Goal: Task Accomplishment & Management: Manage account settings

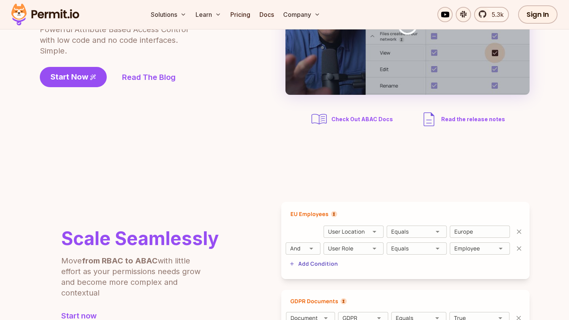
scroll to position [69, 0]
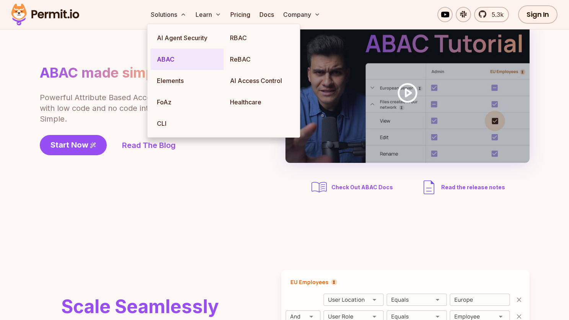
click at [166, 59] on link "ABAC" at bounding box center [187, 59] width 73 height 21
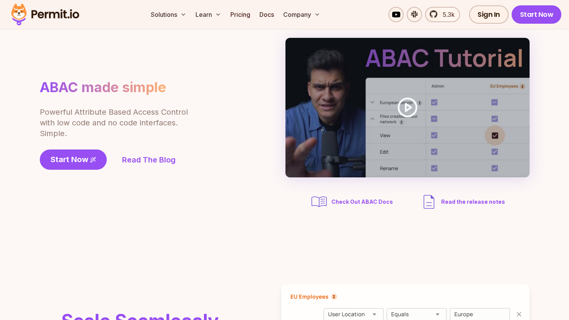
scroll to position [0, 0]
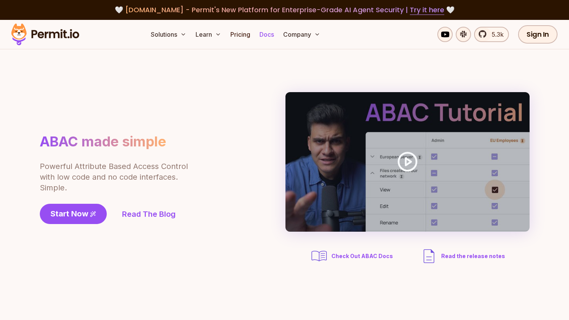
click at [270, 36] on link "Docs" at bounding box center [266, 34] width 21 height 15
click at [337, 54] on section "ABAC made simple Powerful Attribute Based Access Control with low code and no c…" at bounding box center [284, 178] width 569 height 259
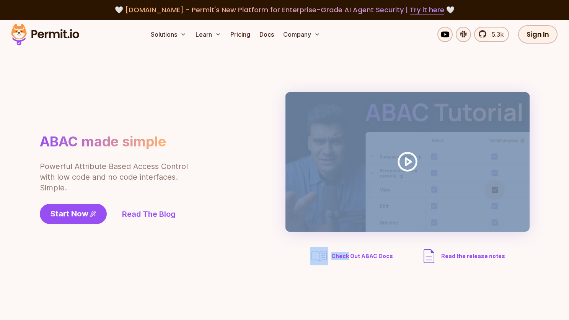
drag, startPoint x: 337, startPoint y: 54, endPoint x: 353, endPoint y: 51, distance: 16.1
click at [338, 54] on section "ABAC made simple Powerful Attribute Based Access Control with low code and no c…" at bounding box center [284, 178] width 569 height 259
click at [331, 60] on section "ABAC made simple Powerful Attribute Based Access Control with low code and no c…" at bounding box center [284, 178] width 569 height 259
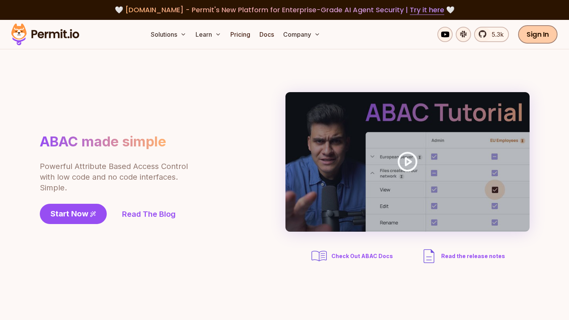
click at [536, 30] on link "Sign In" at bounding box center [537, 34] width 39 height 18
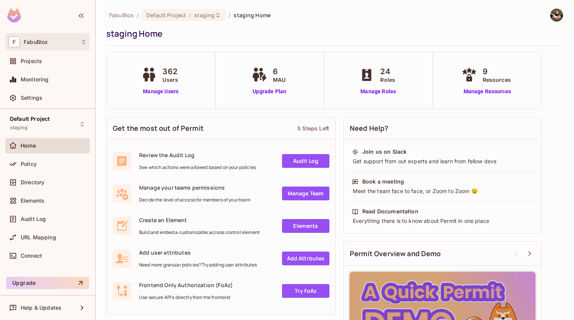
click at [46, 46] on div "F FabuBlox" at bounding box center [47, 41] width 78 height 11
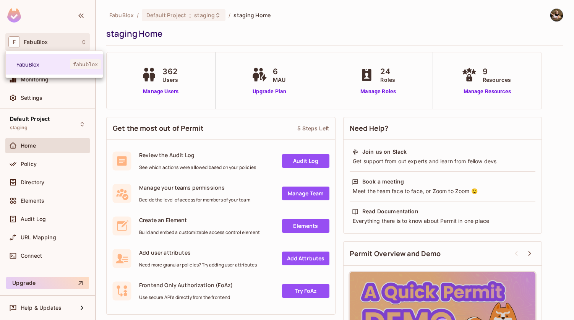
click at [178, 16] on div at bounding box center [287, 160] width 574 height 320
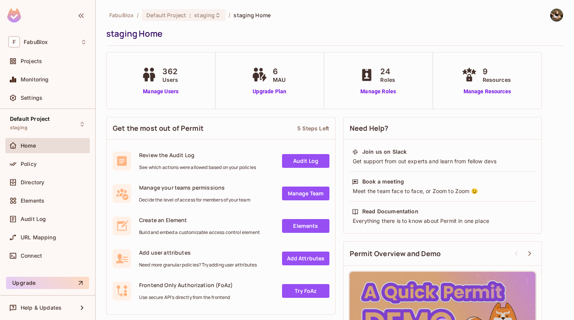
click at [136, 31] on div "staging Home" at bounding box center [333, 33] width 454 height 11
click at [169, 93] on link "Manage Users" at bounding box center [161, 92] width 42 height 8
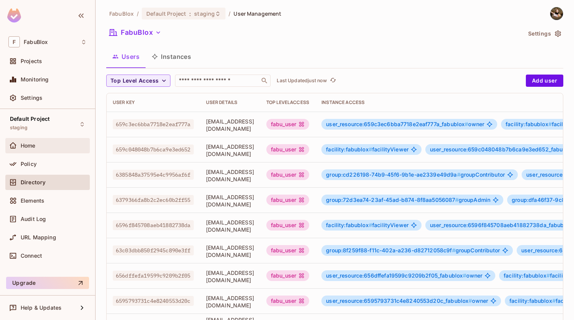
scroll to position [3, 0]
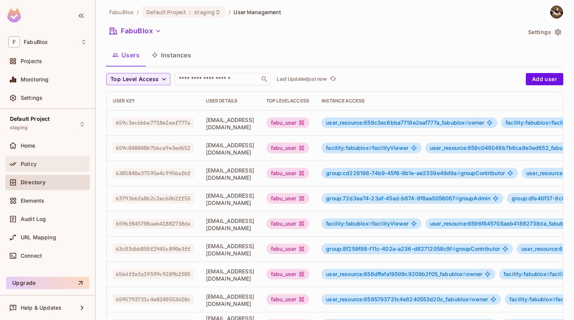
click at [60, 166] on div "Policy" at bounding box center [54, 164] width 66 height 6
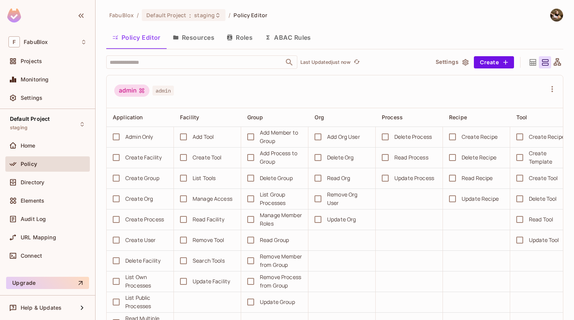
click at [293, 36] on button "ABAC Rules" at bounding box center [288, 37] width 59 height 19
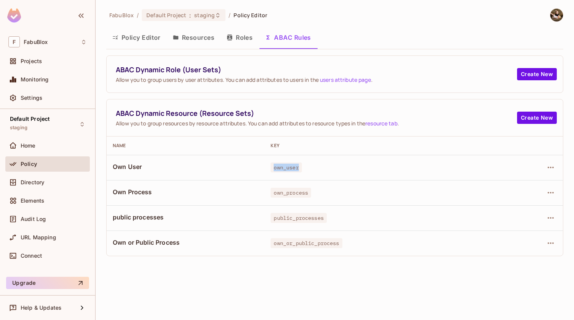
drag, startPoint x: 151, startPoint y: 167, endPoint x: 303, endPoint y: 165, distance: 151.5
click at [301, 166] on tr "Own User own_user" at bounding box center [335, 167] width 457 height 25
click at [306, 164] on div "own_user" at bounding box center [380, 168] width 219 height 8
drag, startPoint x: 223, startPoint y: 80, endPoint x: 236, endPoint y: 79, distance: 13.0
click at [236, 79] on span "Allow you to group users by user attributes. You can add attributes to users in…" at bounding box center [317, 79] width 402 height 7
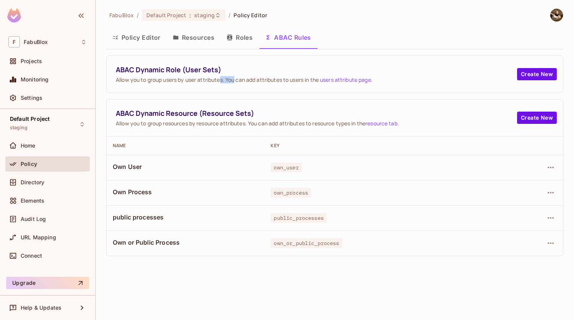
click at [236, 79] on span "Allow you to group users by user attributes. You can add attributes to users in…" at bounding box center [317, 79] width 402 height 7
drag, startPoint x: 226, startPoint y: 77, endPoint x: 259, endPoint y: 80, distance: 33.0
click at [259, 80] on span "Allow you to group users by user attributes. You can add attributes to users in…" at bounding box center [317, 79] width 402 height 7
drag, startPoint x: 249, startPoint y: 124, endPoint x: 229, endPoint y: 124, distance: 20.7
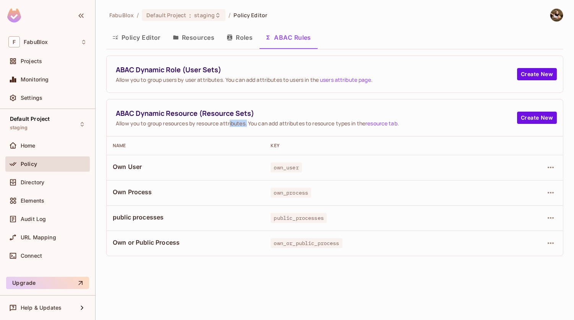
click at [230, 124] on span "Allow you to group resources by resource attributes. You can add attributes to …" at bounding box center [317, 123] width 402 height 7
click at [229, 124] on span "Allow you to group resources by resource attributes. You can add attributes to …" at bounding box center [317, 123] width 402 height 7
click at [549, 167] on icon "button" at bounding box center [551, 168] width 6 height 2
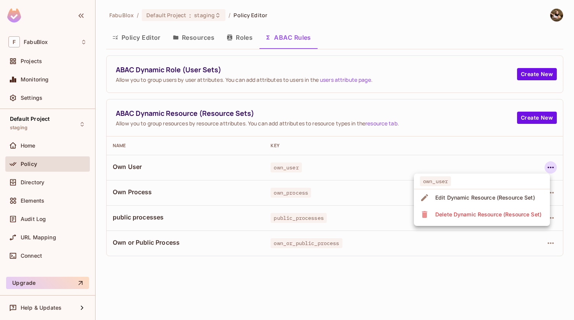
click at [528, 161] on div at bounding box center [287, 160] width 574 height 320
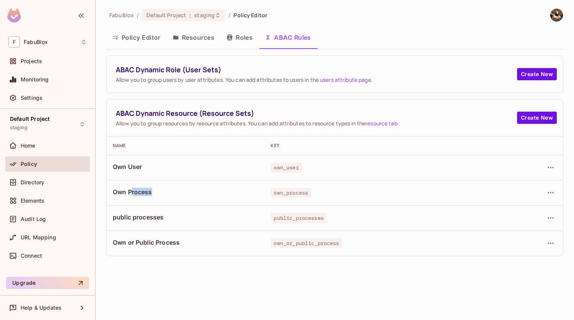
drag, startPoint x: 152, startPoint y: 190, endPoint x: 131, endPoint y: 191, distance: 20.7
click at [132, 191] on span "Own Process" at bounding box center [186, 192] width 146 height 8
click at [131, 191] on span "Own Process" at bounding box center [186, 192] width 146 height 8
drag, startPoint x: 164, startPoint y: 218, endPoint x: 120, endPoint y: 215, distance: 43.7
click at [120, 215] on span "public processes" at bounding box center [186, 217] width 146 height 8
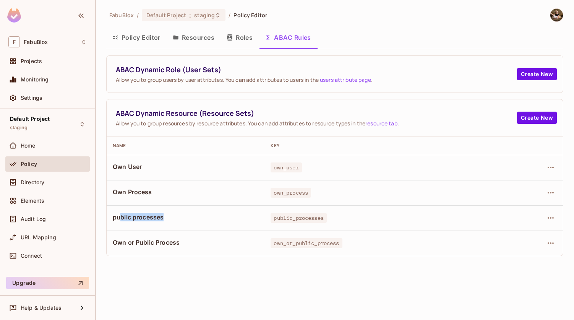
click at [120, 215] on span "public processes" at bounding box center [186, 217] width 146 height 8
click at [289, 219] on span "public_processes" at bounding box center [299, 218] width 56 height 10
click at [280, 192] on span "own_process" at bounding box center [291, 193] width 41 height 10
drag, startPoint x: 194, startPoint y: 239, endPoint x: 111, endPoint y: 242, distance: 83.0
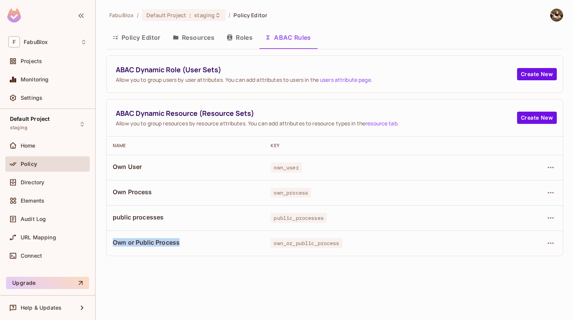
click at [111, 242] on td "Own or Public Process" at bounding box center [186, 243] width 158 height 25
click at [314, 237] on td "own_or_public_process" at bounding box center [380, 243] width 231 height 25
click at [544, 117] on button "Create New" at bounding box center [537, 118] width 40 height 12
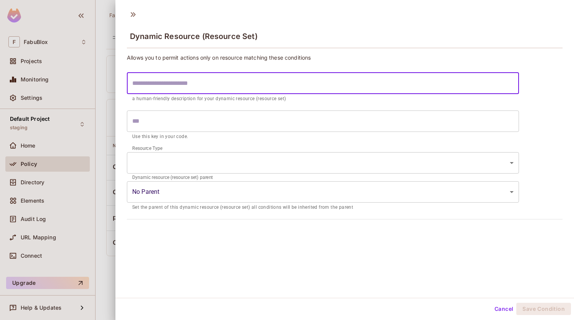
click at [223, 76] on input "text" at bounding box center [323, 83] width 392 height 21
click at [231, 124] on input "text" at bounding box center [323, 121] width 392 height 21
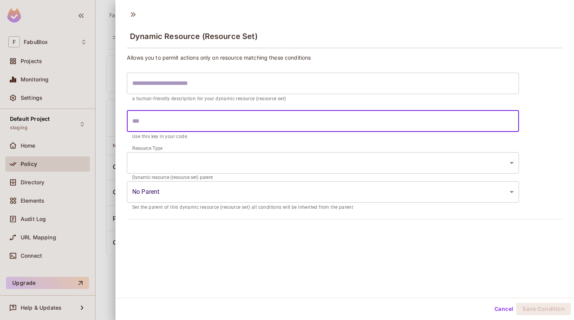
click at [216, 137] on p "Use this key in your code." at bounding box center [323, 137] width 382 height 8
click at [211, 125] on input "text" at bounding box center [323, 121] width 392 height 21
click at [233, 159] on body "F FabuBlox Projects Monitoring Settings Default Project staging Home Policy Dir…" at bounding box center [287, 160] width 574 height 320
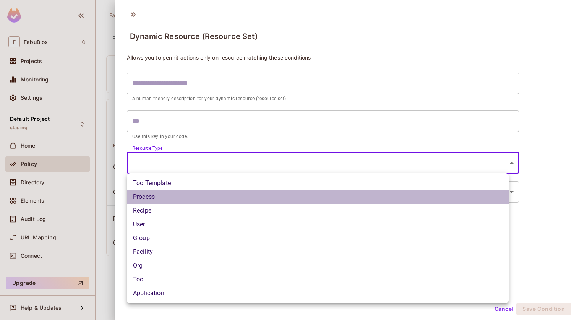
click at [207, 201] on li "Process" at bounding box center [318, 197] width 382 height 14
type input "*******"
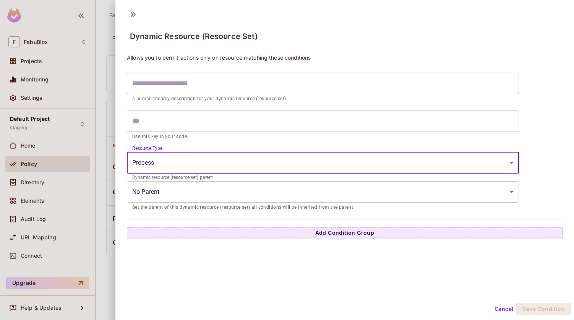
click at [208, 188] on body "F FabuBlox Projects Monitoring Settings Default Project staging Home Policy Dir…" at bounding box center [287, 160] width 574 height 320
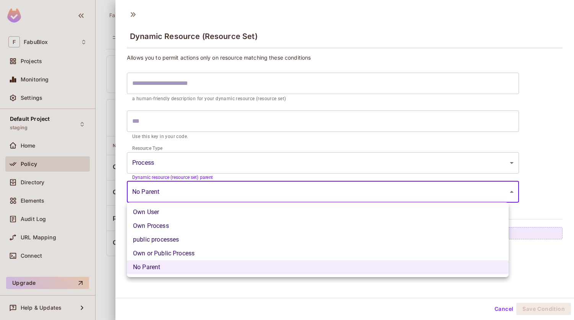
click at [257, 159] on div at bounding box center [287, 160] width 574 height 320
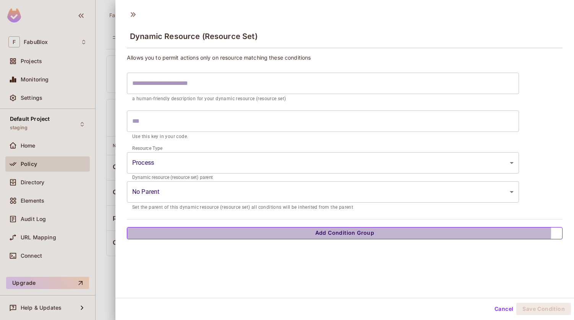
click at [278, 231] on button "Add Condition Group" at bounding box center [345, 233] width 436 height 12
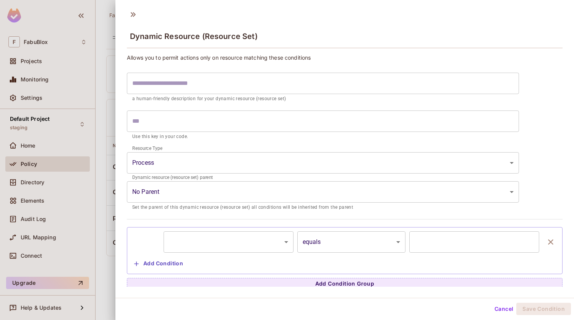
click at [256, 240] on body "F FabuBlox Projects Monitoring Settings Default Project staging Home Policy Dir…" at bounding box center [287, 160] width 574 height 320
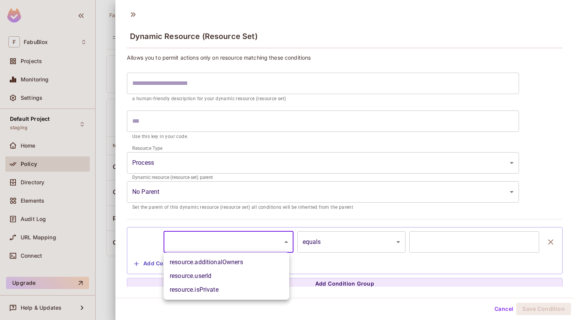
drag, startPoint x: 246, startPoint y: 274, endPoint x: 237, endPoint y: 234, distance: 41.1
click at [237, 234] on div "resource.additionalOwners resource.userId resource.isPrivate" at bounding box center [287, 160] width 574 height 320
click at [250, 237] on div at bounding box center [287, 160] width 574 height 320
click at [260, 239] on body "F FabuBlox Projects Monitoring Settings Default Project staging Home Policy Dir…" at bounding box center [287, 160] width 574 height 320
click at [261, 244] on div at bounding box center [287, 160] width 574 height 320
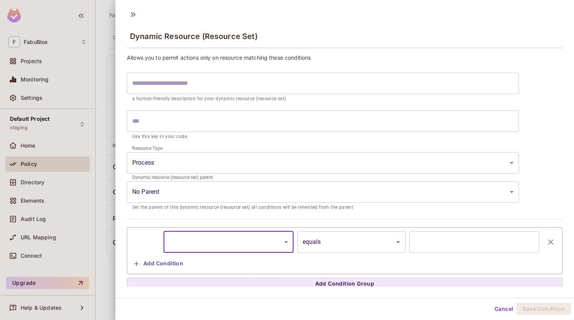
click at [446, 240] on input "text" at bounding box center [475, 241] width 130 height 21
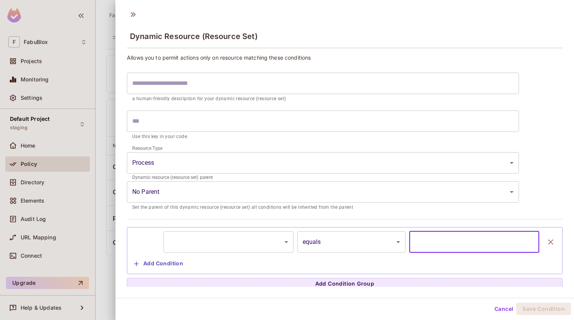
click at [446, 240] on input "text" at bounding box center [475, 241] width 130 height 21
drag, startPoint x: 446, startPoint y: 240, endPoint x: 432, endPoint y: 246, distance: 15.3
click at [445, 241] on input "text" at bounding box center [475, 241] width 130 height 21
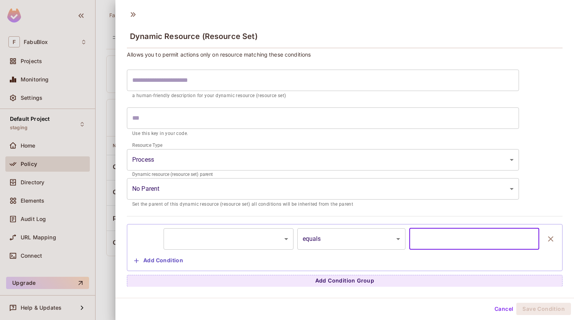
scroll to position [3, 0]
click at [492, 305] on button "Cancel" at bounding box center [504, 309] width 25 height 12
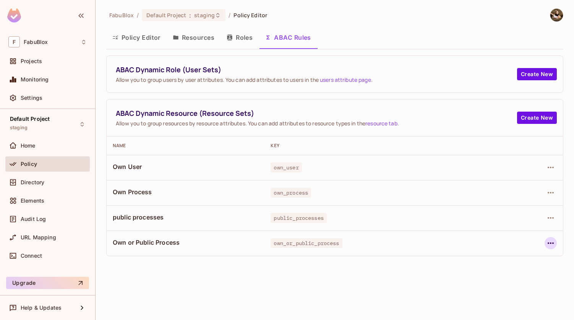
click at [546, 241] on icon "button" at bounding box center [550, 243] width 9 height 9
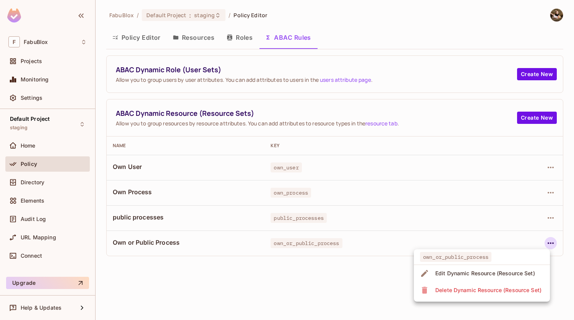
click at [514, 273] on div "Edit Dynamic Resource (Resource Set)" at bounding box center [486, 274] width 100 height 8
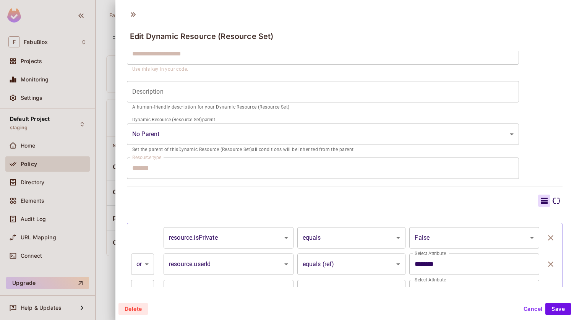
scroll to position [119, 0]
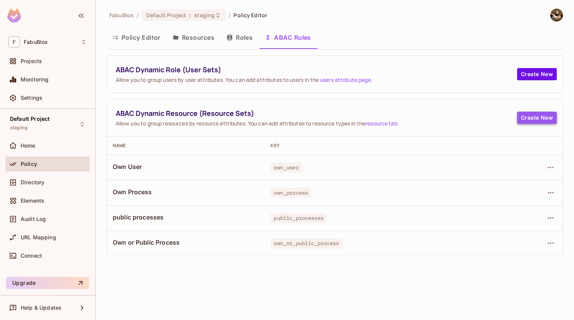
click at [535, 122] on button "Create New" at bounding box center [537, 118] width 40 height 12
click at [469, 127] on div "ABAC Dynamic Resource (Resource Sets) Allow you to group resources by resource …" at bounding box center [335, 117] width 457 height 37
click at [397, 124] on link "resource tab" at bounding box center [382, 123] width 32 height 7
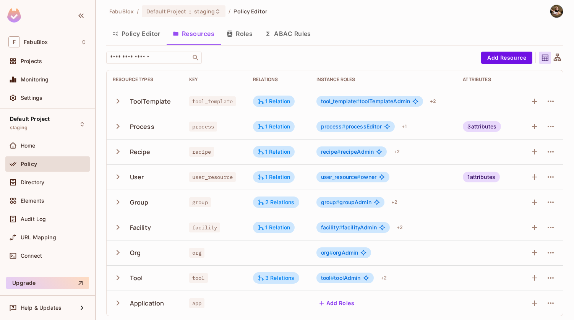
scroll to position [6, 0]
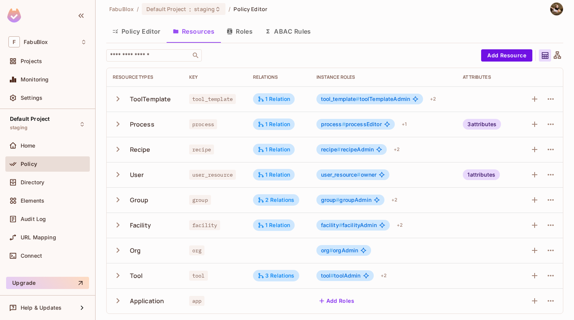
click at [115, 176] on icon "button" at bounding box center [118, 174] width 10 height 10
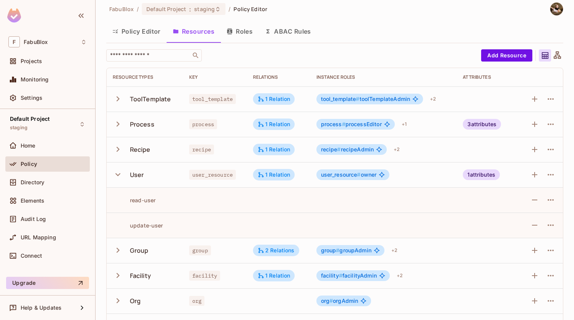
click at [213, 175] on span "user_resource" at bounding box center [212, 175] width 47 height 10
click at [214, 179] on span "user_resource" at bounding box center [212, 175] width 47 height 10
click at [116, 177] on icon "button" at bounding box center [118, 174] width 10 height 10
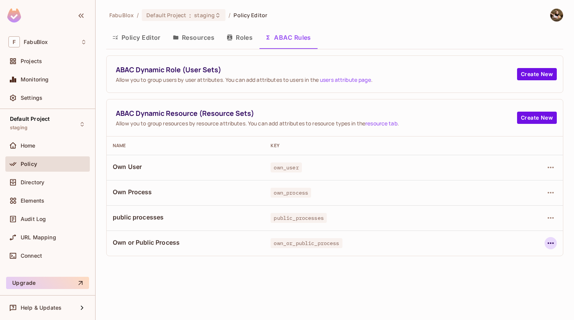
click at [553, 242] on icon "button" at bounding box center [550, 243] width 9 height 9
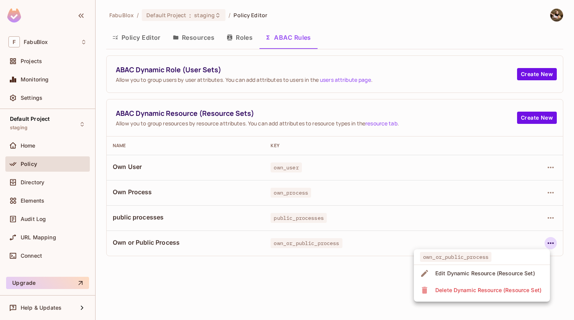
click at [479, 269] on span "Edit Dynamic Resource (Resource Set)" at bounding box center [485, 273] width 104 height 12
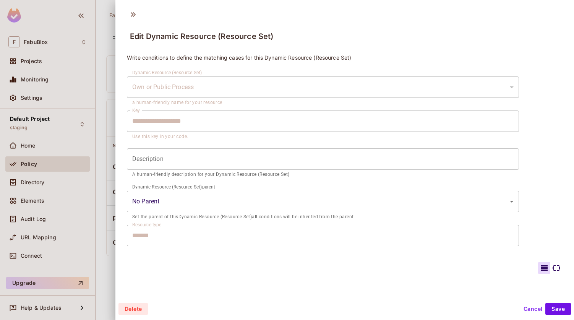
click at [521, 307] on button "Cancel" at bounding box center [533, 309] width 25 height 12
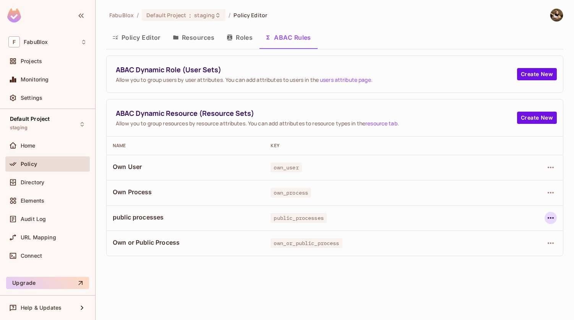
click at [553, 216] on icon "button" at bounding box center [550, 217] width 9 height 9
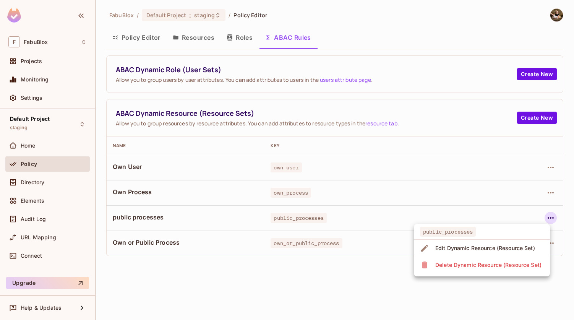
click at [443, 242] on span "Edit Dynamic Resource (Resource Set)" at bounding box center [485, 248] width 104 height 12
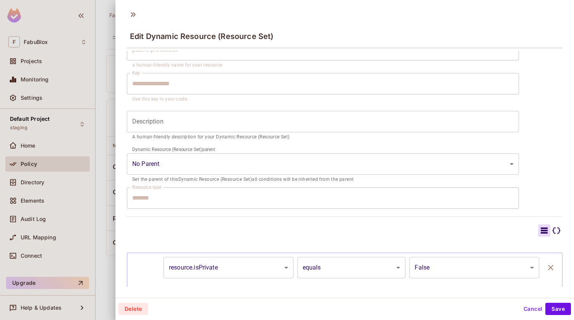
scroll to position [66, 0]
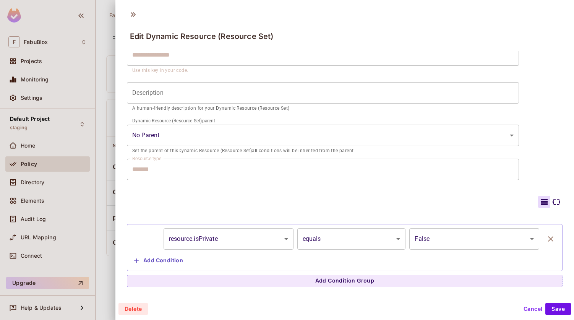
click at [522, 302] on div "Delete Cancel Save" at bounding box center [344, 309] width 459 height 18
click at [521, 307] on button "Cancel" at bounding box center [533, 309] width 25 height 12
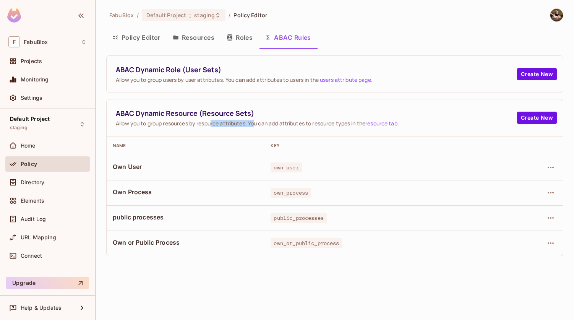
drag, startPoint x: 211, startPoint y: 122, endPoint x: 261, endPoint y: 120, distance: 49.4
click at [259, 120] on span "Allow you to group resources by resource attributes. You can add attributes to …" at bounding box center [317, 123] width 402 height 7
click at [261, 120] on span "Allow you to group resources by resource attributes. You can add attributes to …" at bounding box center [317, 123] width 402 height 7
click at [551, 164] on icon "button" at bounding box center [550, 167] width 9 height 9
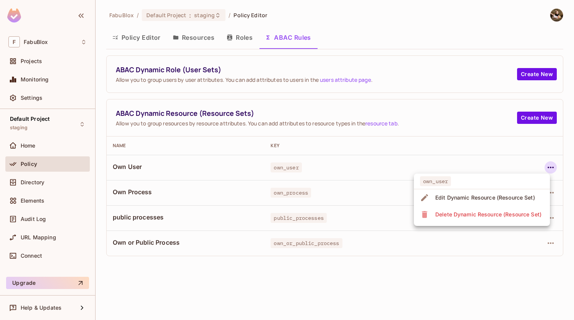
click at [457, 140] on div at bounding box center [287, 160] width 574 height 320
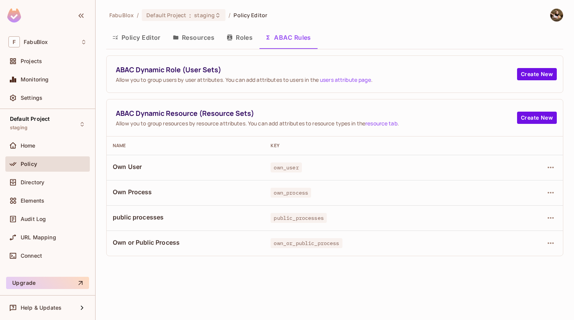
click at [256, 31] on button "Roles" at bounding box center [240, 37] width 38 height 19
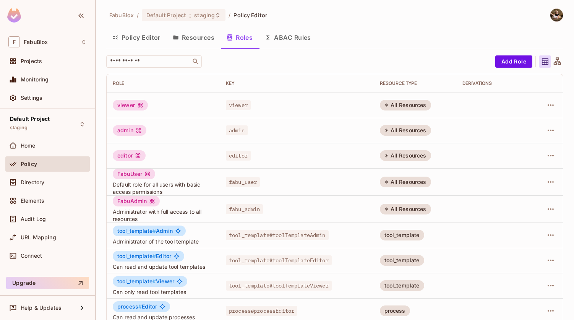
click at [14, 17] on img at bounding box center [14, 15] width 14 height 14
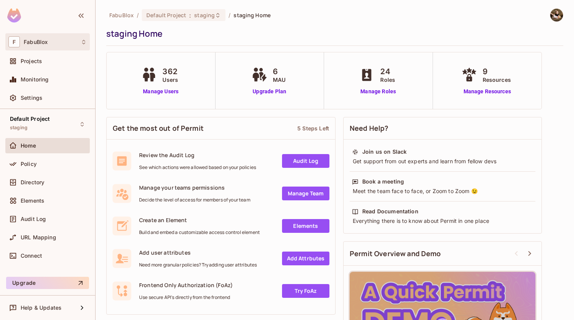
click at [49, 46] on div "F FabuBlox" at bounding box center [47, 41] width 78 height 11
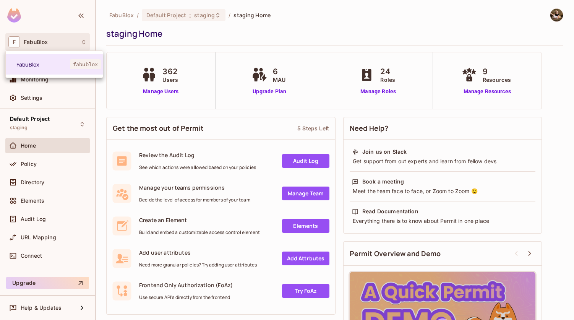
click at [58, 39] on div at bounding box center [287, 160] width 574 height 320
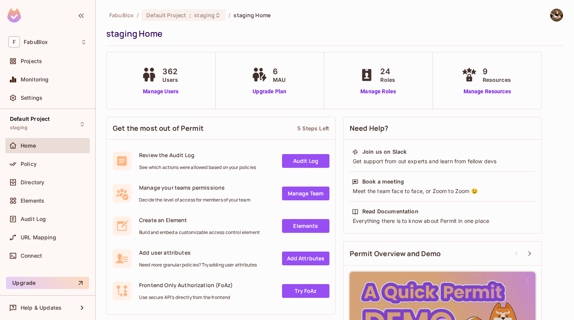
click at [38, 138] on div "Home" at bounding box center [47, 145] width 85 height 15
click at [39, 145] on div "Home" at bounding box center [54, 146] width 66 height 6
click at [119, 17] on span "FabuBlox" at bounding box center [121, 14] width 24 height 7
click at [15, 8] on div at bounding box center [47, 16] width 95 height 33
click at [15, 15] on img at bounding box center [14, 15] width 14 height 14
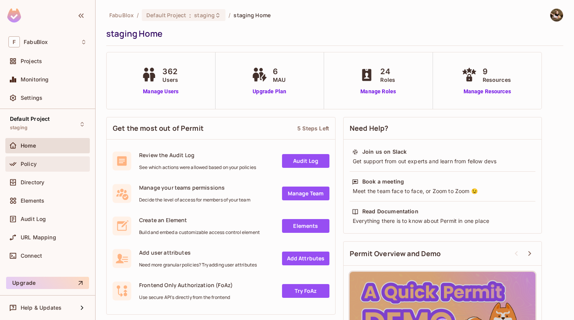
click at [43, 164] on div "Policy" at bounding box center [54, 164] width 66 height 6
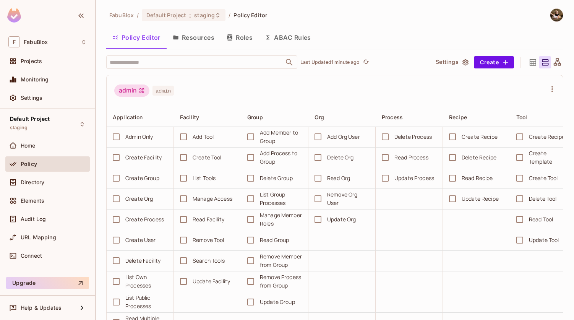
click at [231, 40] on icon "button" at bounding box center [229, 37] width 5 height 6
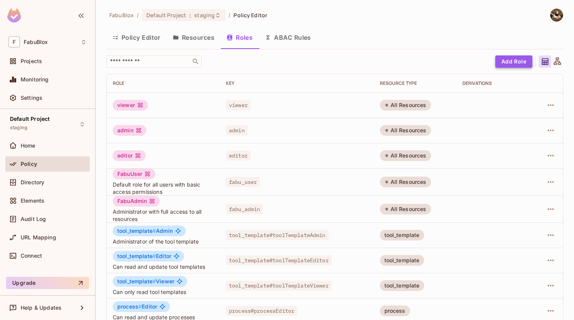
click at [513, 62] on button "Add Role" at bounding box center [514, 61] width 37 height 12
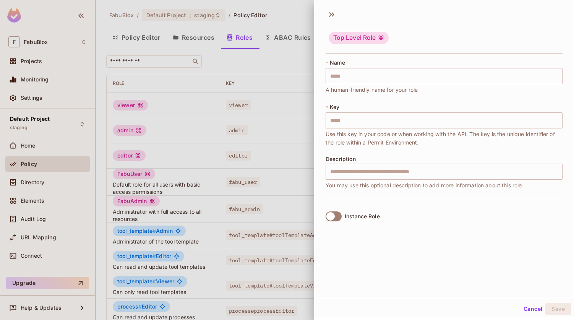
click at [334, 221] on span at bounding box center [334, 216] width 16 height 10
click at [521, 309] on button "Cancel" at bounding box center [533, 309] width 25 height 12
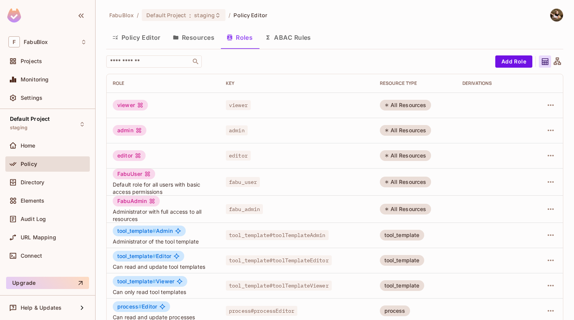
click at [179, 38] on icon "button" at bounding box center [176, 37] width 6 height 6
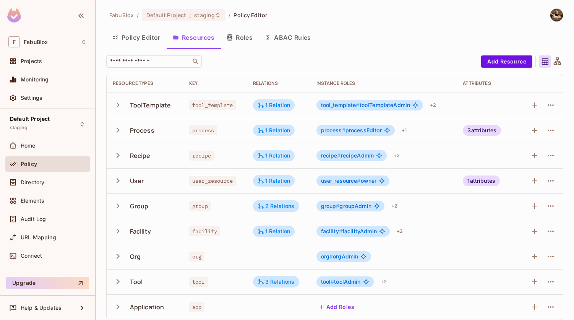
click at [146, 37] on button "Policy Editor" at bounding box center [136, 37] width 60 height 19
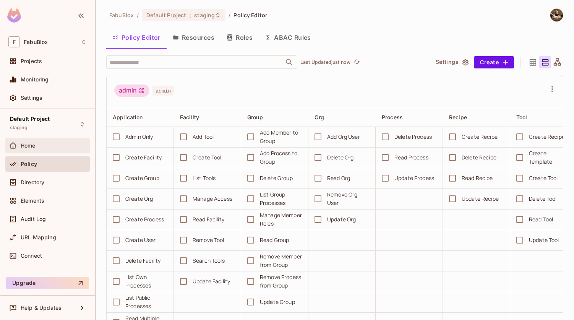
click at [41, 148] on div "Home" at bounding box center [54, 146] width 66 height 6
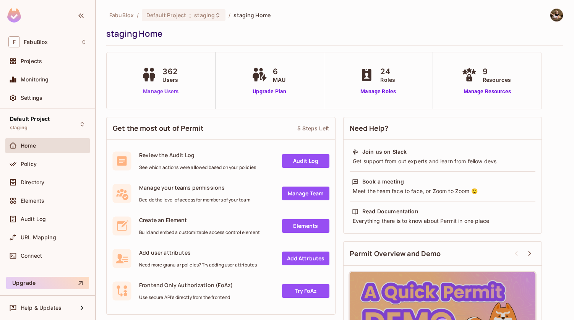
click at [165, 91] on link "Manage Users" at bounding box center [161, 92] width 42 height 8
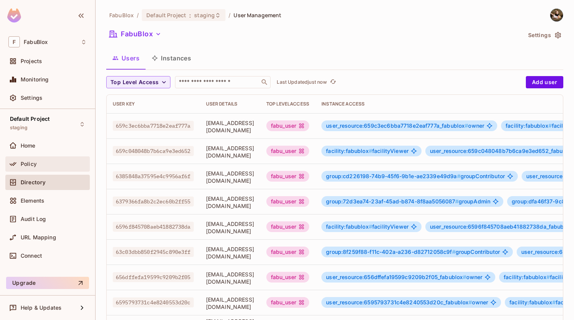
click at [48, 160] on div "Policy" at bounding box center [47, 163] width 78 height 9
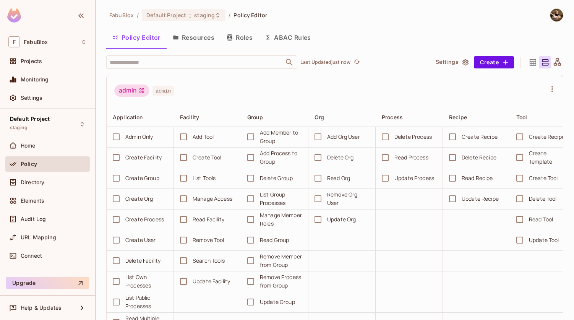
click at [249, 37] on button "Roles" at bounding box center [240, 37] width 38 height 19
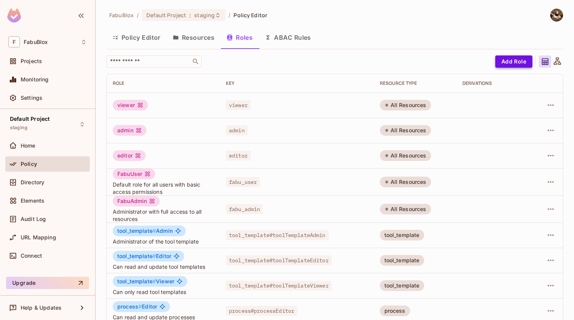
click at [502, 61] on button "Add Role" at bounding box center [514, 61] width 37 height 12
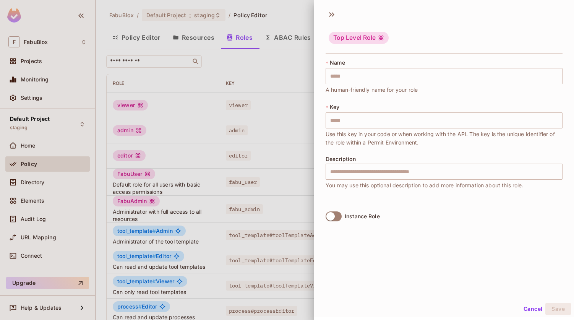
click at [176, 25] on div at bounding box center [287, 160] width 574 height 320
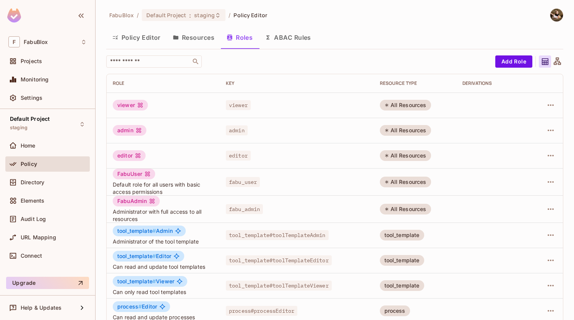
click at [292, 41] on button "ABAC Rules" at bounding box center [288, 37] width 59 height 19
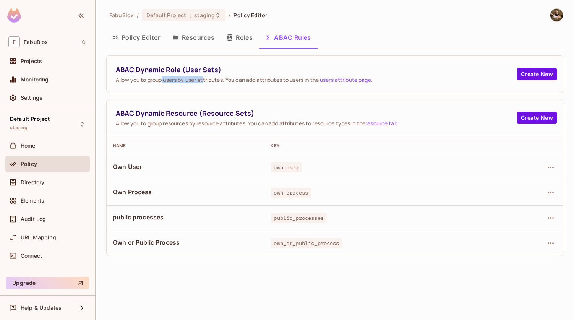
drag, startPoint x: 163, startPoint y: 81, endPoint x: 207, endPoint y: 80, distance: 44.4
click at [205, 80] on span "Allow you to group users by user attributes. You can add attributes to users in…" at bounding box center [317, 79] width 402 height 7
click at [208, 81] on span "Allow you to group users by user attributes. You can add attributes to users in…" at bounding box center [317, 79] width 402 height 7
click at [527, 81] on div "ABAC Dynamic Role (User Sets) Allow you to group users by user attributes. You …" at bounding box center [335, 74] width 457 height 37
click at [528, 78] on button "Create New" at bounding box center [537, 74] width 40 height 12
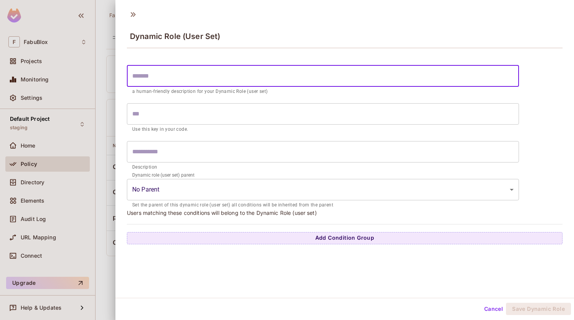
click at [232, 78] on input "text" at bounding box center [323, 75] width 392 height 21
click at [250, 114] on input "text" at bounding box center [323, 113] width 392 height 21
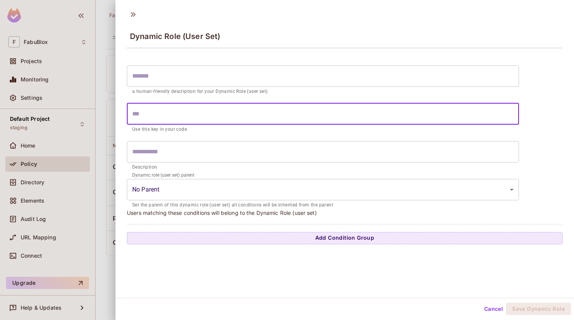
click at [249, 75] on input "text" at bounding box center [323, 75] width 392 height 21
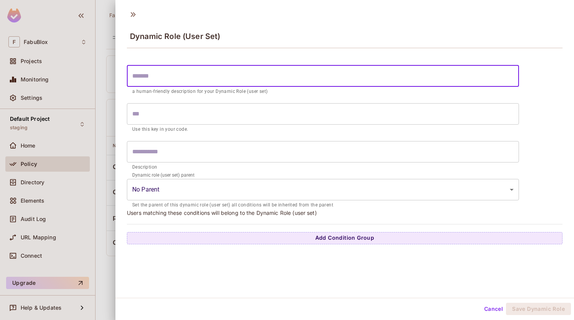
scroll to position [1, 0]
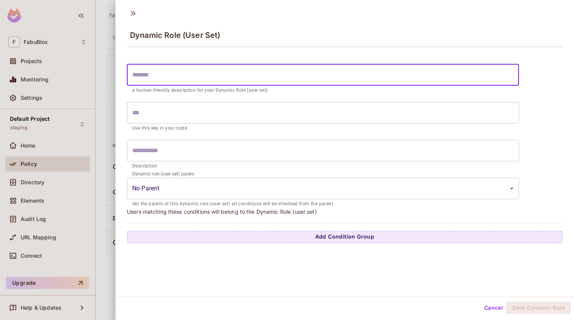
click at [340, 193] on body "F FabuBlox Projects Monitoring Settings Default Project staging Home Policy Dir…" at bounding box center [287, 160] width 574 height 320
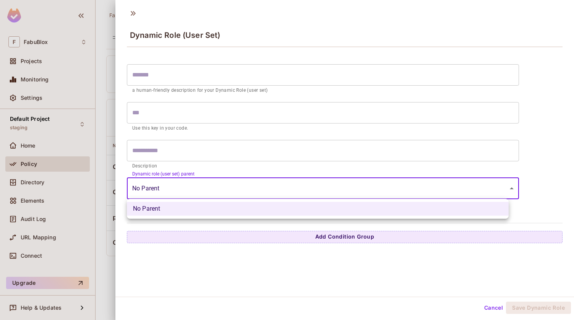
click at [340, 193] on div at bounding box center [287, 160] width 574 height 320
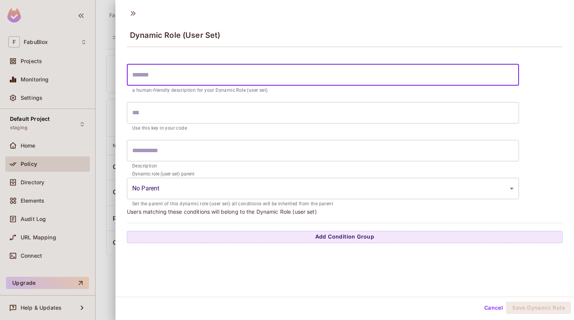
click at [210, 69] on input "text" at bounding box center [323, 74] width 392 height 21
type input "*"
type input "**"
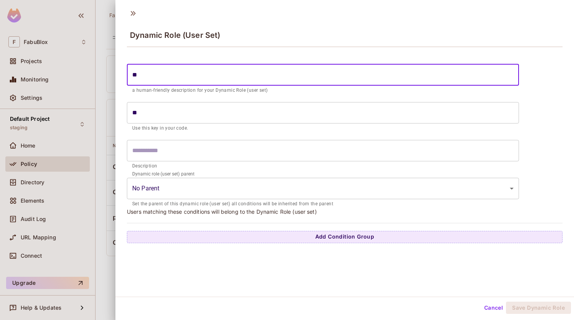
type input "***"
type input "****"
type input "*****"
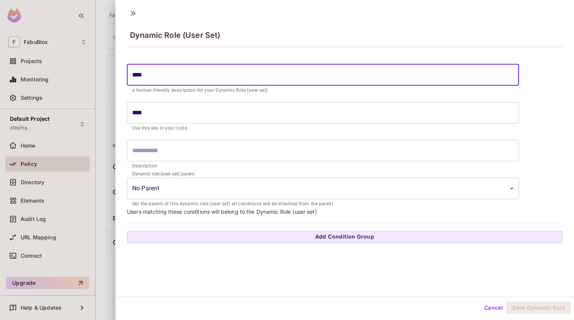
type input "*****"
type input "******"
type input "*******"
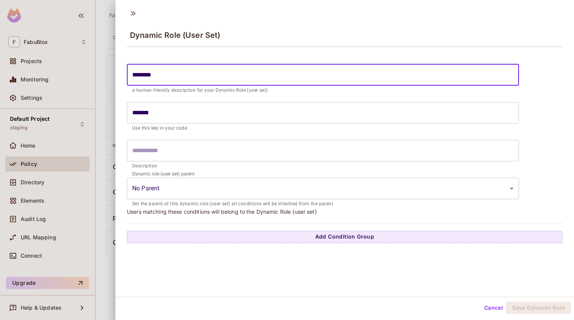
type input "*********"
type input "**********"
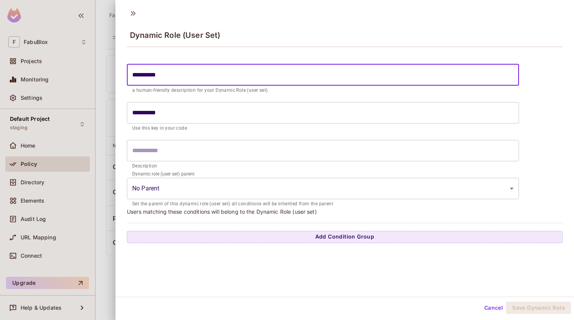
type input "**********"
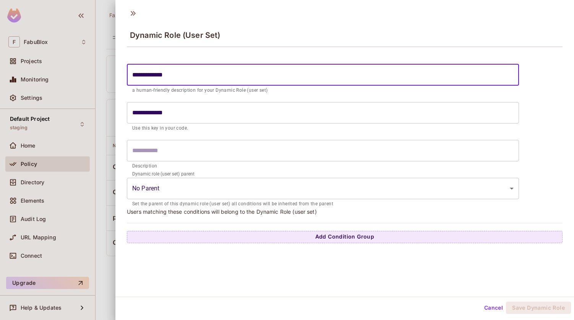
type input "**********"
click at [231, 111] on input "**********" at bounding box center [323, 112] width 392 height 21
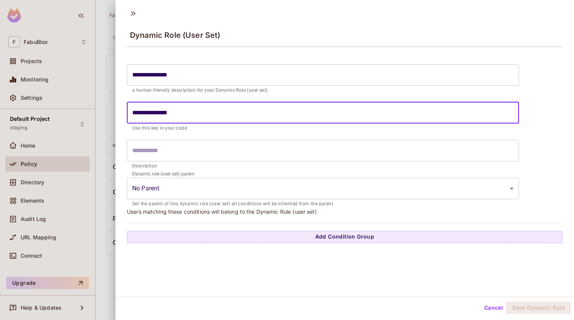
click at [188, 75] on input "**********" at bounding box center [323, 74] width 392 height 21
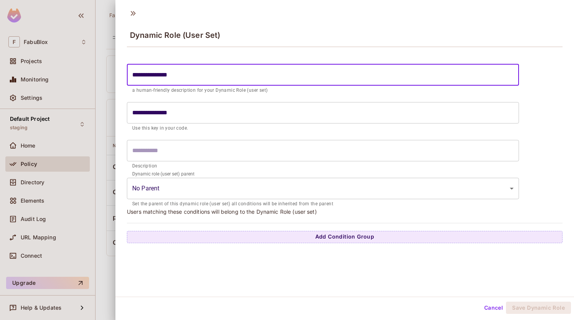
click at [136, 75] on input "**********" at bounding box center [323, 74] width 392 height 21
type input "**********"
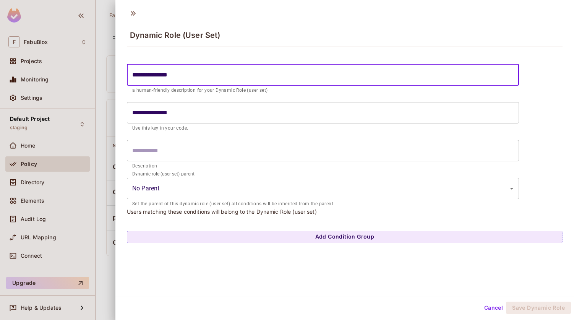
type input "**********"
click at [156, 146] on input "text" at bounding box center [323, 150] width 392 height 21
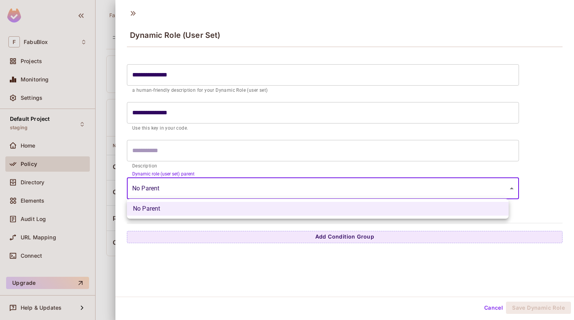
click at [188, 186] on body "**********" at bounding box center [287, 160] width 574 height 320
click at [188, 186] on div at bounding box center [287, 160] width 574 height 320
click at [195, 180] on body "**********" at bounding box center [287, 160] width 574 height 320
click at [195, 180] on div at bounding box center [287, 160] width 574 height 320
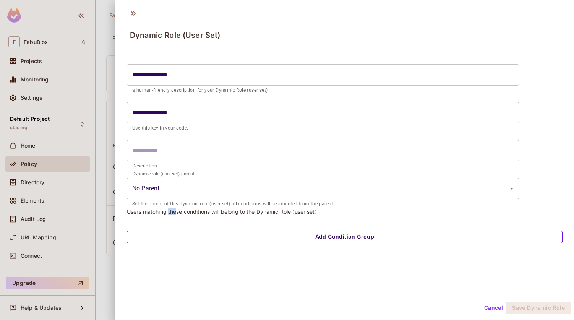
drag, startPoint x: 169, startPoint y: 212, endPoint x: 202, endPoint y: 232, distance: 38.4
click at [180, 212] on p "Users matching these conditions will belong to the Dynamic Role (user set)" at bounding box center [345, 211] width 436 height 7
click at [206, 237] on button "Add Condition Group" at bounding box center [345, 237] width 436 height 12
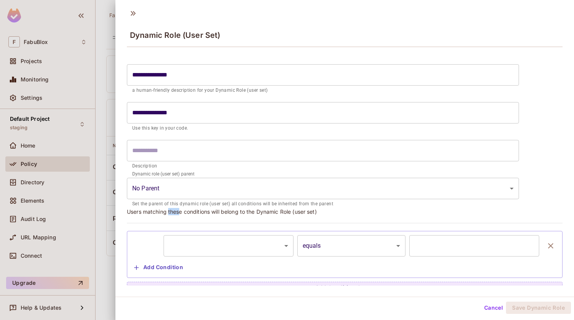
click at [211, 250] on body "**********" at bounding box center [287, 160] width 574 height 320
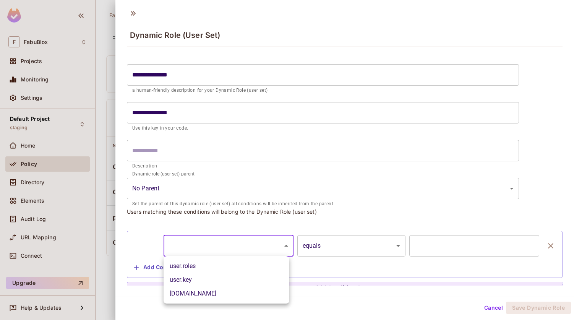
click at [222, 245] on div at bounding box center [287, 160] width 574 height 320
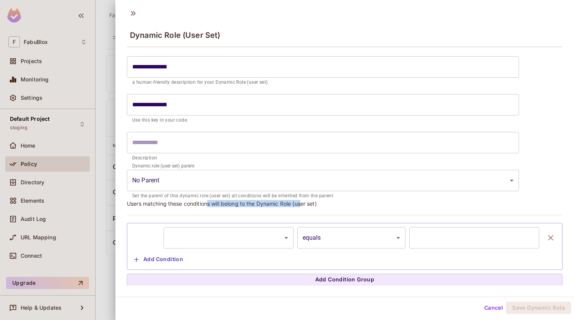
drag, startPoint x: 209, startPoint y: 202, endPoint x: 304, endPoint y: 204, distance: 94.9
click at [304, 204] on p "Users matching these conditions will belong to the Dynamic Role (user set)" at bounding box center [345, 203] width 436 height 7
click at [251, 235] on body "**********" at bounding box center [287, 160] width 574 height 320
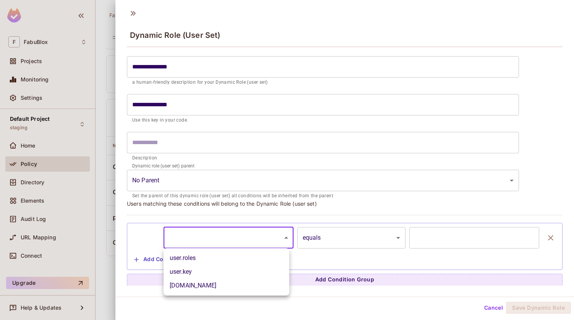
click at [284, 205] on div at bounding box center [287, 160] width 574 height 320
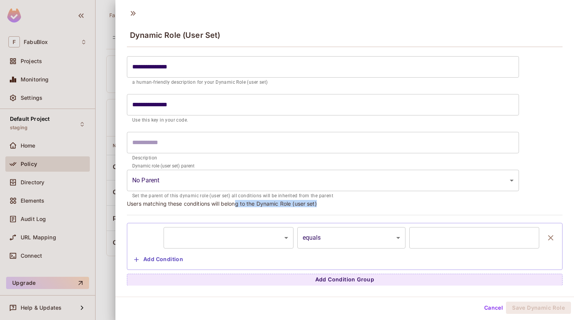
drag, startPoint x: 330, startPoint y: 205, endPoint x: 236, endPoint y: 204, distance: 94.5
click at [236, 204] on p "Users matching these conditions will belong to the Dynamic Role (user set)" at bounding box center [345, 203] width 436 height 7
drag, startPoint x: 439, startPoint y: 248, endPoint x: 436, endPoint y: 245, distance: 4.1
click at [438, 248] on div "​ ********* ​ equals ****** ​ ​ Add Condition" at bounding box center [345, 246] width 428 height 39
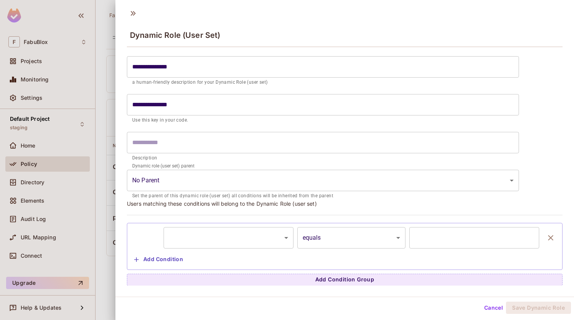
click at [437, 239] on input "text" at bounding box center [475, 237] width 130 height 21
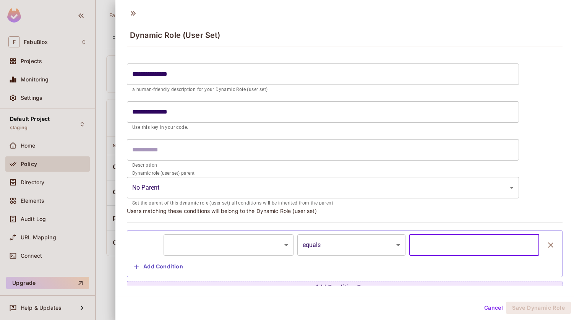
scroll to position [0, 0]
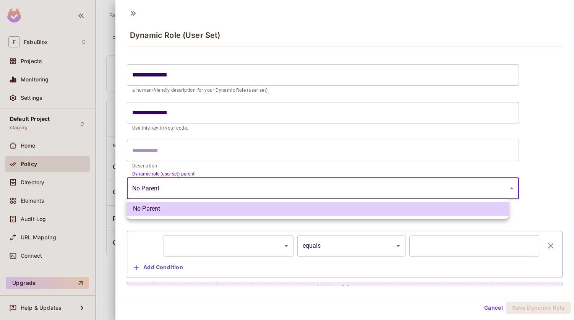
click at [189, 190] on body "**********" at bounding box center [287, 160] width 574 height 320
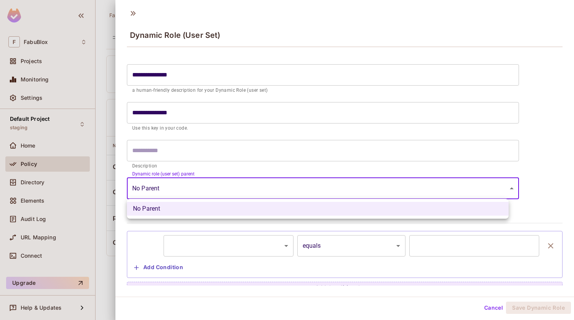
click at [197, 208] on li "No Parent" at bounding box center [318, 209] width 382 height 14
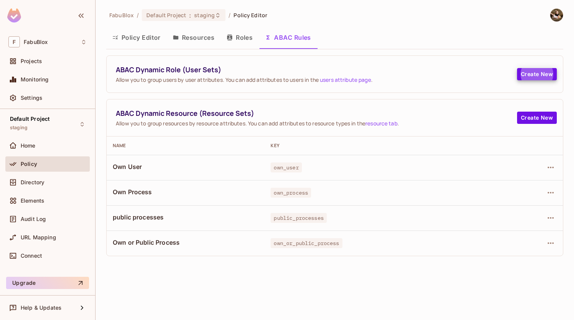
click at [344, 112] on span "ABAC Dynamic Resource (Resource Sets)" at bounding box center [317, 114] width 402 height 10
drag, startPoint x: 184, startPoint y: 121, endPoint x: 213, endPoint y: 123, distance: 29.1
click at [211, 123] on span "Allow you to group resources by resource attributes. You can add attributes to …" at bounding box center [317, 123] width 402 height 7
click at [213, 123] on span "Allow you to group resources by resource attributes. You can add attributes to …" at bounding box center [317, 123] width 402 height 7
click at [181, 125] on span "Allow you to group resources by resource attributes. You can add attributes to …" at bounding box center [317, 123] width 402 height 7
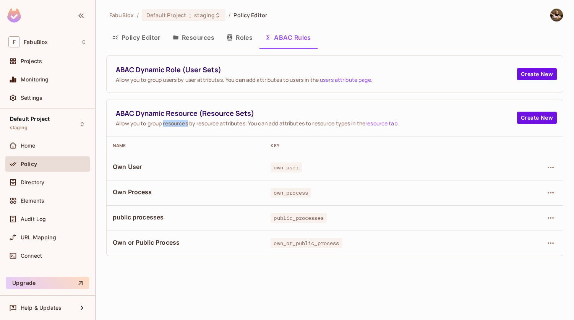
click at [181, 125] on span "Allow you to group resources by resource attributes. You can add attributes to …" at bounding box center [317, 123] width 402 height 7
click at [191, 122] on span "Allow you to group resources by resource attributes. You can add attributes to …" at bounding box center [317, 123] width 402 height 7
click at [206, 123] on span "Allow you to group resources by resource attributes. You can add attributes to …" at bounding box center [317, 123] width 402 height 7
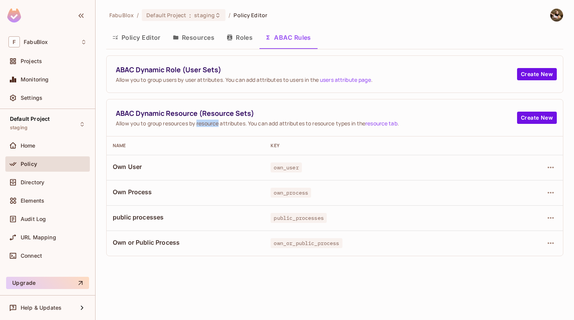
click at [254, 35] on button "Roles" at bounding box center [240, 37] width 38 height 19
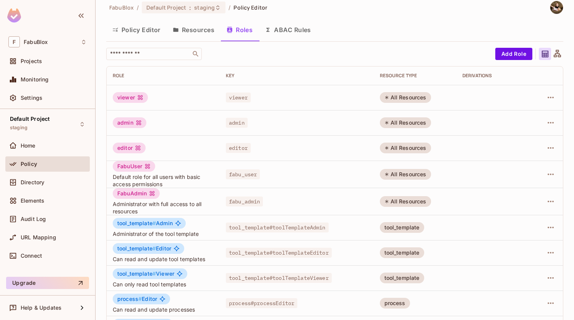
scroll to position [10, 0]
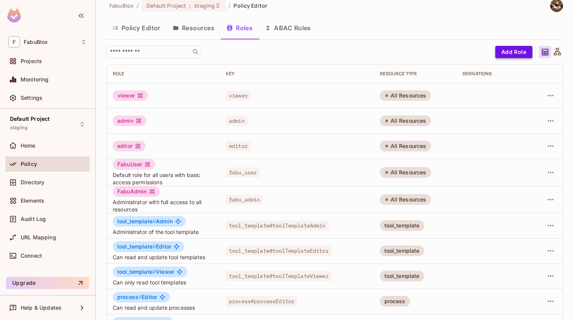
click at [508, 53] on button "Add Role" at bounding box center [514, 52] width 37 height 12
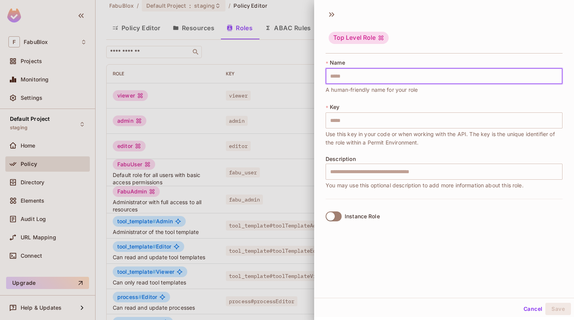
click at [390, 81] on input "text" at bounding box center [444, 76] width 237 height 16
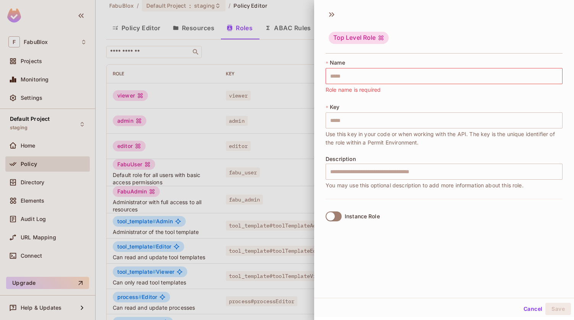
click at [450, 52] on div "Top Level Role" at bounding box center [444, 38] width 237 height 30
click at [360, 42] on div "Top Level Role" at bounding box center [359, 38] width 60 height 12
click at [301, 51] on div at bounding box center [287, 160] width 574 height 320
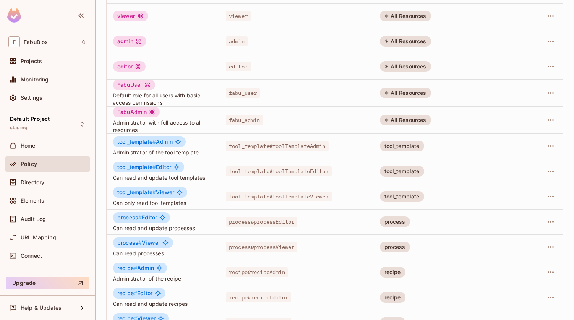
scroll to position [106, 0]
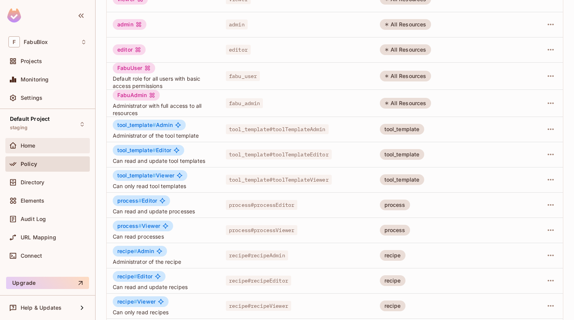
click at [39, 144] on div "Home" at bounding box center [54, 146] width 66 height 6
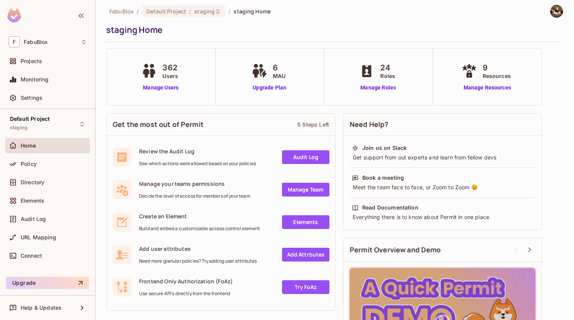
scroll to position [11, 0]
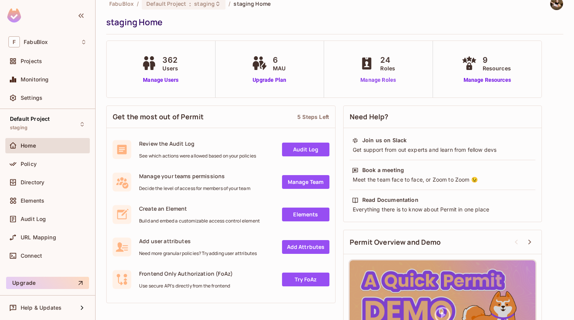
click at [380, 79] on link "Manage Roles" at bounding box center [379, 80] width 42 height 8
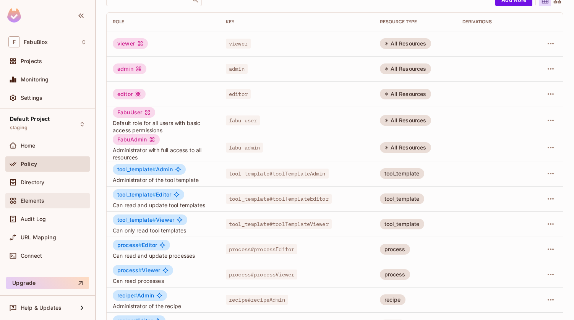
scroll to position [22, 0]
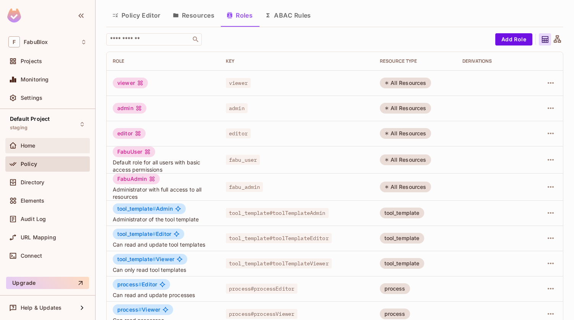
click at [49, 151] on div "Home" at bounding box center [47, 145] width 85 height 15
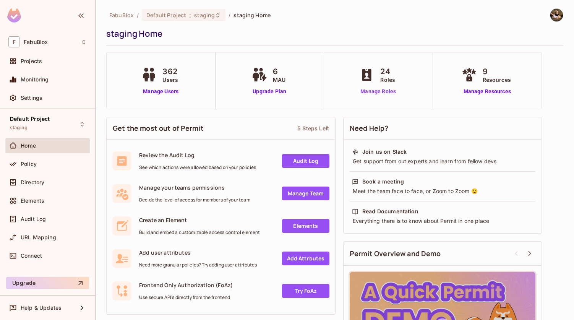
click at [357, 93] on div "24 Roles Manage Roles" at bounding box center [378, 80] width 109 height 57
click at [370, 91] on link "Manage Roles" at bounding box center [379, 92] width 42 height 8
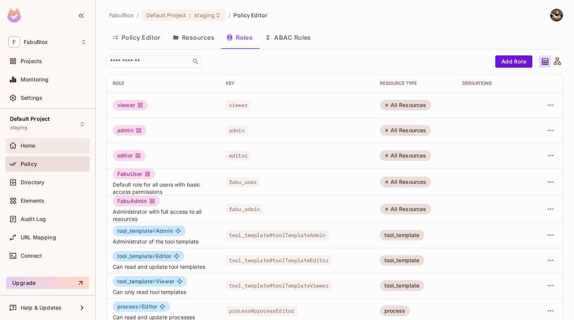
click at [59, 147] on div "Home" at bounding box center [54, 146] width 66 height 6
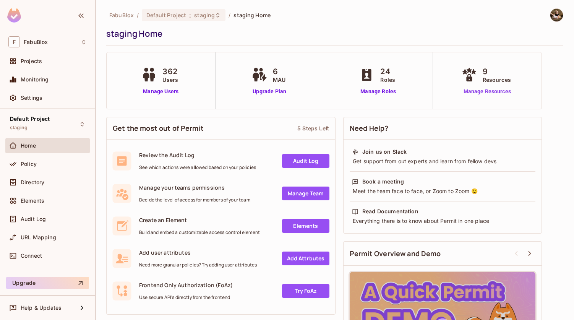
click at [474, 92] on link "Manage Resources" at bounding box center [487, 92] width 55 height 8
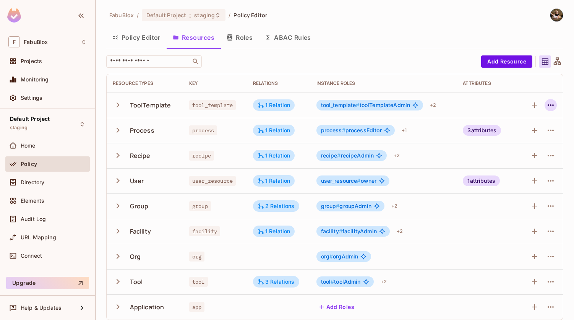
click at [546, 107] on icon "button" at bounding box center [550, 105] width 9 height 9
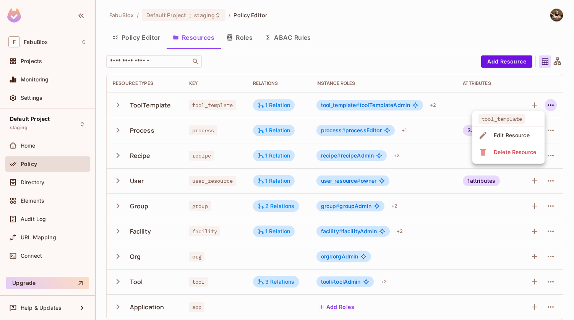
click at [373, 135] on div at bounding box center [287, 160] width 574 height 320
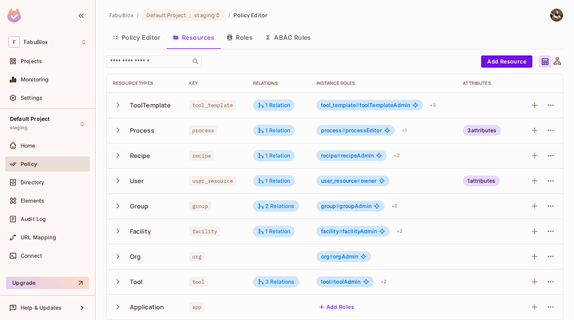
click at [114, 106] on icon "button" at bounding box center [118, 105] width 10 height 10
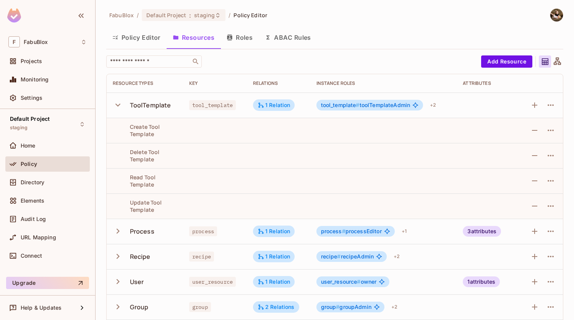
click at [119, 102] on icon "button" at bounding box center [118, 105] width 10 height 10
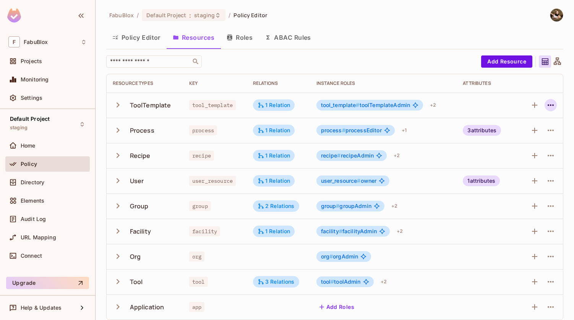
click at [546, 102] on icon "button" at bounding box center [550, 105] width 9 height 9
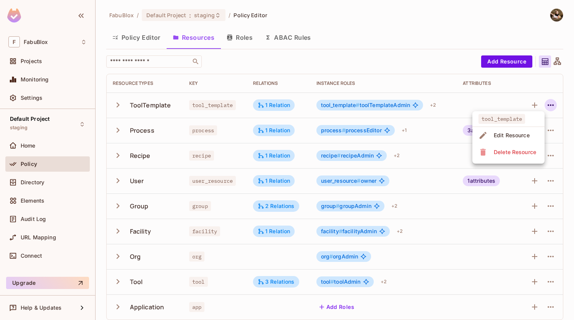
click at [539, 93] on div at bounding box center [287, 160] width 574 height 320
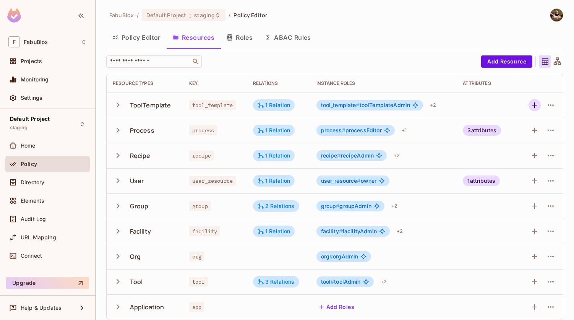
click at [530, 106] on icon "button" at bounding box center [534, 105] width 9 height 9
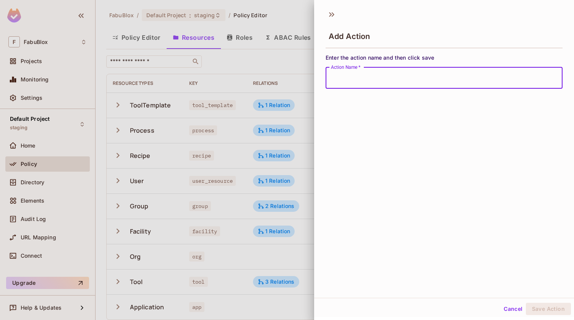
click at [506, 310] on button "Cancel" at bounding box center [513, 309] width 25 height 12
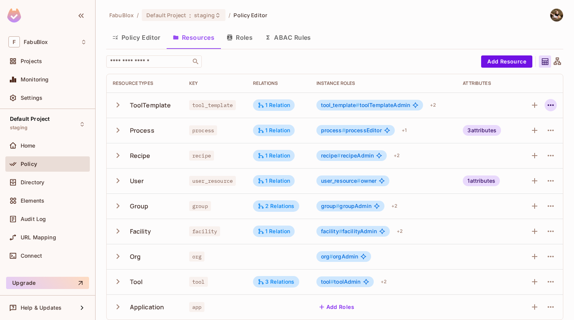
click at [547, 106] on icon "button" at bounding box center [550, 105] width 9 height 9
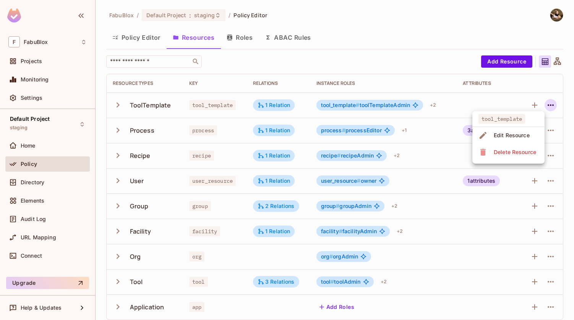
click at [505, 140] on span "Edit Resource" at bounding box center [512, 135] width 41 height 12
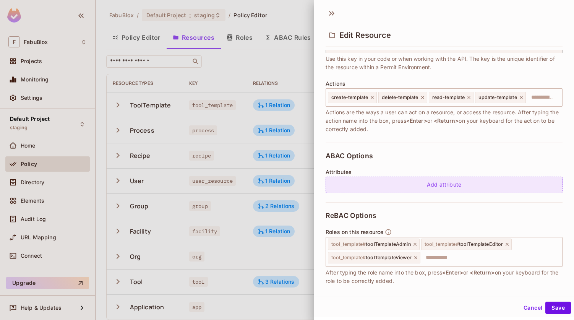
scroll to position [49, 0]
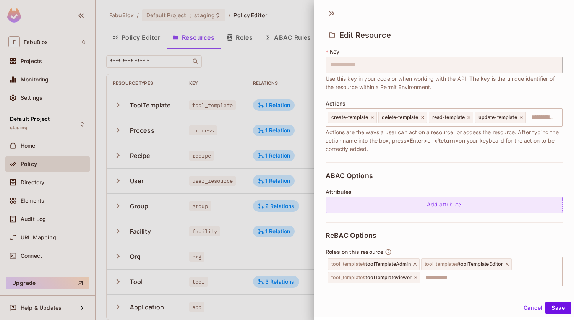
click at [451, 213] on div "Add attribute" at bounding box center [444, 205] width 237 height 16
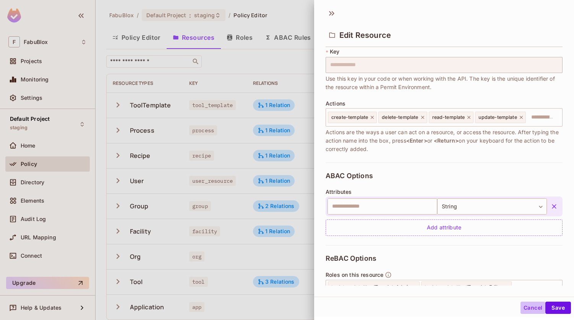
click at [529, 310] on button "Cancel" at bounding box center [533, 308] width 25 height 12
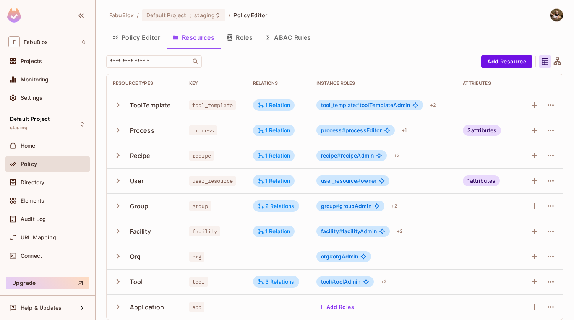
click at [244, 41] on button "Roles" at bounding box center [240, 37] width 38 height 19
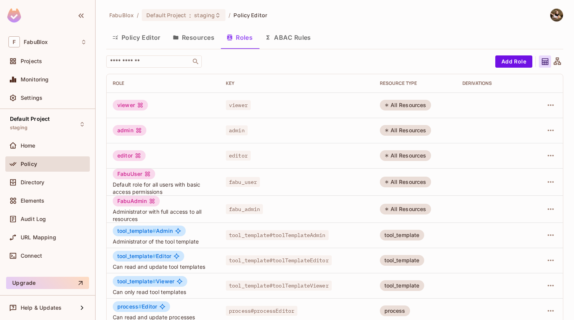
click at [315, 36] on button "ABAC Rules" at bounding box center [288, 37] width 59 height 19
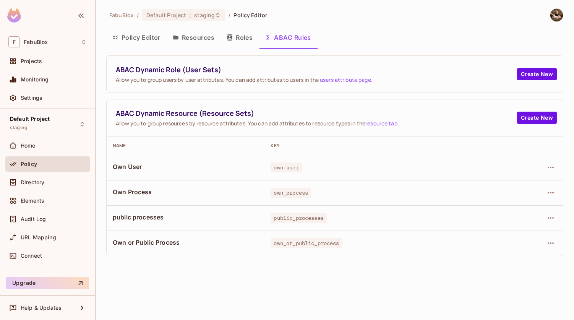
click at [193, 41] on button "Resources" at bounding box center [194, 37] width 54 height 19
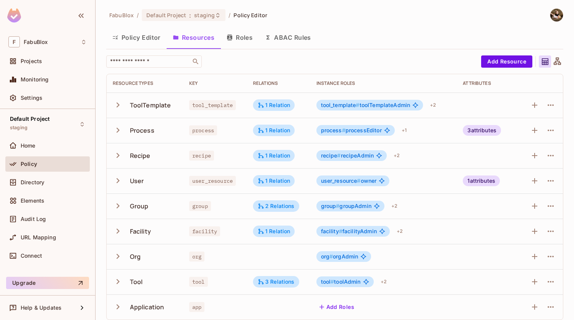
click at [288, 38] on button "ABAC Rules" at bounding box center [288, 37] width 59 height 19
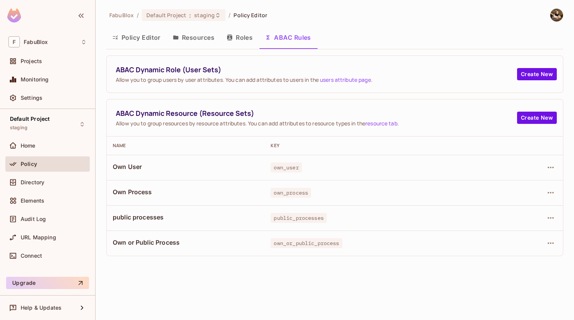
click at [237, 41] on button "Roles" at bounding box center [240, 37] width 38 height 19
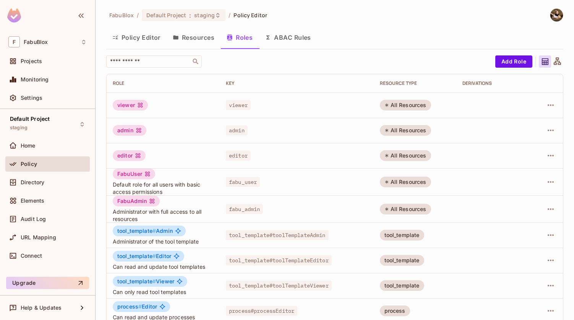
click at [301, 36] on button "ABAC Rules" at bounding box center [288, 37] width 59 height 19
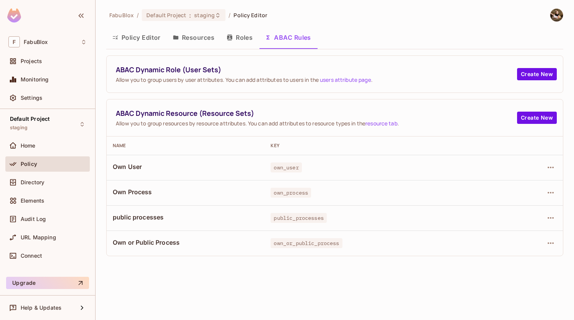
click at [252, 43] on button "Roles" at bounding box center [240, 37] width 38 height 19
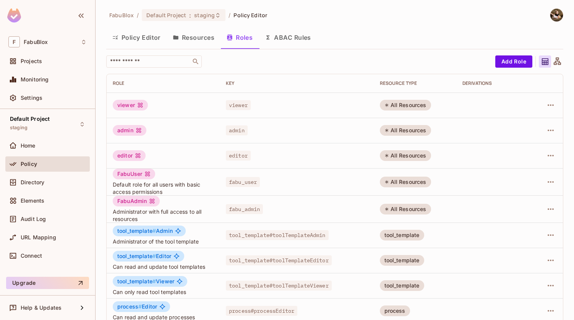
click at [286, 40] on button "ABAC Rules" at bounding box center [288, 37] width 59 height 19
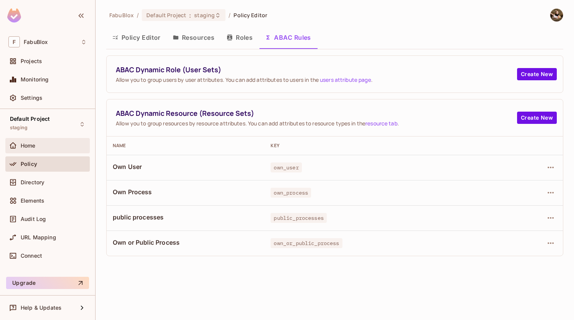
click at [40, 145] on div "Home" at bounding box center [54, 146] width 66 height 6
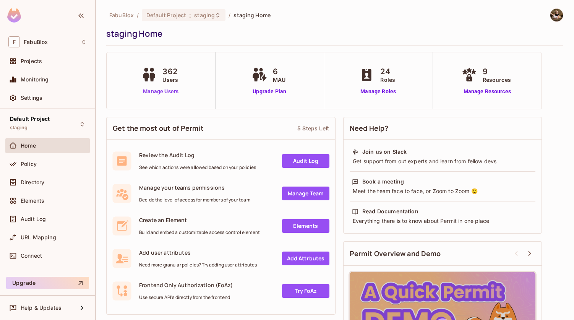
click at [157, 88] on link "Manage Users" at bounding box center [161, 92] width 42 height 8
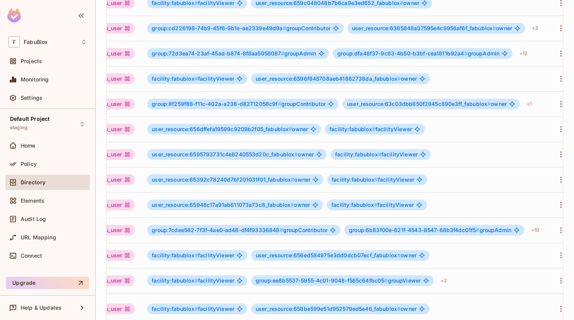
scroll to position [220, 0]
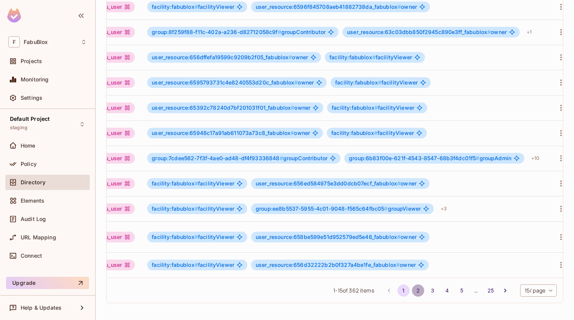
click at [412, 292] on button "2" at bounding box center [418, 291] width 12 height 12
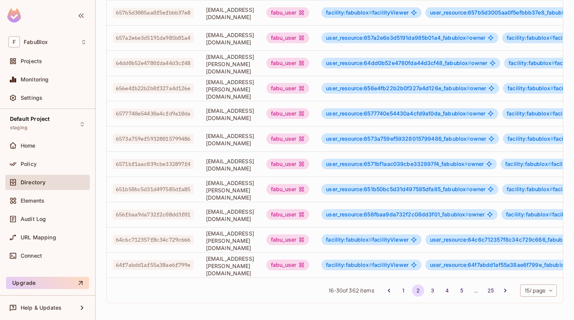
scroll to position [0, 118]
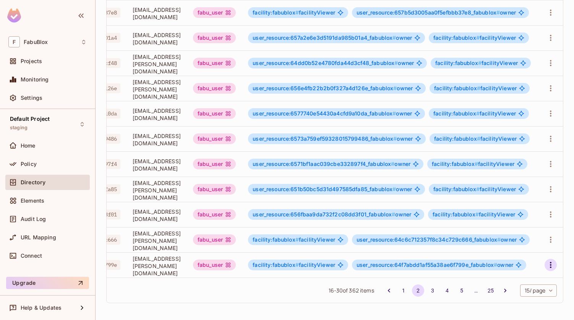
click at [548, 262] on icon "button" at bounding box center [550, 264] width 9 height 9
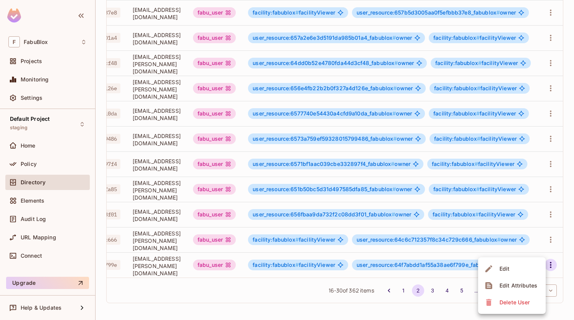
drag, startPoint x: 525, startPoint y: 270, endPoint x: 526, endPoint y: 288, distance: 18.4
click at [526, 288] on ul "Edit Edit Attributes Delete User" at bounding box center [512, 285] width 68 height 57
click at [527, 288] on div "Edit Attributes" at bounding box center [519, 286] width 38 height 8
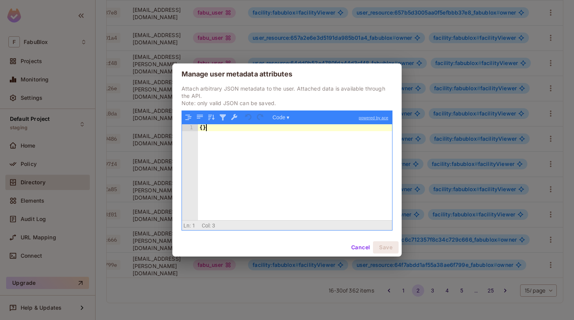
click at [320, 171] on div "{ }" at bounding box center [295, 179] width 194 height 110
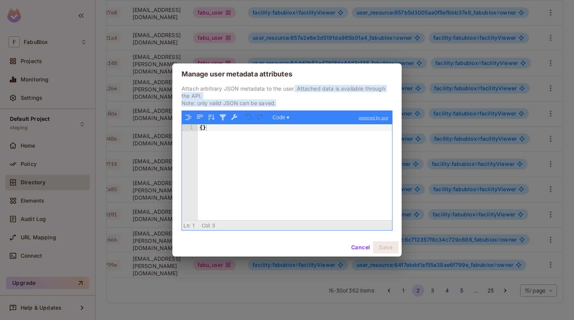
drag, startPoint x: 300, startPoint y: 101, endPoint x: 294, endPoint y: 91, distance: 11.5
click at [294, 91] on p "Attach arbitrary JSON metadata to the user. Attached data is available through …" at bounding box center [287, 96] width 211 height 22
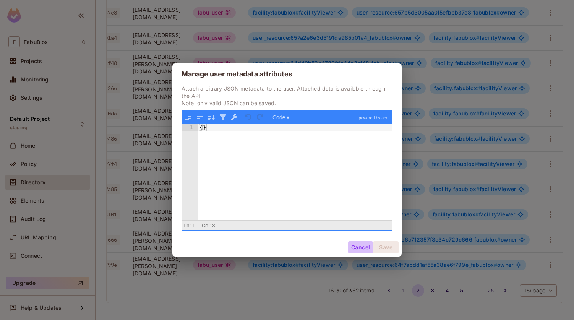
click at [365, 243] on button "Cancel" at bounding box center [360, 247] width 25 height 12
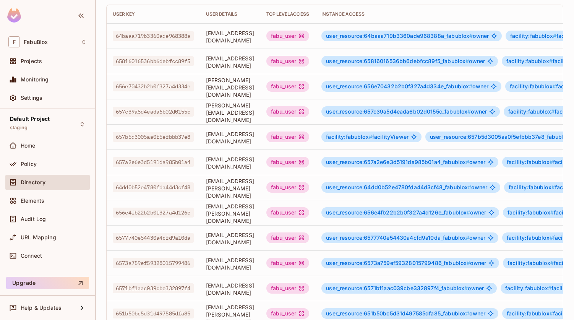
scroll to position [0, 0]
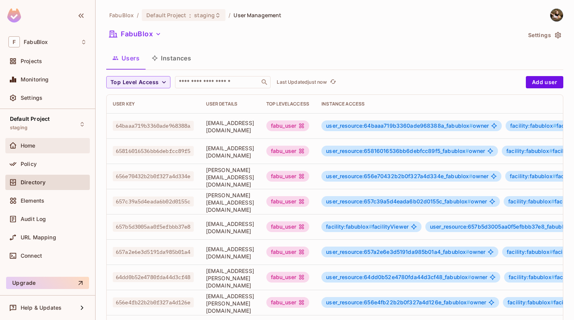
click at [50, 145] on div "Home" at bounding box center [54, 146] width 66 height 6
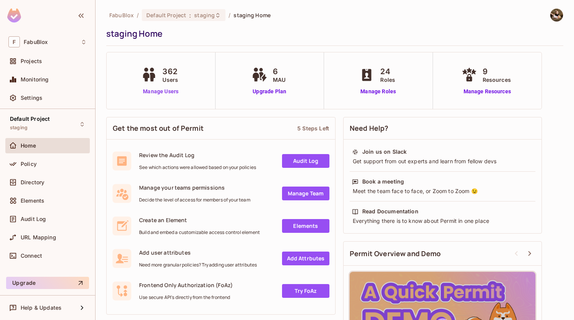
click at [156, 92] on link "Manage Users" at bounding box center [161, 92] width 42 height 8
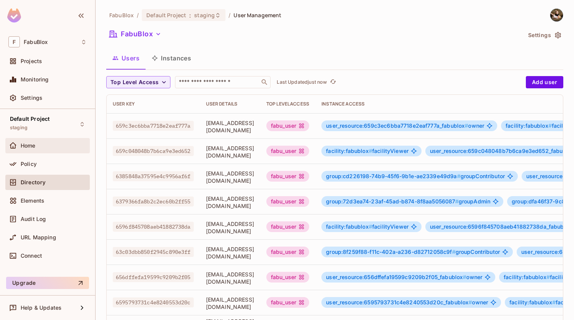
click at [43, 144] on div "Home" at bounding box center [54, 146] width 66 height 6
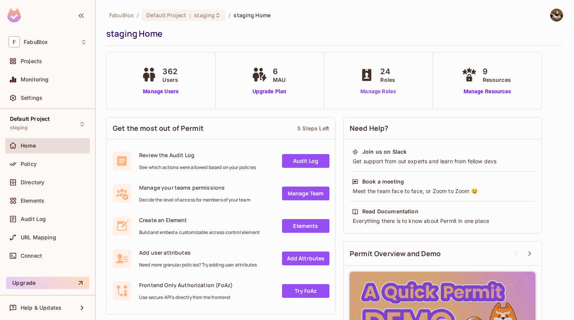
click at [396, 93] on link "Manage Roles" at bounding box center [379, 92] width 42 height 8
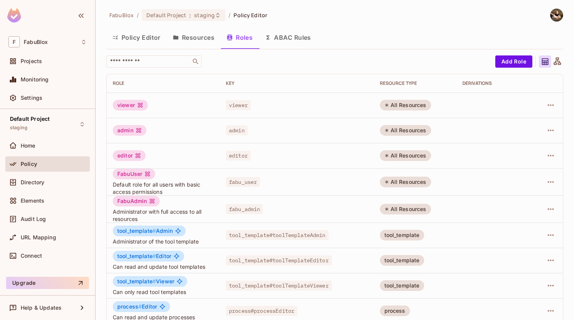
click at [296, 39] on button "ABAC Rules" at bounding box center [288, 37] width 59 height 19
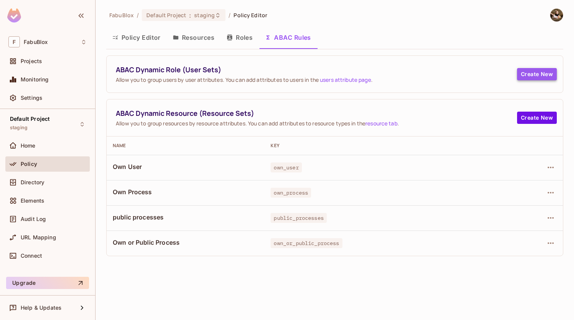
click at [527, 72] on button "Create New" at bounding box center [537, 74] width 40 height 12
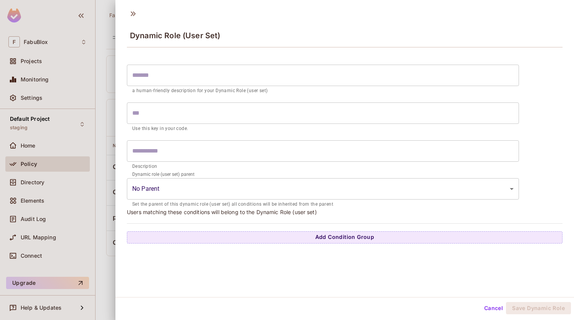
scroll to position [1, 0]
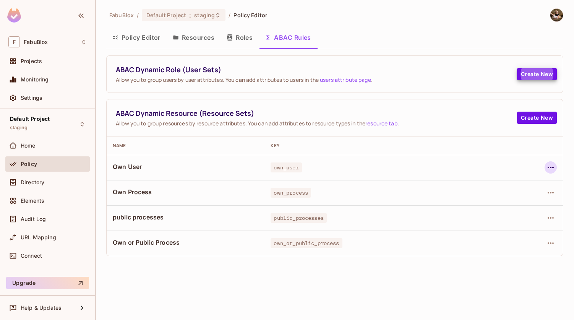
click at [550, 166] on icon "button" at bounding box center [550, 167] width 9 height 9
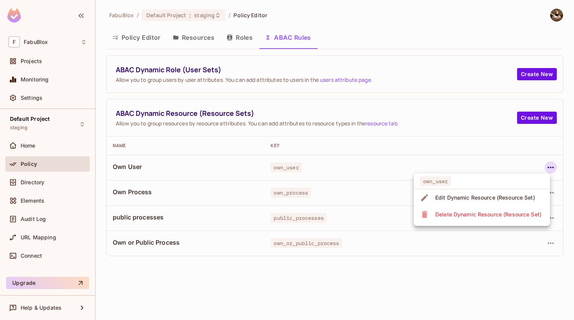
click at [522, 196] on div "Edit Dynamic Resource (Resource Set)" at bounding box center [486, 198] width 100 height 8
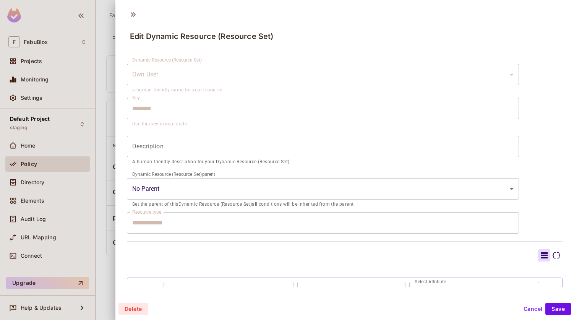
scroll to position [13, 0]
click at [528, 311] on button "Cancel" at bounding box center [533, 309] width 25 height 12
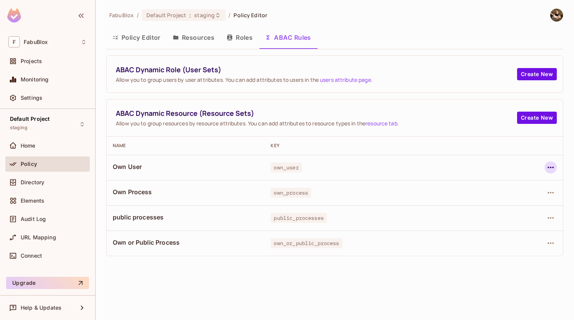
click at [554, 166] on icon "button" at bounding box center [550, 167] width 9 height 9
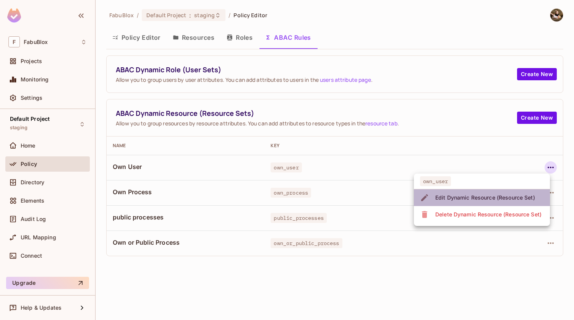
click at [485, 197] on div "Edit Dynamic Resource (Resource Set)" at bounding box center [486, 198] width 100 height 8
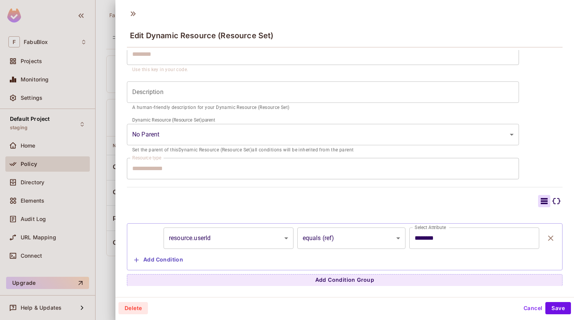
scroll to position [1, 0]
click at [437, 237] on input "********" at bounding box center [469, 238] width 112 height 15
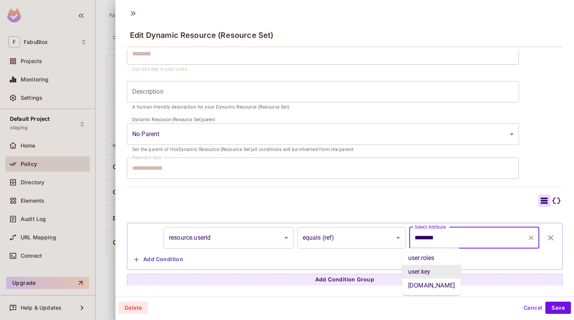
click at [272, 236] on body "F FabuBlox Projects Monitoring Settings Default Project staging Home Policy Dir…" at bounding box center [287, 160] width 574 height 320
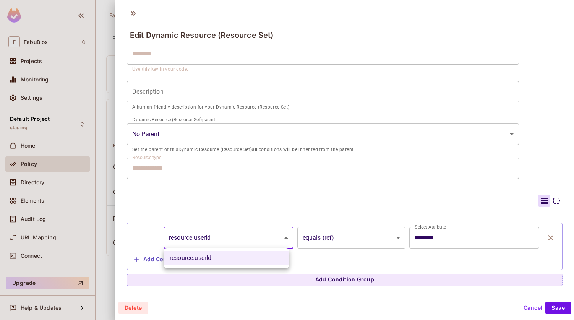
click at [263, 214] on div at bounding box center [287, 160] width 574 height 320
click at [243, 239] on body "F FabuBlox Projects Monitoring Settings Default Project staging Home Policy Dir…" at bounding box center [287, 160] width 574 height 320
click at [265, 204] on div at bounding box center [287, 160] width 574 height 320
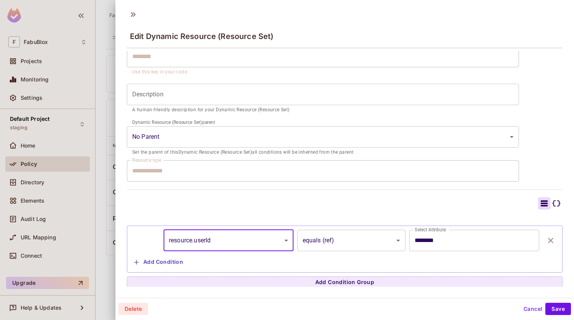
scroll to position [66, 0]
click at [432, 239] on input "********" at bounding box center [469, 239] width 112 height 15
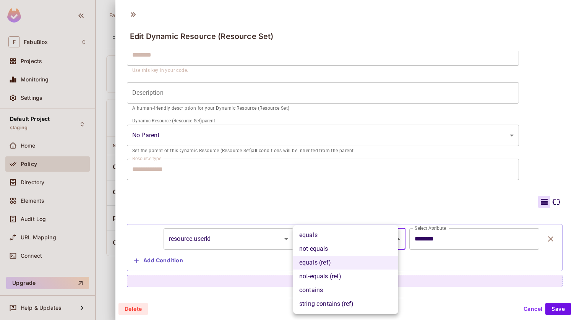
click at [356, 233] on body "F FabuBlox Projects Monitoring Settings Default Project staging Home Policy Dir…" at bounding box center [287, 160] width 574 height 320
click at [383, 205] on div at bounding box center [287, 160] width 574 height 320
click at [374, 228] on body "F FabuBlox Projects Monitoring Settings Default Project staging Home Policy Dir…" at bounding box center [287, 160] width 574 height 320
click at [379, 197] on div at bounding box center [287, 160] width 574 height 320
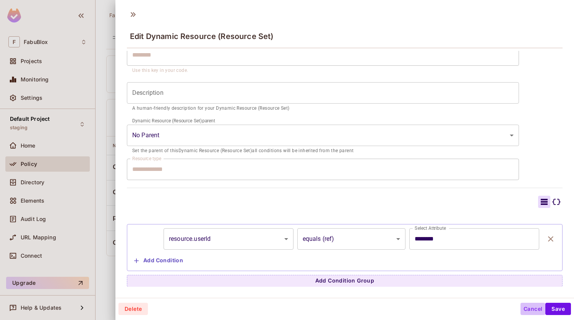
click at [529, 309] on button "Cancel" at bounding box center [533, 309] width 25 height 12
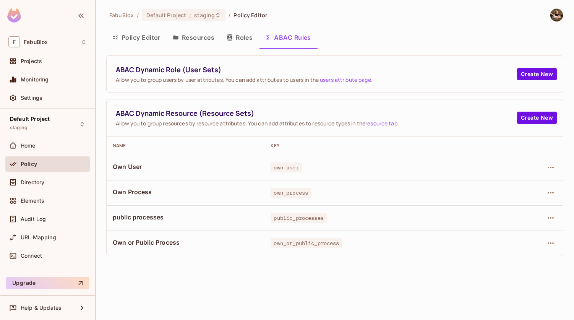
click at [405, 105] on div "ABAC Dynamic Resource (Resource Sets) Allow you to group resources by resource …" at bounding box center [335, 117] width 457 height 37
drag, startPoint x: 220, startPoint y: 122, endPoint x: 255, endPoint y: 121, distance: 35.2
click at [255, 121] on span "Allow you to group resources by resource attributes. You can add attributes to …" at bounding box center [317, 123] width 402 height 7
click at [256, 120] on span "Allow you to group resources by resource attributes. You can add attributes to …" at bounding box center [317, 123] width 402 height 7
drag, startPoint x: 277, startPoint y: 120, endPoint x: 314, endPoint y: 119, distance: 37.1
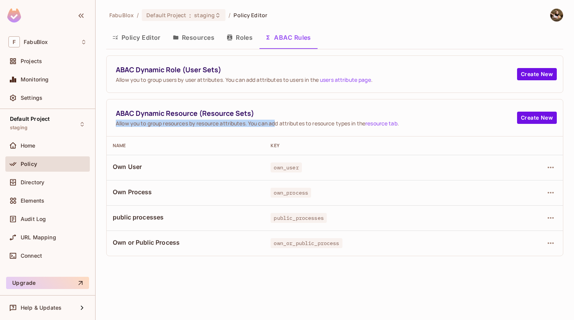
click at [312, 119] on div "ABAC Dynamic Resource (Resource Sets) Allow you to group resources by resource …" at bounding box center [317, 118] width 402 height 18
click at [315, 119] on div "ABAC Dynamic Resource (Resource Sets) Allow you to group resources by resource …" at bounding box center [317, 118] width 402 height 18
click at [389, 123] on link "resource tab" at bounding box center [382, 123] width 32 height 7
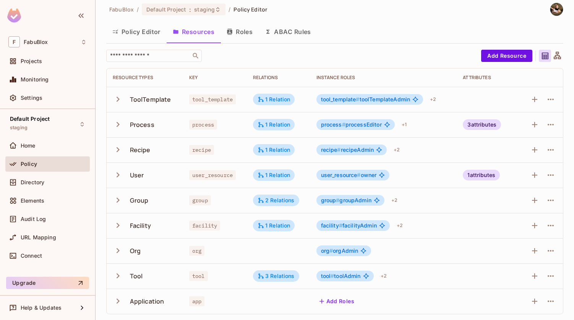
scroll to position [6, 0]
click at [119, 123] on icon "button" at bounding box center [118, 124] width 10 height 10
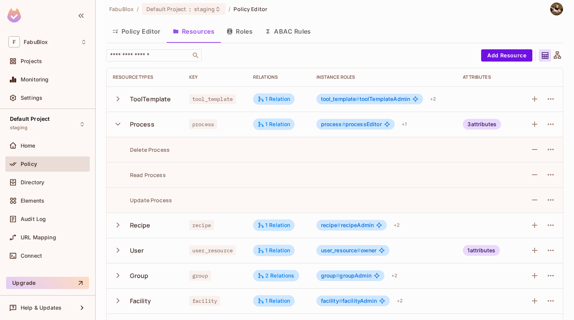
click at [120, 122] on icon "button" at bounding box center [118, 124] width 10 height 10
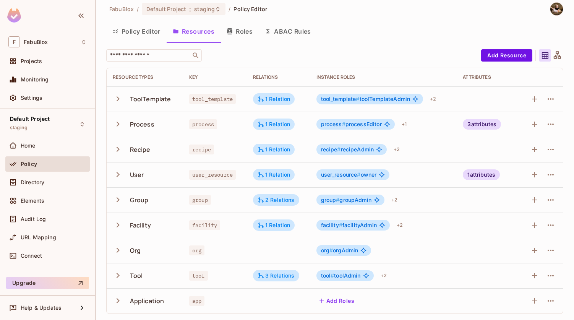
click at [120, 122] on icon "button" at bounding box center [118, 124] width 10 height 10
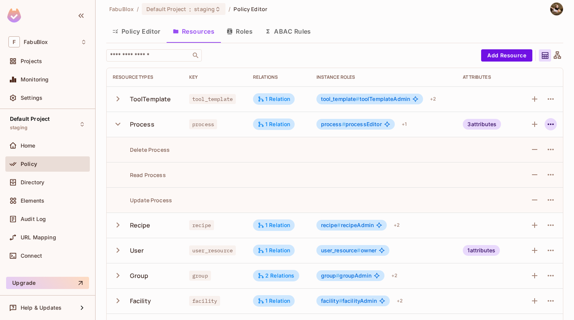
click at [546, 123] on icon "button" at bounding box center [550, 124] width 9 height 9
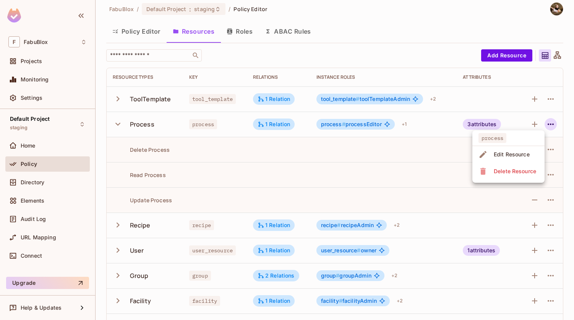
click at [521, 151] on div "Edit Resource" at bounding box center [512, 155] width 36 height 8
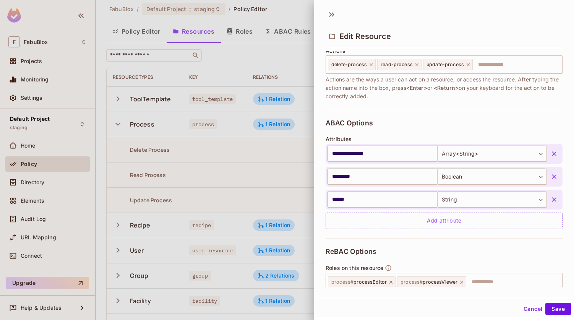
scroll to position [102, 0]
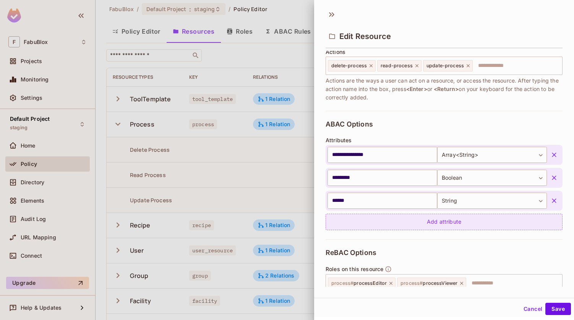
click at [454, 218] on div "Add attribute" at bounding box center [444, 222] width 237 height 16
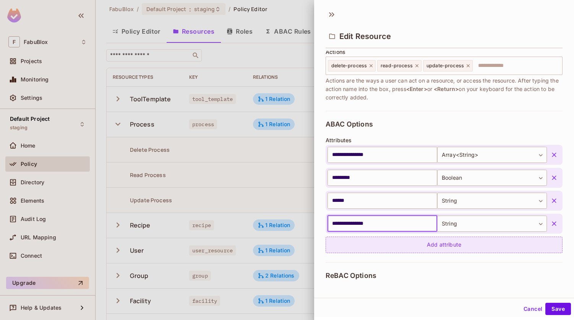
type input "**********"
click at [386, 244] on div "Add attribute" at bounding box center [444, 245] width 237 height 16
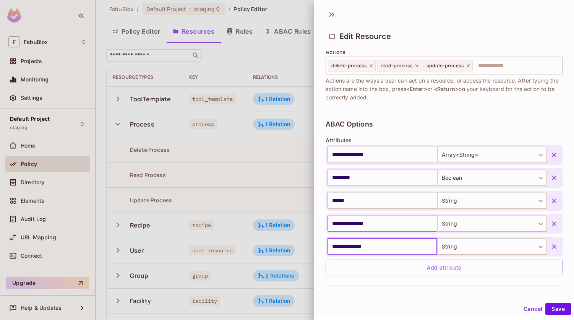
type input "**********"
click at [350, 225] on input "**********" at bounding box center [383, 224] width 110 height 16
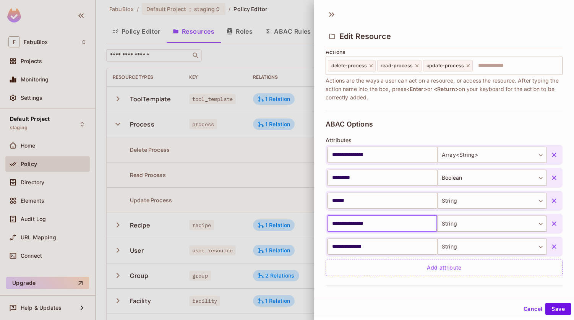
click at [386, 225] on input "**********" at bounding box center [383, 224] width 110 height 16
click at [352, 223] on input "**********" at bounding box center [383, 224] width 110 height 16
drag, startPoint x: 352, startPoint y: 223, endPoint x: 332, endPoint y: 224, distance: 19.9
click at [332, 224] on input "**********" at bounding box center [383, 224] width 110 height 16
click at [387, 224] on input "**********" at bounding box center [383, 224] width 110 height 16
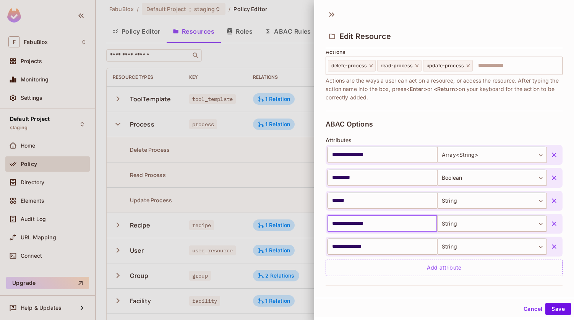
click at [351, 224] on input "**********" at bounding box center [383, 224] width 110 height 16
click at [359, 224] on input "**********" at bounding box center [383, 224] width 110 height 16
click at [388, 227] on input "**********" at bounding box center [383, 224] width 110 height 16
drag, startPoint x: 363, startPoint y: 223, endPoint x: 322, endPoint y: 223, distance: 40.5
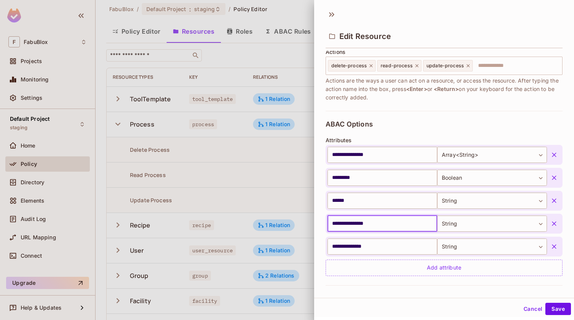
click at [322, 223] on div "**********" at bounding box center [444, 169] width 260 height 236
type input "**********"
click at [348, 241] on input "**********" at bounding box center [383, 247] width 110 height 16
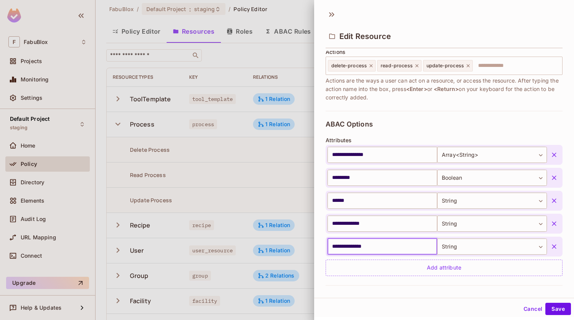
click at [348, 241] on input "**********" at bounding box center [383, 247] width 110 height 16
type input "**********"
click at [489, 221] on body "F FabuBlox Projects Monitoring Settings Default Project staging Home Policy Dir…" at bounding box center [287, 160] width 574 height 320
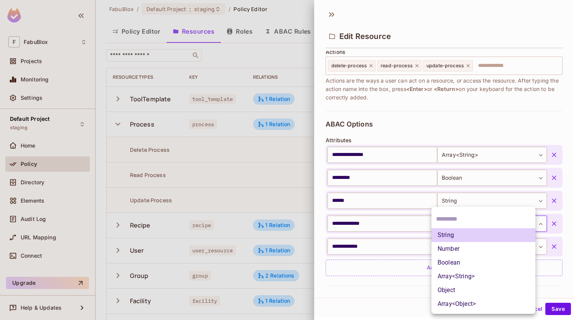
click at [559, 229] on div at bounding box center [287, 160] width 574 height 320
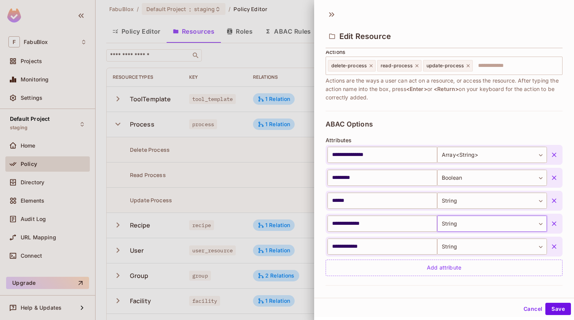
click at [500, 227] on body "F FabuBlox Projects Monitoring Settings Default Project staging Home Policy Dir…" at bounding box center [287, 160] width 574 height 320
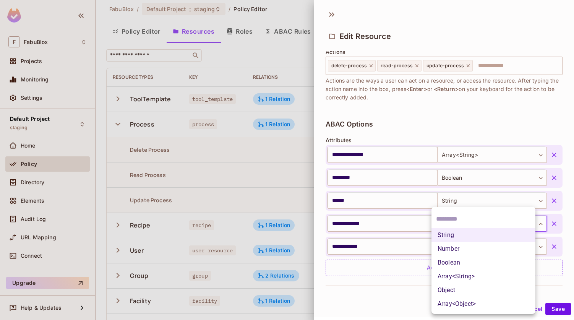
click at [479, 278] on li "Array<String>" at bounding box center [484, 277] width 104 height 14
type input "*****"
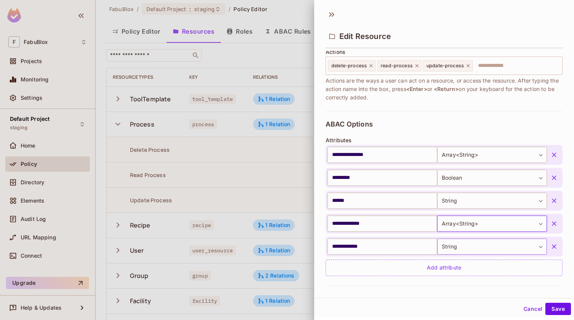
click at [480, 249] on body "F FabuBlox Projects Monitoring Settings Default Project staging Home Policy Dir…" at bounding box center [287, 160] width 574 height 320
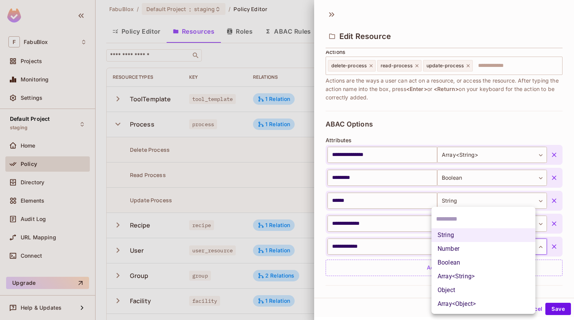
click at [475, 278] on li "Array<String>" at bounding box center [484, 277] width 104 height 14
type input "*****"
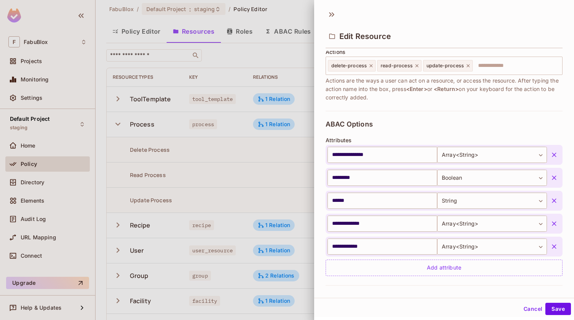
click at [563, 228] on div "**********" at bounding box center [444, 169] width 260 height 236
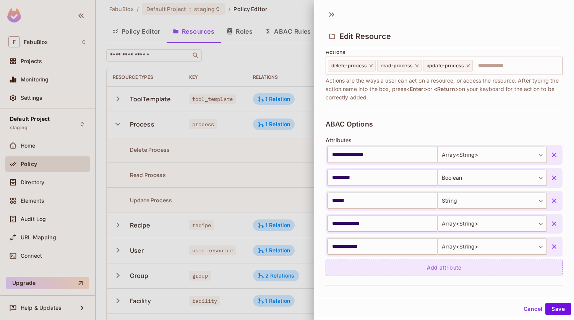
click at [445, 268] on div "Add attribute" at bounding box center [444, 268] width 237 height 16
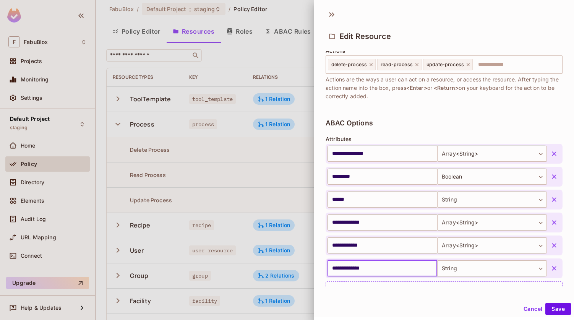
scroll to position [104, 0]
type input "**********"
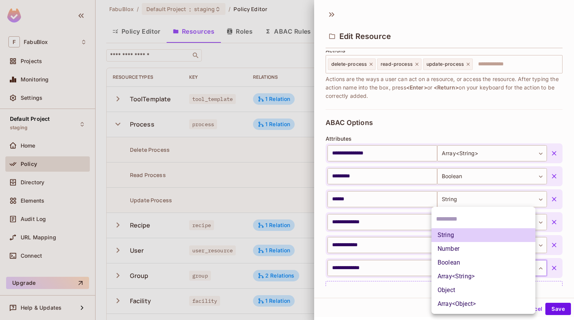
click at [491, 270] on body "F FabuBlox Projects Monitoring Settings Default Project staging Home Policy Dir…" at bounding box center [287, 160] width 574 height 320
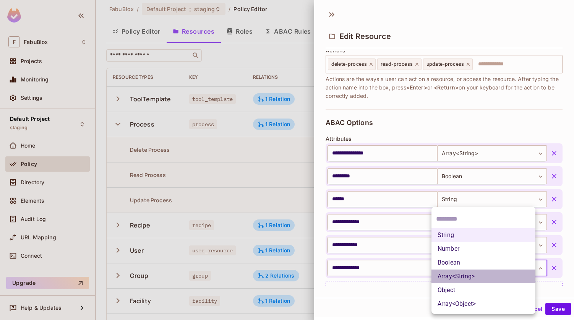
click at [481, 275] on li "Array<String>" at bounding box center [484, 277] width 104 height 14
type input "*****"
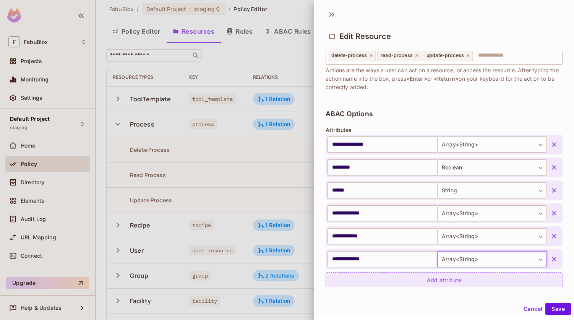
scroll to position [120, 0]
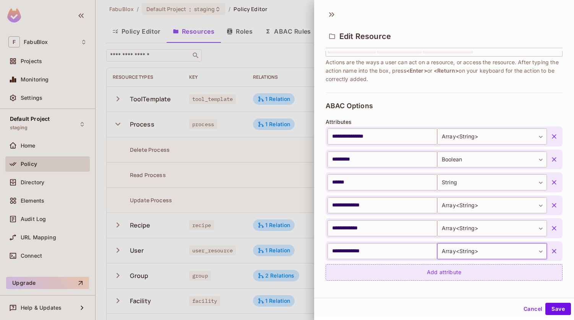
click at [440, 267] on div "Add attribute" at bounding box center [444, 272] width 237 height 16
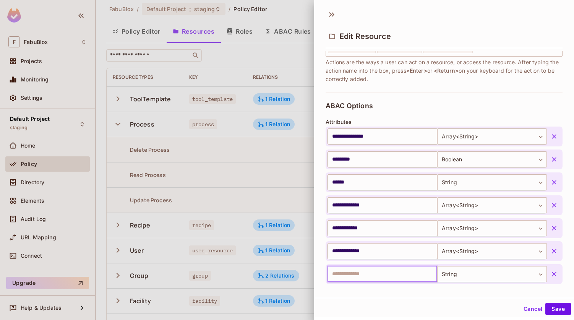
click at [393, 270] on input "text" at bounding box center [383, 274] width 110 height 16
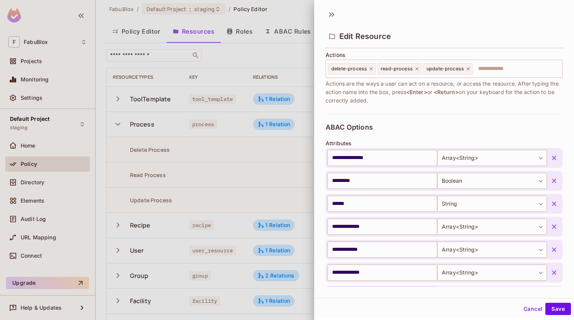
scroll to position [86, 0]
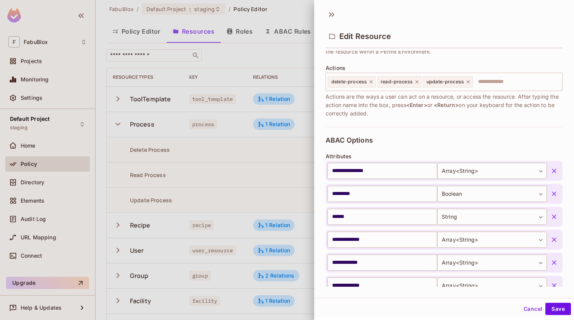
click at [524, 303] on button "Cancel" at bounding box center [533, 309] width 25 height 12
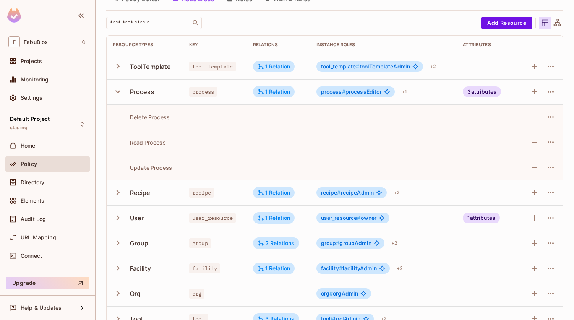
scroll to position [0, 0]
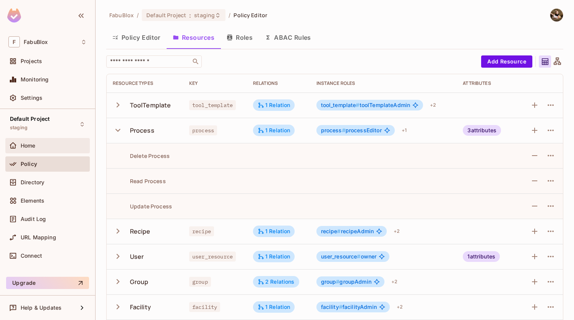
click at [58, 145] on div "Home" at bounding box center [54, 146] width 66 height 6
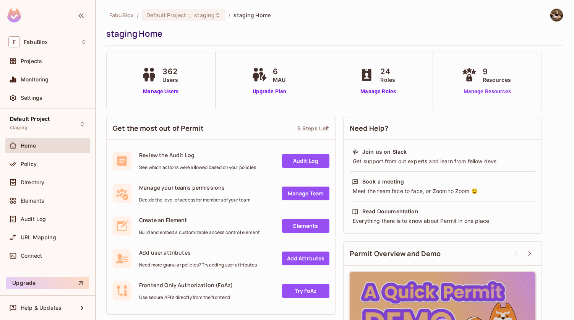
click at [481, 89] on link "Manage Resources" at bounding box center [487, 92] width 55 height 8
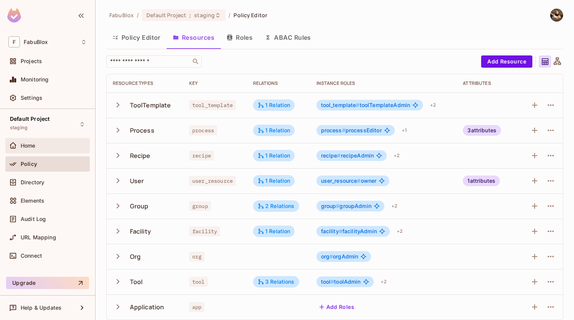
click at [48, 143] on div "Home" at bounding box center [54, 146] width 66 height 6
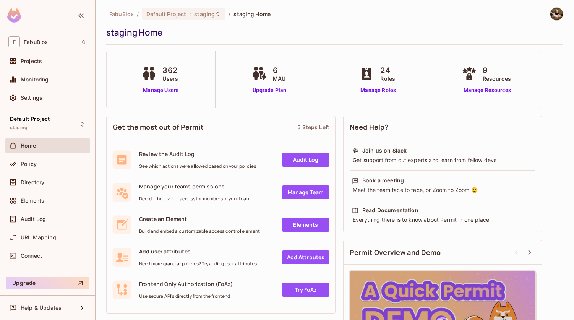
scroll to position [2, 0]
click at [43, 205] on div "Elements" at bounding box center [47, 200] width 85 height 15
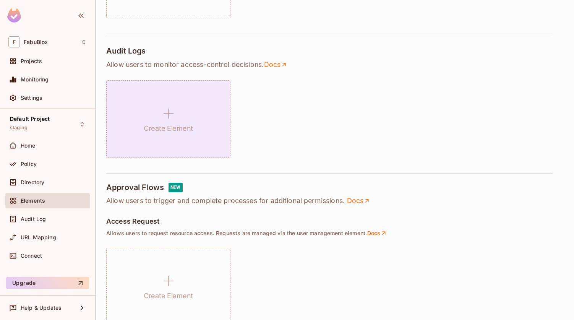
scroll to position [287, 0]
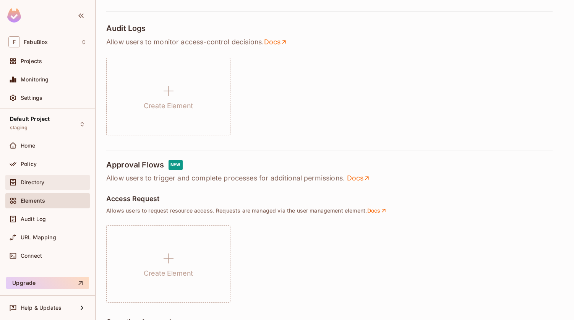
click at [65, 178] on div "Directory" at bounding box center [47, 182] width 78 height 9
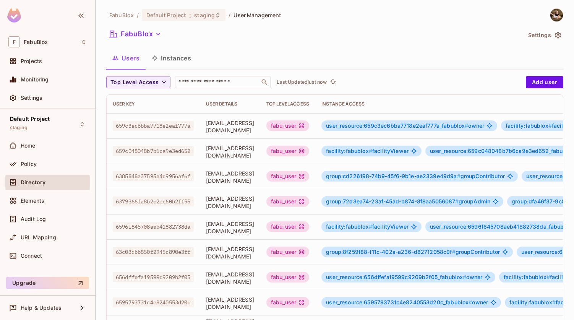
click at [181, 60] on button "Instances" at bounding box center [172, 58] width 52 height 19
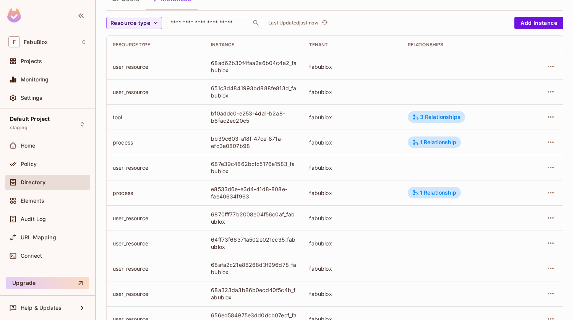
scroll to position [214, 0]
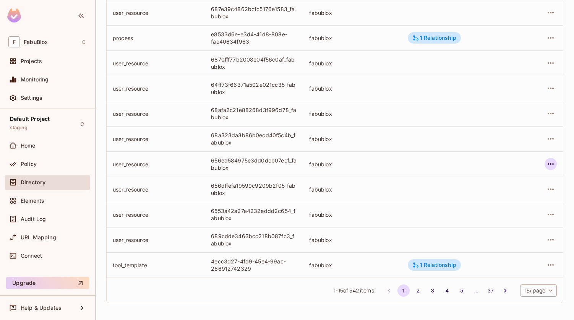
click at [545, 162] on button "button" at bounding box center [551, 164] width 12 height 12
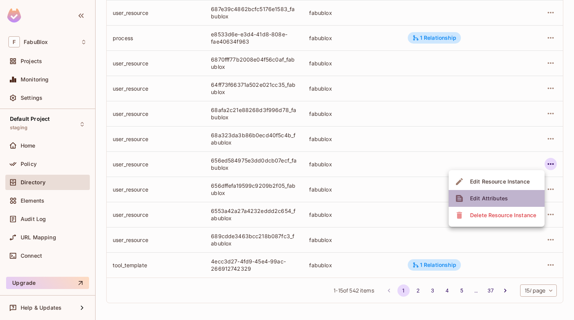
click at [519, 195] on li "Edit Attributes" at bounding box center [497, 198] width 96 height 17
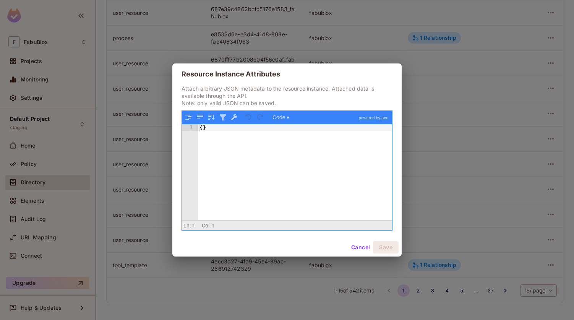
click at [328, 172] on div "{ }" at bounding box center [295, 179] width 194 height 110
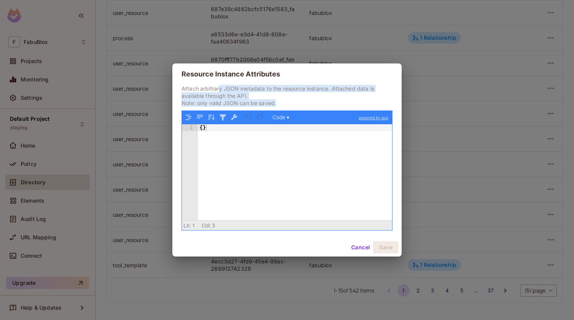
drag, startPoint x: 311, startPoint y: 103, endPoint x: 219, endPoint y: 91, distance: 93.4
click at [219, 91] on p "Attach arbitrary JSON metadata to the resource instance. Attached data is avail…" at bounding box center [287, 96] width 211 height 22
drag, startPoint x: 262, startPoint y: 97, endPoint x: 187, endPoint y: 92, distance: 75.1
click at [187, 92] on p "Attach arbitrary JSON metadata to the resource instance. Attached data is avail…" at bounding box center [287, 96] width 211 height 22
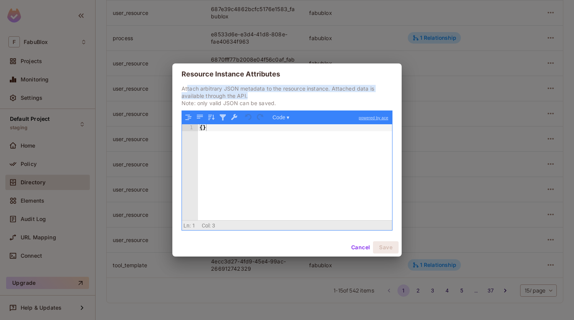
click at [187, 92] on p "Attach arbitrary JSON metadata to the resource instance. Attached data is avail…" at bounding box center [287, 96] width 211 height 22
drag, startPoint x: 188, startPoint y: 91, endPoint x: 289, endPoint y: 99, distance: 101.6
click at [289, 99] on p "Attach arbitrary JSON metadata to the resource instance. Attached data is avail…" at bounding box center [287, 96] width 211 height 22
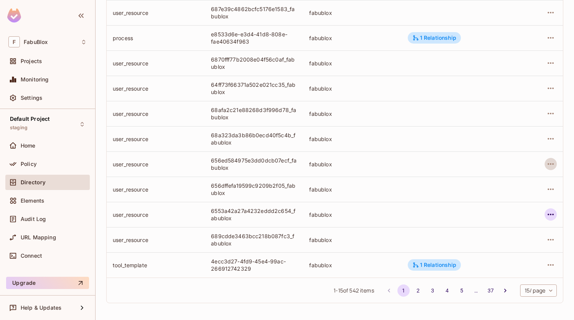
click at [549, 215] on icon "button" at bounding box center [550, 214] width 9 height 9
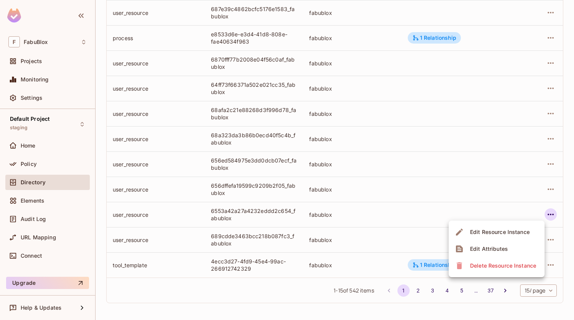
click at [516, 244] on li "Edit Attributes" at bounding box center [497, 249] width 96 height 17
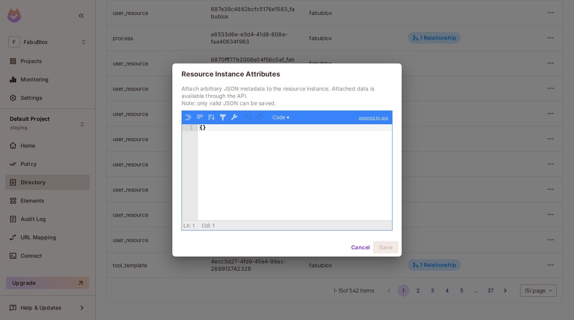
click at [452, 85] on div "Resource Instance Attributes Attach arbitrary JSON metadata to the resource ins…" at bounding box center [287, 160] width 574 height 320
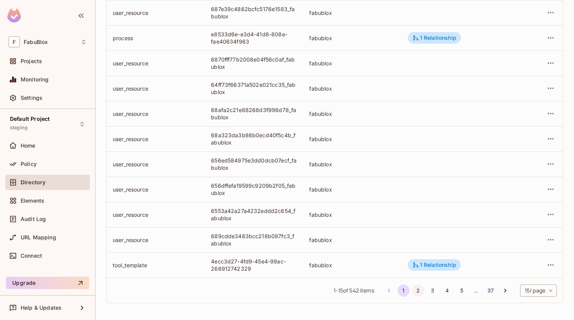
click at [412, 290] on button "2" at bounding box center [418, 291] width 12 height 12
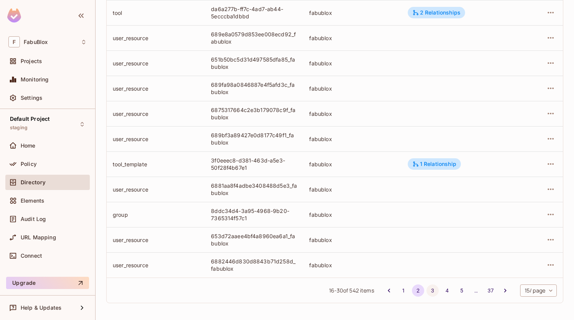
click at [427, 291] on button "3" at bounding box center [433, 291] width 12 height 12
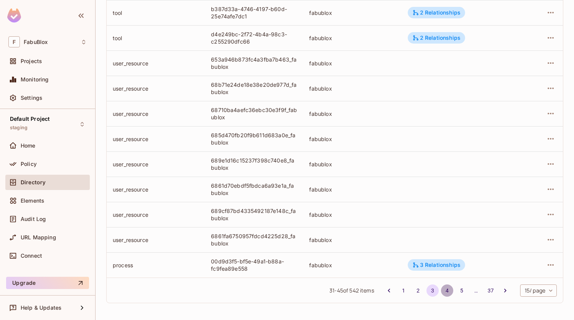
click at [442, 294] on button "4" at bounding box center [447, 291] width 12 height 12
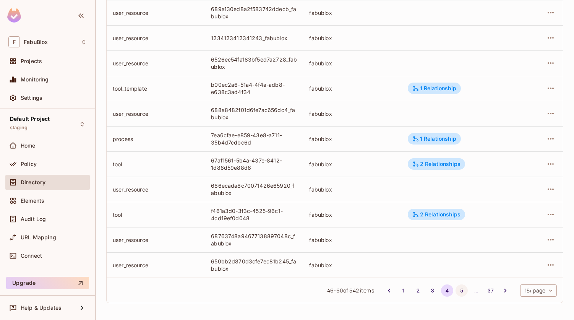
click at [456, 289] on button "5" at bounding box center [462, 291] width 12 height 12
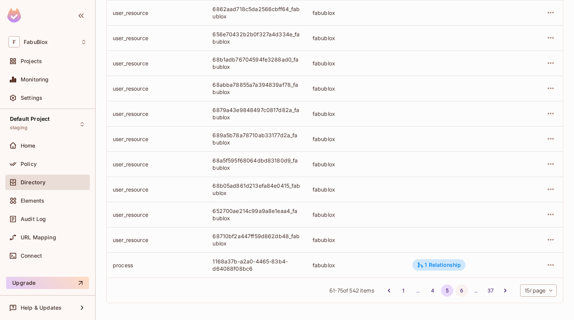
click at [458, 290] on button "6" at bounding box center [462, 291] width 12 height 12
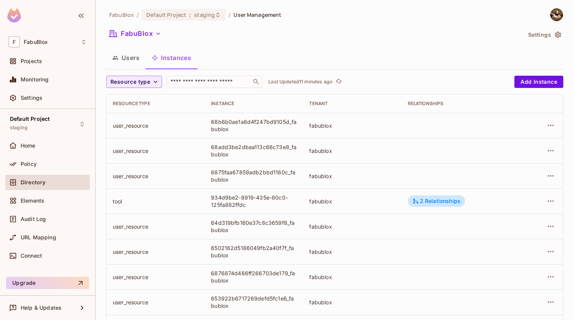
scroll to position [0, 0]
click at [85, 148] on div "Home" at bounding box center [54, 146] width 66 height 6
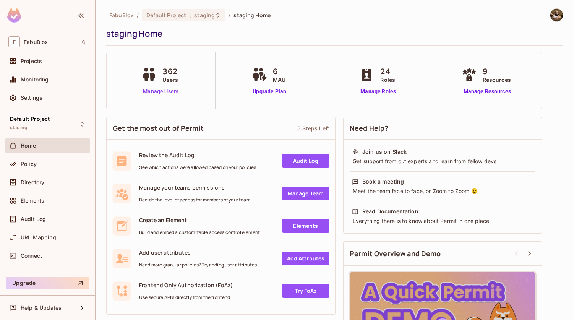
click at [154, 89] on link "Manage Users" at bounding box center [161, 92] width 42 height 8
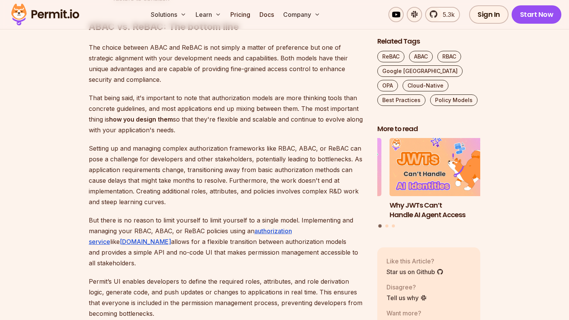
scroll to position [2462, 0]
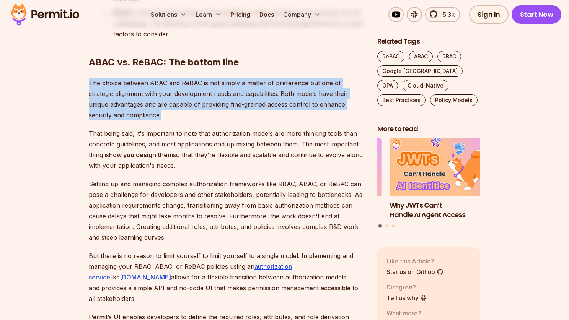
drag, startPoint x: 204, startPoint y: 99, endPoint x: 89, endPoint y: 73, distance: 118.0
click at [89, 78] on p "The choice between ABAC and ReBAC is not simply a matter of preference but one …" at bounding box center [227, 99] width 276 height 43
drag, startPoint x: 89, startPoint y: 73, endPoint x: 184, endPoint y: 106, distance: 100.7
click at [184, 106] on p "The choice between ABAC and ReBAC is not simply a matter of preference but one …" at bounding box center [227, 99] width 276 height 43
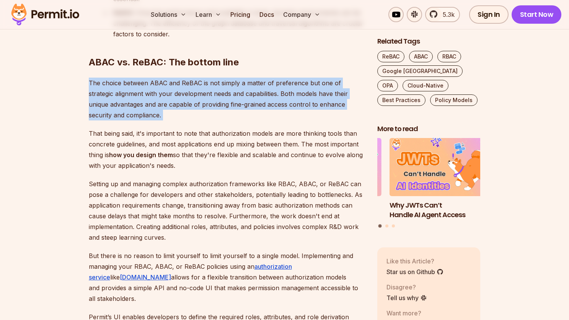
click at [184, 106] on p "The choice between ABAC and ReBAC is not simply a matter of preference but one …" at bounding box center [227, 99] width 276 height 43
drag, startPoint x: 184, startPoint y: 106, endPoint x: 85, endPoint y: 74, distance: 104.4
drag, startPoint x: 86, startPoint y: 75, endPoint x: 163, endPoint y: 104, distance: 82.3
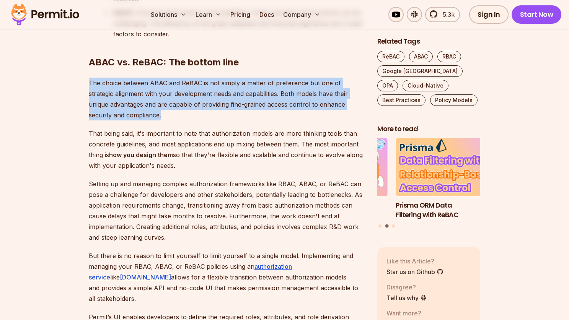
click at [163, 104] on p "The choice between ABAC and ReBAC is not simply a matter of preference but one …" at bounding box center [227, 99] width 276 height 43
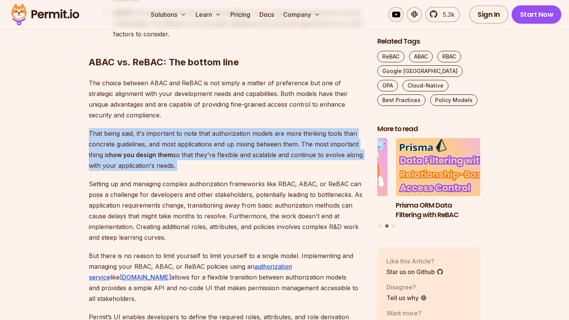
drag, startPoint x: 163, startPoint y: 104, endPoint x: 186, endPoint y: 152, distance: 53.4
click at [186, 152] on p "That being said, it's important to note that authorization models are more thin…" at bounding box center [227, 149] width 276 height 43
drag, startPoint x: 186, startPoint y: 152, endPoint x: 85, endPoint y: 123, distance: 105.4
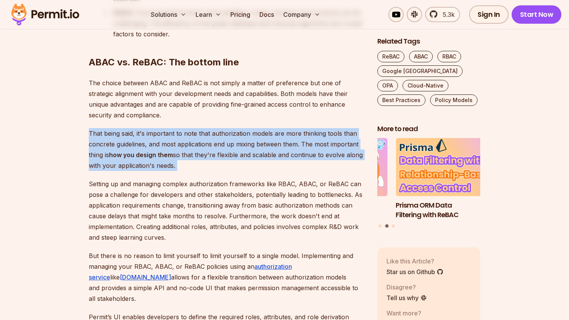
drag, startPoint x: 85, startPoint y: 123, endPoint x: 202, endPoint y: 151, distance: 120.5
click at [202, 151] on p "That being said, it's important to note that authorization models are more thin…" at bounding box center [227, 149] width 276 height 43
drag, startPoint x: 202, startPoint y: 151, endPoint x: 94, endPoint y: 122, distance: 111.4
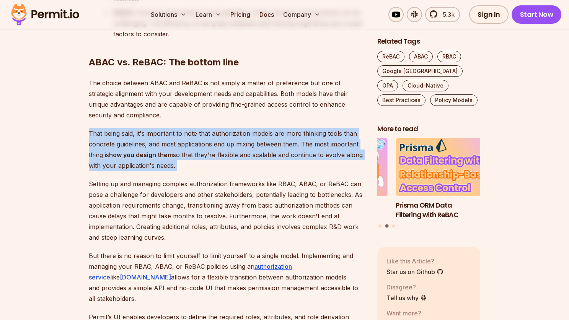
click at [94, 128] on p "That being said, it's important to note that authorization models are more thin…" at bounding box center [227, 149] width 276 height 43
drag, startPoint x: 94, startPoint y: 122, endPoint x: 203, endPoint y: 152, distance: 113.0
click at [203, 152] on p "That being said, it's important to note that authorization models are more thin…" at bounding box center [227, 149] width 276 height 43
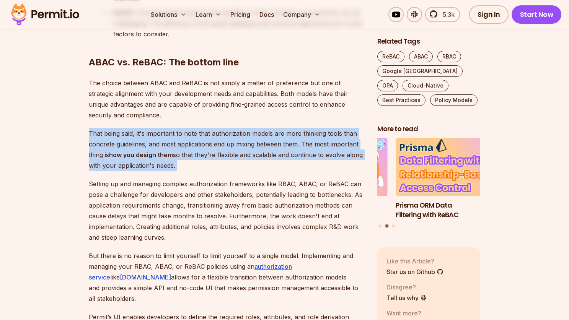
drag, startPoint x: 203, startPoint y: 152, endPoint x: 88, endPoint y: 117, distance: 120.4
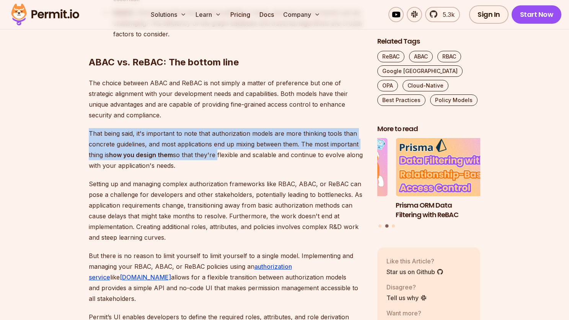
drag, startPoint x: 88, startPoint y: 117, endPoint x: 210, endPoint y: 147, distance: 124.9
click at [210, 147] on p "That being said, it's important to note that authorization models are more thin…" at bounding box center [227, 149] width 276 height 43
drag, startPoint x: 211, startPoint y: 152, endPoint x: 85, endPoint y: 123, distance: 129.5
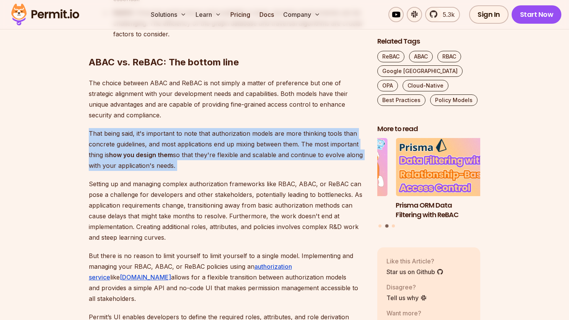
drag, startPoint x: 85, startPoint y: 122, endPoint x: 194, endPoint y: 152, distance: 112.9
click at [194, 152] on p "That being said, it's important to note that authorization models are more thin…" at bounding box center [227, 149] width 276 height 43
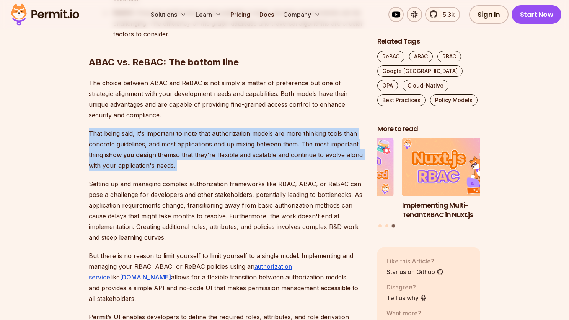
drag, startPoint x: 194, startPoint y: 152, endPoint x: 235, endPoint y: 217, distance: 76.8
click at [235, 217] on p "Setting up and managing complex authorization frameworks like RBAC, ABAC, or Re…" at bounding box center [227, 211] width 276 height 64
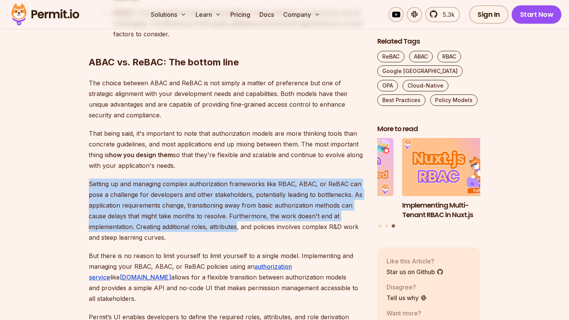
drag, startPoint x: 233, startPoint y: 219, endPoint x: 87, endPoint y: 173, distance: 152.9
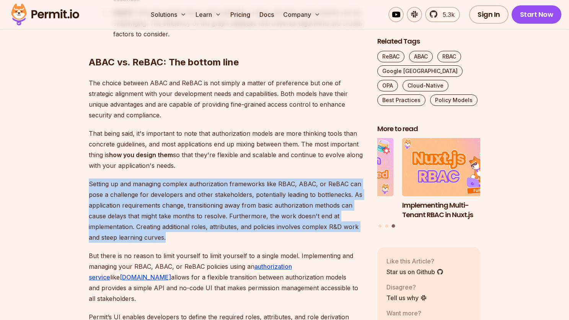
drag, startPoint x: 104, startPoint y: 169, endPoint x: 255, endPoint y: 228, distance: 162.8
click at [255, 228] on p "Setting up and managing complex authorization frameworks like RBAC, ABAC, or Re…" at bounding box center [227, 211] width 276 height 64
drag, startPoint x: 255, startPoint y: 228, endPoint x: 152, endPoint y: 160, distance: 124.2
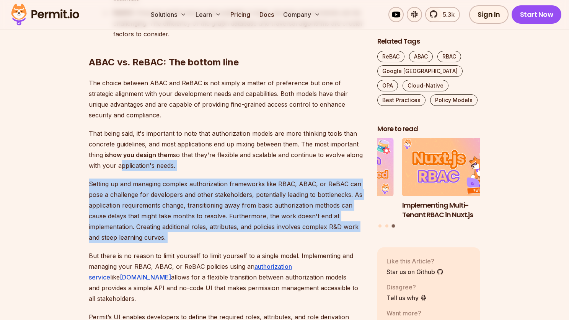
click at [152, 160] on p "That being said, it's important to note that authorization models are more thin…" at bounding box center [227, 149] width 276 height 43
drag, startPoint x: 207, startPoint y: 161, endPoint x: 286, endPoint y: 230, distance: 104.4
click at [286, 230] on p "Setting up and managing complex authorization frameworks like RBAC, ABAC, or Re…" at bounding box center [227, 211] width 276 height 64
drag, startPoint x: 286, startPoint y: 230, endPoint x: 85, endPoint y: 173, distance: 208.6
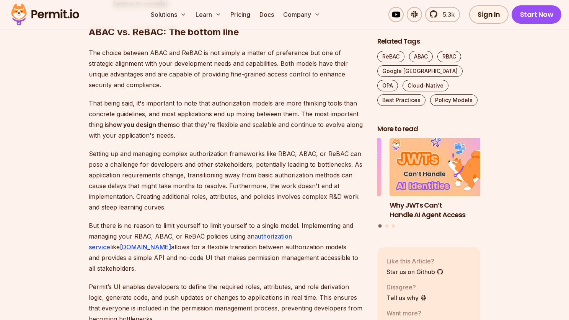
scroll to position [2494, 0]
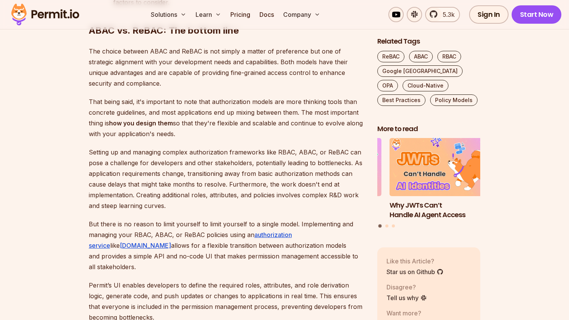
drag, startPoint x: 96, startPoint y: 203, endPoint x: 317, endPoint y: 242, distance: 224.1
click at [318, 242] on p "But there is no reason to limit yourself to limit yourself to a single model. I…" at bounding box center [227, 246] width 276 height 54
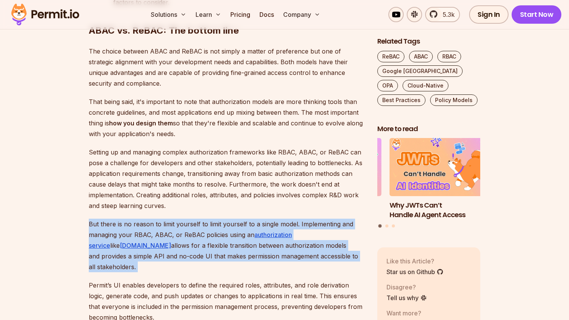
drag, startPoint x: 318, startPoint y: 242, endPoint x: 81, endPoint y: 206, distance: 239.8
drag, startPoint x: 81, startPoint y: 206, endPoint x: 328, endPoint y: 245, distance: 250.1
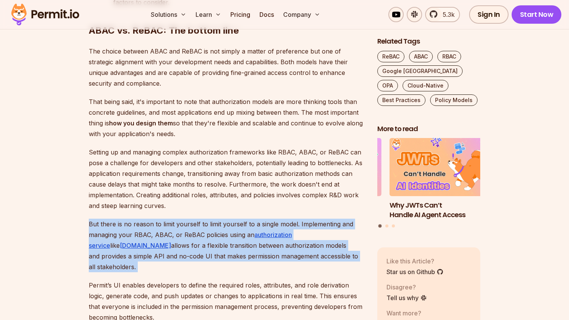
click at [328, 245] on p "But there is no reason to limit yourself to limit yourself to a single model. I…" at bounding box center [227, 246] width 276 height 54
drag, startPoint x: 328, startPoint y: 245, endPoint x: 223, endPoint y: 206, distance: 111.8
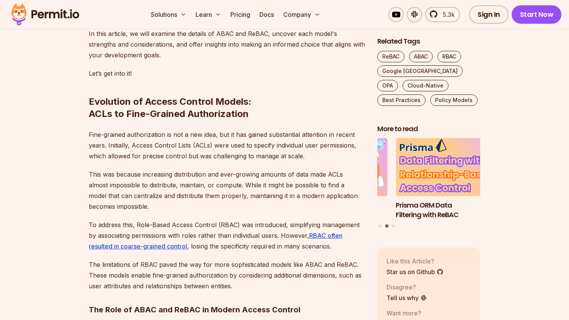
scroll to position [0, 0]
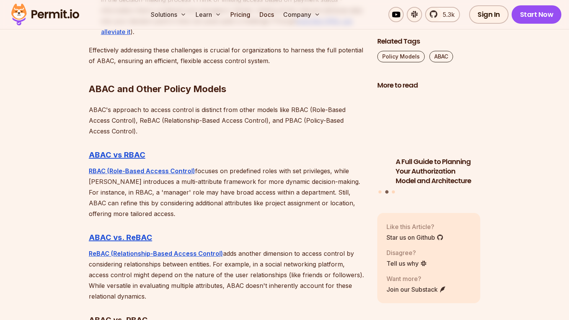
scroll to position [2191, 0]
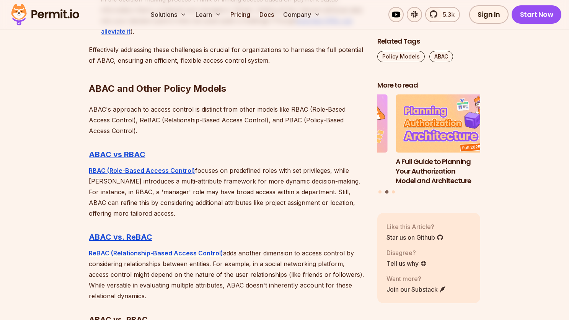
drag, startPoint x: 169, startPoint y: 253, endPoint x: 249, endPoint y: 283, distance: 85.4
click at [249, 283] on p "ReBAC (Relationship-Based Access Control) adds another dimension to access cont…" at bounding box center [227, 275] width 276 height 54
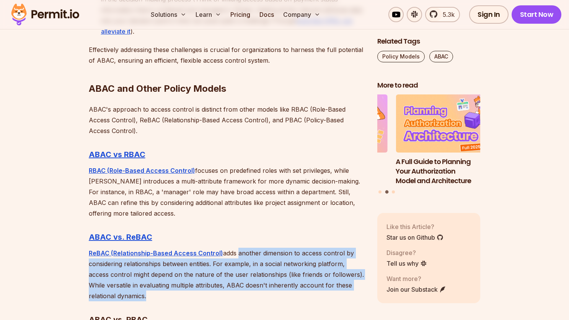
drag, startPoint x: 249, startPoint y: 283, endPoint x: 234, endPoint y: 239, distance: 46.1
click at [234, 248] on p "ReBAC (Relationship-Based Access Control) adds another dimension to access cont…" at bounding box center [227, 275] width 276 height 54
drag, startPoint x: 234, startPoint y: 239, endPoint x: 274, endPoint y: 287, distance: 62.4
click at [274, 287] on p "ReBAC (Relationship-Based Access Control) adds another dimension to access cont…" at bounding box center [227, 275] width 276 height 54
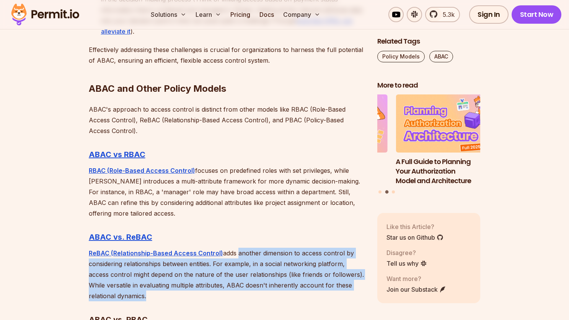
click at [274, 287] on p "ReBAC (Relationship-Based Access Control) adds another dimension to access cont…" at bounding box center [227, 275] width 276 height 54
drag, startPoint x: 274, startPoint y: 287, endPoint x: 263, endPoint y: 242, distance: 46.7
click at [263, 248] on p "ReBAC (Relationship-Based Access Control) adds another dimension to access cont…" at bounding box center [227, 275] width 276 height 54
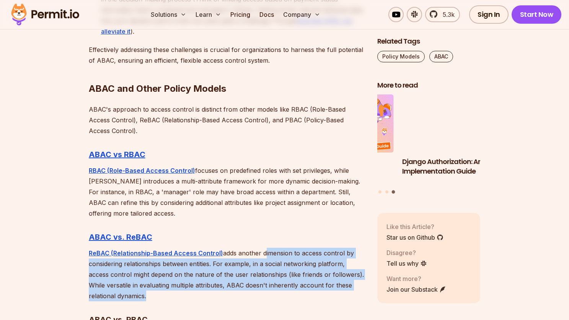
drag, startPoint x: 262, startPoint y: 241, endPoint x: 286, endPoint y: 292, distance: 56.4
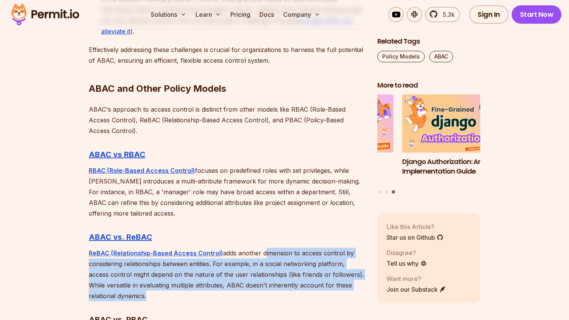
drag, startPoint x: 286, startPoint y: 292, endPoint x: 260, endPoint y: 236, distance: 61.8
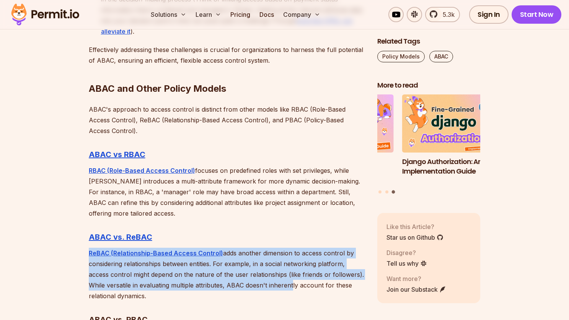
drag, startPoint x: 258, startPoint y: 234, endPoint x: 289, endPoint y: 279, distance: 54.1
click at [289, 279] on p "ReBAC (Relationship-Based Access Control) adds another dimension to access cont…" at bounding box center [227, 275] width 276 height 54
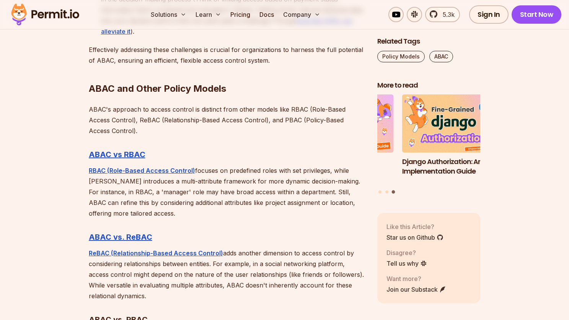
drag, startPoint x: 289, startPoint y: 281, endPoint x: 254, endPoint y: 232, distance: 60.1
click at [254, 232] on h3 "ABAC vs. ReBAC" at bounding box center [227, 237] width 276 height 12
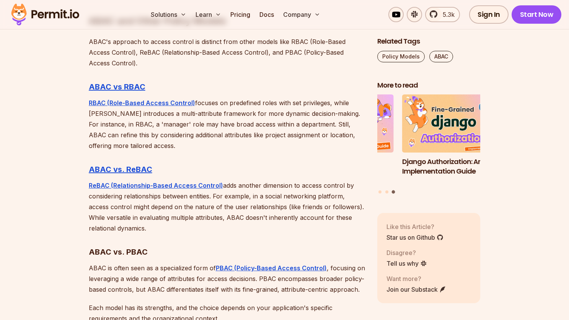
scroll to position [2259, 0]
drag, startPoint x: 273, startPoint y: 210, endPoint x: 272, endPoint y: 167, distance: 42.5
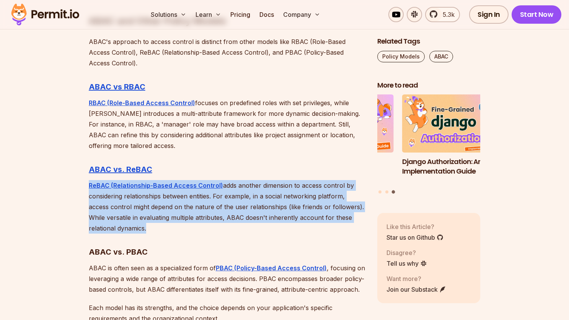
drag, startPoint x: 271, startPoint y: 166, endPoint x: 297, endPoint y: 218, distance: 57.8
click at [297, 218] on p "ReBAC (Relationship-Based Access Control) adds another dimension to access cont…" at bounding box center [227, 207] width 276 height 54
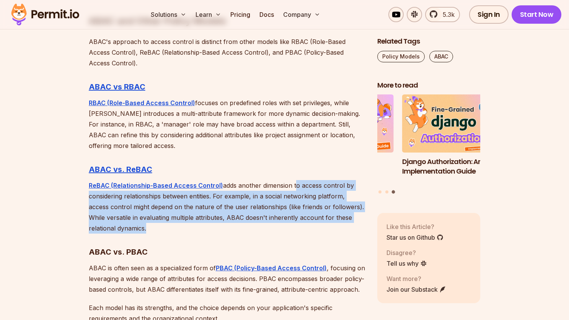
drag, startPoint x: 297, startPoint y: 218, endPoint x: 293, endPoint y: 171, distance: 47.2
click at [293, 180] on p "ReBAC (Relationship-Based Access Control) adds another dimension to access cont…" at bounding box center [227, 207] width 276 height 54
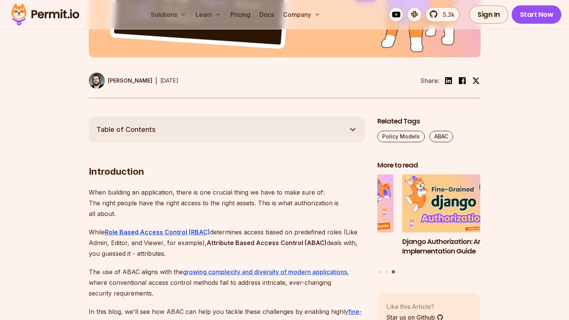
scroll to position [0, 0]
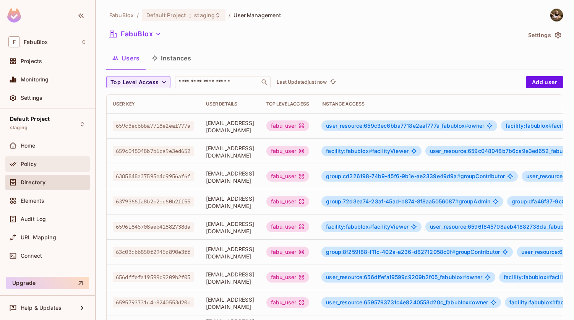
click at [50, 167] on div "Policy" at bounding box center [47, 163] width 78 height 9
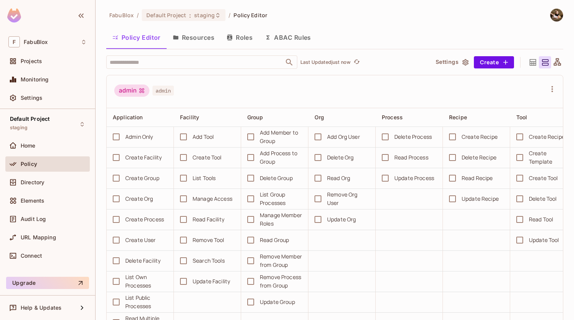
click at [256, 35] on button "Roles" at bounding box center [240, 37] width 38 height 19
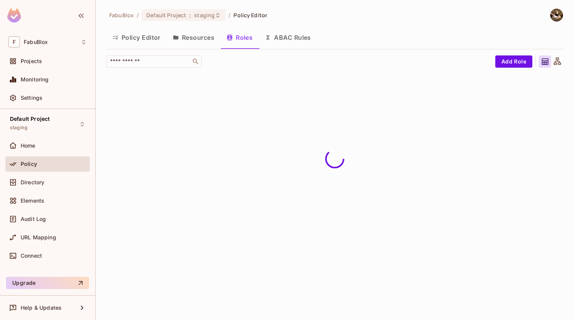
click at [290, 36] on button "ABAC Rules" at bounding box center [288, 37] width 59 height 19
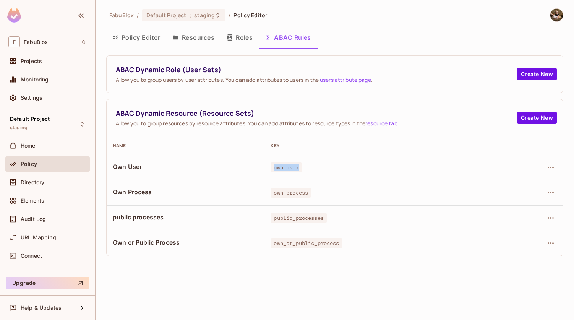
drag, startPoint x: 270, startPoint y: 166, endPoint x: 310, endPoint y: 170, distance: 39.6
click at [310, 170] on div "own_user" at bounding box center [380, 168] width 219 height 8
drag, startPoint x: 311, startPoint y: 170, endPoint x: 259, endPoint y: 167, distance: 51.7
click at [259, 167] on tr "Own User own_user" at bounding box center [335, 167] width 457 height 25
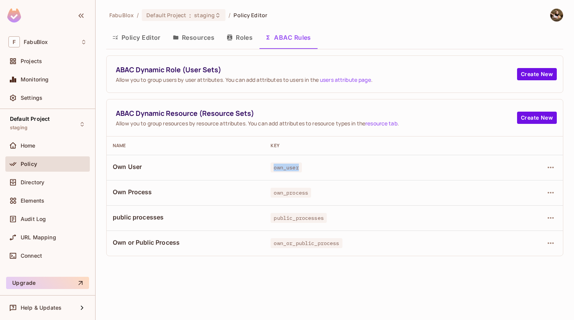
click at [259, 167] on td "Own User" at bounding box center [186, 167] width 158 height 25
drag, startPoint x: 259, startPoint y: 167, endPoint x: 304, endPoint y: 170, distance: 45.6
click at [304, 170] on tr "Own User own_user" at bounding box center [335, 167] width 457 height 25
click at [304, 170] on div "own_user" at bounding box center [380, 168] width 219 height 8
drag, startPoint x: 304, startPoint y: 168, endPoint x: 267, endPoint y: 166, distance: 37.1
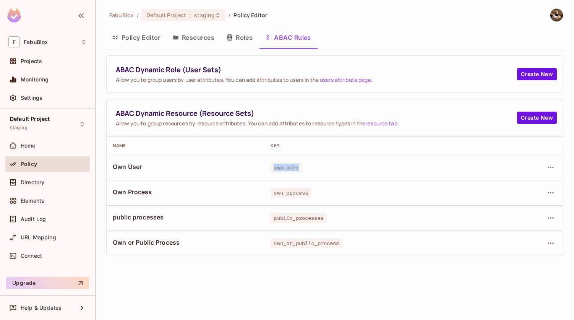
click at [267, 166] on td "own_user" at bounding box center [380, 167] width 231 height 25
click at [549, 165] on icon "button" at bounding box center [550, 167] width 9 height 9
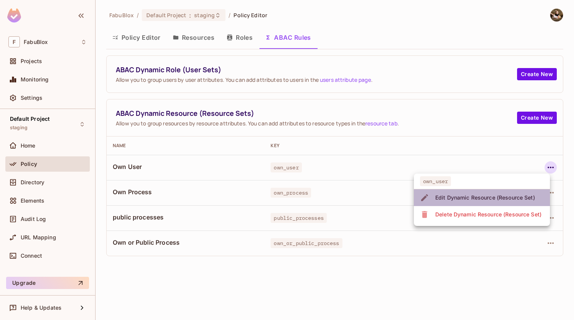
click at [472, 194] on div "Edit Dynamic Resource (Resource Set)" at bounding box center [486, 198] width 100 height 8
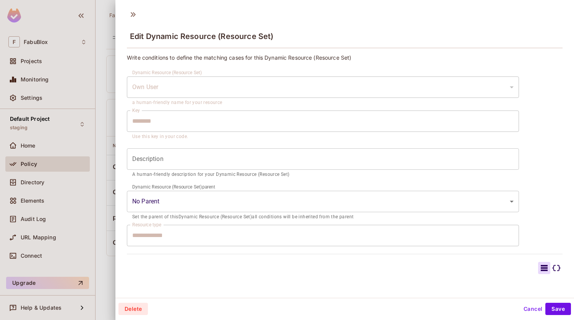
scroll to position [66, 0]
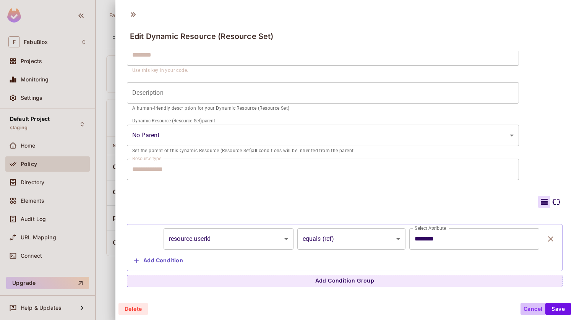
click at [527, 308] on button "Cancel" at bounding box center [533, 309] width 25 height 12
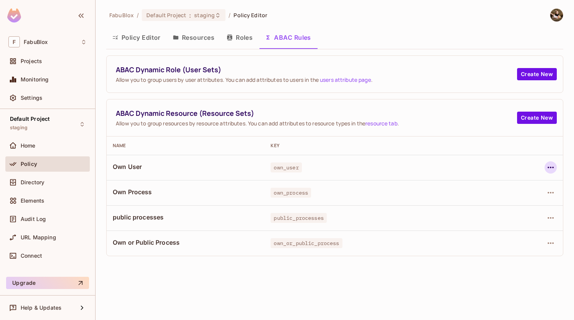
click at [550, 169] on icon "button" at bounding box center [550, 167] width 9 height 9
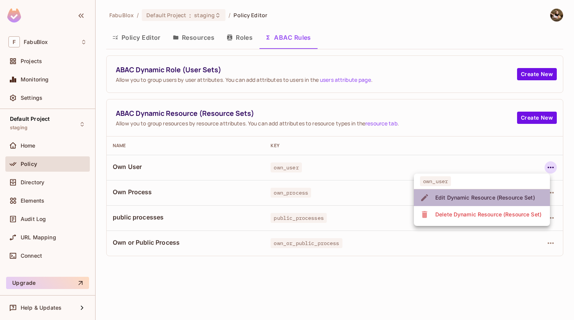
click at [496, 194] on div "Edit Dynamic Resource (Resource Set)" at bounding box center [486, 198] width 100 height 8
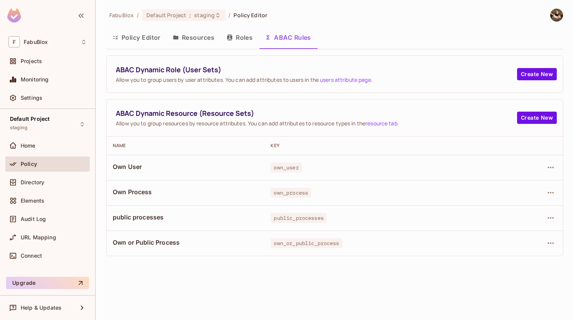
click at [551, 186] on td at bounding box center [529, 192] width 67 height 25
click at [551, 190] on icon "button" at bounding box center [550, 192] width 9 height 9
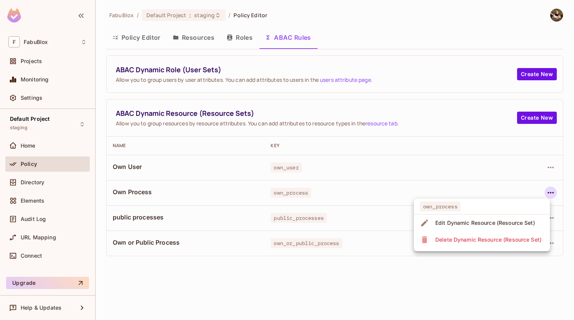
click at [512, 220] on div "Edit Dynamic Resource (Resource Set)" at bounding box center [486, 223] width 100 height 8
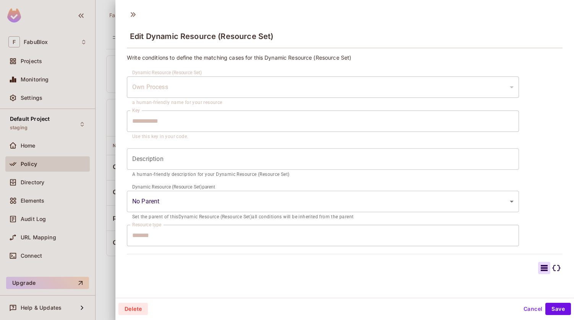
click at [211, 161] on input "Description" at bounding box center [323, 158] width 392 height 21
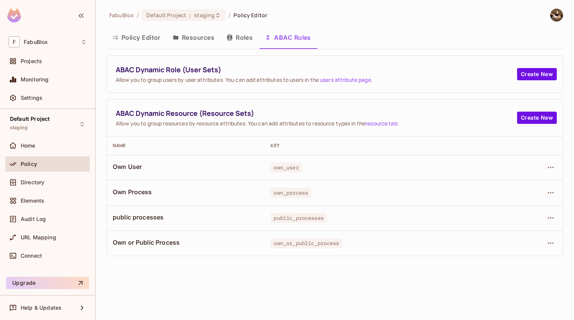
click at [397, 158] on td "own_user" at bounding box center [380, 167] width 231 height 25
click at [552, 168] on icon "button" at bounding box center [550, 167] width 9 height 9
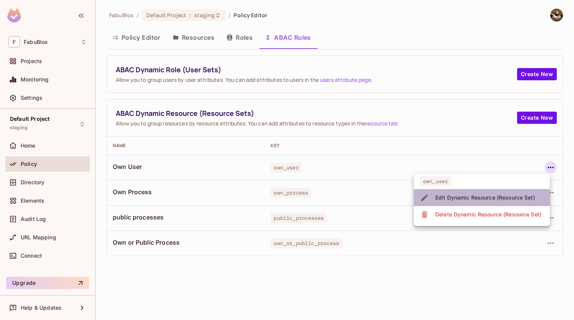
click at [518, 197] on div "Edit Dynamic Resource (Resource Set)" at bounding box center [486, 198] width 100 height 8
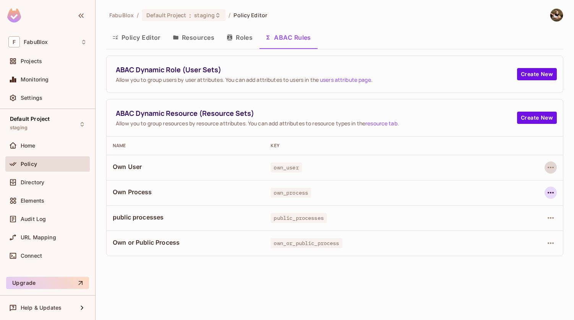
click at [545, 195] on button "button" at bounding box center [551, 193] width 12 height 12
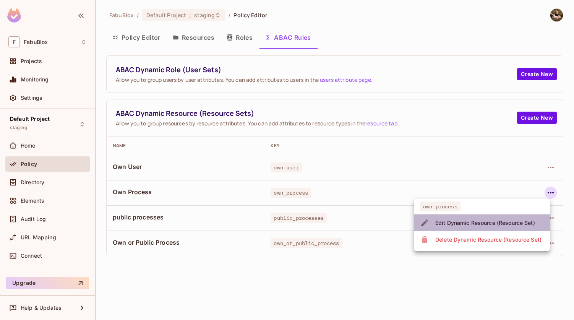
click at [451, 219] on span "Edit Dynamic Resource (Resource Set)" at bounding box center [485, 223] width 104 height 12
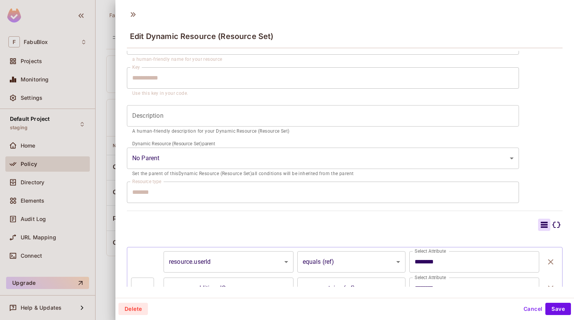
scroll to position [37, 0]
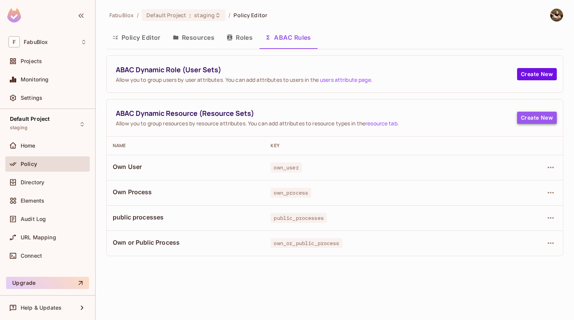
click at [540, 117] on button "Create New" at bounding box center [537, 118] width 40 height 12
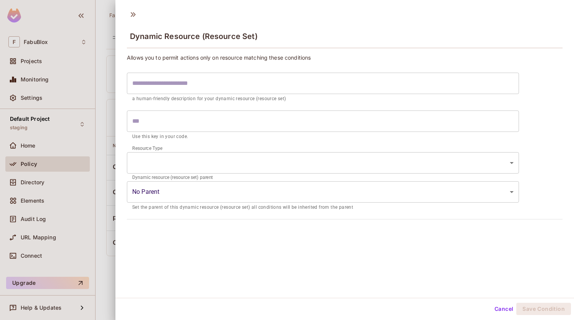
click at [288, 81] on input "text" at bounding box center [323, 83] width 392 height 21
click at [309, 101] on p "a human-friendly description for your dynamic resource (resource set)" at bounding box center [323, 99] width 382 height 8
click at [309, 83] on input "text" at bounding box center [323, 83] width 392 height 21
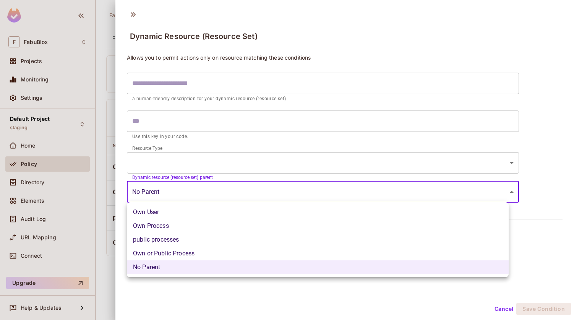
click at [254, 184] on body "F FabuBlox Projects Monitoring Settings Default Project staging Home Policy Dir…" at bounding box center [287, 160] width 574 height 320
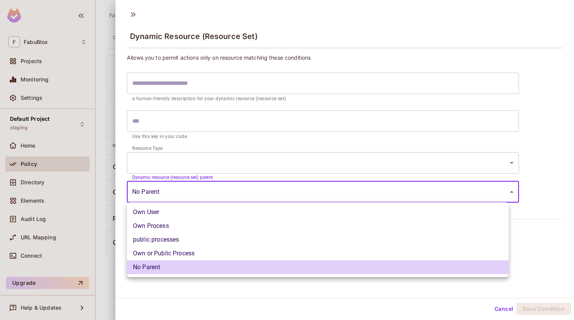
click at [254, 184] on body "F FabuBlox Projects Monitoring Settings Default Project staging Home Policy Dir…" at bounding box center [287, 160] width 574 height 320
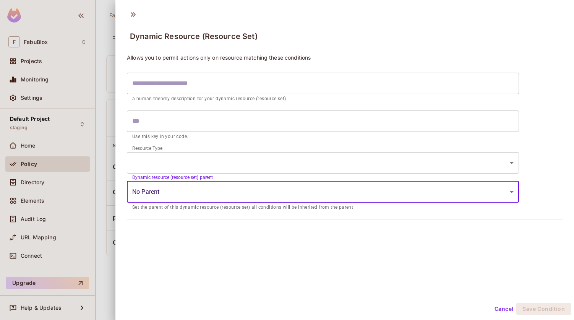
click at [291, 187] on body "F FabuBlox Projects Monitoring Settings Default Project staging Home Policy Dir…" at bounding box center [287, 160] width 574 height 320
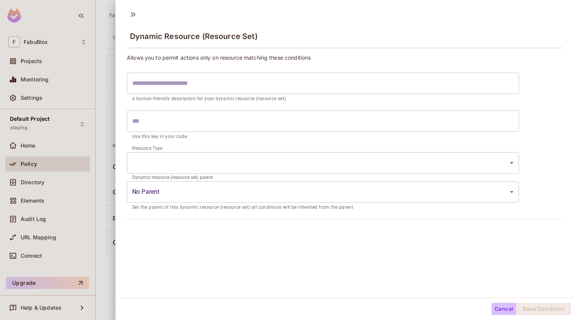
drag, startPoint x: 489, startPoint y: 309, endPoint x: 487, endPoint y: 302, distance: 6.7
click at [492, 308] on button "Cancel" at bounding box center [504, 309] width 25 height 12
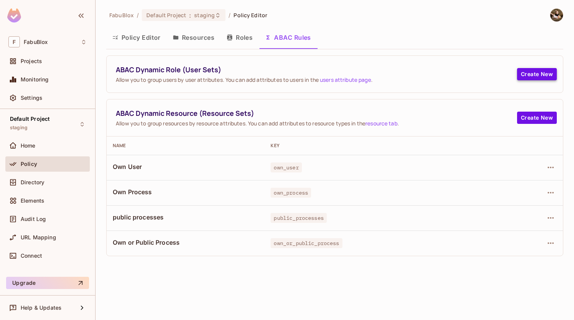
click at [531, 75] on button "Create New" at bounding box center [537, 74] width 40 height 12
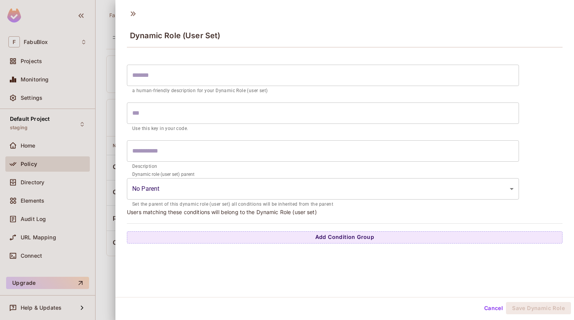
scroll to position [1, 0]
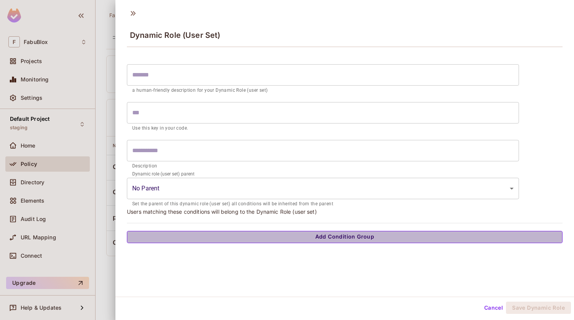
click at [367, 236] on button "Add Condition Group" at bounding box center [345, 237] width 436 height 12
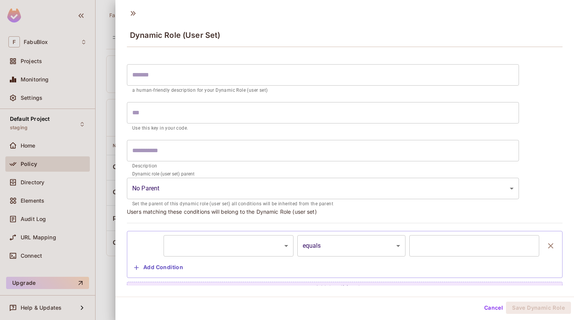
click at [422, 250] on input "text" at bounding box center [475, 245] width 130 height 21
click at [281, 243] on body "F FabuBlox Projects Monitoring Settings Default Project staging Home Policy Dir…" at bounding box center [287, 160] width 574 height 320
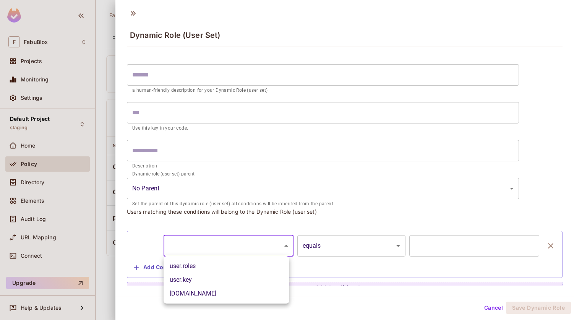
click at [303, 185] on div at bounding box center [287, 160] width 574 height 320
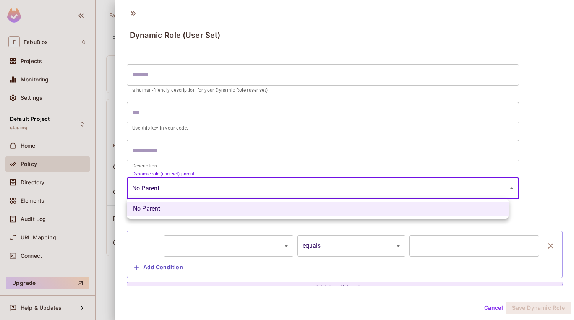
click at [307, 188] on body "F FabuBlox Projects Monitoring Settings Default Project staging Home Policy Dir…" at bounding box center [287, 160] width 574 height 320
click at [317, 186] on div at bounding box center [287, 160] width 574 height 320
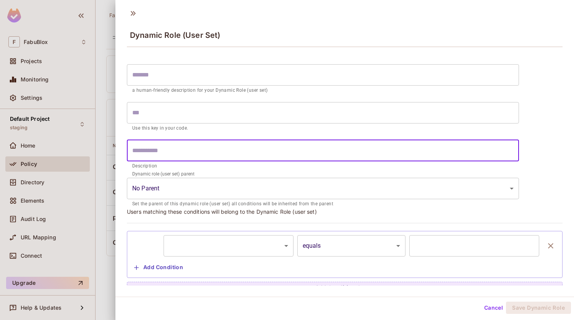
click at [324, 155] on input "text" at bounding box center [323, 150] width 392 height 21
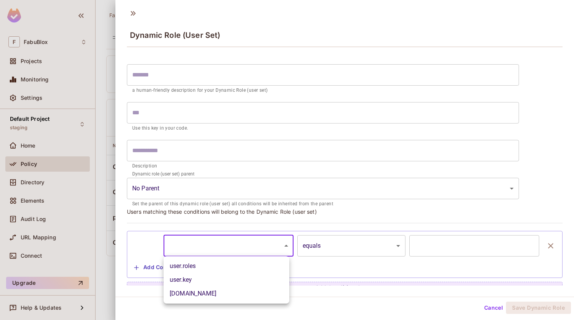
click at [275, 243] on body "F FabuBlox Projects Monitoring Settings Default Project staging Home Policy Dir…" at bounding box center [287, 160] width 574 height 320
click at [285, 240] on div at bounding box center [287, 160] width 574 height 320
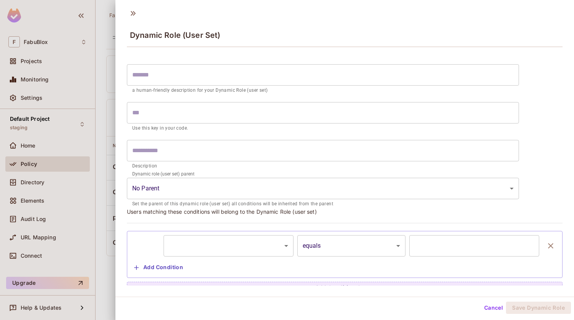
scroll to position [2, 0]
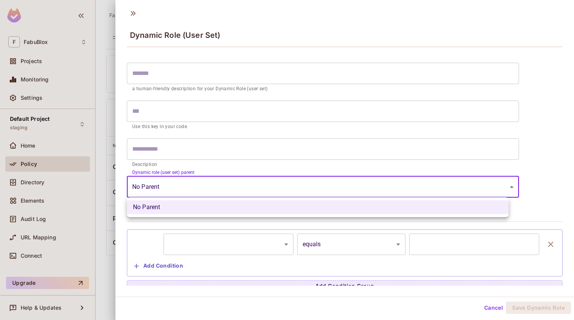
click at [244, 186] on body "F FabuBlox Projects Monitoring Settings Default Project staging Home Policy Dir…" at bounding box center [287, 160] width 574 height 320
click at [244, 186] on div at bounding box center [287, 160] width 574 height 320
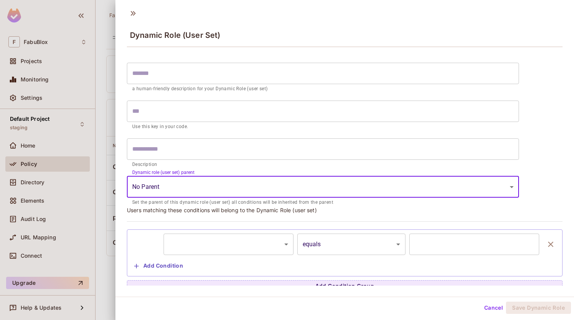
scroll to position [8, 0]
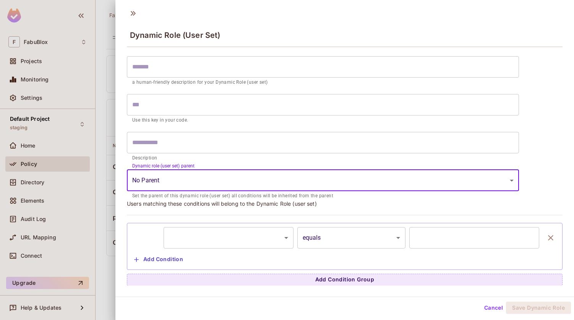
click at [281, 234] on body "F FabuBlox Projects Monitoring Settings Default Project staging Home Policy Dir…" at bounding box center [287, 160] width 574 height 320
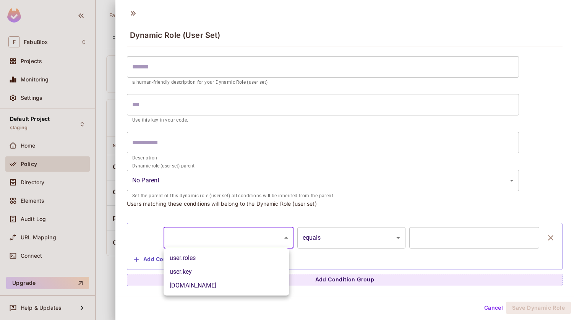
click at [272, 207] on div at bounding box center [287, 160] width 574 height 320
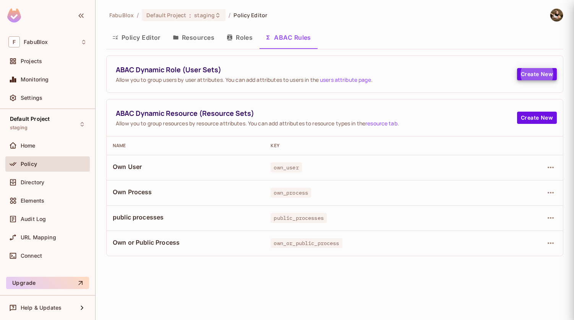
scroll to position [0, 0]
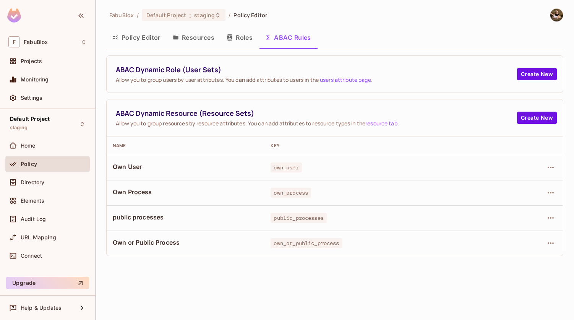
click at [449, 72] on span "ABAC Dynamic Role (User Sets)" at bounding box center [317, 70] width 402 height 10
drag, startPoint x: 512, startPoint y: 71, endPoint x: 527, endPoint y: 74, distance: 14.9
click at [512, 71] on span "ABAC Dynamic Role (User Sets)" at bounding box center [317, 70] width 402 height 10
click at [529, 74] on button "Create New" at bounding box center [537, 74] width 40 height 12
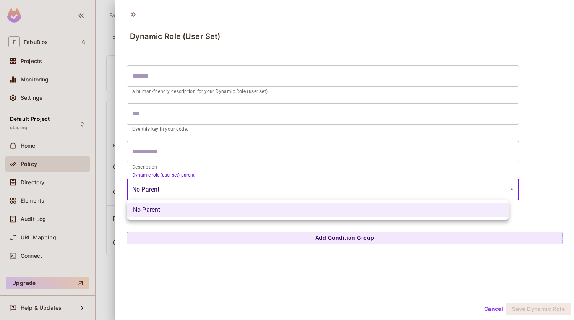
click at [223, 189] on body "F FabuBlox Projects Monitoring Settings Default Project staging Home Policy Dir…" at bounding box center [287, 160] width 574 height 320
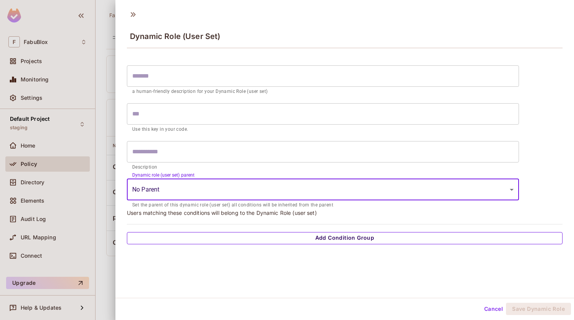
click at [230, 237] on button "Add Condition Group" at bounding box center [345, 238] width 436 height 12
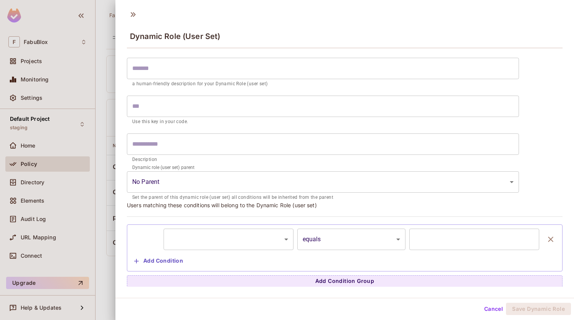
scroll to position [8, 0]
click at [239, 234] on body "F FabuBlox Projects Monitoring Settings Default Project staging Home Policy Dir…" at bounding box center [287, 160] width 574 height 320
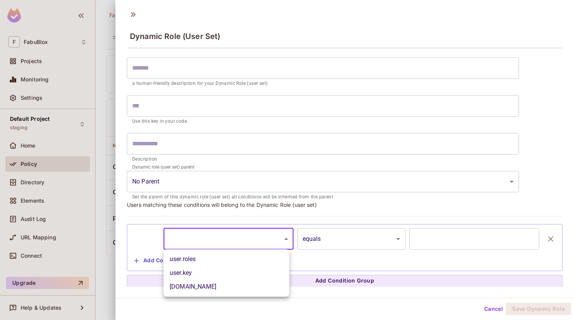
click at [423, 233] on div at bounding box center [287, 160] width 574 height 320
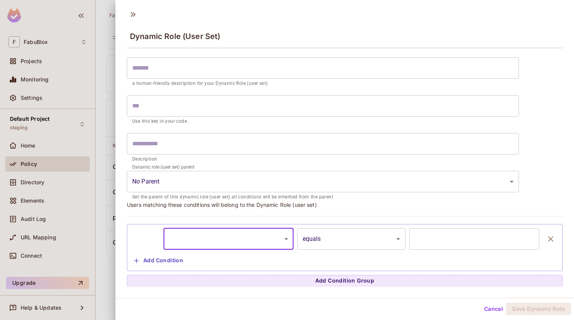
drag, startPoint x: 430, startPoint y: 233, endPoint x: 466, endPoint y: 244, distance: 37.5
click at [433, 234] on div "user.roles user.key user.email" at bounding box center [287, 160] width 574 height 320
click at [466, 244] on input "text" at bounding box center [475, 238] width 130 height 21
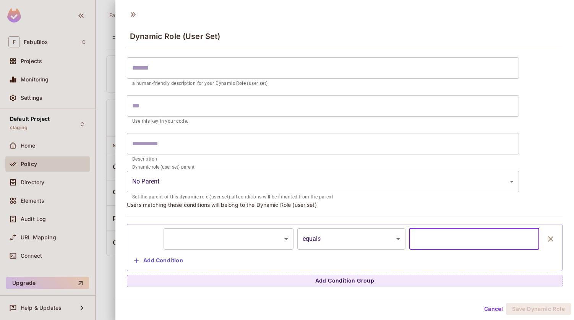
click at [361, 233] on body "F FabuBlox Projects Monitoring Settings Default Project staging Home Policy Dir…" at bounding box center [287, 160] width 574 height 320
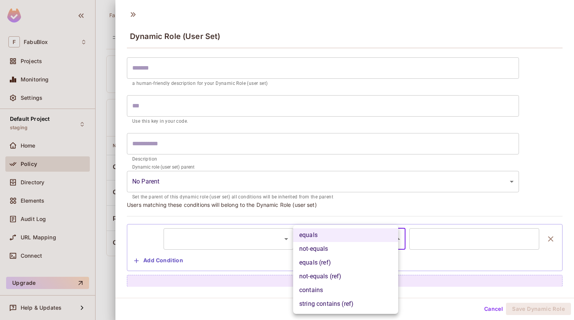
click at [477, 233] on div at bounding box center [287, 160] width 574 height 320
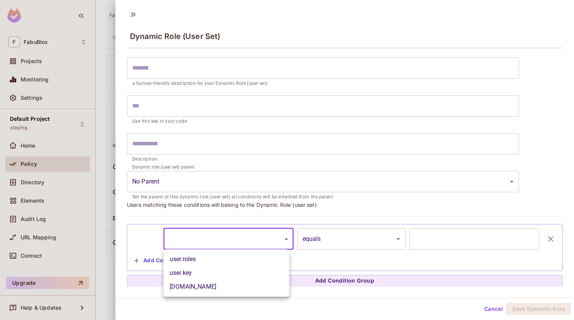
click at [267, 234] on body "F FabuBlox Projects Monitoring Settings Default Project staging Home Policy Dir…" at bounding box center [287, 160] width 574 height 320
click at [141, 241] on div at bounding box center [287, 160] width 574 height 320
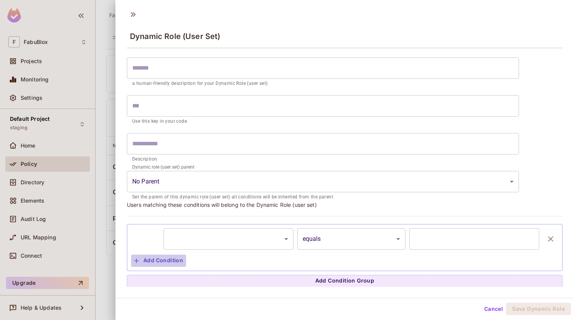
click at [138, 260] on icon "button" at bounding box center [136, 261] width 5 height 5
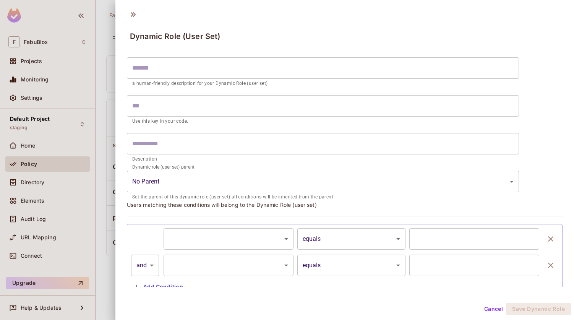
click at [221, 264] on body "F FabuBlox Projects Monitoring Settings Default Project staging Home Policy Dir…" at bounding box center [287, 160] width 574 height 320
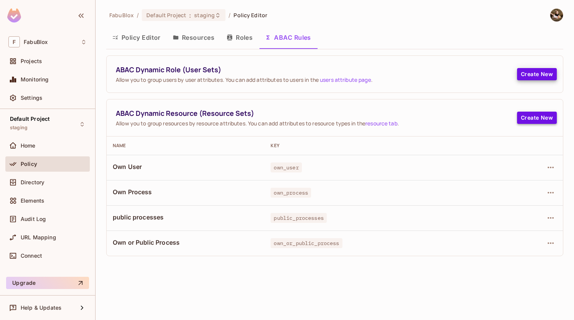
click at [531, 117] on button "Create New" at bounding box center [537, 118] width 40 height 12
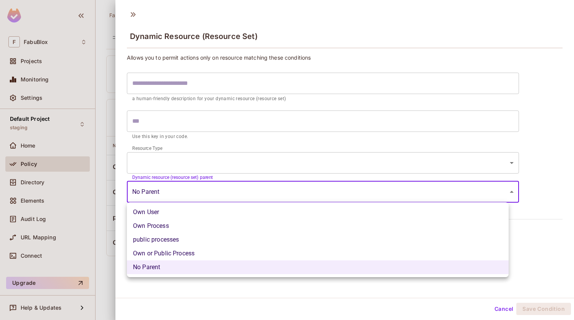
click at [239, 190] on body "F FabuBlox Projects Monitoring Settings Default Project staging Home Policy Dir…" at bounding box center [287, 160] width 574 height 320
click at [246, 169] on div at bounding box center [287, 160] width 574 height 320
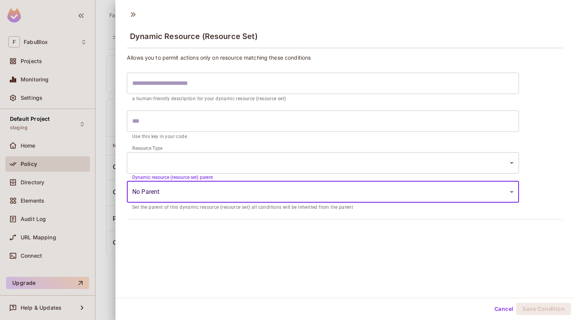
click at [255, 135] on p "Use this key in your code." at bounding box center [323, 137] width 382 height 8
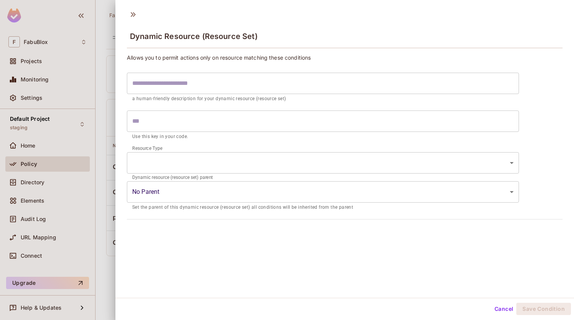
click at [259, 152] on body "F FabuBlox Projects Monitoring Settings Default Project staging Home Policy Dir…" at bounding box center [287, 160] width 574 height 320
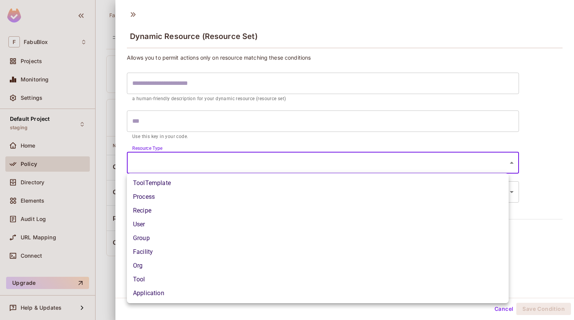
click at [303, 132] on div at bounding box center [287, 160] width 574 height 320
click at [288, 157] on body "F FabuBlox Projects Monitoring Settings Default Project staging Home Policy Dir…" at bounding box center [287, 160] width 574 height 320
click at [254, 147] on div at bounding box center [287, 160] width 574 height 320
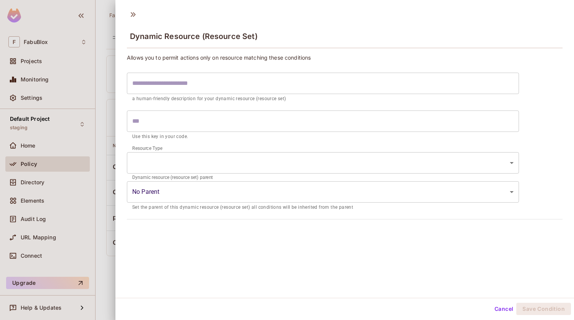
click at [257, 159] on body "F FabuBlox Projects Monitoring Settings Default Project staging Home Policy Dir…" at bounding box center [287, 160] width 574 height 320
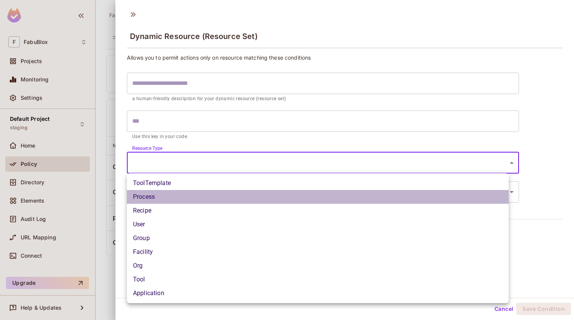
click at [207, 202] on li "Process" at bounding box center [318, 197] width 382 height 14
type input "*******"
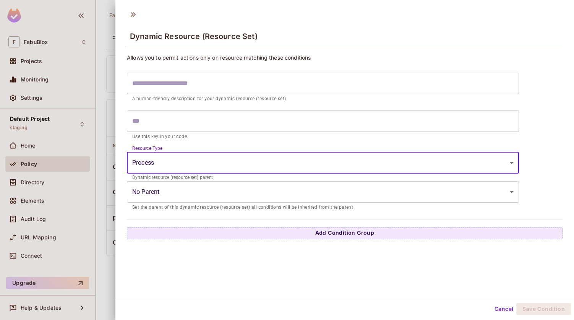
click at [223, 197] on body "F FabuBlox Projects Monitoring Settings Default Project staging Home Policy Dir…" at bounding box center [287, 160] width 574 height 320
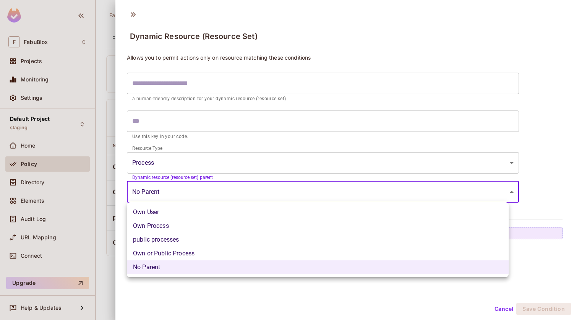
click at [253, 166] on div at bounding box center [287, 160] width 574 height 320
click at [243, 196] on body "F FabuBlox Projects Monitoring Settings Default Project staging Home Policy Dir…" at bounding box center [287, 160] width 574 height 320
click at [266, 169] on div at bounding box center [287, 160] width 574 height 320
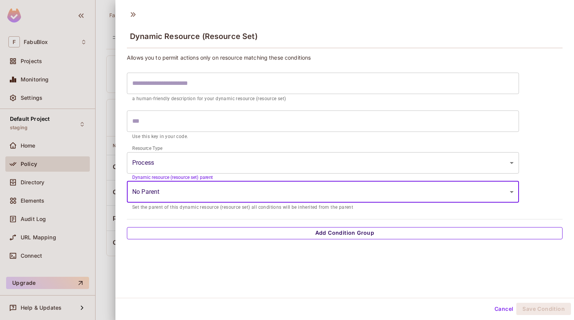
click at [316, 233] on button "Add Condition Group" at bounding box center [345, 233] width 436 height 12
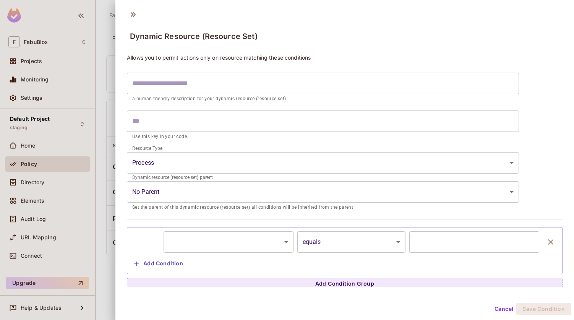
click at [253, 246] on body "F FabuBlox Projects Monitoring Settings Default Project staging Home Policy Dir…" at bounding box center [287, 160] width 574 height 320
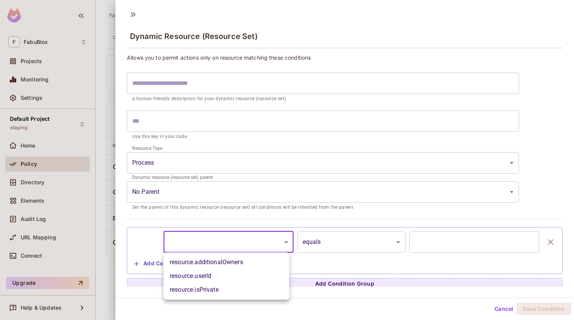
click at [432, 239] on div at bounding box center [287, 160] width 574 height 320
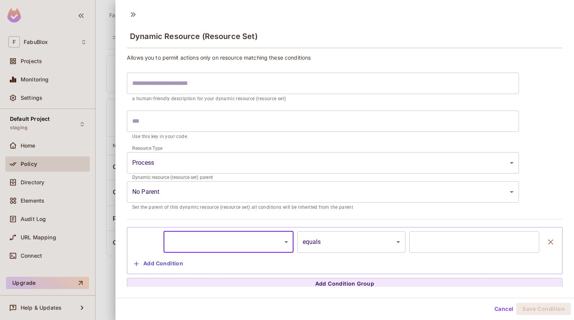
click at [432, 239] on div at bounding box center [287, 160] width 574 height 320
click at [437, 243] on input "text" at bounding box center [475, 241] width 130 height 21
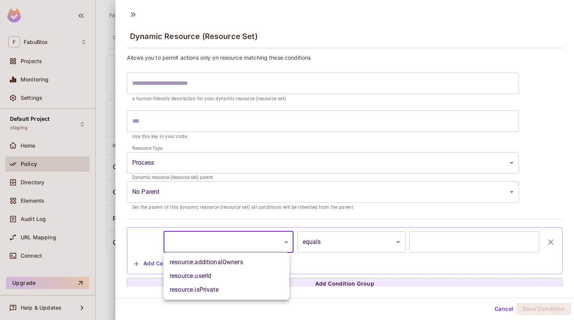
click at [262, 239] on body "F FabuBlox Projects Monitoring Settings Default Project staging Home Policy Dir…" at bounding box center [287, 160] width 574 height 320
click at [248, 261] on li "resource.additionalOwners" at bounding box center [227, 262] width 126 height 14
type input "**********"
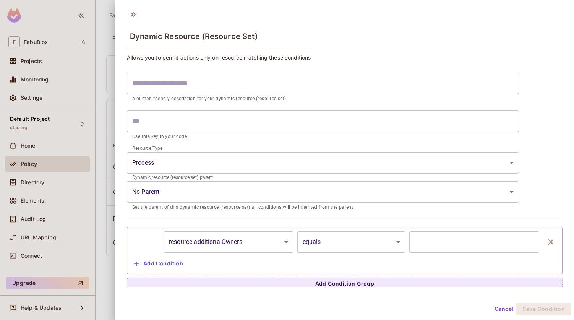
click at [330, 245] on body "F FabuBlox Projects Monitoring Settings Default Project staging Home Policy Dir…" at bounding box center [287, 160] width 574 height 320
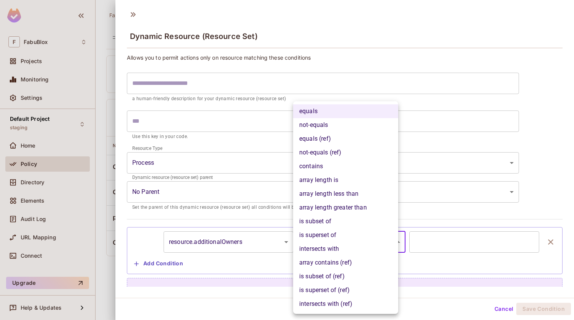
click at [452, 141] on div at bounding box center [287, 160] width 574 height 320
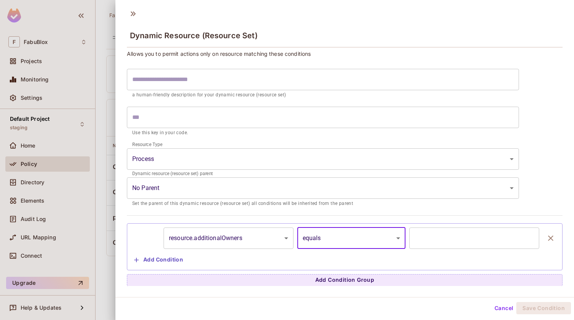
scroll to position [1, 0]
click at [494, 304] on button "Cancel" at bounding box center [504, 308] width 25 height 12
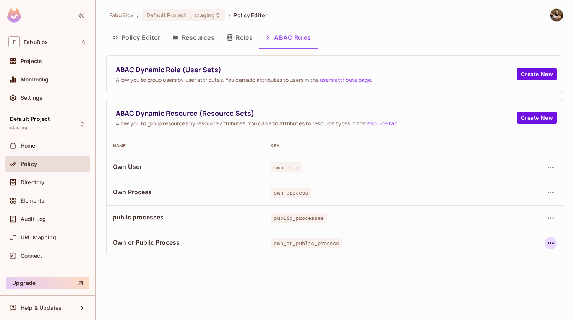
click at [550, 241] on icon "button" at bounding box center [550, 243] width 9 height 9
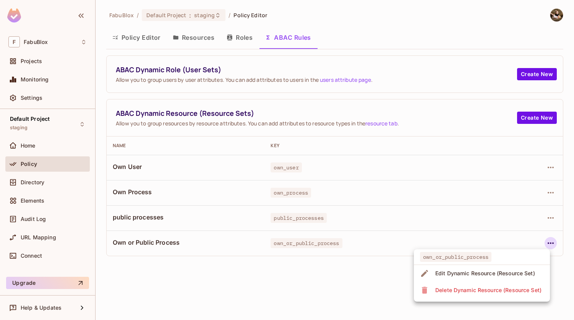
click at [509, 273] on div "Edit Dynamic Resource (Resource Set)" at bounding box center [486, 274] width 100 height 8
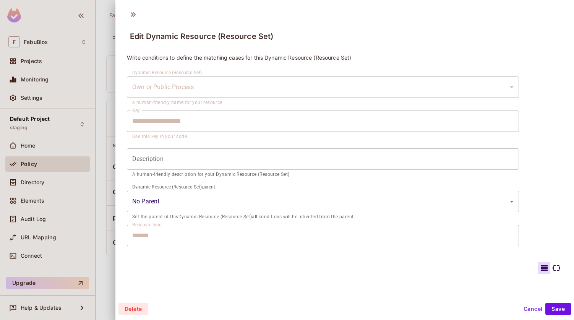
click at [532, 182] on div "**********" at bounding box center [345, 230] width 436 height 352
click at [522, 309] on button "Cancel" at bounding box center [533, 309] width 25 height 12
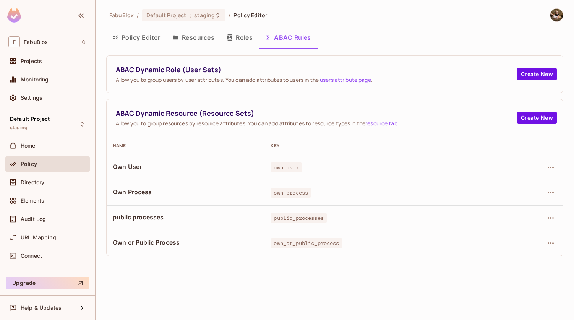
click at [455, 285] on div "FabuBlox / Default Project : staging / Policy Editor Policy Editor Resources Ro…" at bounding box center [335, 160] width 479 height 320
click at [566, 240] on div "FabuBlox / Default Project : staging / Policy Editor Policy Editor Resources Ro…" at bounding box center [335, 160] width 479 height 320
click at [544, 119] on button "Create New" at bounding box center [537, 118] width 40 height 12
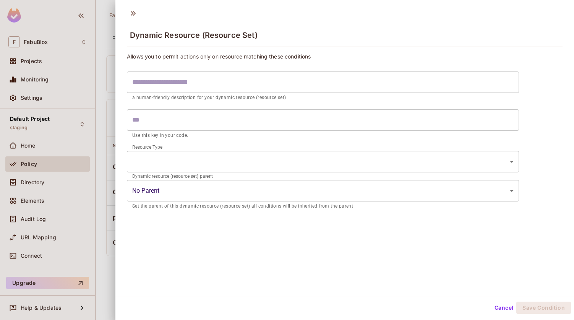
click at [407, 195] on body "F FabuBlox Projects Monitoring Settings Default Project staging Home Policy Dir…" at bounding box center [287, 160] width 574 height 320
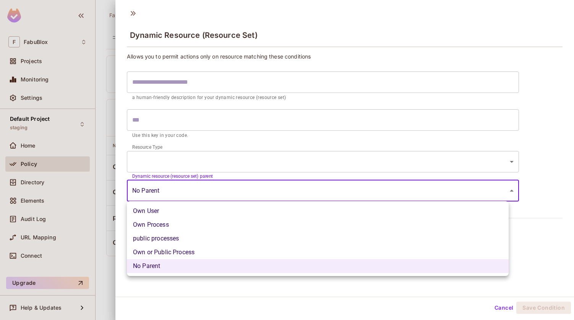
click at [478, 209] on li "Own User" at bounding box center [318, 211] width 382 height 14
type input "**********"
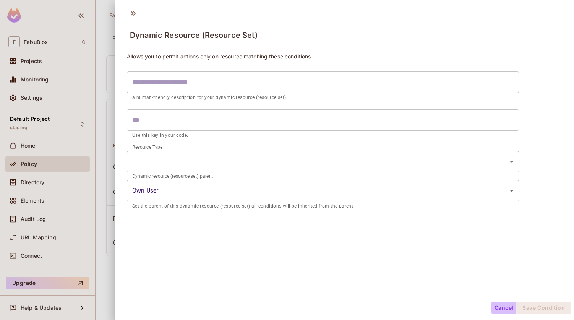
click at [496, 307] on button "Cancel" at bounding box center [504, 308] width 25 height 12
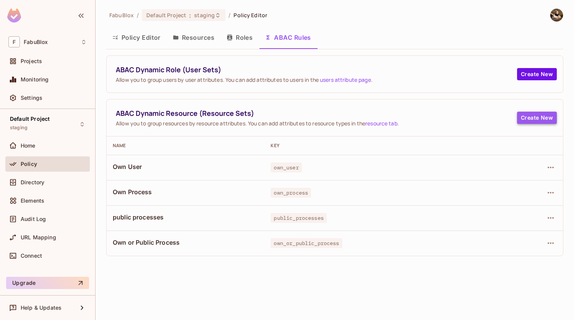
click at [532, 119] on button "Create New" at bounding box center [537, 118] width 40 height 12
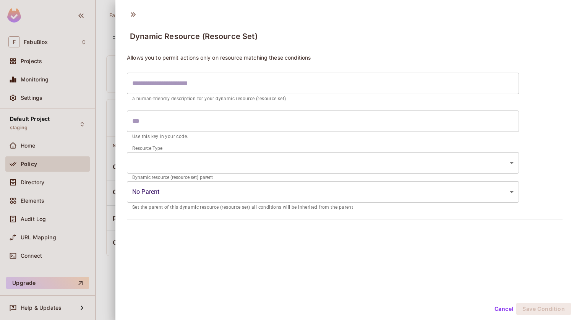
click at [326, 160] on body "F FabuBlox Projects Monitoring Settings Default Project staging Home Policy Dir…" at bounding box center [287, 160] width 574 height 320
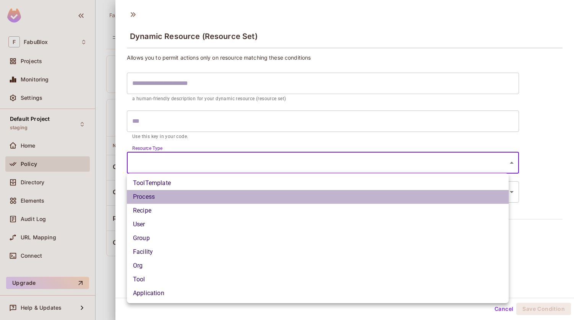
click at [299, 196] on li "Process" at bounding box center [318, 197] width 382 height 14
type input "*******"
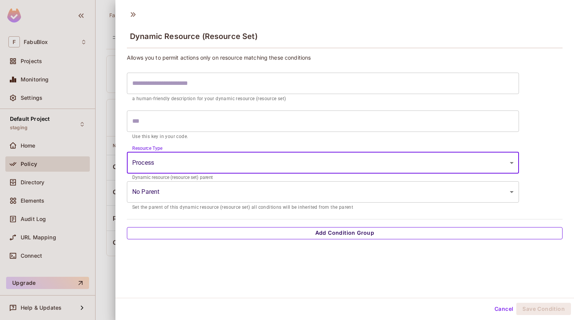
click at [312, 228] on button "Add Condition Group" at bounding box center [345, 233] width 436 height 12
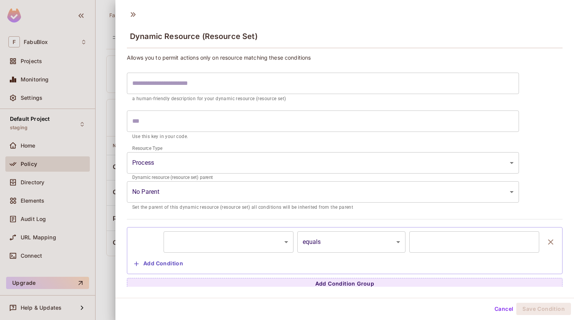
click at [260, 242] on body "F FabuBlox Projects Monitoring Settings Default Project staging Home Policy Dir…" at bounding box center [287, 160] width 574 height 320
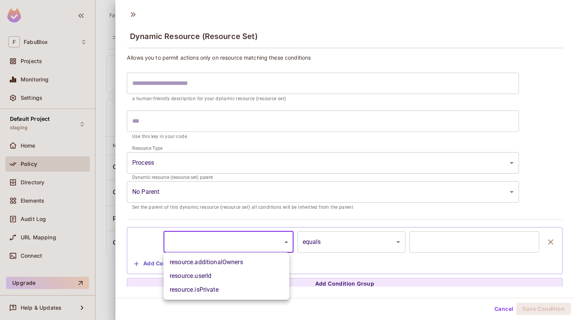
click at [262, 266] on li "resource.additionalOwners" at bounding box center [227, 262] width 126 height 14
type input "**********"
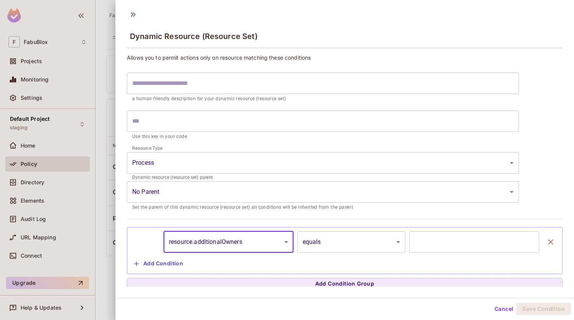
click at [250, 243] on body "F FabuBlox Projects Monitoring Settings Default Project staging Home Policy Dir…" at bounding box center [287, 160] width 574 height 320
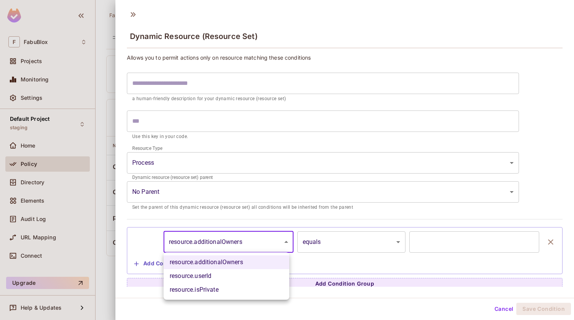
click at [233, 239] on div at bounding box center [287, 160] width 574 height 320
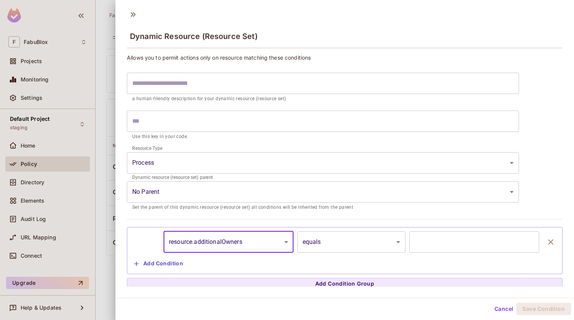
click at [233, 239] on div at bounding box center [287, 160] width 574 height 320
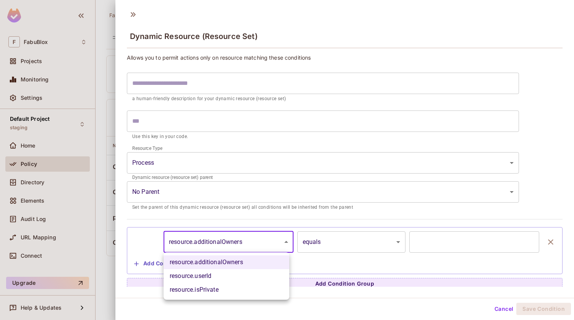
click at [233, 241] on body "F FabuBlox Projects Monitoring Settings Default Project staging Home Policy Dir…" at bounding box center [287, 160] width 574 height 320
click at [233, 241] on div at bounding box center [287, 160] width 574 height 320
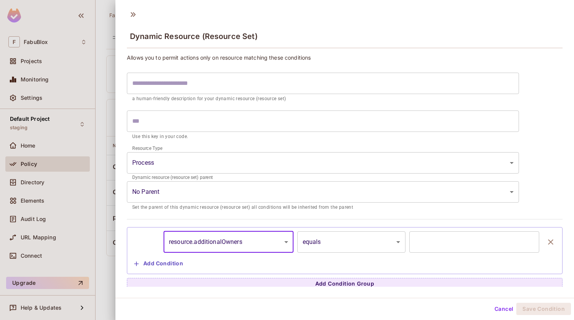
click at [238, 247] on body "F FabuBlox Projects Monitoring Settings Default Project staging Home Policy Dir…" at bounding box center [287, 160] width 574 height 320
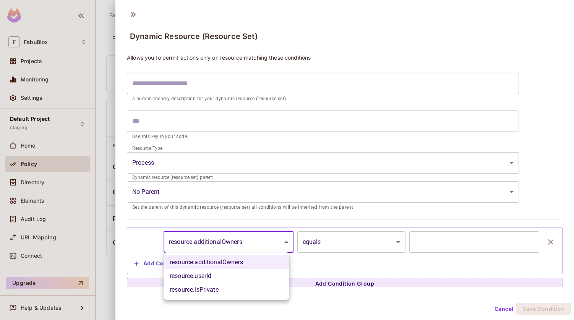
click at [237, 263] on li "resource.additionalOwners" at bounding box center [227, 262] width 126 height 14
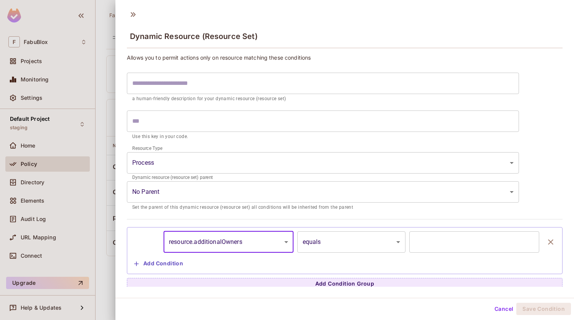
click at [331, 244] on body "F FabuBlox Projects Monitoring Settings Default Project staging Home Policy Dir…" at bounding box center [287, 160] width 574 height 320
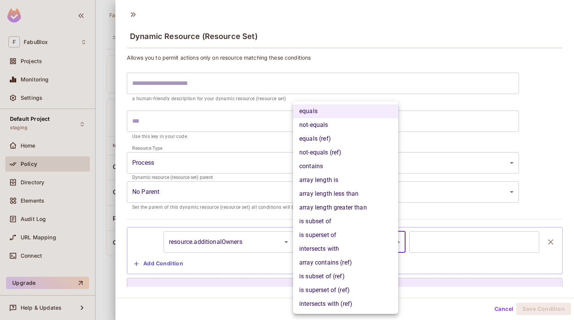
click at [339, 163] on li "contains" at bounding box center [345, 166] width 105 height 14
type input "**********"
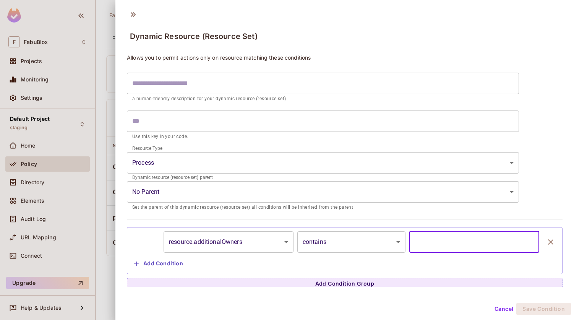
click at [422, 249] on input "text" at bounding box center [475, 241] width 130 height 21
type input "*******"
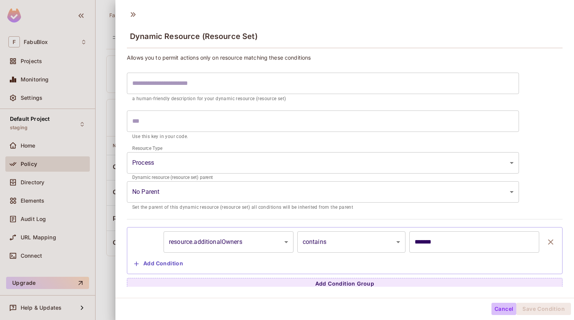
click at [502, 310] on button "Cancel" at bounding box center [504, 309] width 25 height 12
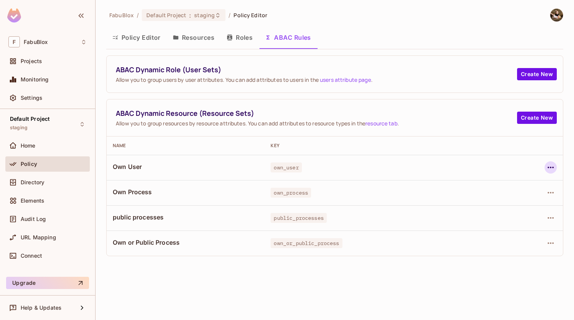
click at [554, 167] on icon "button" at bounding box center [550, 167] width 9 height 9
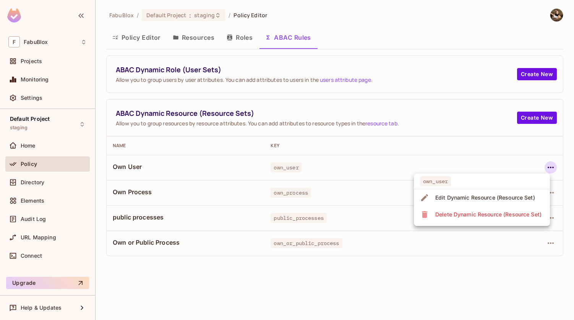
click at [490, 198] on div "Edit Dynamic Resource (Resource Set)" at bounding box center [486, 198] width 100 height 8
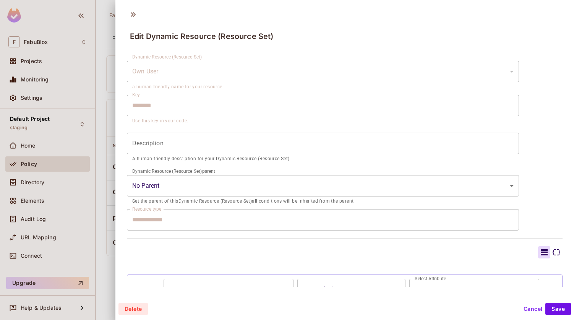
scroll to position [66, 0]
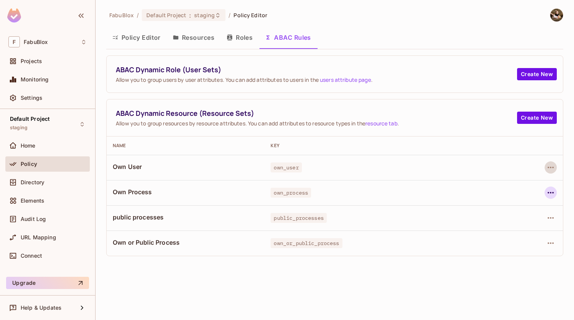
click at [555, 192] on icon "button" at bounding box center [550, 192] width 9 height 9
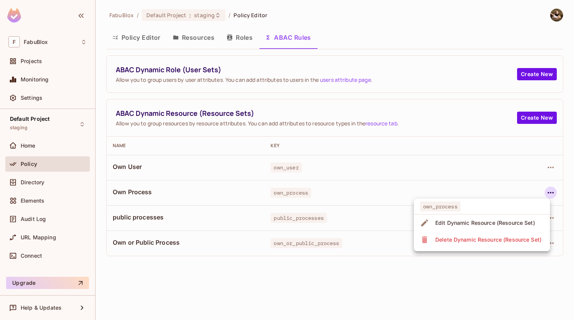
click at [502, 224] on div "Edit Dynamic Resource (Resource Set)" at bounding box center [486, 223] width 100 height 8
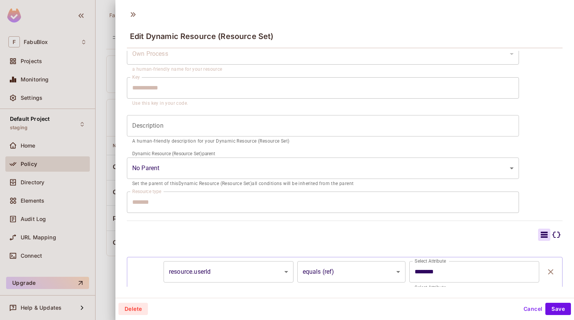
scroll to position [93, 0]
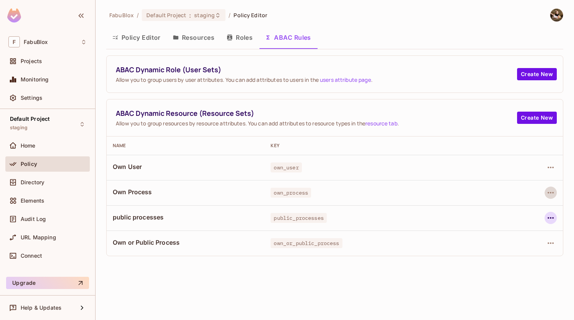
click at [548, 219] on icon "button" at bounding box center [550, 217] width 9 height 9
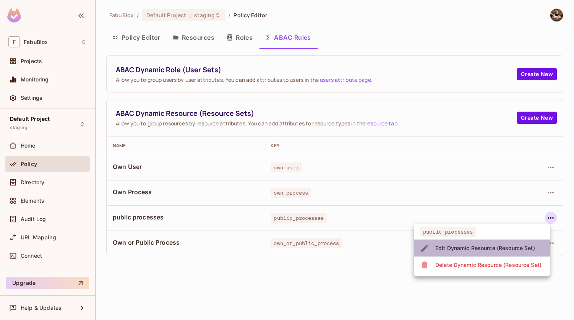
click at [502, 249] on div "Edit Dynamic Resource (Resource Set)" at bounding box center [486, 248] width 100 height 8
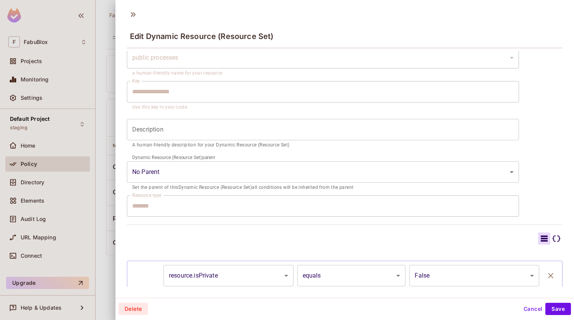
scroll to position [66, 0]
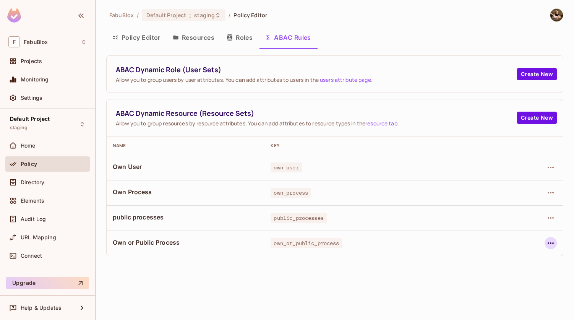
click at [554, 243] on icon "button" at bounding box center [550, 243] width 9 height 9
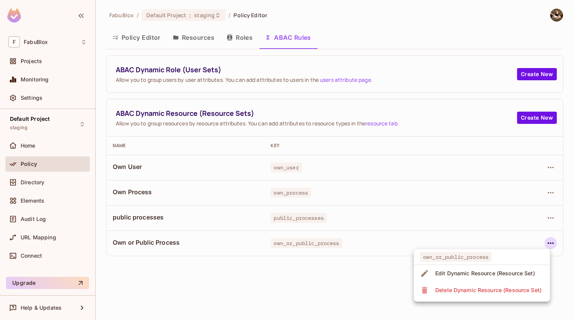
click at [516, 273] on div "Edit Dynamic Resource (Resource Set)" at bounding box center [486, 274] width 100 height 8
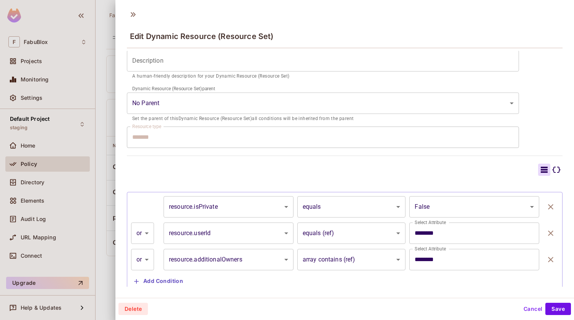
scroll to position [119, 0]
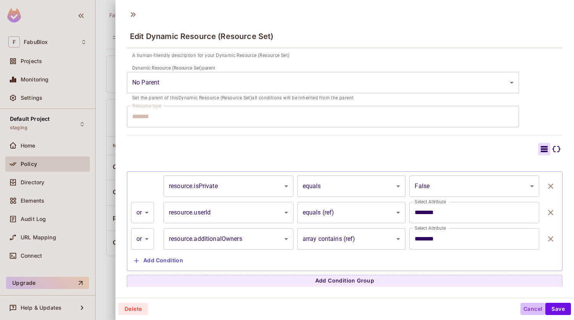
click at [527, 307] on button "Cancel" at bounding box center [533, 309] width 25 height 12
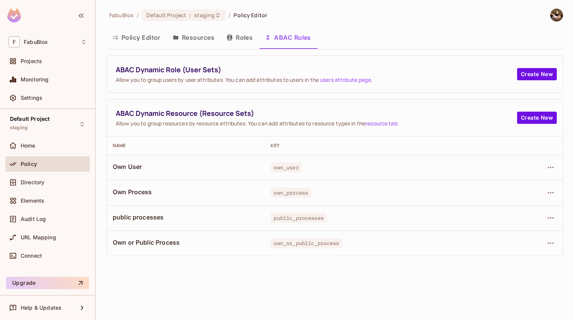
click at [444, 38] on div "Policy Editor Resources Roles ABAC Rules" at bounding box center [334, 37] width 457 height 19
click at [169, 274] on div "FabuBlox / Default Project : staging / Policy Editor Policy Editor Resources Ro…" at bounding box center [335, 160] width 479 height 320
click at [549, 190] on icon "button" at bounding box center [550, 192] width 9 height 9
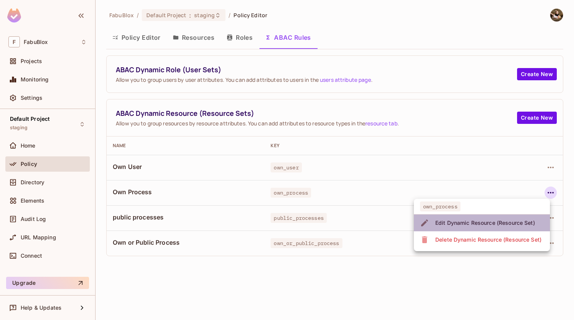
click at [523, 221] on div "Edit Dynamic Resource (Resource Set)" at bounding box center [486, 223] width 100 height 8
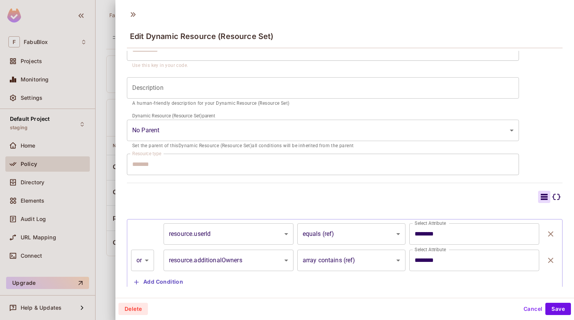
scroll to position [93, 0]
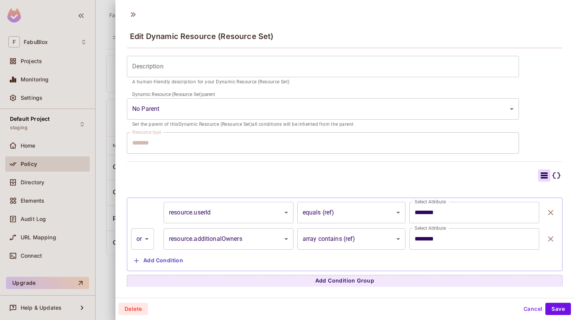
click at [522, 307] on button "Cancel" at bounding box center [533, 309] width 25 height 12
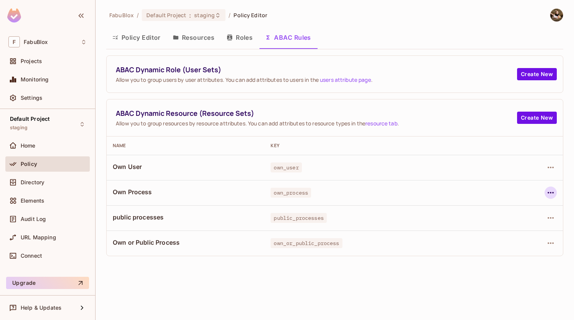
click at [550, 190] on icon "button" at bounding box center [550, 192] width 9 height 9
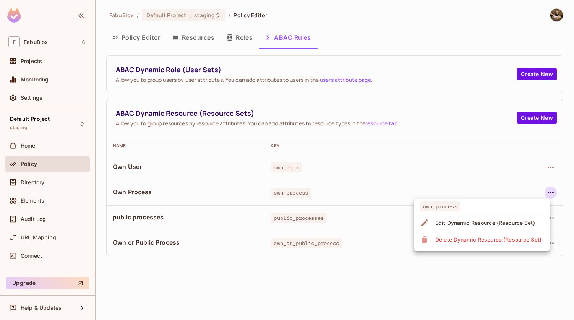
click at [284, 296] on div at bounding box center [287, 160] width 574 height 320
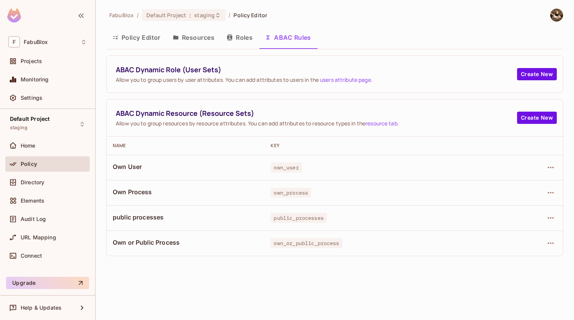
click at [244, 37] on button "Roles" at bounding box center [240, 37] width 38 height 19
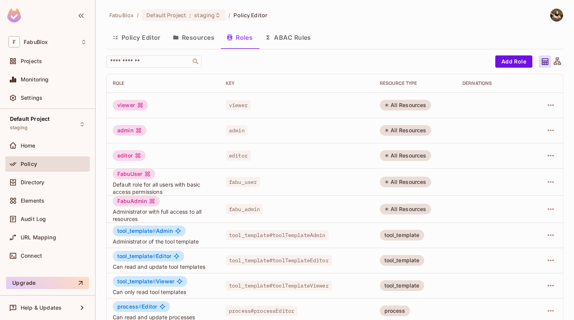
click at [304, 41] on button "ABAC Rules" at bounding box center [288, 37] width 59 height 19
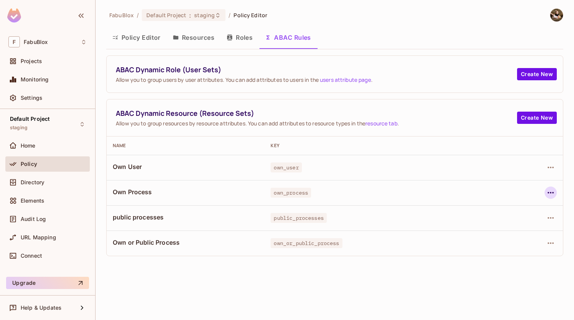
click at [556, 192] on button "button" at bounding box center [551, 193] width 12 height 12
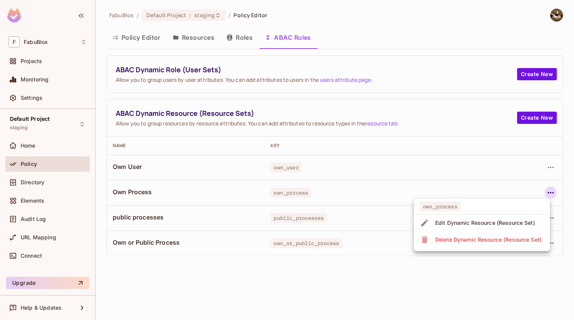
click at [497, 221] on div "Edit Dynamic Resource (Resource Set)" at bounding box center [486, 223] width 100 height 8
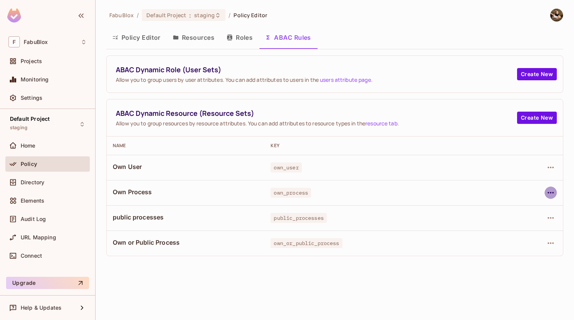
click at [552, 190] on icon "button" at bounding box center [550, 192] width 9 height 9
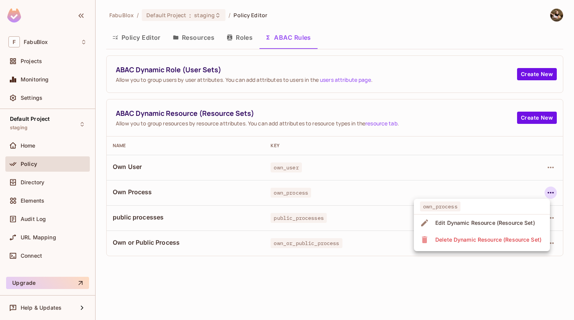
click at [510, 220] on div "Edit Dynamic Resource (Resource Set)" at bounding box center [486, 223] width 100 height 8
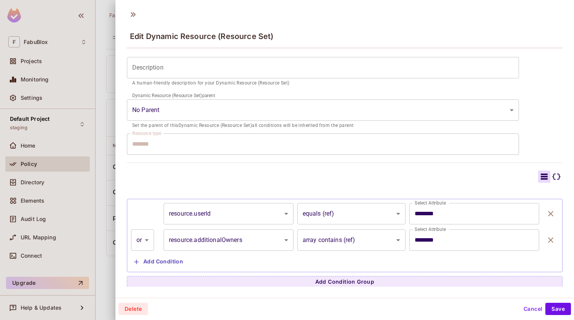
scroll to position [93, 0]
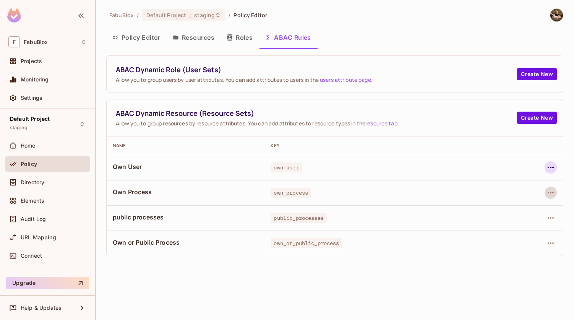
click at [551, 166] on icon "button" at bounding box center [550, 167] width 9 height 9
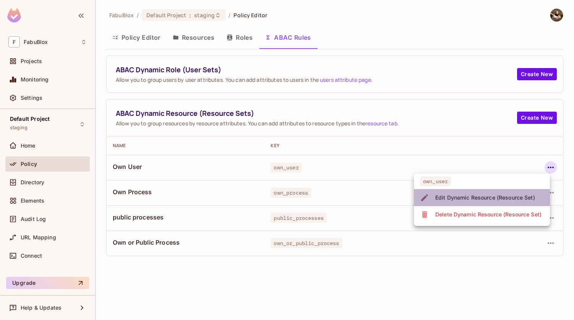
click at [514, 195] on div "Edit Dynamic Resource (Resource Set)" at bounding box center [486, 198] width 100 height 8
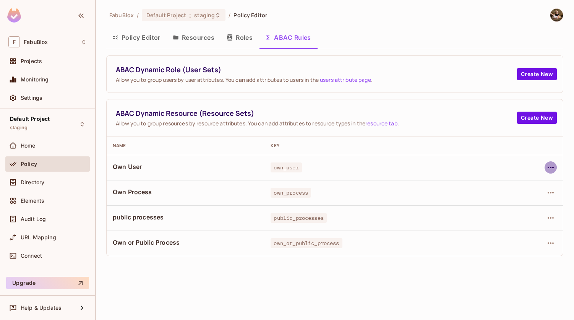
click at [545, 164] on div at bounding box center [529, 167] width 55 height 12
click at [547, 166] on icon "button" at bounding box center [550, 167] width 9 height 9
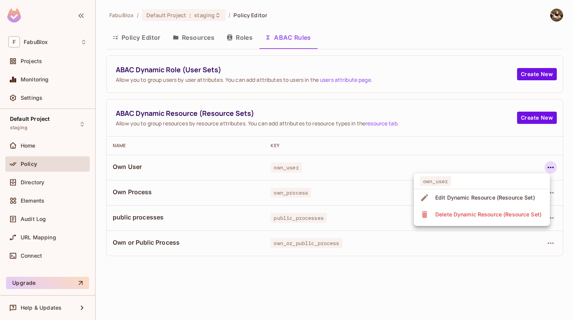
click at [506, 201] on div "Edit Dynamic Resource (Resource Set)" at bounding box center [486, 198] width 100 height 8
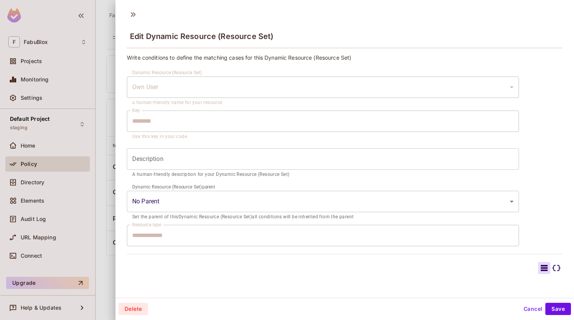
type input "********"
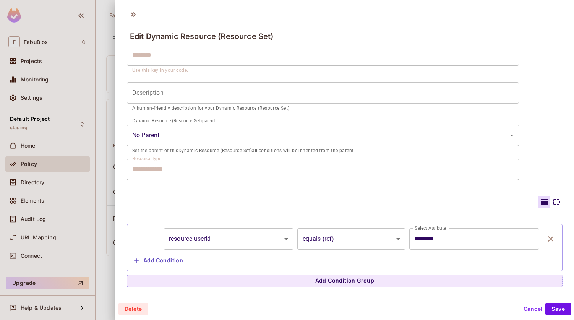
scroll to position [1, 0]
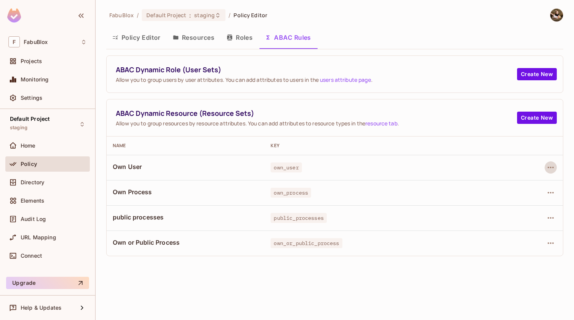
click at [553, 187] on div at bounding box center [529, 193] width 55 height 12
click at [553, 190] on icon "button" at bounding box center [550, 192] width 9 height 9
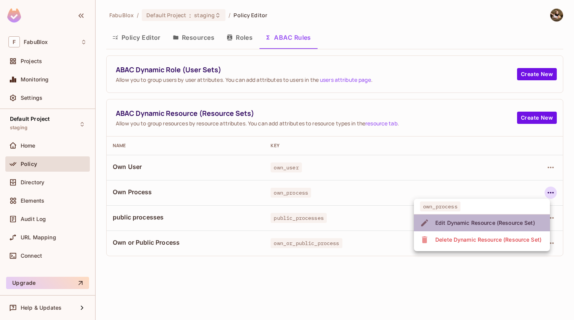
click at [482, 219] on span "Edit Dynamic Resource (Resource Set)" at bounding box center [485, 223] width 104 height 12
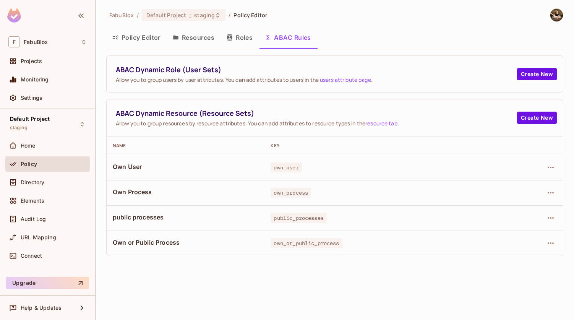
click at [141, 36] on button "Policy Editor" at bounding box center [136, 37] width 60 height 19
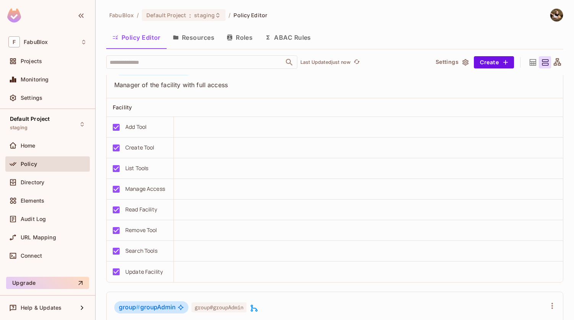
scroll to position [1488, 0]
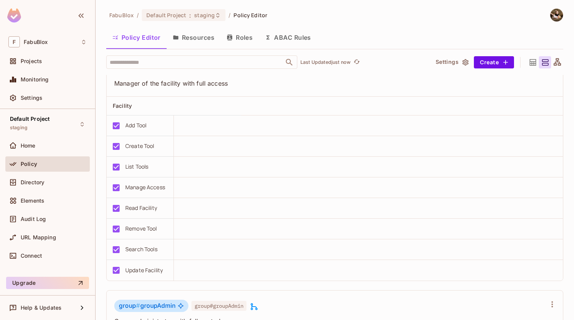
click at [548, 71] on icon "button" at bounding box center [552, 66] width 9 height 9
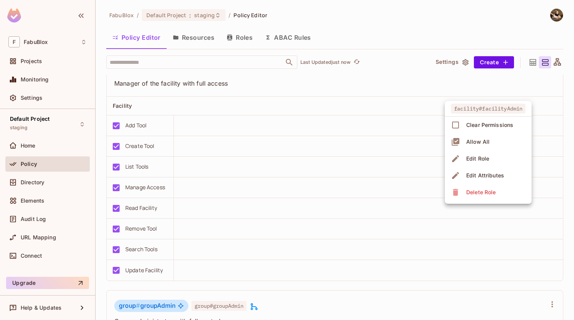
click at [494, 172] on div "Edit Attributes" at bounding box center [486, 176] width 38 height 8
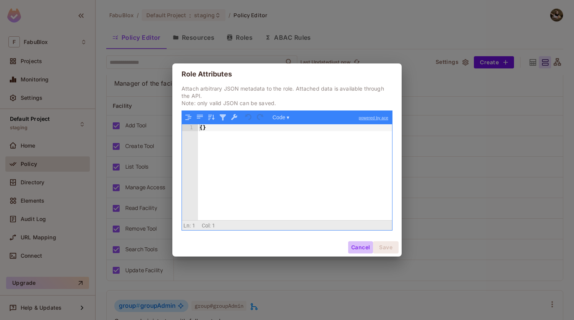
click at [359, 244] on button "Cancel" at bounding box center [360, 247] width 25 height 12
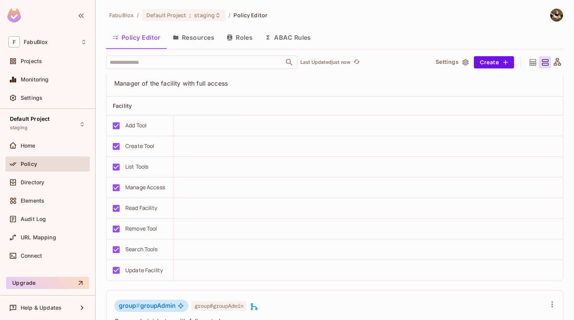
click at [548, 71] on icon "button" at bounding box center [552, 66] width 9 height 9
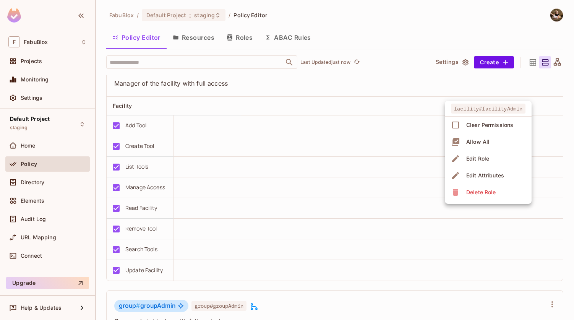
click at [502, 156] on li "Edit Role" at bounding box center [488, 158] width 87 height 17
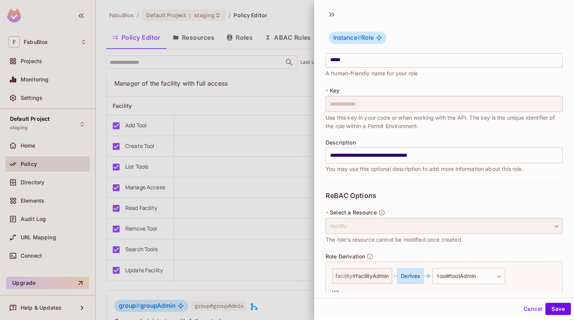
scroll to position [0, 0]
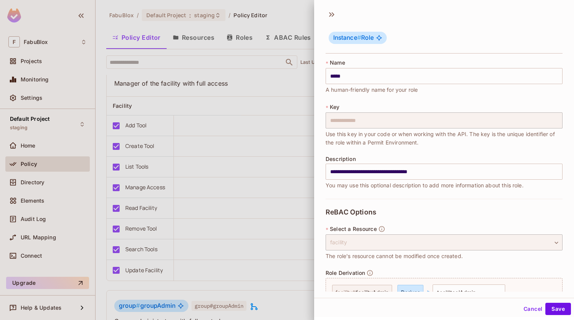
click at [528, 306] on button "Cancel" at bounding box center [533, 309] width 25 height 12
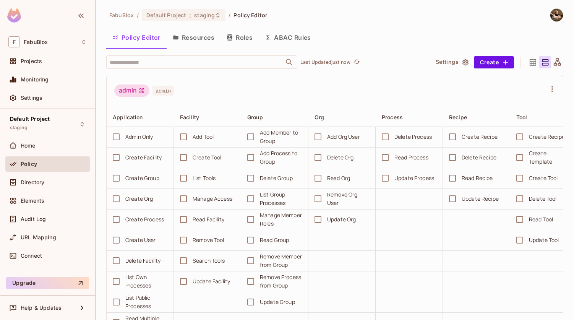
click at [206, 37] on button "Resources" at bounding box center [194, 37] width 54 height 19
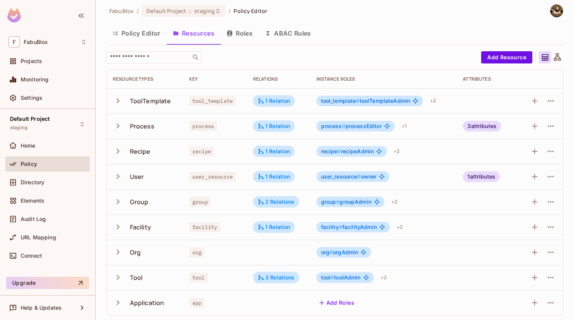
scroll to position [6, 0]
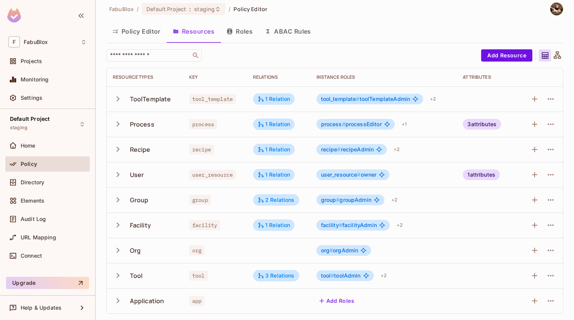
click at [121, 97] on icon "button" at bounding box center [118, 99] width 10 height 10
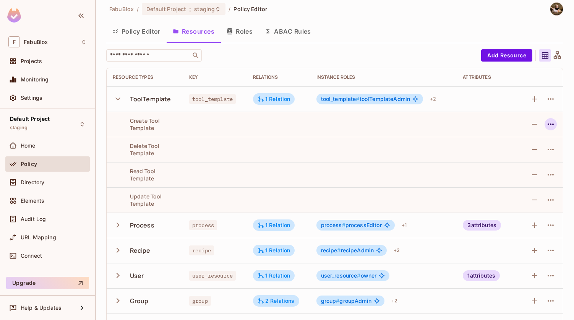
click at [550, 125] on button "button" at bounding box center [551, 124] width 12 height 12
click at [540, 145] on li "Edit Action" at bounding box center [513, 141] width 65 height 17
click at [112, 98] on td "ToolTemplate" at bounding box center [145, 98] width 76 height 25
click at [117, 99] on icon "button" at bounding box center [117, 99] width 5 height 3
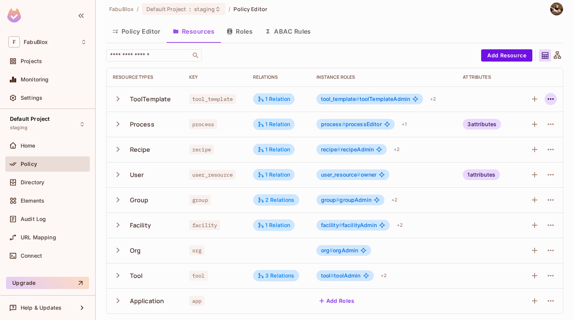
click at [545, 94] on button "button" at bounding box center [551, 99] width 12 height 12
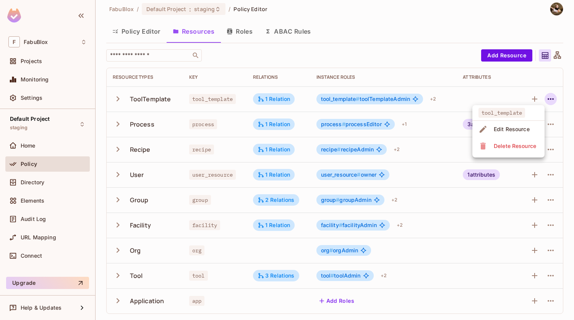
click at [522, 129] on div "Edit Resource" at bounding box center [512, 129] width 36 height 8
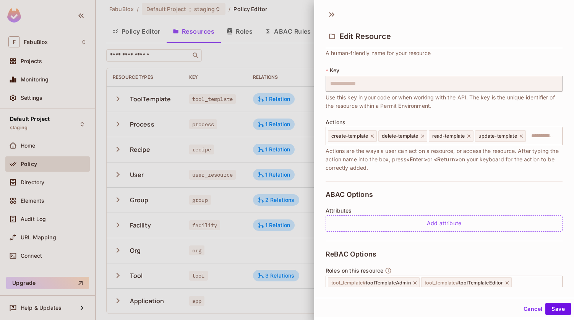
scroll to position [10, 0]
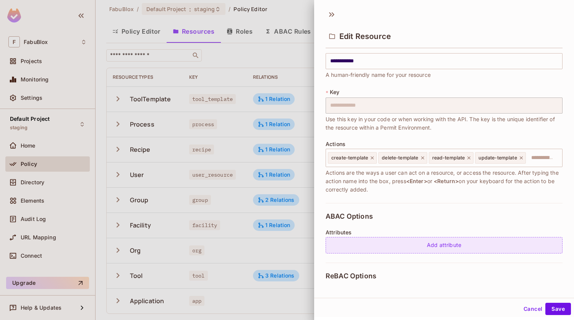
click at [430, 254] on div "Add attribute" at bounding box center [444, 245] width 237 height 16
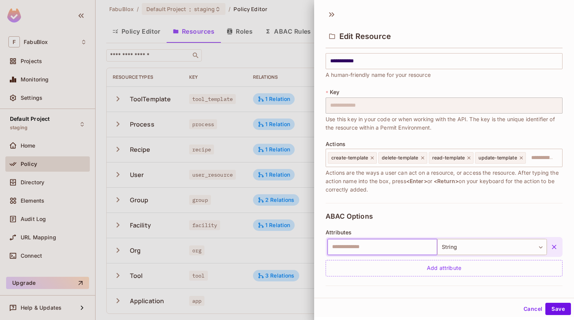
click at [528, 308] on button "Cancel" at bounding box center [533, 309] width 25 height 12
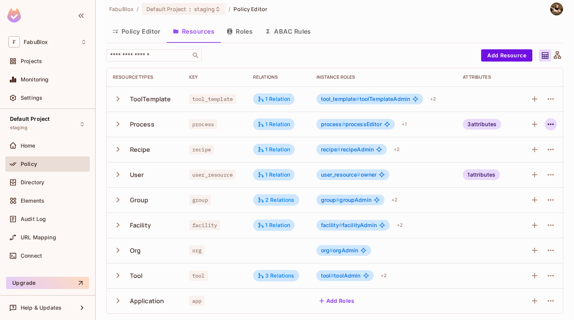
click at [549, 126] on icon "button" at bounding box center [550, 124] width 9 height 9
click at [528, 154] on div "Edit Resource" at bounding box center [512, 155] width 36 height 8
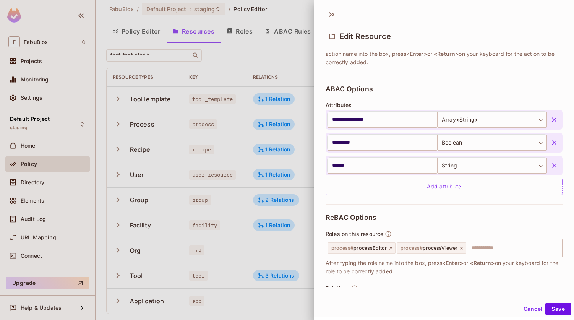
scroll to position [140, 0]
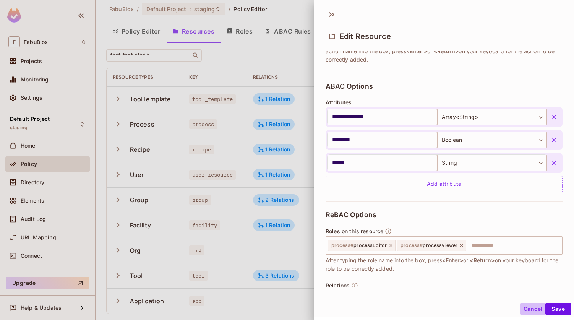
drag, startPoint x: 522, startPoint y: 309, endPoint x: 518, endPoint y: 301, distance: 8.4
click at [522, 309] on button "Cancel" at bounding box center [533, 309] width 25 height 12
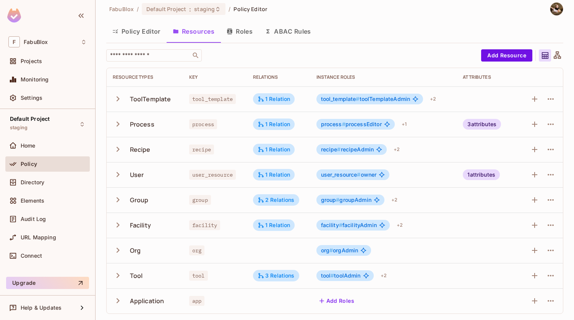
click at [134, 38] on button "Policy Editor" at bounding box center [136, 31] width 60 height 19
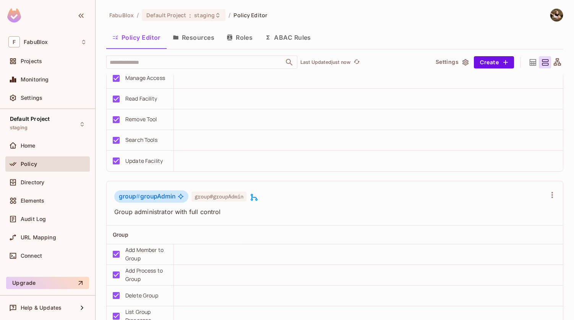
scroll to position [1612, 0]
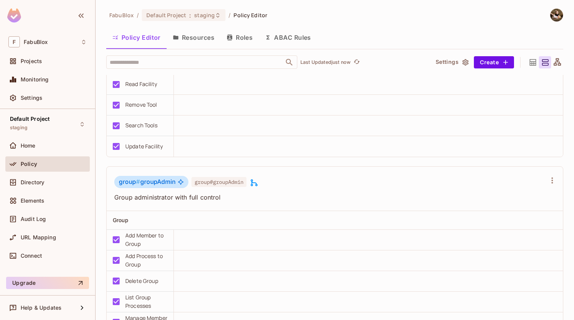
click at [237, 39] on button "Roles" at bounding box center [240, 37] width 38 height 19
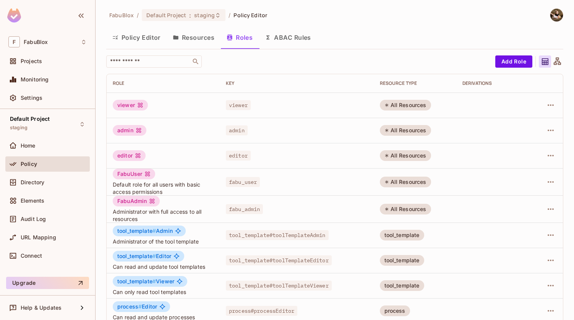
click at [299, 39] on button "ABAC Rules" at bounding box center [288, 37] width 59 height 19
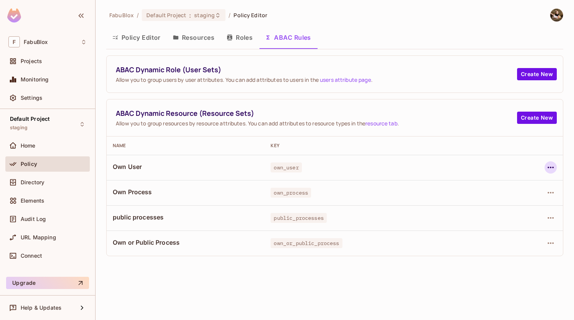
click at [553, 167] on icon "button" at bounding box center [551, 168] width 6 height 2
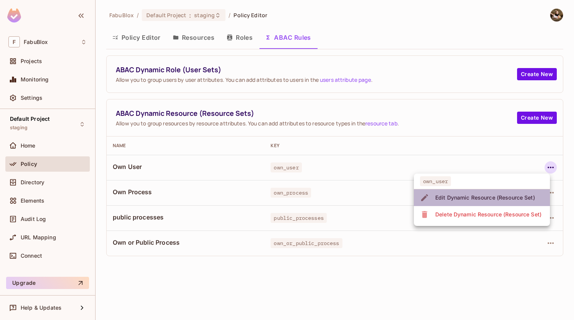
click at [511, 199] on div "Edit Dynamic Resource (Resource Set)" at bounding box center [486, 198] width 100 height 8
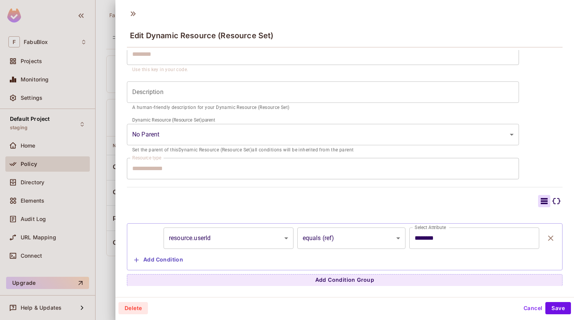
scroll to position [1, 0]
click at [522, 304] on button "Cancel" at bounding box center [533, 308] width 25 height 12
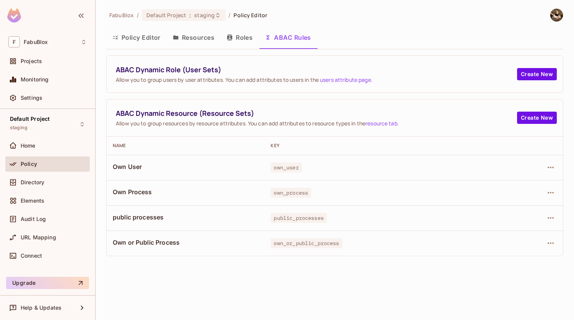
click at [142, 39] on button "Policy Editor" at bounding box center [136, 37] width 60 height 19
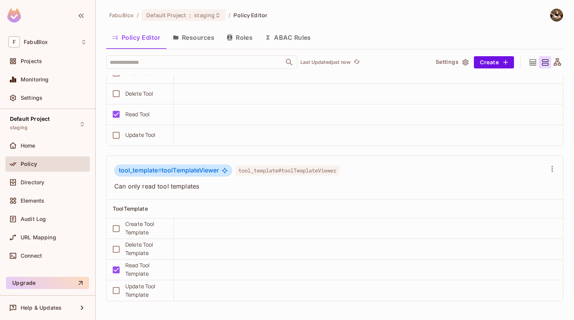
scroll to position [0, 0]
click at [553, 61] on icon at bounding box center [558, 62] width 10 height 10
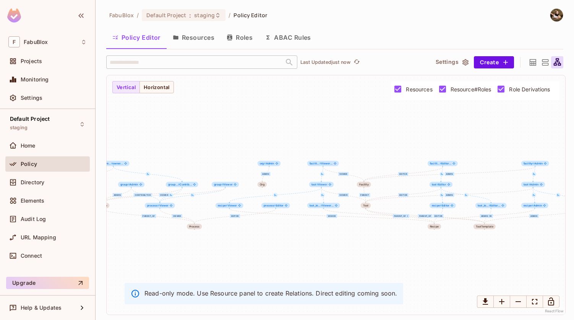
scroll to position [0, 0]
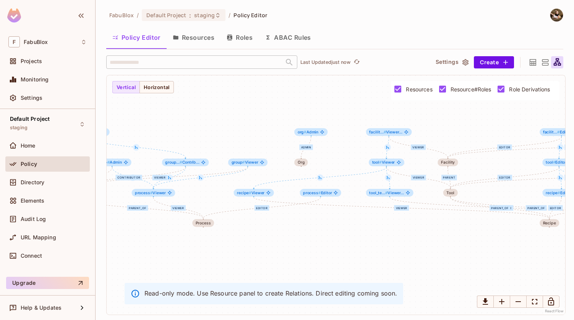
drag, startPoint x: 326, startPoint y: 242, endPoint x: 411, endPoint y: 223, distance: 87.0
click at [411, 223] on div "Admin Editor Viewer parent_of Editor Viewer parent_of Admin Editor Viewer paren…" at bounding box center [336, 194] width 459 height 239
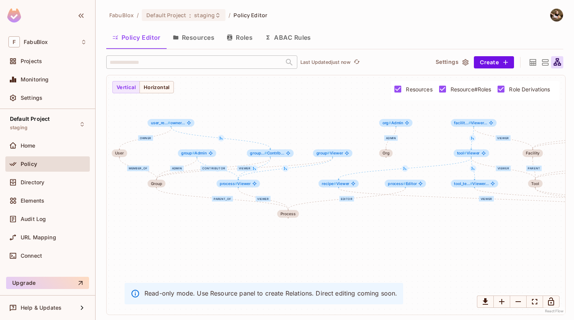
drag, startPoint x: 388, startPoint y: 229, endPoint x: 468, endPoint y: 224, distance: 80.5
click at [468, 224] on div "Admin Editor Viewer parent_of Editor Viewer parent_of Admin Editor Viewer paren…" at bounding box center [336, 194] width 459 height 239
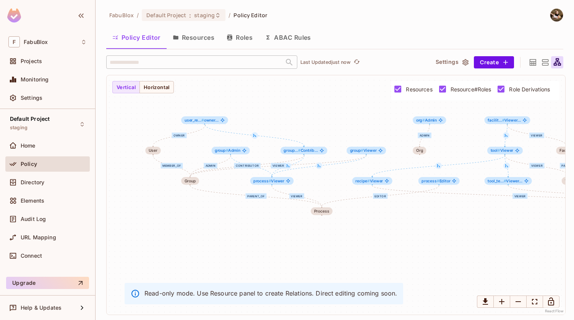
drag, startPoint x: 381, startPoint y: 231, endPoint x: 411, endPoint y: 228, distance: 29.9
click at [411, 228] on div "Admin Editor Viewer parent_of Editor Viewer parent_of Admin Editor Viewer paren…" at bounding box center [336, 194] width 459 height 239
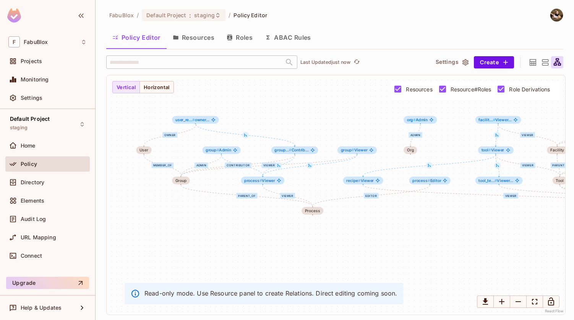
drag, startPoint x: 417, startPoint y: 228, endPoint x: 408, endPoint y: 228, distance: 9.2
click at [408, 228] on div "Admin Editor Viewer parent_of Editor Viewer parent_of Admin Editor Viewer paren…" at bounding box center [336, 194] width 459 height 239
drag, startPoint x: 202, startPoint y: 120, endPoint x: 205, endPoint y: 109, distance: 11.5
click at [205, 109] on span "user_re... # owner..." at bounding box center [196, 109] width 34 height 5
click at [208, 111] on span "user_re... # owner..." at bounding box center [196, 109] width 34 height 5
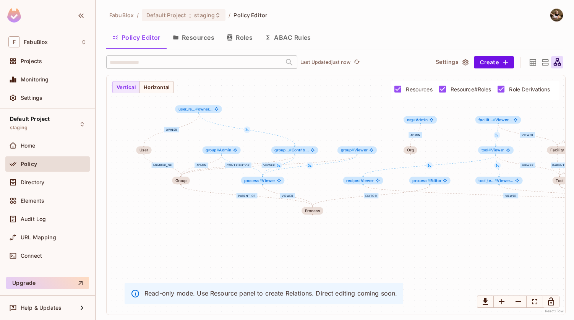
click at [174, 131] on div "owner" at bounding box center [171, 129] width 15 height 5
click at [172, 131] on div "owner" at bounding box center [171, 129] width 15 height 5
click at [305, 114] on div "Admin Editor Viewer parent_of Editor Viewer parent_of Admin Editor Viewer paren…" at bounding box center [336, 194] width 459 height 239
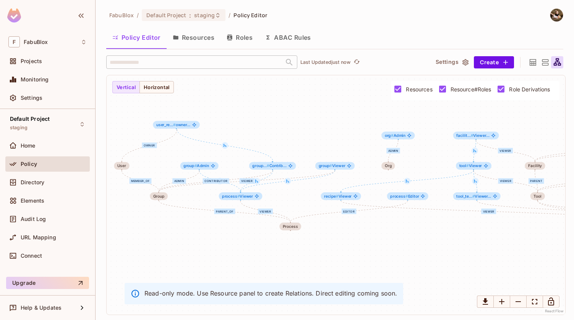
drag, startPoint x: 343, startPoint y: 122, endPoint x: 307, endPoint y: 145, distance: 43.1
click at [307, 145] on div "Admin Editor Viewer parent_of Editor Viewer parent_of Admin Editor Viewer paren…" at bounding box center [336, 194] width 459 height 239
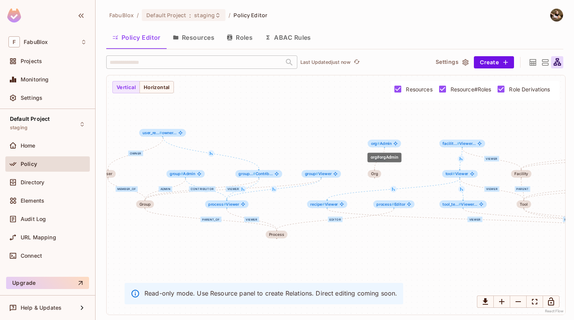
click at [384, 145] on span "org # Admin" at bounding box center [381, 143] width 21 height 5
click at [407, 133] on div "Admin Editor Viewer parent_of Editor Viewer parent_of Admin Editor Viewer paren…" at bounding box center [336, 194] width 459 height 239
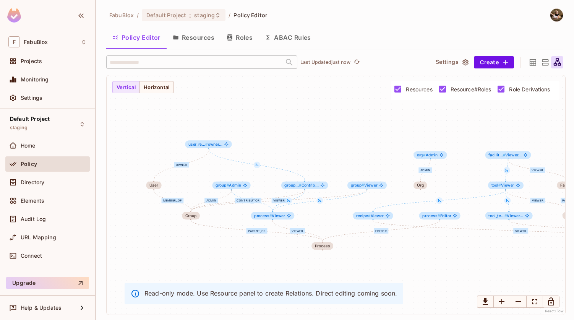
drag, startPoint x: 249, startPoint y: 116, endPoint x: 296, endPoint y: 128, distance: 48.1
click at [296, 128] on div "Admin Editor Viewer parent_of Editor Viewer parent_of Admin Editor Viewer paren…" at bounding box center [336, 194] width 459 height 239
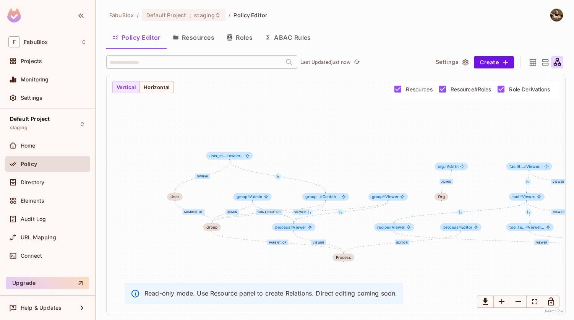
drag, startPoint x: 302, startPoint y: 120, endPoint x: 315, endPoint y: 132, distance: 17.9
click at [317, 133] on div "Admin Editor Viewer parent_of Editor Viewer parent_of Admin Editor Viewer paren…" at bounding box center [336, 194] width 459 height 239
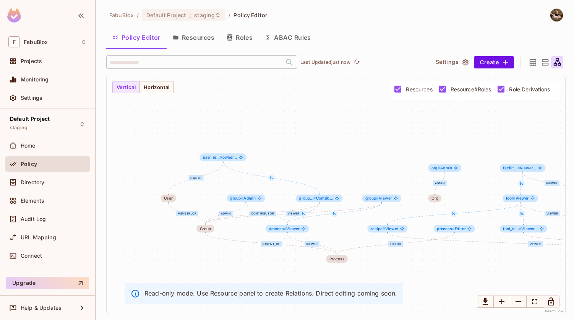
drag, startPoint x: 288, startPoint y: 139, endPoint x: 273, endPoint y: 145, distance: 16.3
click at [279, 138] on div "Admin Editor Viewer parent_of Editor Viewer parent_of Admin Editor Viewer paren…" at bounding box center [336, 194] width 459 height 239
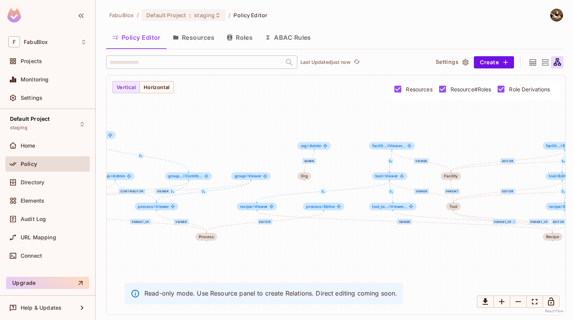
drag, startPoint x: 380, startPoint y: 159, endPoint x: 256, endPoint y: 137, distance: 126.6
click at [256, 137] on div "Admin Editor Viewer parent_of Editor Viewer parent_of Admin Editor Viewer paren…" at bounding box center [336, 194] width 459 height 239
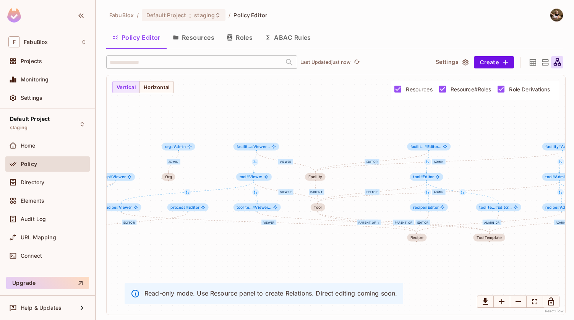
drag, startPoint x: 509, startPoint y: 131, endPoint x: 377, endPoint y: 132, distance: 131.6
click at [377, 132] on div "Admin Editor Viewer parent_of Editor Viewer parent_of Admin Editor Viewer paren…" at bounding box center [336, 194] width 459 height 239
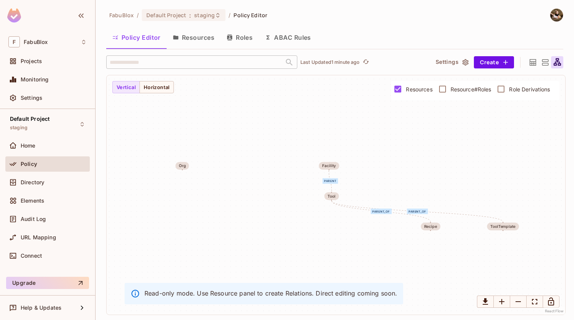
drag, startPoint x: 483, startPoint y: 140, endPoint x: 499, endPoint y: 127, distance: 19.6
click at [499, 127] on div "parent_of parent_of parent_of member_of parent ToolTemplate Process Recipe User…" at bounding box center [336, 194] width 459 height 239
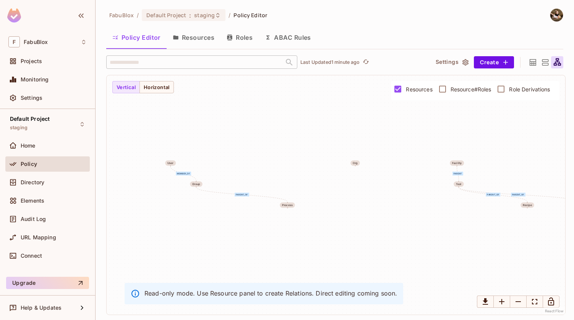
drag, startPoint x: 328, startPoint y: 184, endPoint x: 422, endPoint y: 178, distance: 94.3
click at [423, 178] on div "parent_of parent_of parent_of member_of parent ToolTemplate Process Recipe User…" at bounding box center [336, 194] width 459 height 239
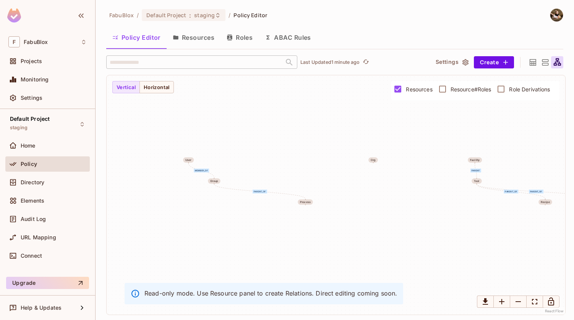
drag, startPoint x: 291, startPoint y: 169, endPoint x: 307, endPoint y: 166, distance: 16.3
click at [307, 166] on div "parent_of parent_of parent_of member_of parent ToolTemplate Process Recipe User…" at bounding box center [336, 194] width 459 height 239
drag, startPoint x: 259, startPoint y: 161, endPoint x: 340, endPoint y: 172, distance: 81.4
click at [340, 172] on div "parent_of parent_of parent_of member_of parent ToolTemplate Process Recipe User…" at bounding box center [336, 194] width 459 height 239
drag, startPoint x: 374, startPoint y: 179, endPoint x: 326, endPoint y: 177, distance: 48.2
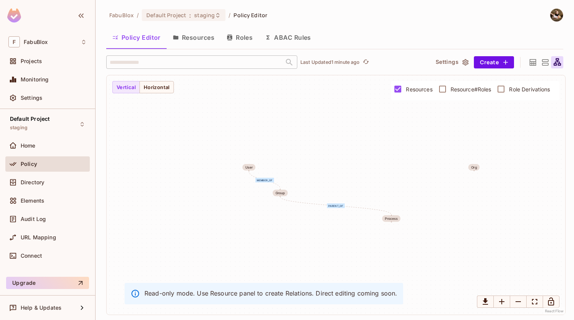
click at [326, 177] on div "parent_of parent_of parent_of member_of parent ToolTemplate Process Recipe User…" at bounding box center [336, 194] width 459 height 239
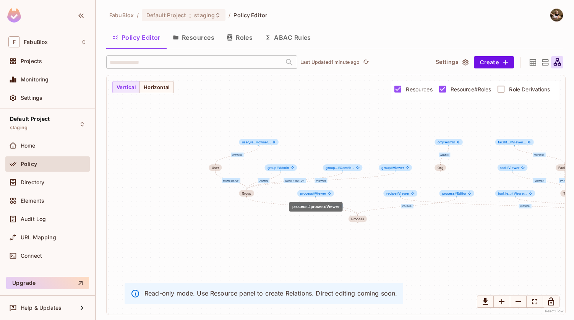
click at [317, 193] on span "process # Viewer" at bounding box center [313, 194] width 26 height 4
click at [192, 38] on button "Resources" at bounding box center [194, 37] width 54 height 19
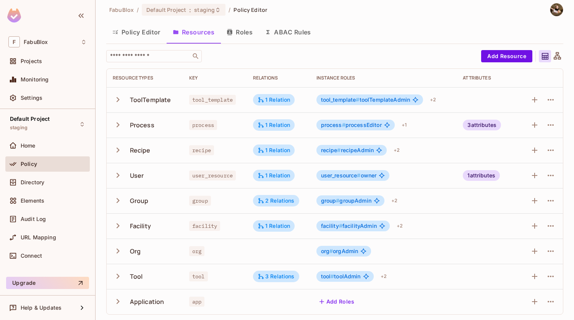
scroll to position [6, 0]
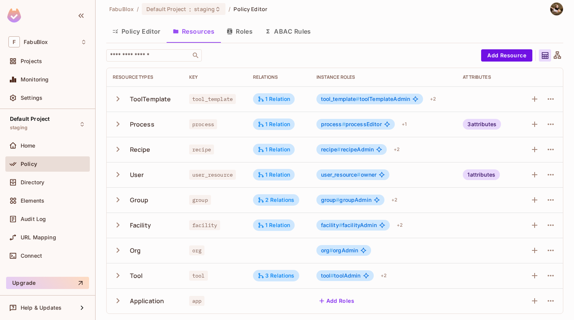
click at [138, 32] on button "Policy Editor" at bounding box center [136, 31] width 60 height 19
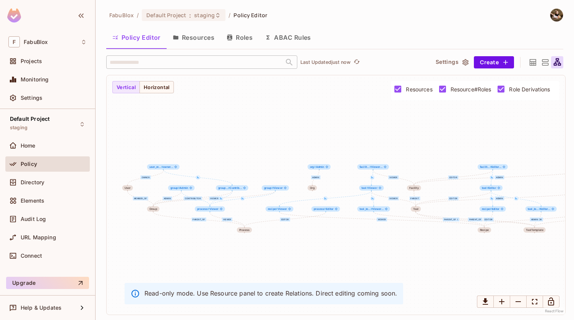
drag, startPoint x: 231, startPoint y: 101, endPoint x: 287, endPoint y: 101, distance: 55.8
click at [283, 104] on div "Admin Editor Viewer parent_of Editor Viewer parent_of Admin Editor Viewer paren…" at bounding box center [336, 194] width 459 height 239
click at [218, 200] on div "Viewer" at bounding box center [216, 199] width 10 height 4
click at [455, 89] on span "Resource#Roles" at bounding box center [471, 89] width 41 height 7
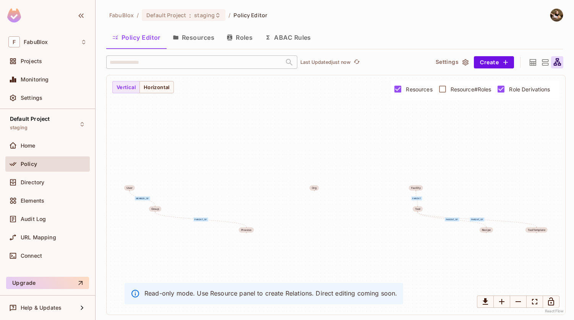
click at [455, 89] on span "Resource#Roles" at bounding box center [471, 89] width 41 height 7
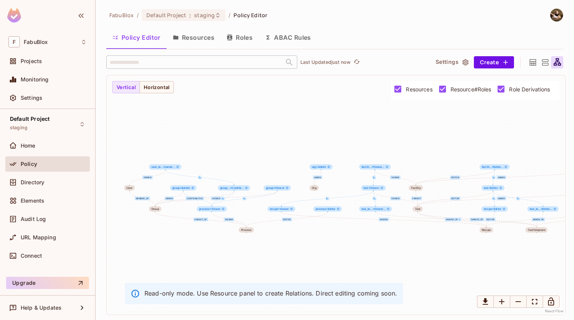
click at [455, 89] on span "Resource#Roles" at bounding box center [471, 89] width 41 height 7
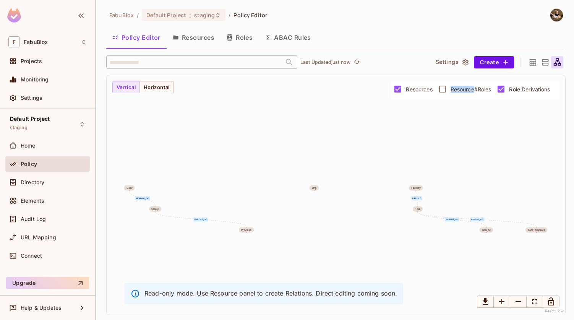
click at [455, 89] on span "Resource#Roles" at bounding box center [471, 89] width 41 height 7
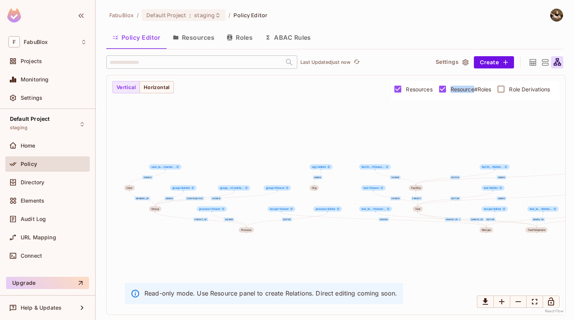
click at [468, 89] on span "Resource#Roles" at bounding box center [471, 89] width 41 height 7
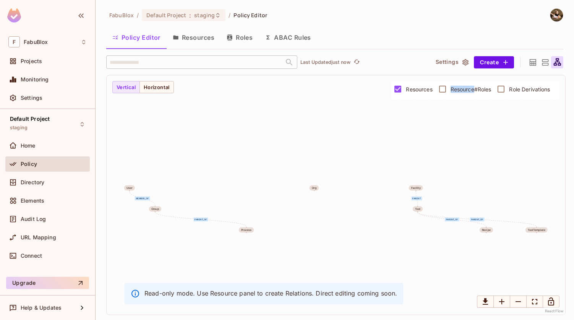
click at [468, 89] on span "Resource#Roles" at bounding box center [471, 89] width 41 height 7
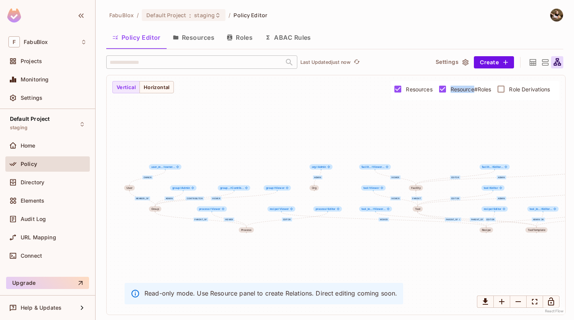
click at [170, 200] on div "Admin" at bounding box center [169, 199] width 9 height 4
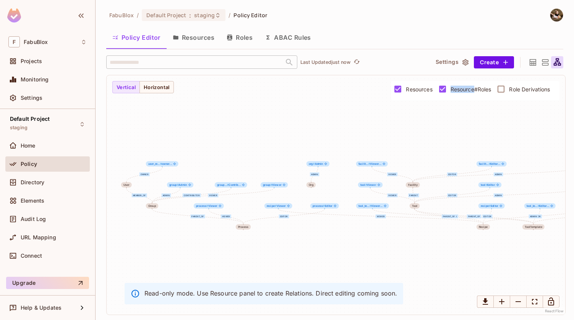
drag, startPoint x: 170, startPoint y: 198, endPoint x: 167, endPoint y: 195, distance: 4.6
click at [167, 195] on div "Admin" at bounding box center [166, 195] width 9 height 4
drag, startPoint x: 182, startPoint y: 186, endPoint x: 163, endPoint y: 182, distance: 19.9
click at [163, 182] on div "group # Admin" at bounding box center [161, 180] width 26 height 5
drag, startPoint x: 161, startPoint y: 181, endPoint x: 166, endPoint y: 182, distance: 5.0
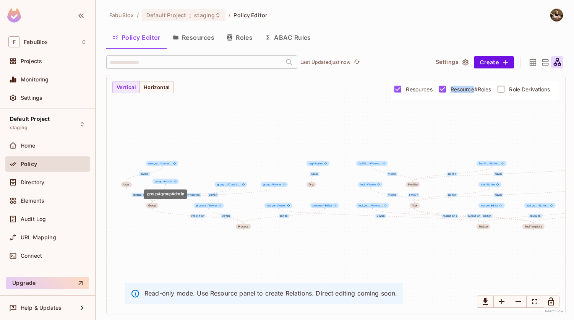
click at [166, 182] on span "group # Admin" at bounding box center [164, 181] width 18 height 3
drag, startPoint x: 416, startPoint y: 204, endPoint x: 417, endPoint y: 208, distance: 4.0
click at [417, 208] on div "Tool" at bounding box center [418, 209] width 5 height 3
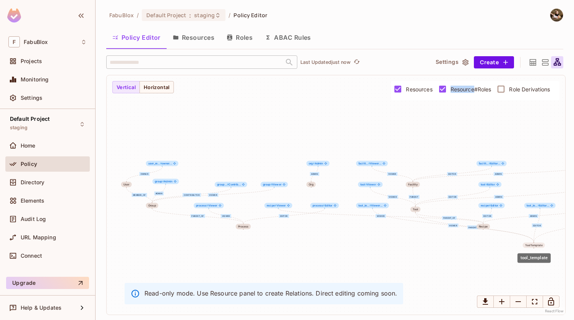
drag, startPoint x: 533, startPoint y: 237, endPoint x: 537, endPoint y: 246, distance: 9.9
click at [537, 246] on div "ToolTemplate" at bounding box center [534, 245] width 18 height 3
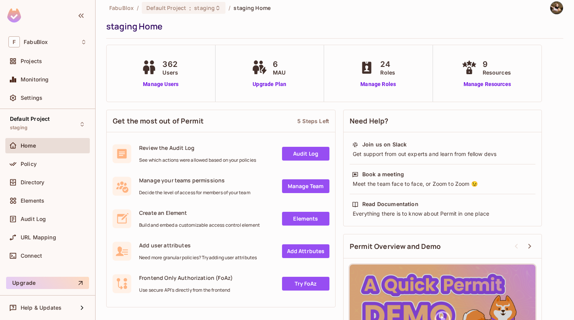
scroll to position [17, 0]
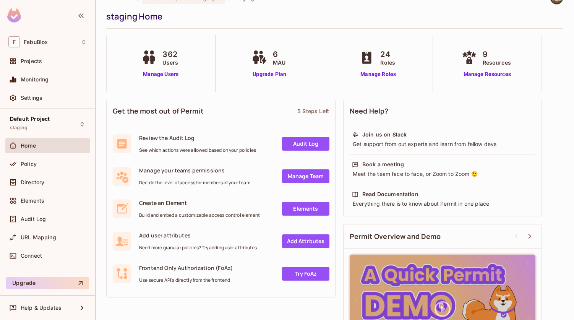
click at [225, 96] on div "Get the most out of Permit 5 Steps Left Review the Audit Log See which actions …" at bounding box center [220, 198] width 229 height 205
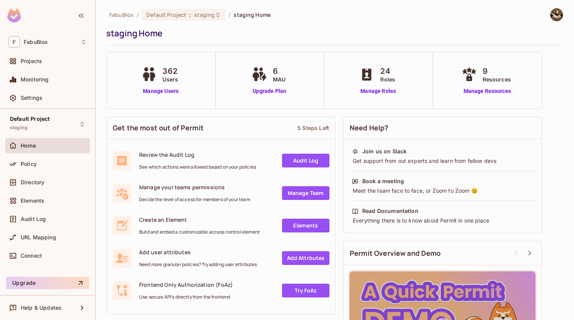
scroll to position [0, 0]
click at [375, 92] on link "Manage Roles" at bounding box center [379, 92] width 42 height 8
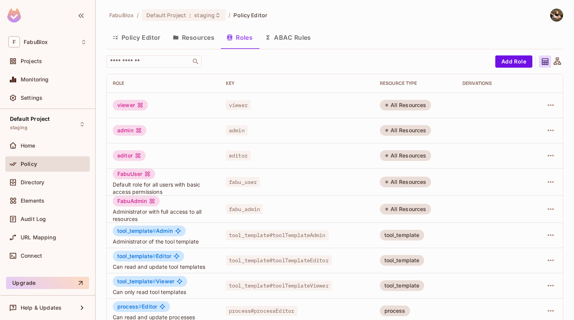
click at [151, 40] on button "Policy Editor" at bounding box center [136, 37] width 60 height 19
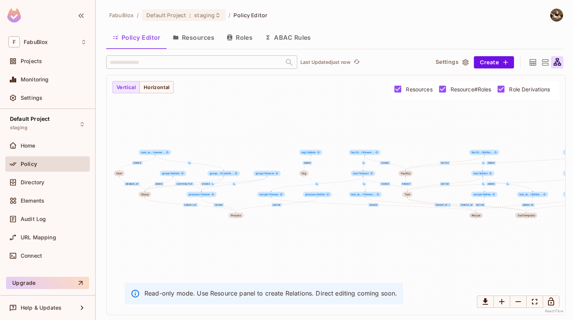
drag, startPoint x: 190, startPoint y: 148, endPoint x: 232, endPoint y: 137, distance: 43.1
click at [232, 137] on div "Admin Editor Viewer parent_of Editor Viewer parent_of Admin Editor Viewer paren…" at bounding box center [336, 194] width 459 height 239
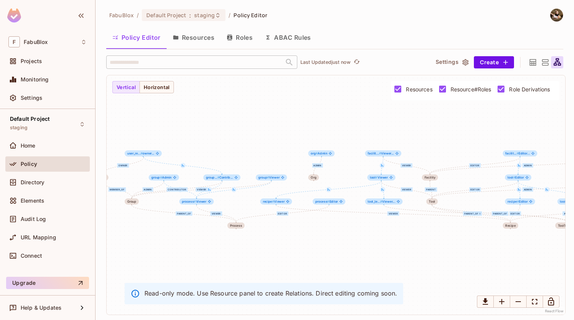
click at [193, 35] on button "Resources" at bounding box center [194, 37] width 54 height 19
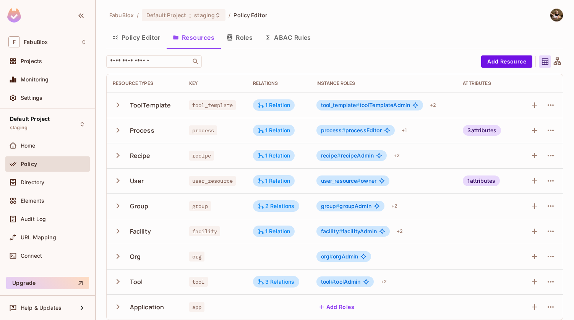
click at [281, 42] on button "ABAC Rules" at bounding box center [288, 37] width 59 height 19
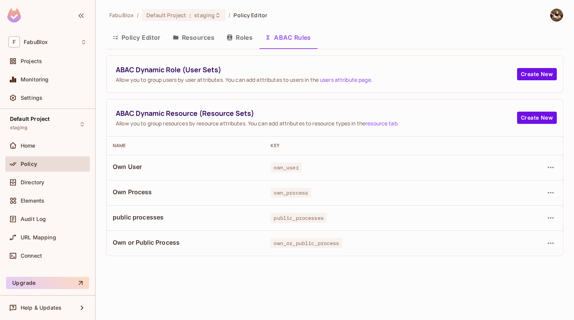
click at [247, 40] on button "Roles" at bounding box center [240, 37] width 38 height 19
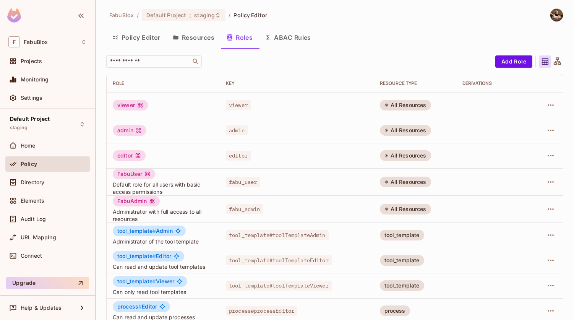
click at [182, 33] on button "Resources" at bounding box center [194, 37] width 54 height 19
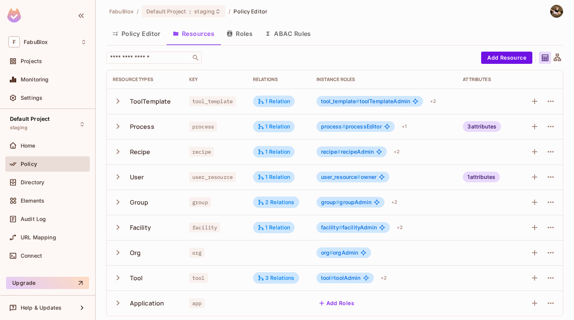
scroll to position [6, 0]
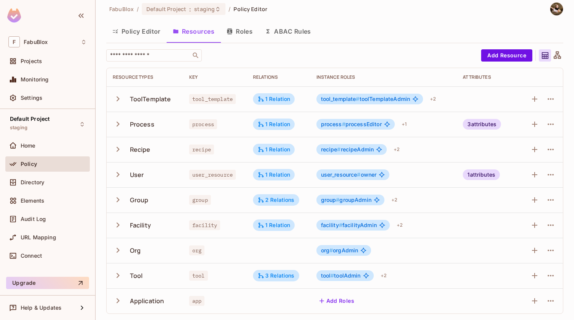
click at [143, 36] on button "Policy Editor" at bounding box center [136, 31] width 60 height 19
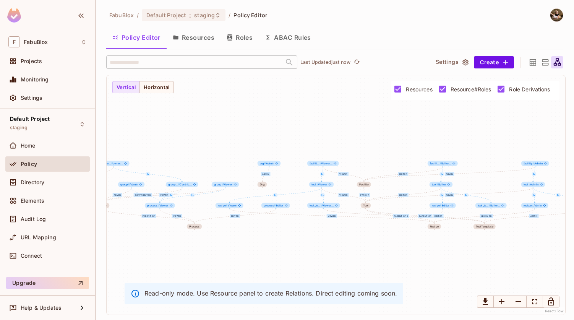
click at [533, 62] on icon at bounding box center [533, 63] width 10 height 10
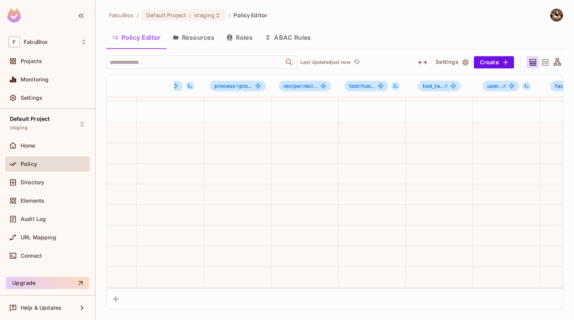
scroll to position [430, 846]
click at [394, 87] on icon at bounding box center [395, 86] width 4 height 4
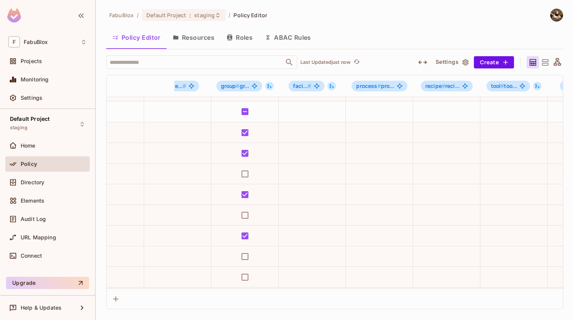
scroll to position [430, 717]
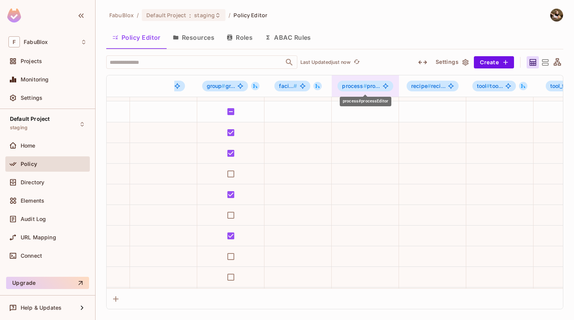
click at [366, 84] on span "process # pro..." at bounding box center [361, 86] width 38 height 6
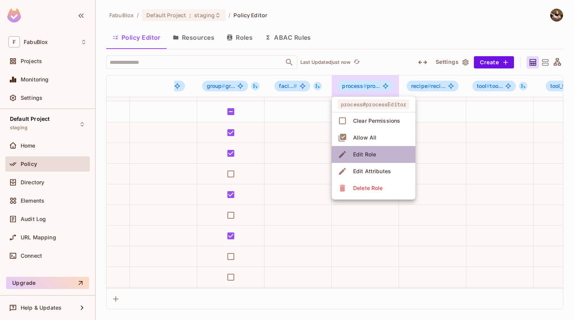
click at [392, 153] on li "Edit Role" at bounding box center [374, 154] width 84 height 17
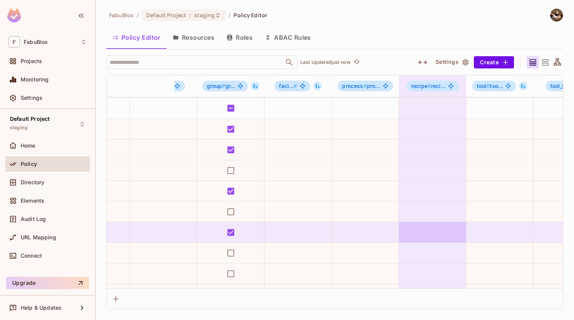
scroll to position [437, 717]
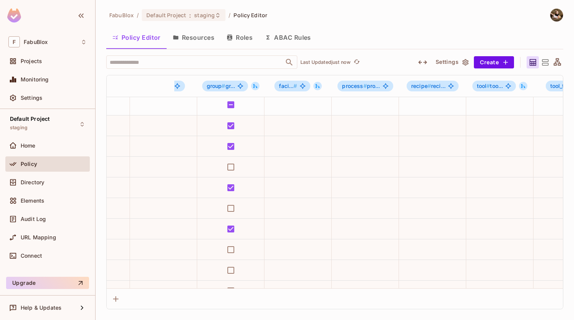
click at [546, 61] on icon at bounding box center [546, 63] width 10 height 10
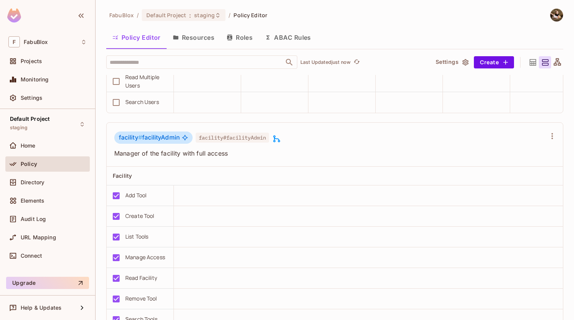
scroll to position [1426, 0]
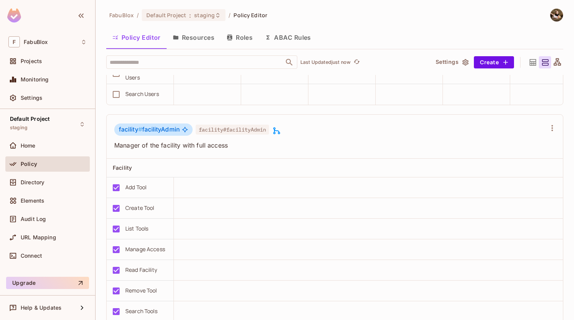
click at [237, 135] on span "facility#facilityAdmin" at bounding box center [232, 130] width 73 height 10
click at [251, 138] on div "facility # facilityAdmin facility#facilityAdmin" at bounding box center [191, 131] width 155 height 15
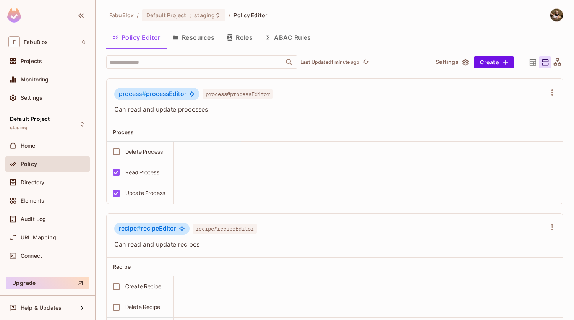
scroll to position [3119, 0]
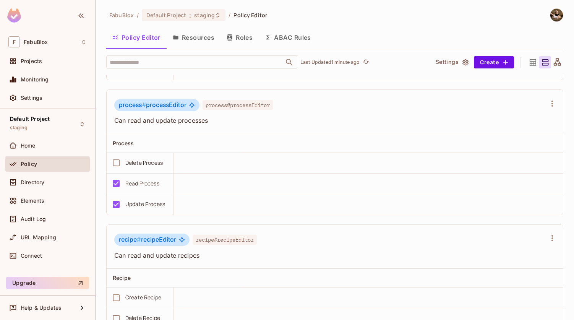
click at [252, 110] on span "process#processEditor" at bounding box center [238, 105] width 70 height 10
click at [325, 114] on div "process # processEditor process#processEditor" at bounding box center [330, 106] width 432 height 15
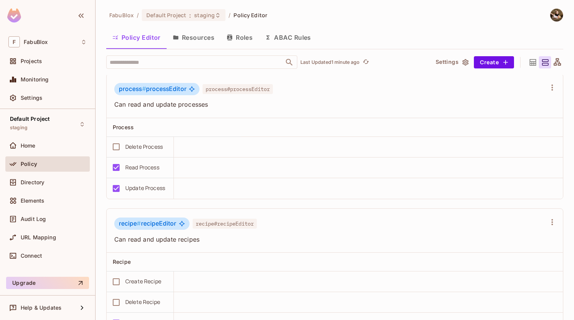
scroll to position [3135, 0]
click at [265, 94] on span "process#processEditor" at bounding box center [238, 89] width 70 height 10
click at [191, 92] on icon at bounding box center [192, 89] width 6 height 6
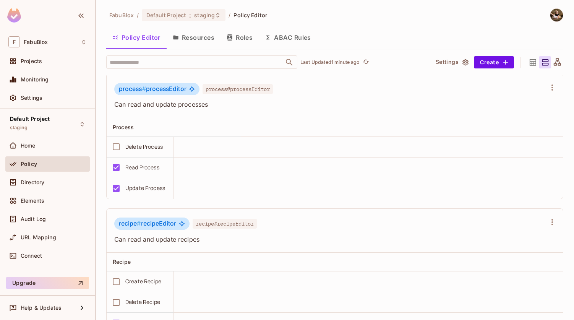
click at [231, 94] on span "process#processEditor" at bounding box center [238, 89] width 70 height 10
click at [297, 96] on div "process # processEditor process#processEditor" at bounding box center [330, 90] width 432 height 15
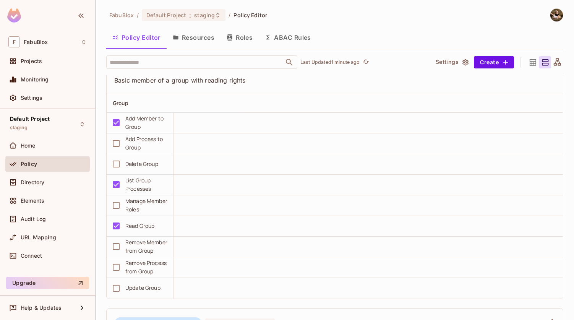
scroll to position [3968, 0]
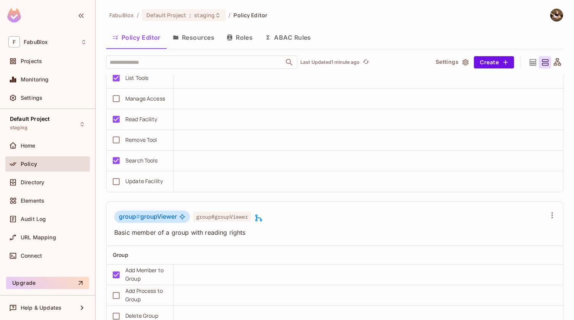
click at [260, 218] on icon at bounding box center [258, 218] width 7 height 7
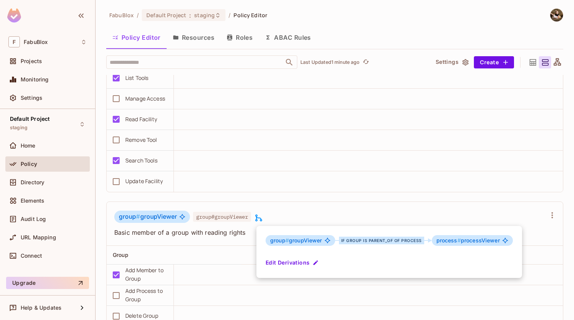
click at [327, 198] on div at bounding box center [287, 160] width 574 height 320
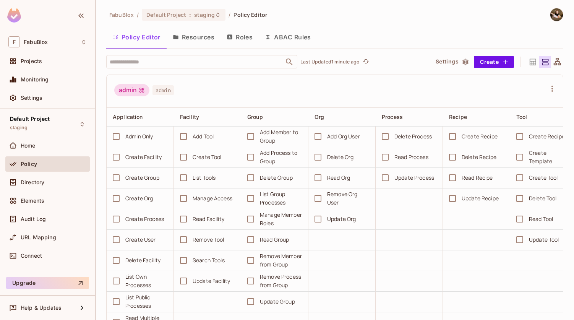
scroll to position [0, 0]
click at [169, 89] on span "admin" at bounding box center [163, 90] width 21 height 10
click at [169, 88] on span "admin" at bounding box center [163, 90] width 21 height 10
click at [228, 87] on div "admin admin" at bounding box center [330, 91] width 432 height 15
click at [552, 88] on icon "button" at bounding box center [553, 89] width 2 height 6
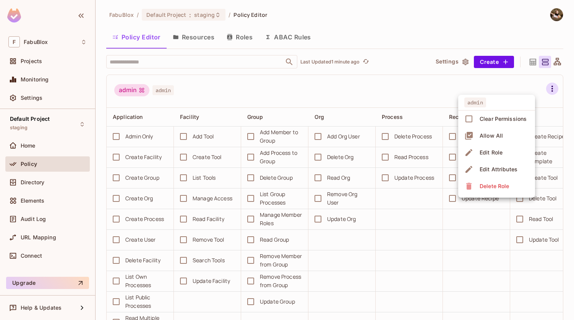
click at [510, 173] on span "Edit Attributes" at bounding box center [499, 169] width 42 height 12
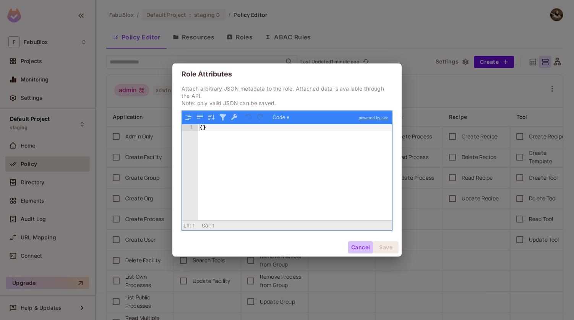
click at [359, 242] on button "Cancel" at bounding box center [360, 247] width 25 height 12
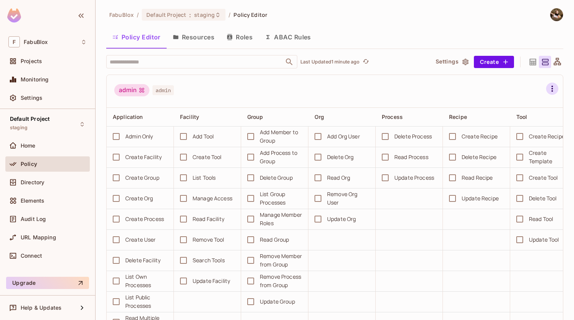
click at [548, 89] on icon "button" at bounding box center [552, 88] width 9 height 9
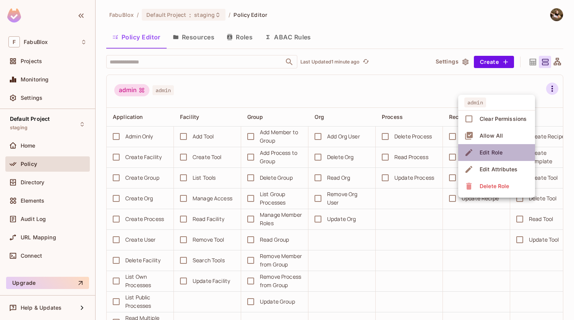
click at [497, 149] on div "Edit Role" at bounding box center [491, 153] width 23 height 8
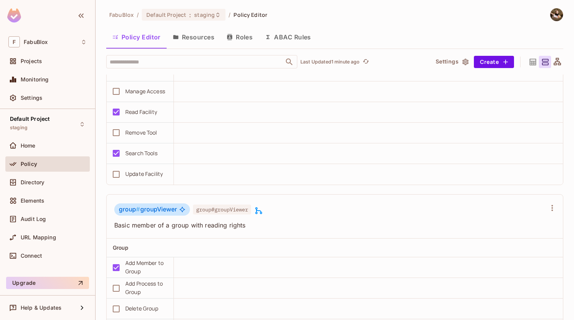
scroll to position [3974, 0]
click at [262, 213] on icon at bounding box center [258, 211] width 9 height 9
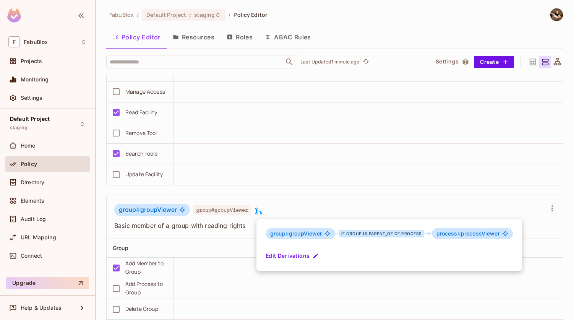
click at [274, 211] on div at bounding box center [287, 160] width 574 height 320
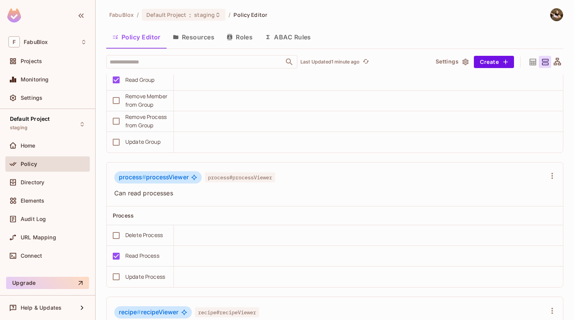
scroll to position [4322, 0]
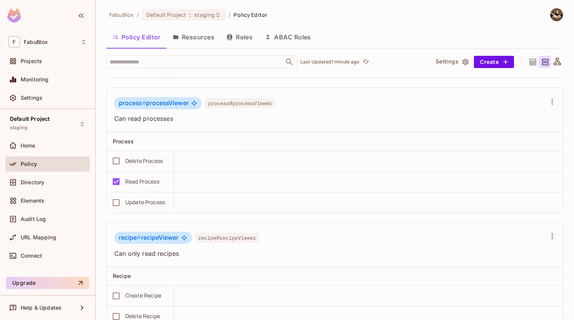
click at [267, 104] on span "process#processViewer" at bounding box center [240, 103] width 70 height 10
click at [301, 105] on div "process # processViewer process#processViewer" at bounding box center [330, 104] width 432 height 15
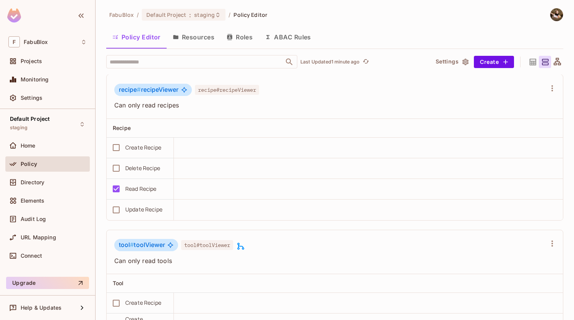
scroll to position [4464, 0]
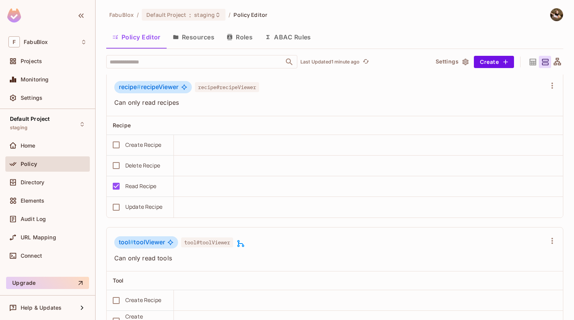
click at [244, 245] on icon at bounding box center [240, 243] width 7 height 7
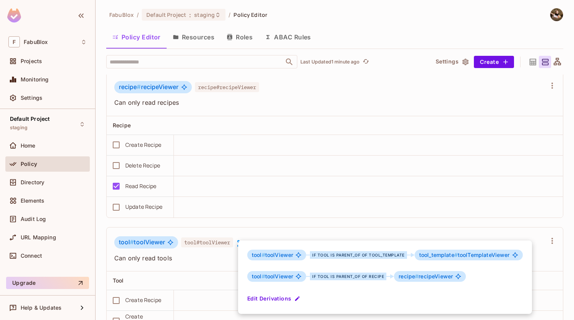
click at [254, 233] on div at bounding box center [287, 160] width 574 height 320
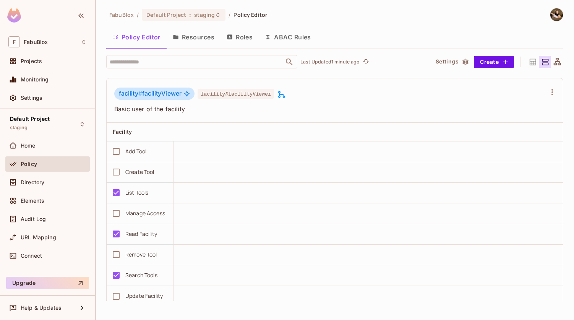
scroll to position [3987, 0]
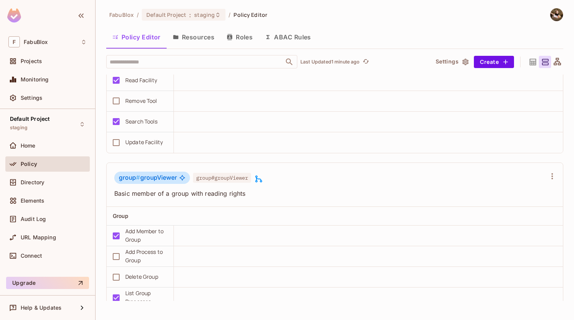
click at [263, 174] on icon at bounding box center [258, 178] width 9 height 9
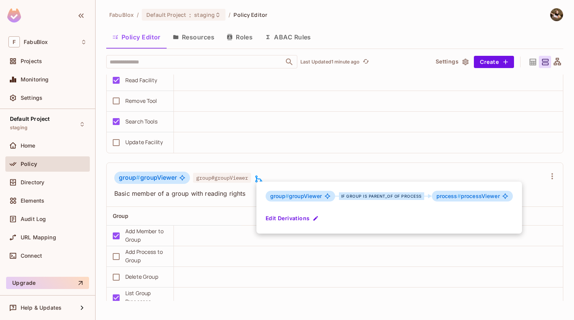
click at [295, 173] on div at bounding box center [287, 160] width 574 height 320
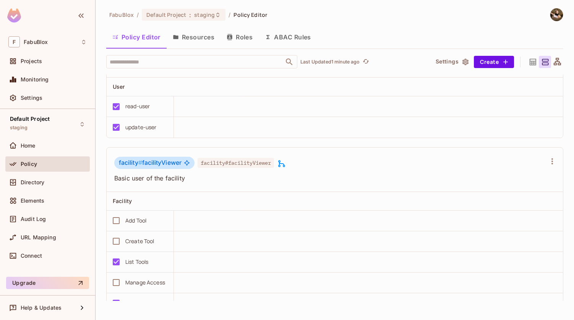
scroll to position [3764, 0]
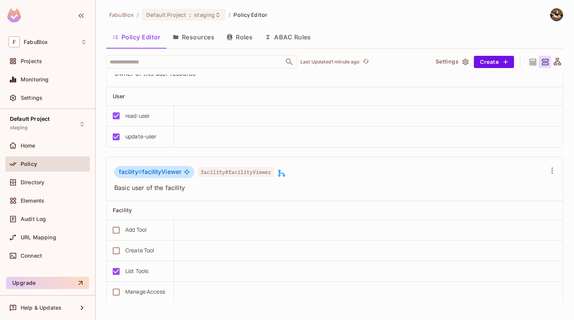
click at [286, 169] on icon at bounding box center [281, 173] width 9 height 9
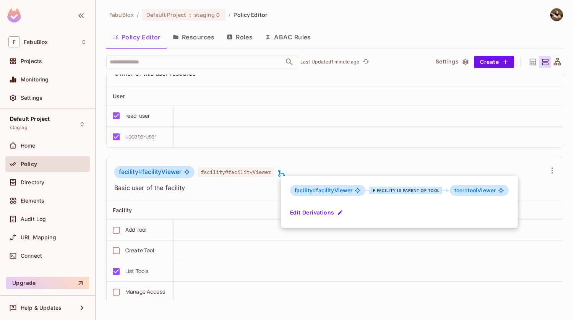
click at [311, 162] on div at bounding box center [287, 160] width 574 height 320
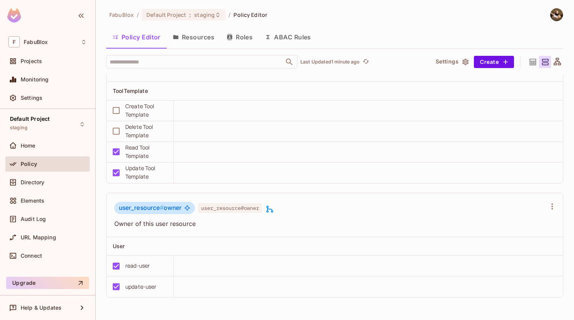
scroll to position [3621, 0]
click at [273, 207] on icon at bounding box center [270, 210] width 7 height 7
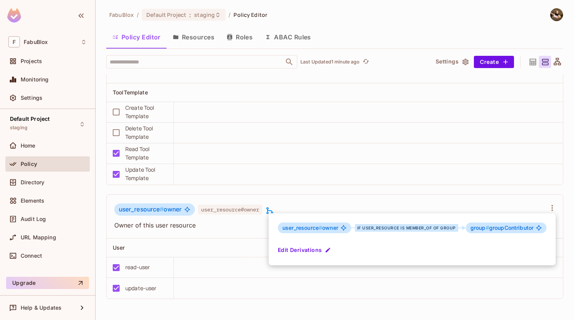
click at [364, 199] on div at bounding box center [287, 160] width 574 height 320
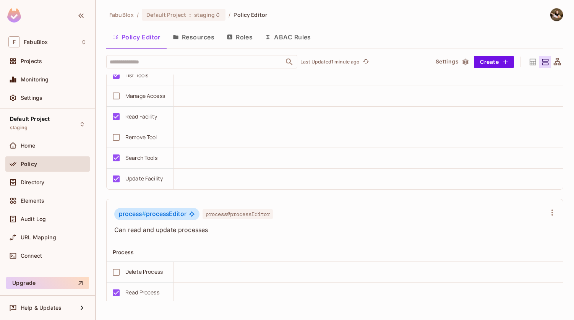
scroll to position [2995, 0]
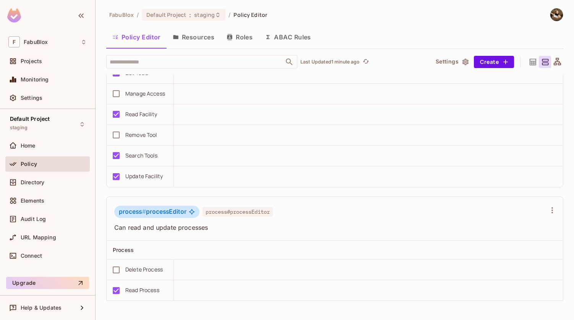
click at [239, 217] on span "process#processEditor" at bounding box center [238, 212] width 70 height 10
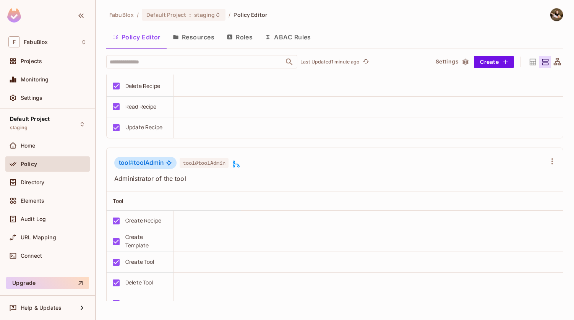
scroll to position [2194, 0]
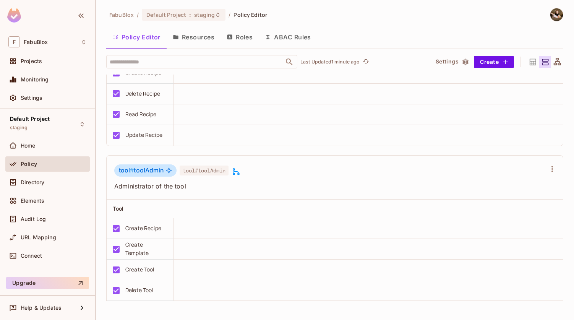
click at [239, 175] on icon at bounding box center [236, 171] width 7 height 7
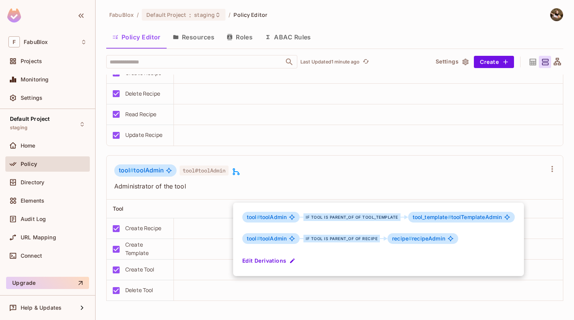
click at [247, 194] on div at bounding box center [287, 160] width 574 height 320
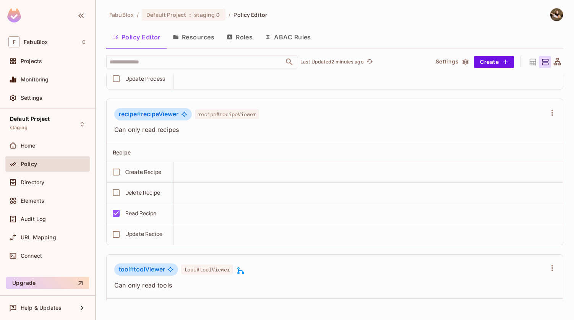
scroll to position [4418, 0]
click at [242, 266] on icon at bounding box center [240, 270] width 9 height 9
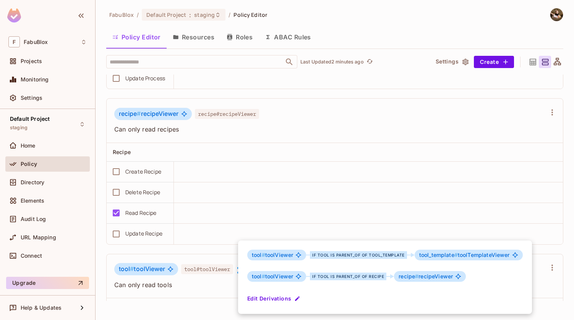
click at [237, 247] on div at bounding box center [287, 160] width 574 height 320
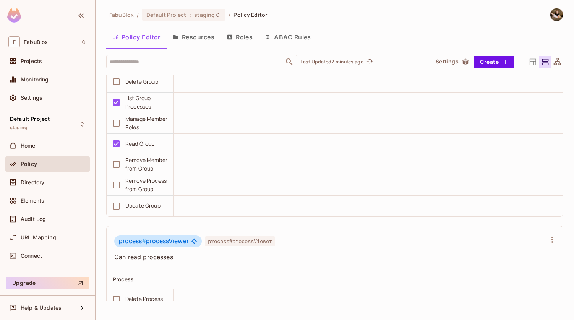
scroll to position [4173, 0]
click at [188, 39] on button "Resources" at bounding box center [194, 37] width 54 height 19
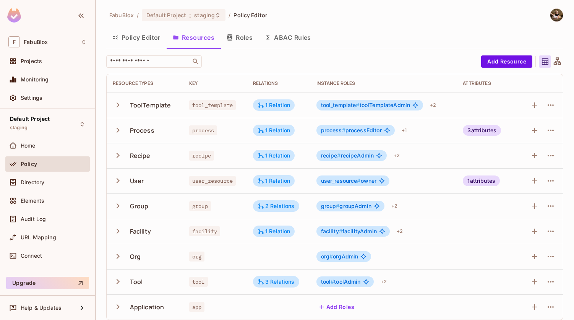
click at [251, 39] on button "Roles" at bounding box center [240, 37] width 38 height 19
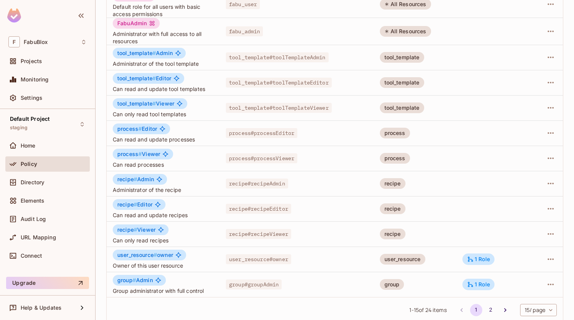
scroll to position [187, 0]
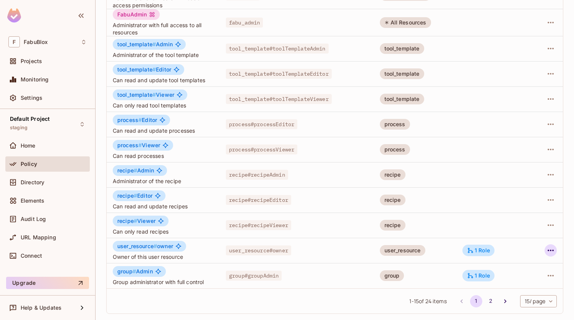
click at [546, 249] on icon "button" at bounding box center [550, 250] width 9 height 9
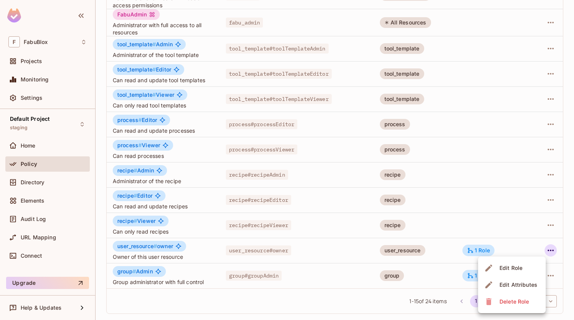
click at [481, 220] on div at bounding box center [287, 160] width 574 height 320
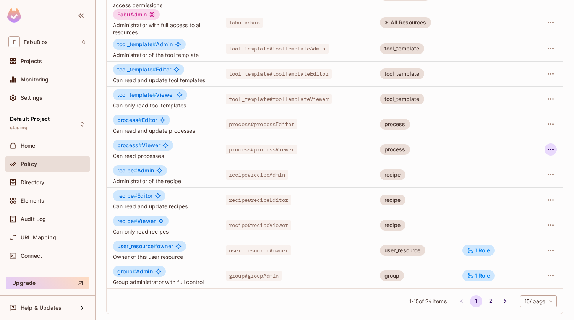
click at [548, 148] on icon "button" at bounding box center [550, 149] width 9 height 9
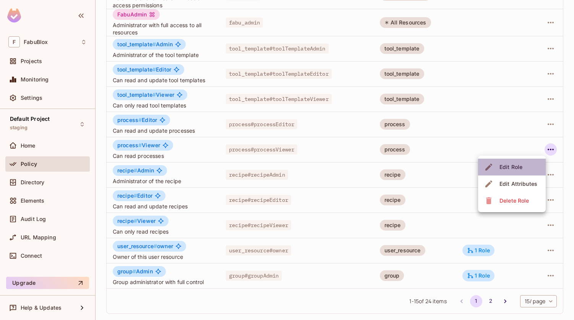
click at [529, 167] on li "Edit Role" at bounding box center [512, 167] width 68 height 17
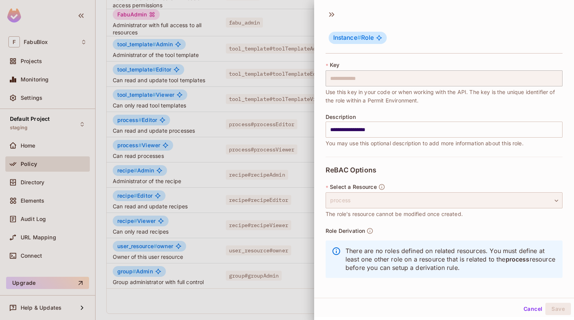
scroll to position [41, 0]
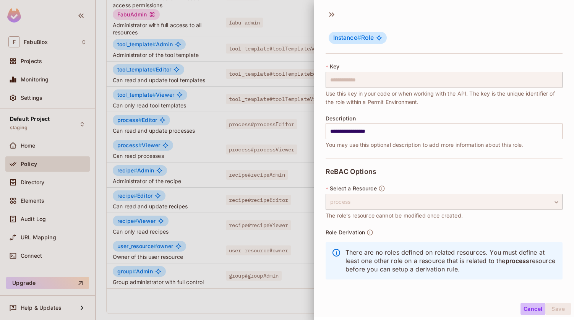
click at [527, 308] on button "Cancel" at bounding box center [533, 309] width 25 height 12
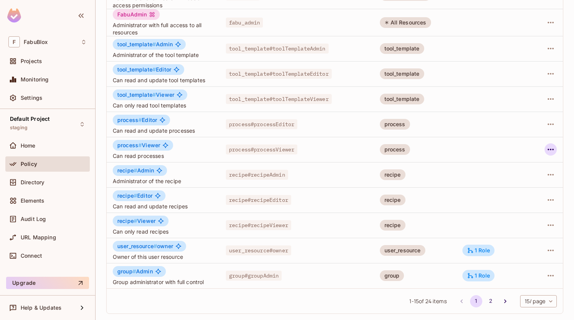
click at [546, 152] on icon "button" at bounding box center [550, 149] width 9 height 9
click at [529, 170] on li "Edit Role" at bounding box center [512, 167] width 68 height 17
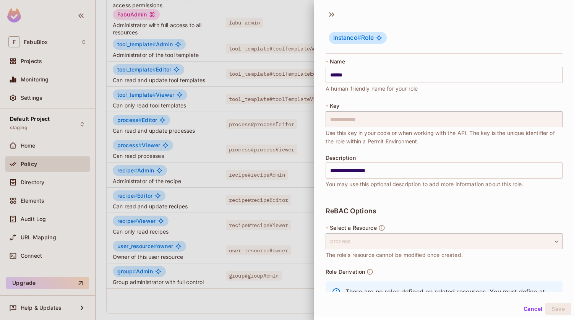
scroll to position [1, 0]
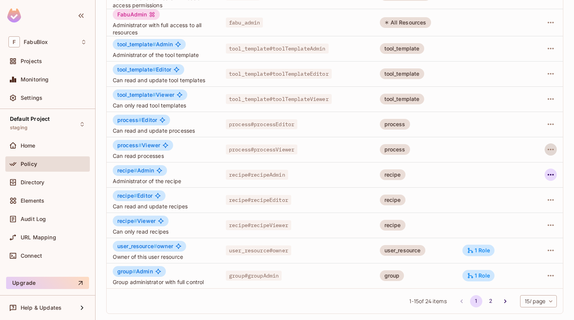
click at [546, 177] on icon "button" at bounding box center [550, 174] width 9 height 9
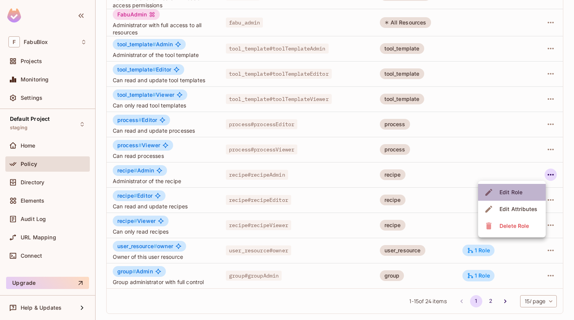
click at [526, 193] on li "Edit Role" at bounding box center [512, 192] width 68 height 17
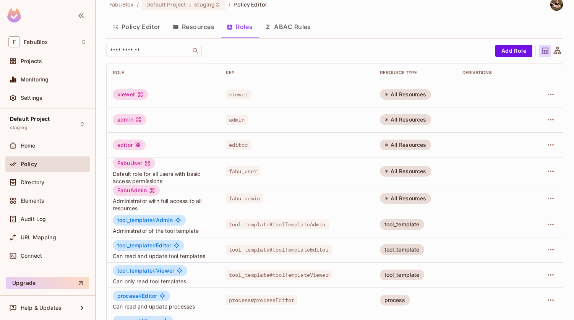
scroll to position [0, 0]
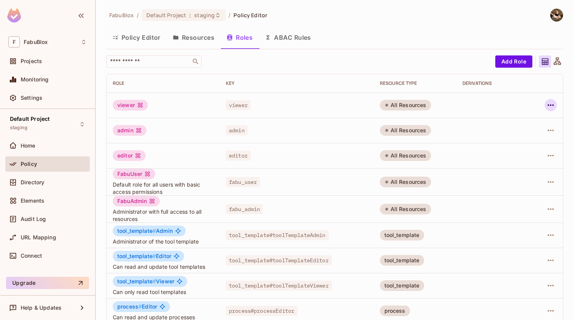
click at [546, 106] on icon "button" at bounding box center [550, 105] width 9 height 9
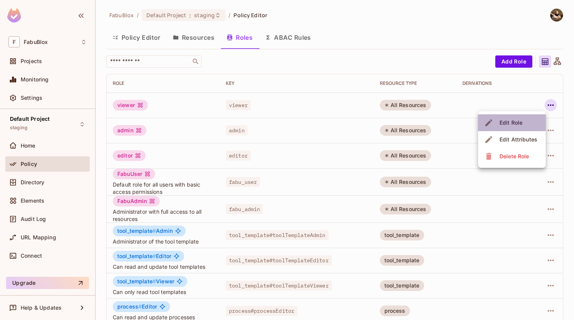
click at [528, 127] on li "Edit Role" at bounding box center [512, 122] width 68 height 17
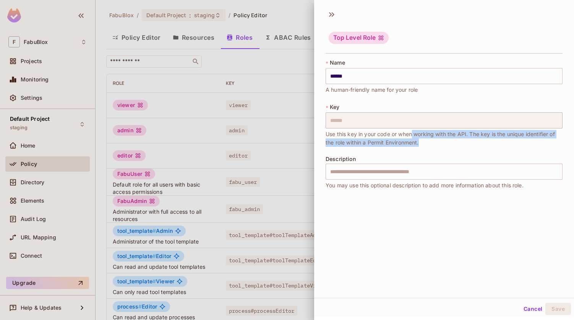
drag, startPoint x: 459, startPoint y: 144, endPoint x: 414, endPoint y: 137, distance: 45.3
click at [414, 137] on span "Use this key in your code or when working with the API. The key is the unique i…" at bounding box center [444, 138] width 237 height 17
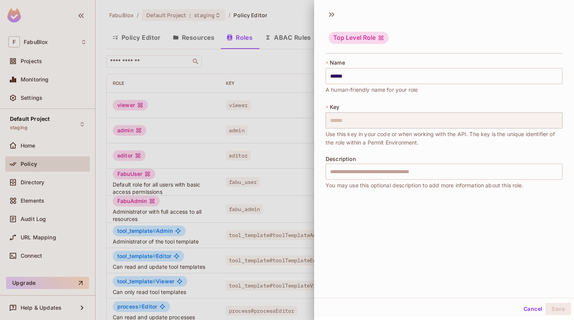
click at [266, 92] on div at bounding box center [287, 160] width 574 height 320
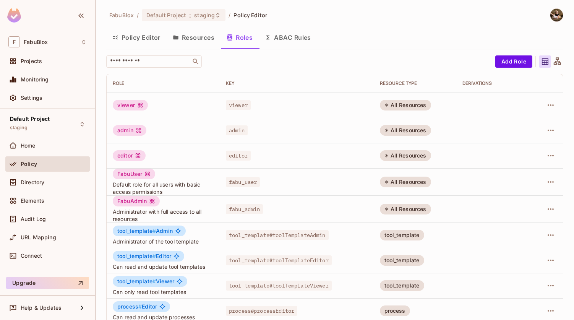
click at [149, 33] on button "Policy Editor" at bounding box center [136, 37] width 60 height 19
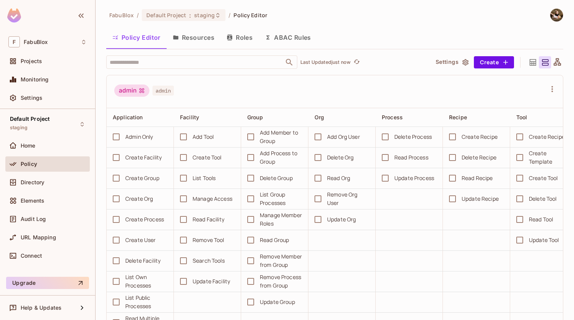
click at [117, 7] on div "FabuBlox / Default Project : staging / Policy Editor Policy Editor Resources Ro…" at bounding box center [335, 160] width 479 height 320
click at [117, 12] on span "FabuBlox" at bounding box center [121, 14] width 24 height 7
click at [121, 15] on span "FabuBlox" at bounding box center [121, 14] width 24 height 7
click at [46, 150] on div "Home" at bounding box center [47, 145] width 85 height 15
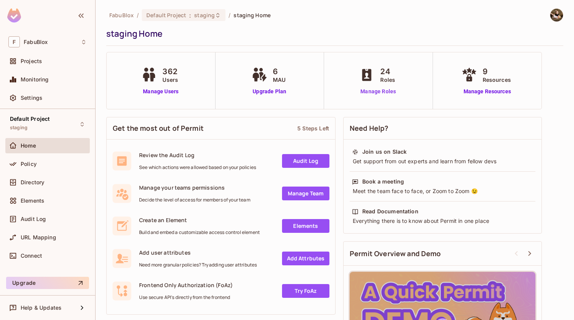
click at [386, 94] on link "Manage Roles" at bounding box center [379, 92] width 42 height 8
click at [479, 91] on link "Manage Resources" at bounding box center [487, 92] width 55 height 8
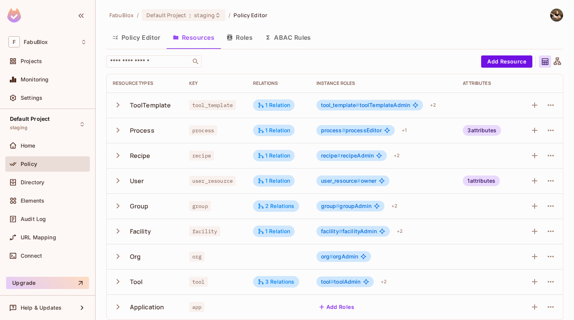
click at [290, 40] on button "ABAC Rules" at bounding box center [288, 37] width 59 height 19
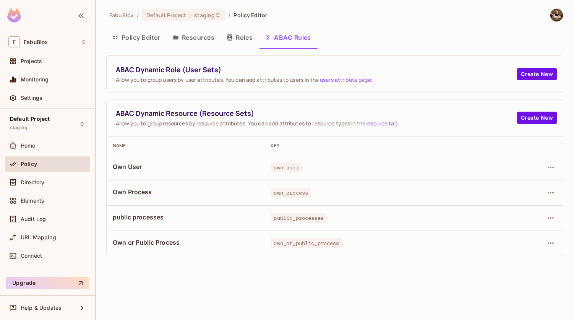
click at [241, 37] on button "Roles" at bounding box center [240, 37] width 38 height 19
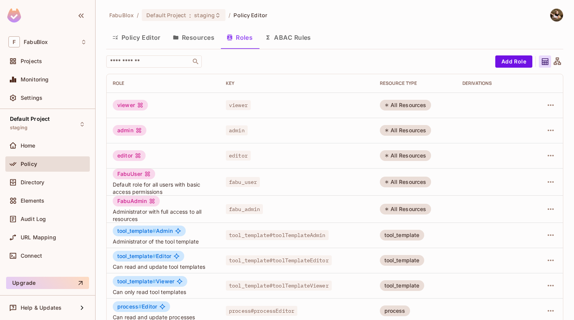
click at [57, 165] on div "Policy" at bounding box center [54, 164] width 66 height 6
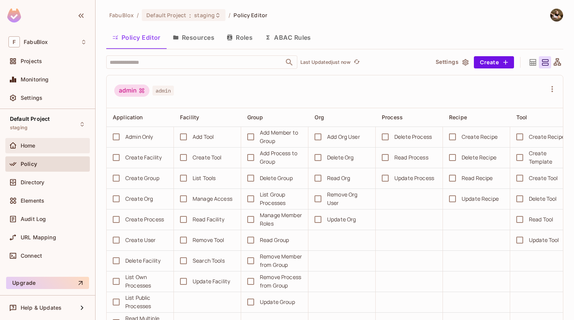
click at [60, 143] on div "Home" at bounding box center [54, 146] width 66 height 6
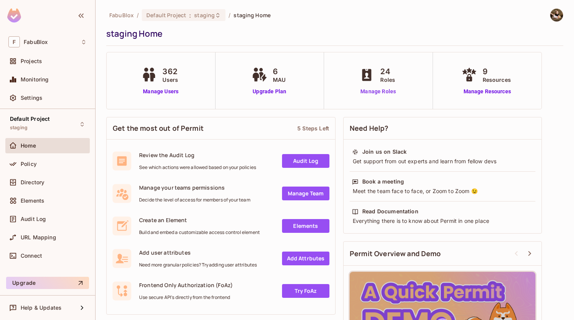
click at [371, 92] on link "Manage Roles" at bounding box center [379, 92] width 42 height 8
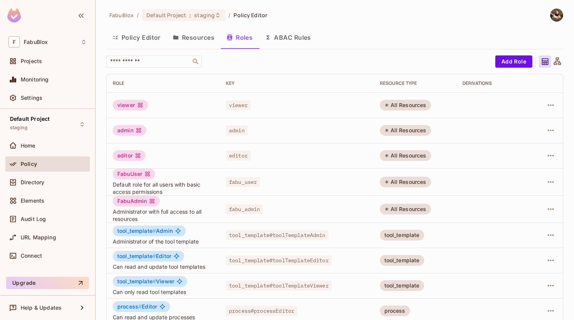
click at [286, 37] on button "ABAC Rules" at bounding box center [288, 37] width 59 height 19
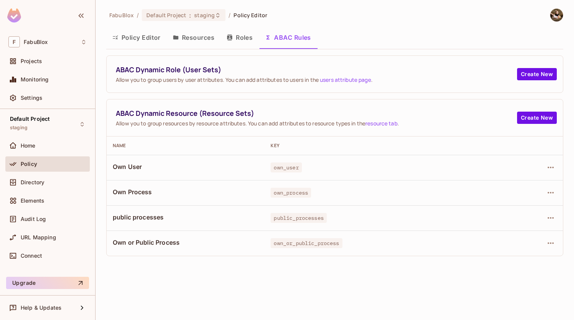
click at [228, 41] on button "Roles" at bounding box center [240, 37] width 38 height 19
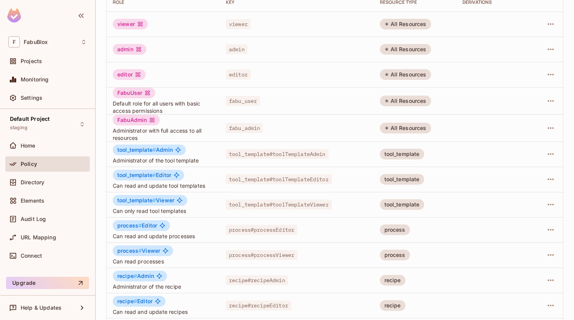
scroll to position [9, 0]
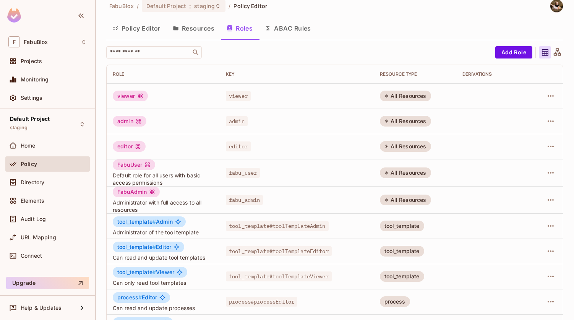
click at [304, 18] on div "FabuBlox / Default Project : staging / Policy Editor Policy Editor Resources Ro…" at bounding box center [334, 248] width 457 height 498
click at [305, 26] on button "ABAC Rules" at bounding box center [288, 28] width 59 height 19
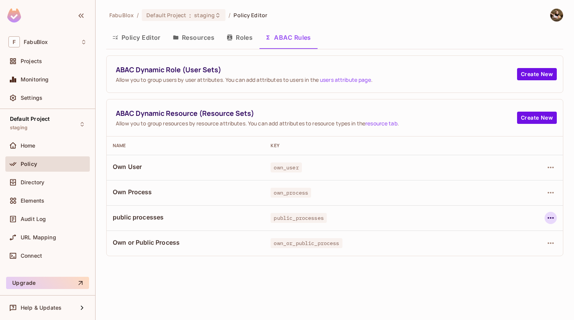
click at [553, 217] on icon "button" at bounding box center [551, 218] width 6 height 2
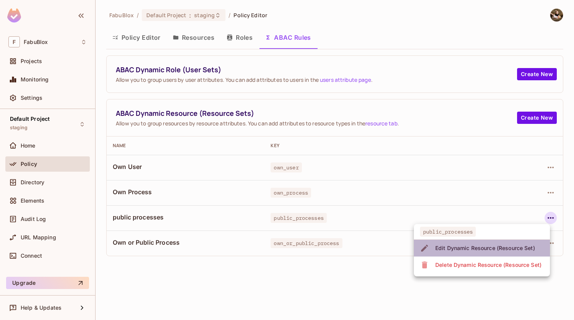
click at [508, 245] on div "Edit Dynamic Resource (Resource Set)" at bounding box center [486, 248] width 100 height 8
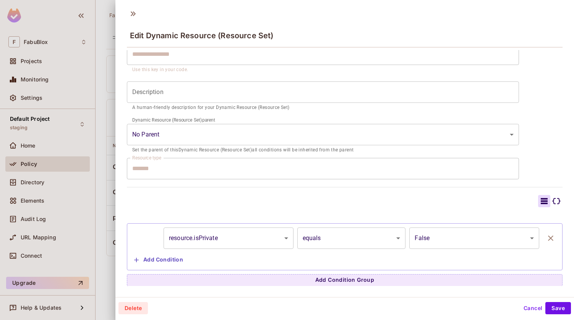
scroll to position [1, 0]
click at [540, 201] on icon at bounding box center [544, 200] width 9 height 9
click at [552, 200] on icon at bounding box center [556, 200] width 9 height 9
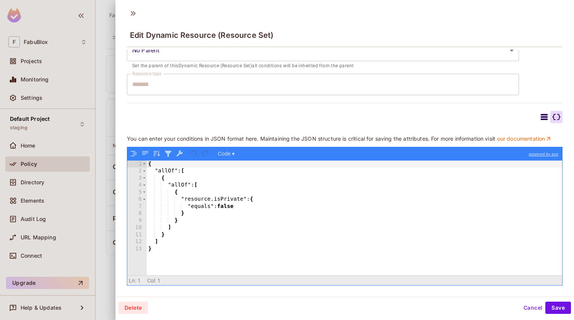
scroll to position [156, 0]
click at [528, 309] on button "Cancel" at bounding box center [533, 308] width 25 height 12
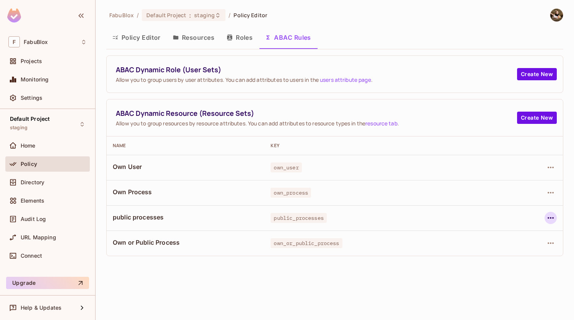
click at [548, 222] on icon "button" at bounding box center [550, 217] width 9 height 9
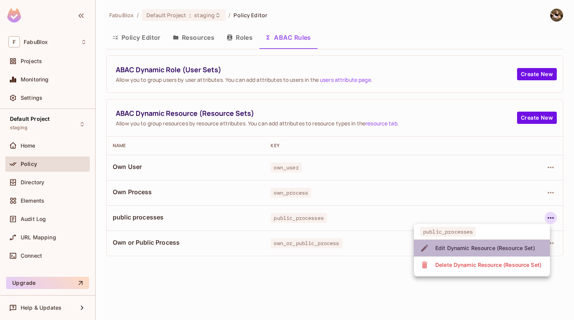
click at [528, 244] on span "Edit Dynamic Resource (Resource Set)" at bounding box center [485, 248] width 104 height 12
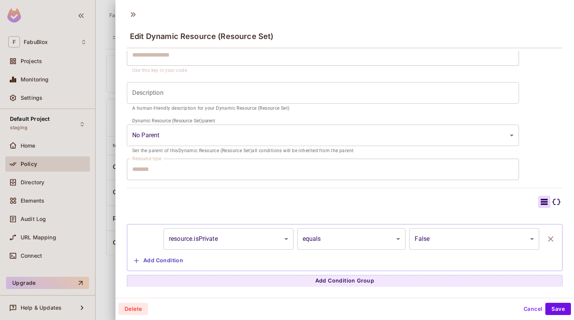
scroll to position [1, 0]
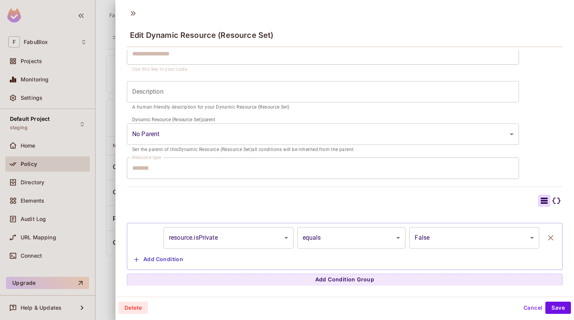
click at [540, 199] on icon at bounding box center [544, 200] width 9 height 9
click at [552, 201] on icon at bounding box center [556, 200] width 9 height 9
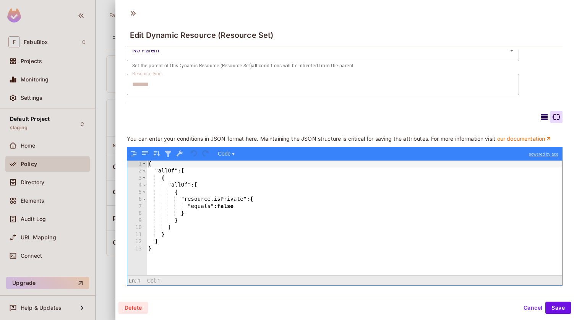
scroll to position [156, 0]
click at [527, 309] on button "Cancel" at bounding box center [533, 308] width 25 height 12
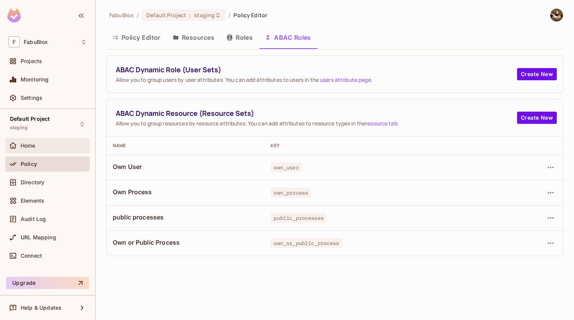
click at [52, 152] on div "Home" at bounding box center [47, 145] width 85 height 15
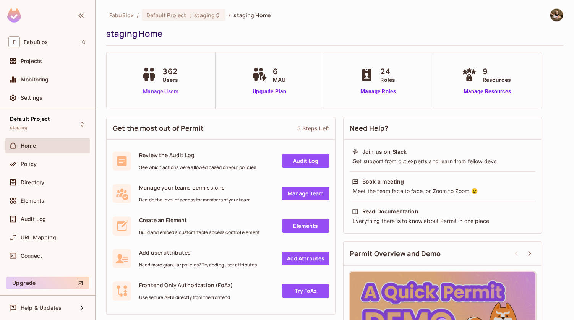
click at [174, 93] on link "Manage Users" at bounding box center [161, 92] width 42 height 8
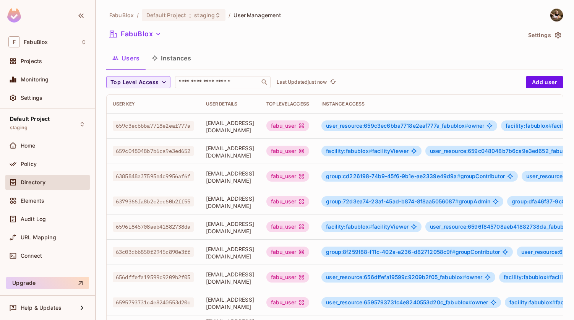
click at [181, 59] on button "Instances" at bounding box center [172, 58] width 52 height 19
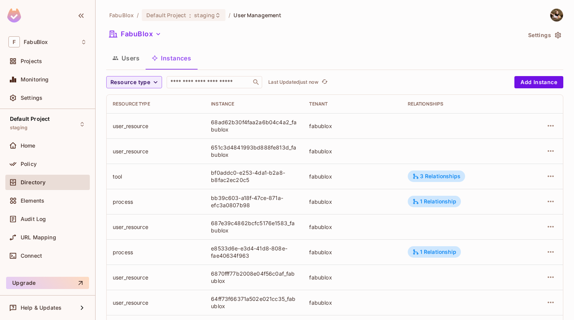
click at [138, 56] on button "Users" at bounding box center [125, 58] width 39 height 19
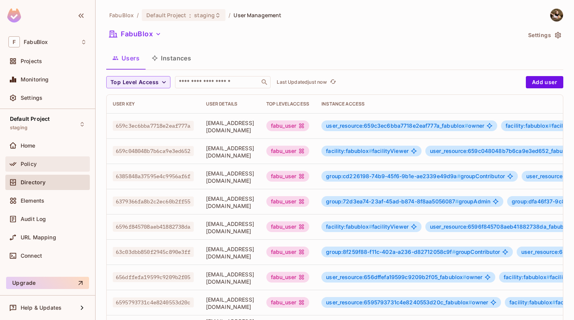
click at [44, 161] on div "Policy" at bounding box center [54, 164] width 66 height 6
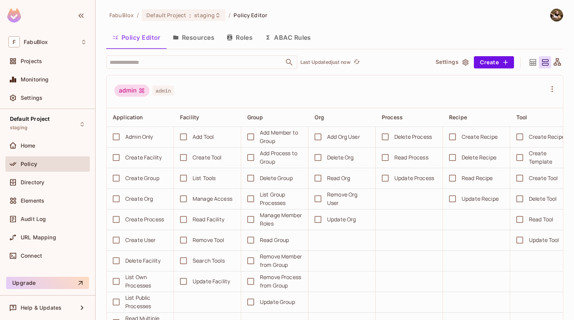
click at [462, 59] on icon "button" at bounding box center [466, 63] width 8 height 8
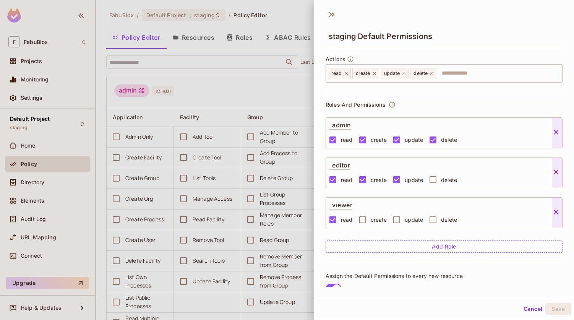
click at [526, 307] on button "Cancel" at bounding box center [533, 309] width 25 height 12
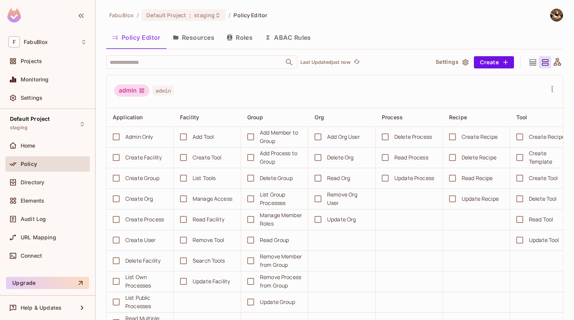
click at [530, 59] on icon at bounding box center [533, 62] width 7 height 7
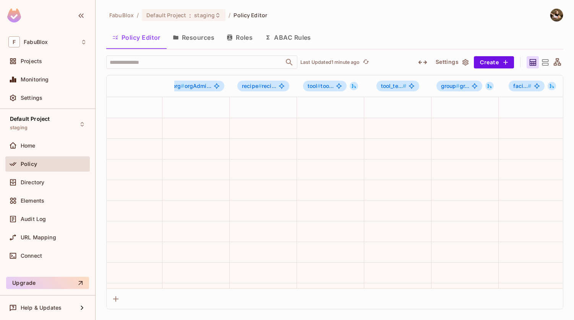
scroll to position [0, 1318]
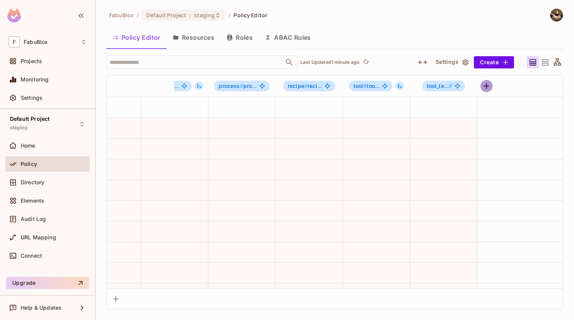
click at [484, 86] on icon "button" at bounding box center [486, 85] width 5 height 5
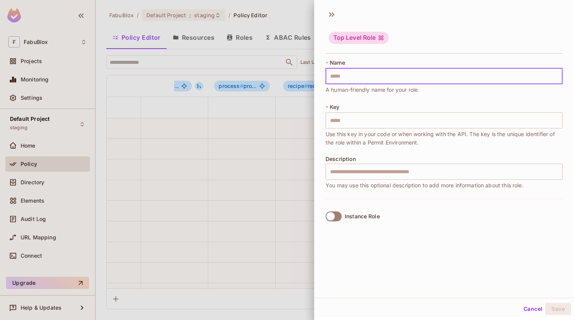
click at [394, 73] on input "text" at bounding box center [444, 76] width 237 height 16
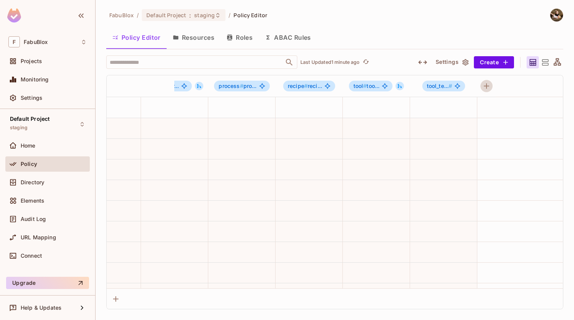
click at [541, 63] on icon at bounding box center [546, 63] width 10 height 10
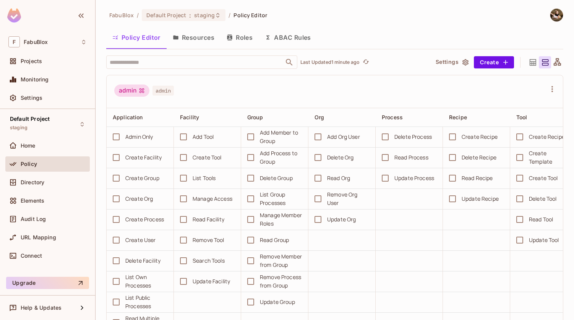
click at [544, 62] on div at bounding box center [545, 62] width 12 height 12
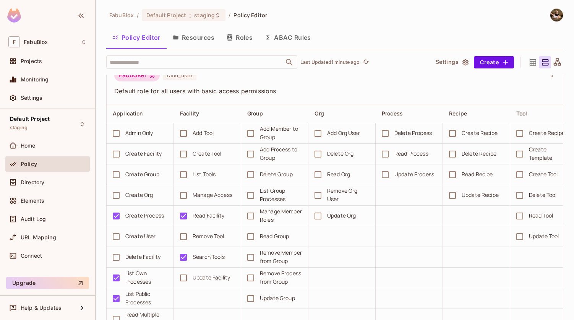
scroll to position [893, 0]
click at [548, 77] on icon "button" at bounding box center [552, 72] width 9 height 9
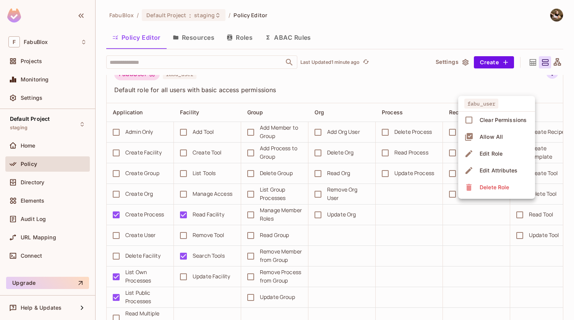
click at [374, 94] on div at bounding box center [287, 160] width 574 height 320
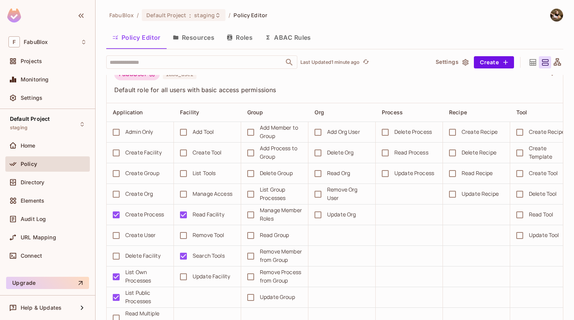
scroll to position [886, 0]
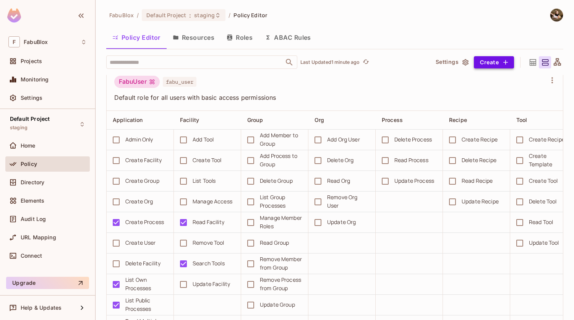
click at [481, 60] on button "Create" at bounding box center [494, 62] width 40 height 12
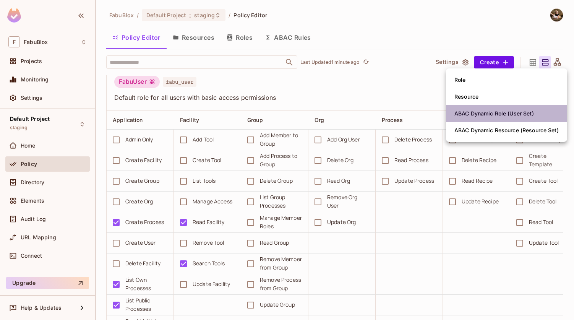
click at [487, 114] on div "ABAC Dynamic Role (User Set)" at bounding box center [495, 114] width 80 height 8
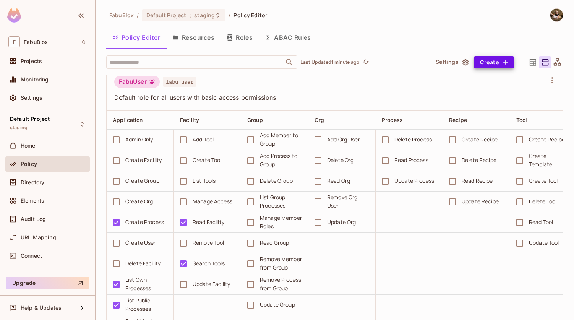
click at [504, 62] on icon "button" at bounding box center [506, 62] width 5 height 5
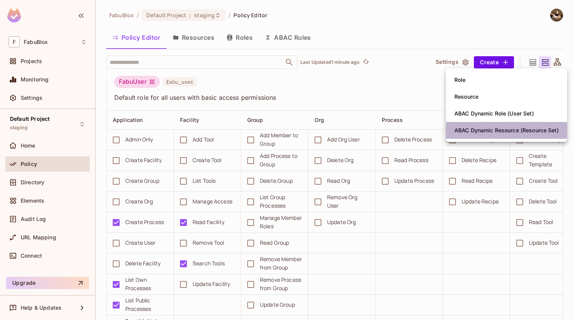
click at [507, 130] on div "ABAC Dynamic Resource (Resource Set)" at bounding box center [507, 131] width 104 height 8
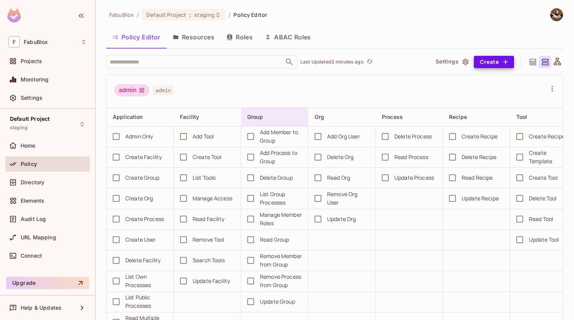
scroll to position [0, 0]
click at [489, 65] on button "Create" at bounding box center [494, 62] width 40 height 12
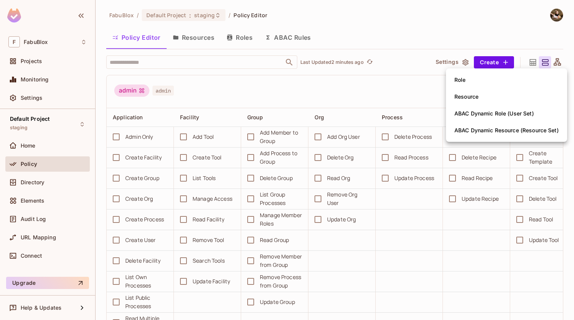
click at [52, 186] on div at bounding box center [287, 160] width 574 height 320
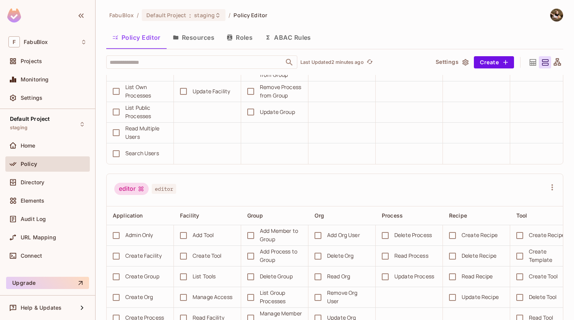
scroll to position [269, 0]
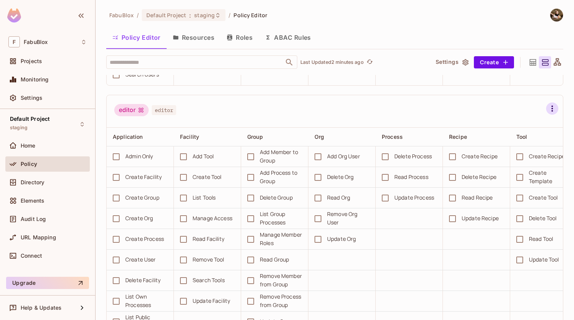
click at [548, 113] on icon "button" at bounding box center [552, 108] width 9 height 9
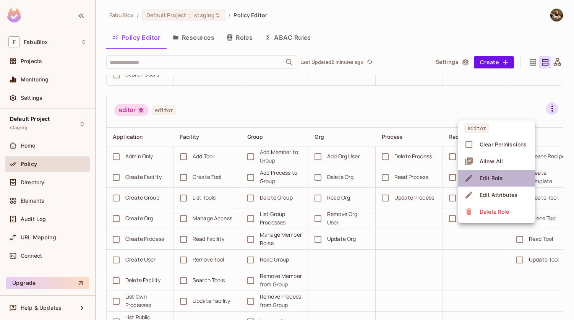
click at [498, 175] on div "Edit Role" at bounding box center [491, 178] width 23 height 8
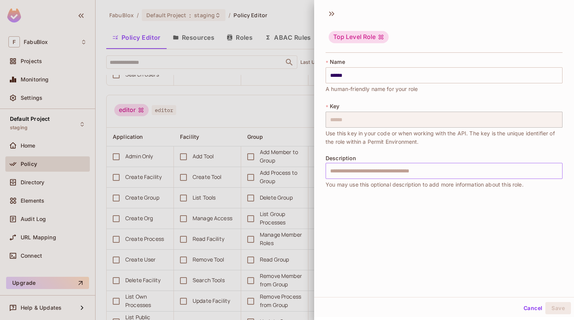
scroll to position [1, 0]
click at [527, 305] on button "Cancel" at bounding box center [533, 308] width 25 height 12
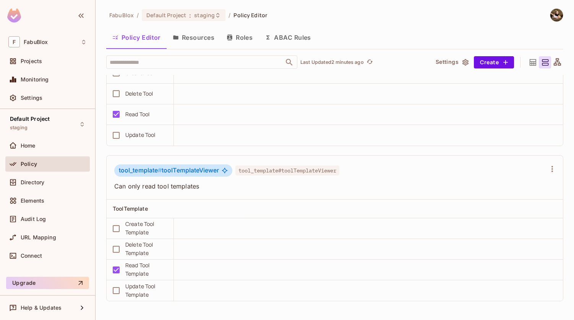
scroll to position [0, 0]
click at [495, 61] on button "Create" at bounding box center [494, 62] width 40 height 12
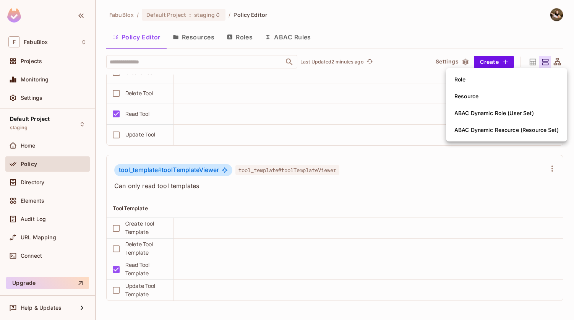
click at [60, 153] on div at bounding box center [287, 160] width 574 height 320
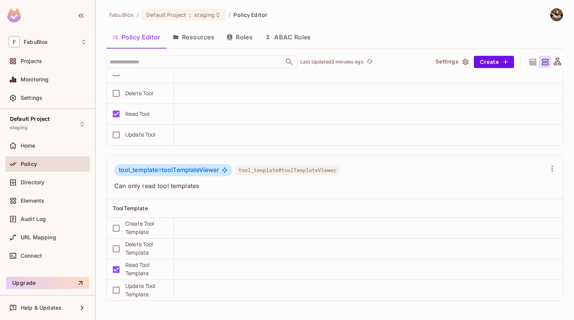
click at [57, 149] on div "Role Resource ABAC Dynamic Role (User Set) ABAC Dynamic Resource (Resource Set)" at bounding box center [287, 160] width 574 height 320
click at [51, 143] on div "Home" at bounding box center [54, 146] width 66 height 6
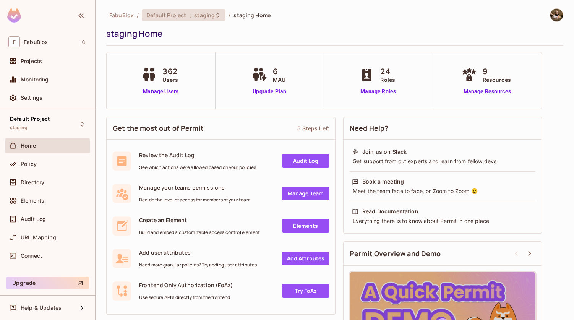
click at [180, 13] on span "Default Project" at bounding box center [166, 14] width 40 height 7
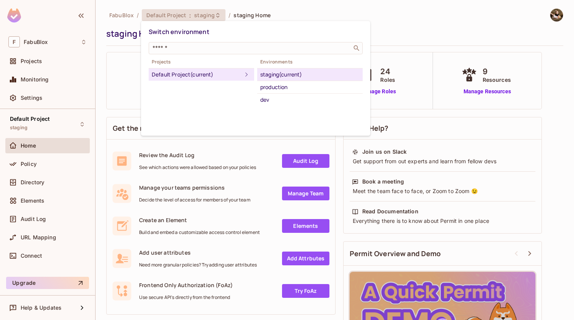
click at [224, 75] on div "Default Project (current)" at bounding box center [197, 74] width 90 height 9
click at [266, 96] on div "dev" at bounding box center [309, 99] width 99 height 9
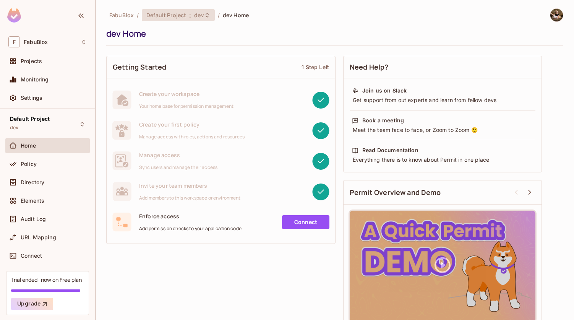
click at [187, 13] on div "Default Project : dev" at bounding box center [173, 14] width 55 height 7
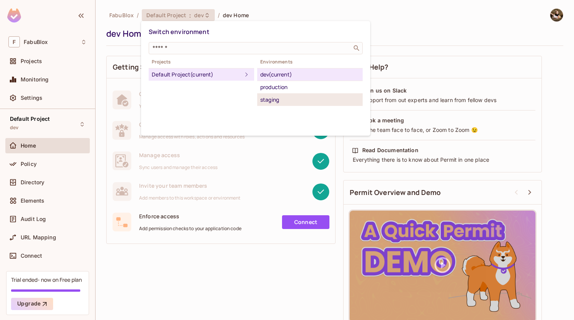
click at [272, 99] on div "staging" at bounding box center [309, 99] width 99 height 9
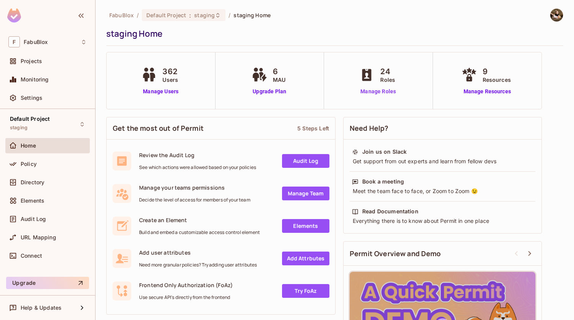
click at [363, 93] on link "Manage Roles" at bounding box center [379, 92] width 42 height 8
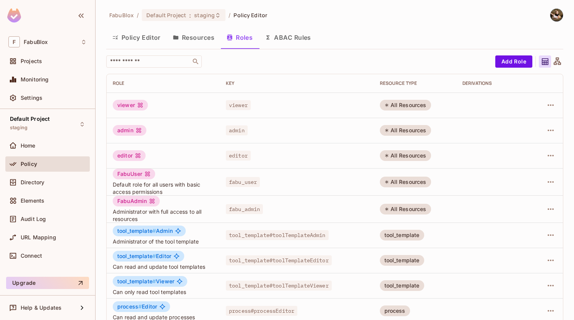
click at [137, 42] on button "Policy Editor" at bounding box center [136, 37] width 60 height 19
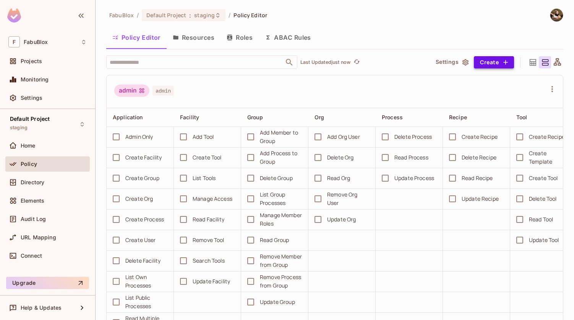
click at [493, 64] on button "Create" at bounding box center [494, 62] width 40 height 12
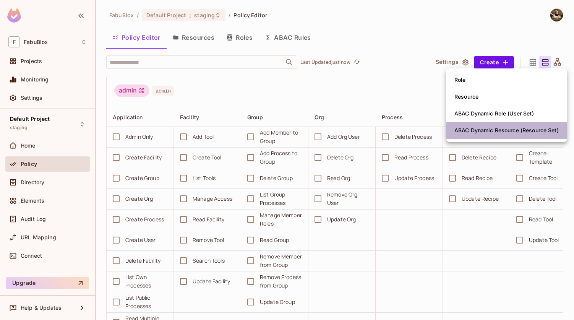
click at [514, 130] on div "ABAC Dynamic Resource (Resource Set)" at bounding box center [507, 131] width 104 height 8
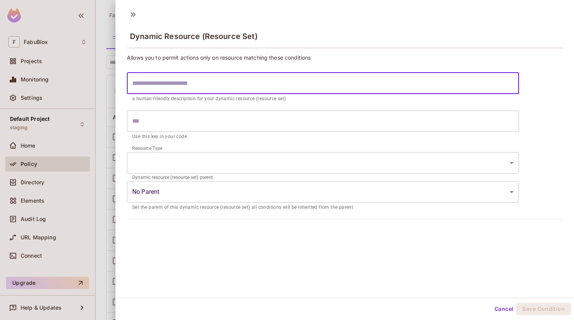
click at [318, 78] on input "text" at bounding box center [323, 83] width 392 height 21
type input "*"
type input "**"
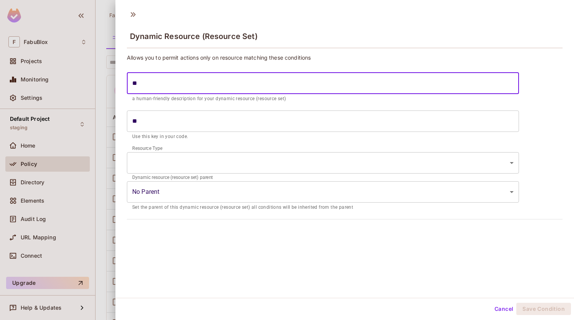
type input "***"
type input "****"
type input "******"
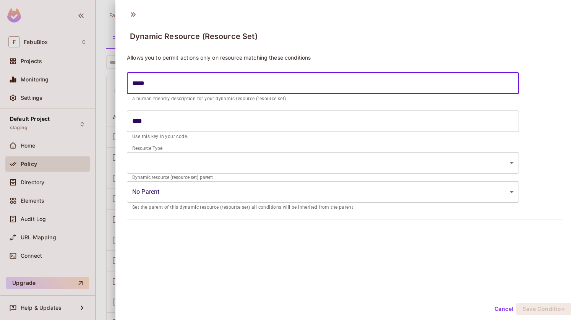
type input "******"
type input "*******"
type input "********"
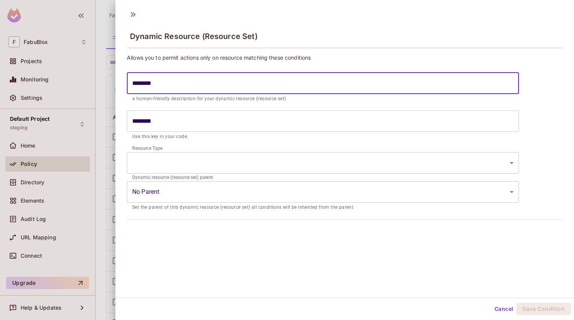
type input "*********"
click at [304, 158] on body "F FabuBlox Projects Monitoring Settings Default Project staging Home Policy Dir…" at bounding box center [287, 160] width 574 height 320
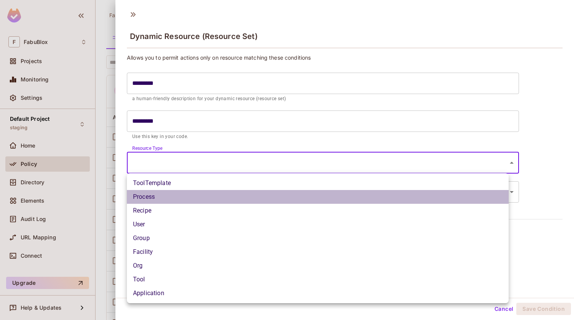
click at [267, 199] on li "Process" at bounding box center [318, 197] width 382 height 14
type input "*******"
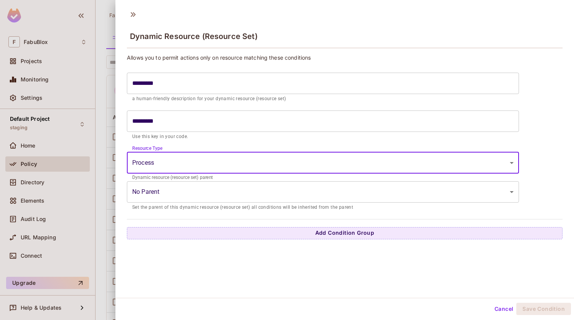
click at [276, 195] on body "F FabuBlox Projects Monitoring Settings Default Project staging Home Policy Dir…" at bounding box center [287, 160] width 574 height 320
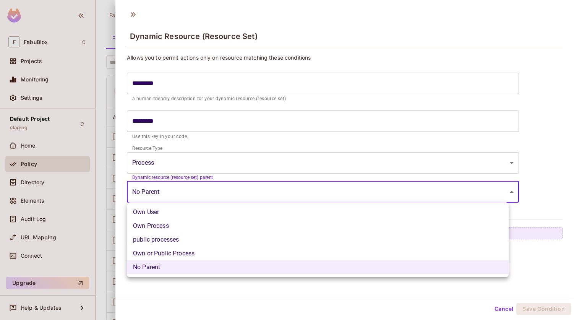
click at [278, 193] on div at bounding box center [287, 160] width 574 height 320
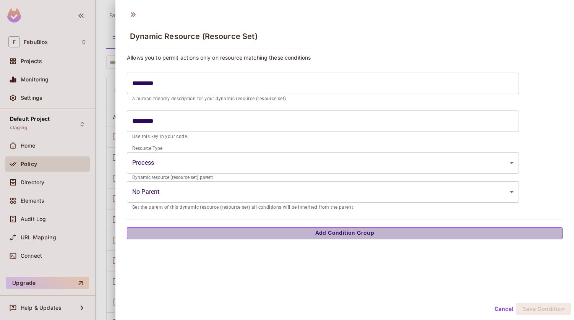
click at [398, 234] on button "Add Condition Group" at bounding box center [345, 233] width 436 height 12
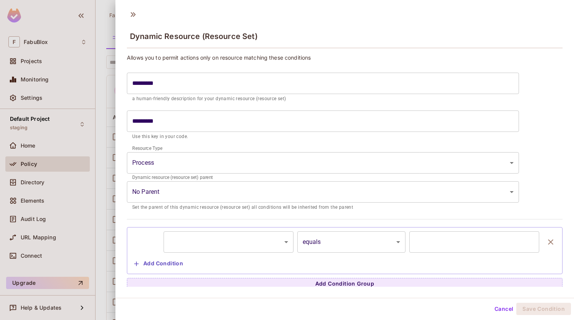
click at [258, 239] on body "F FabuBlox Projects Monitoring Settings Default Project staging Home Policy Dir…" at bounding box center [287, 160] width 574 height 320
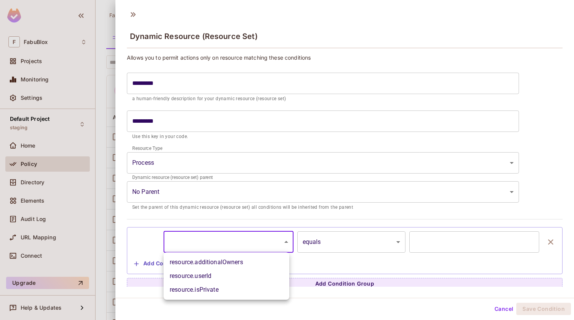
click at [261, 261] on li "resource.additionalOwners" at bounding box center [227, 262] width 126 height 14
type input "**********"
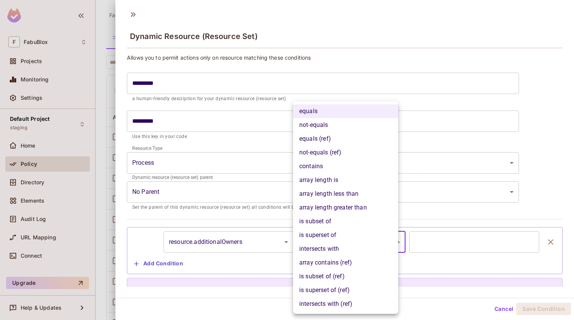
click at [332, 246] on body "F FabuBlox Projects Monitoring Settings Default Project staging Home Policy Dir…" at bounding box center [287, 160] width 574 height 320
click at [344, 234] on li "is superset of" at bounding box center [345, 235] width 105 height 14
type input "**********"
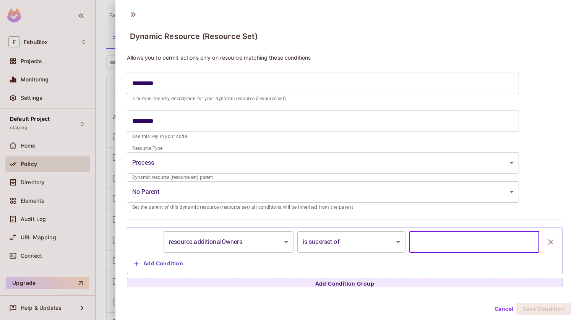
click at [444, 236] on input "text" at bounding box center [475, 241] width 130 height 21
click at [497, 303] on button "Cancel" at bounding box center [504, 309] width 25 height 12
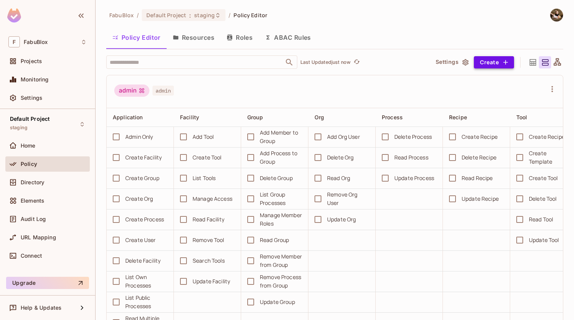
click at [482, 62] on button "Create" at bounding box center [494, 62] width 40 height 12
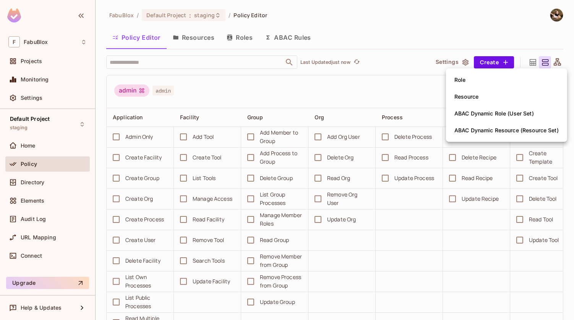
click at [201, 37] on div at bounding box center [287, 160] width 574 height 320
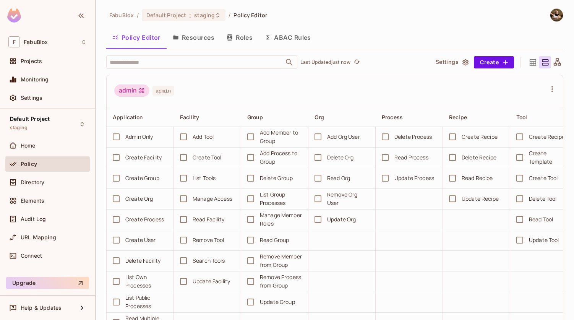
click at [202, 38] on button "Resources" at bounding box center [194, 37] width 54 height 19
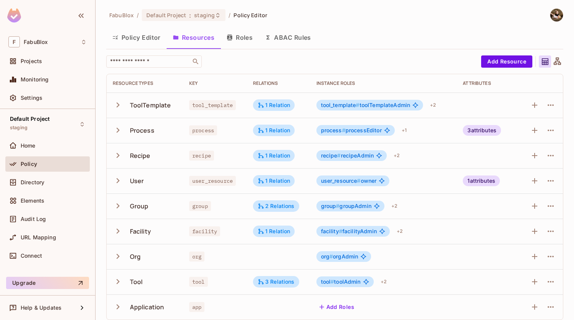
click at [138, 41] on button "Policy Editor" at bounding box center [136, 37] width 60 height 19
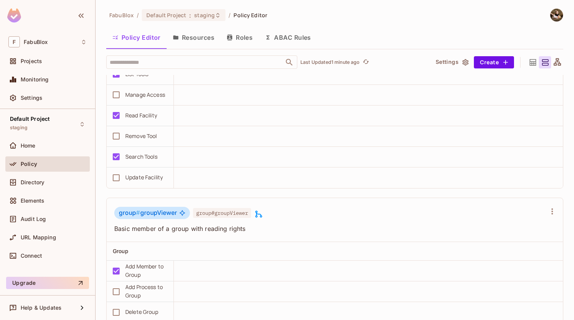
scroll to position [3956, 0]
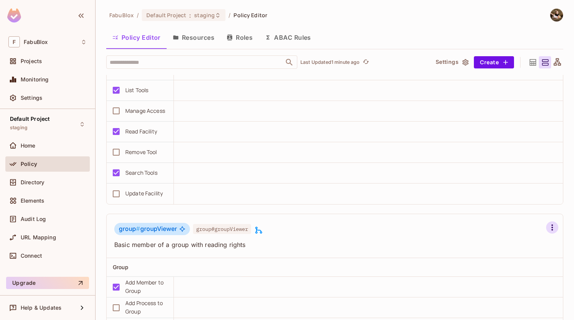
click at [548, 224] on icon "button" at bounding box center [552, 227] width 9 height 9
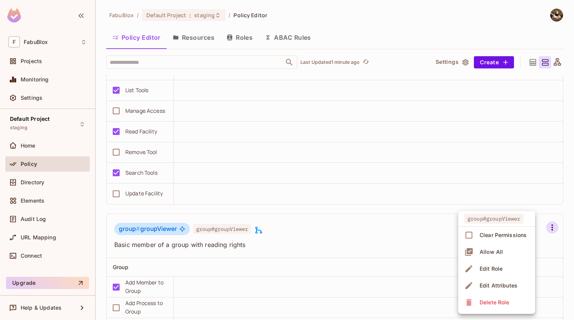
drag, startPoint x: 421, startPoint y: 248, endPoint x: 415, endPoint y: 246, distance: 6.4
click at [420, 248] on div at bounding box center [287, 160] width 574 height 320
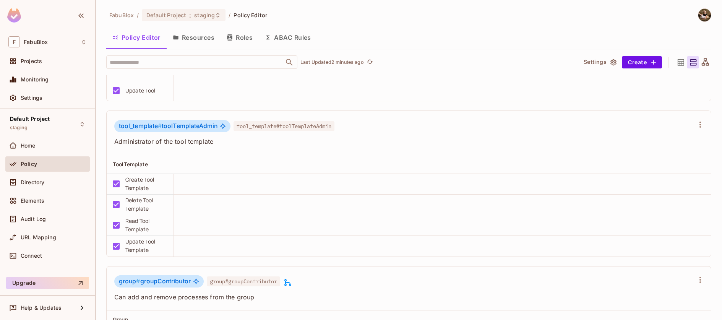
scroll to position [2379, 0]
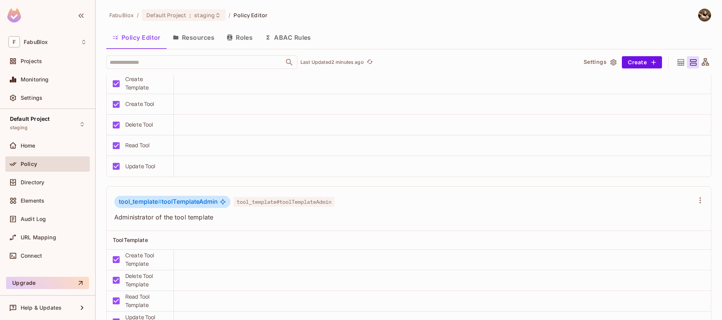
click at [205, 33] on button "Resources" at bounding box center [194, 37] width 54 height 19
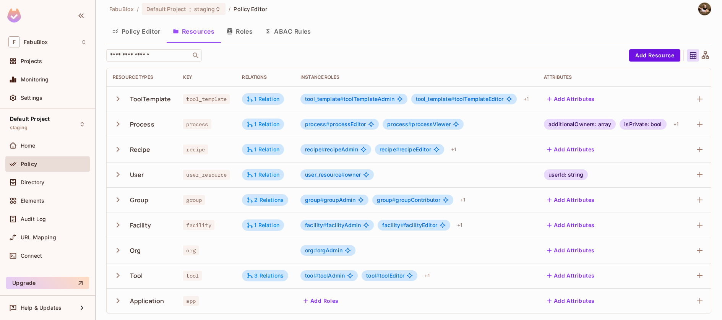
scroll to position [12, 0]
click at [574, 120] on icon "button" at bounding box center [700, 124] width 9 height 9
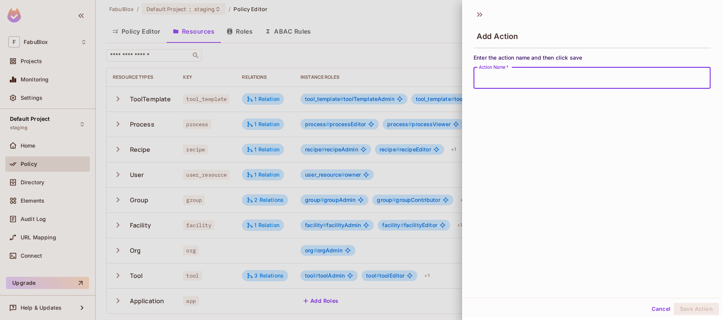
click at [412, 55] on div at bounding box center [361, 160] width 722 height 320
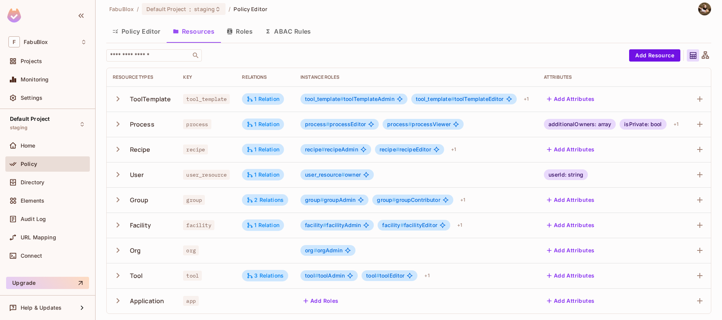
click at [115, 119] on icon "button" at bounding box center [118, 124] width 10 height 10
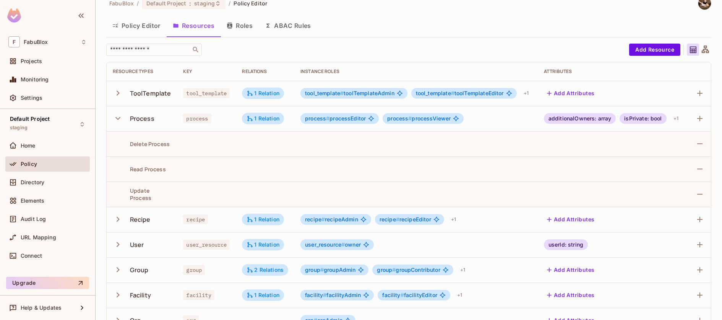
click at [502, 120] on div "process # processEditor process # processViewer" at bounding box center [416, 118] width 231 height 11
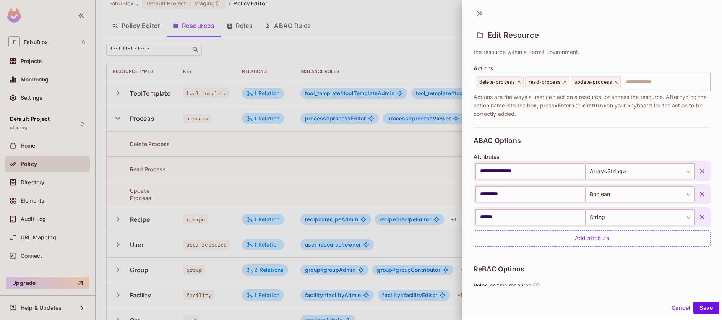
scroll to position [0, 0]
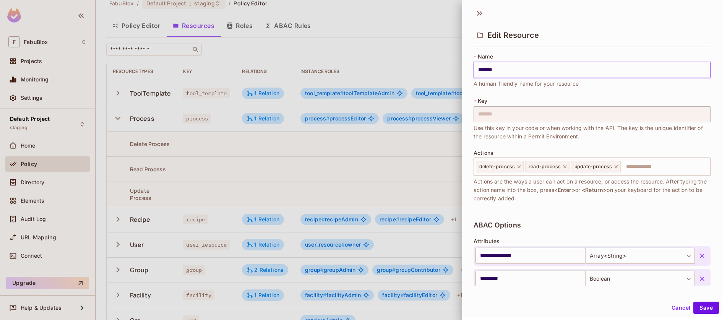
click at [399, 159] on div at bounding box center [361, 160] width 722 height 320
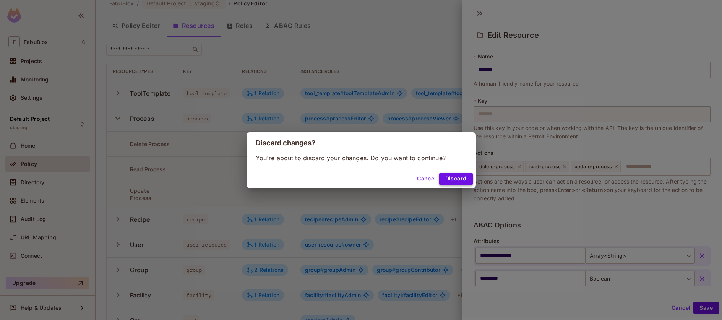
click at [451, 179] on button "Discard" at bounding box center [456, 179] width 34 height 12
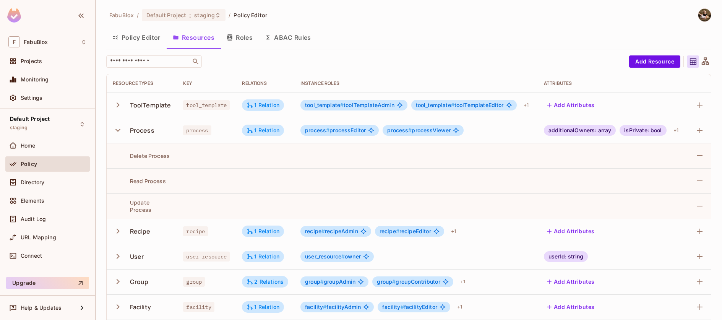
click at [181, 82] on th "Key" at bounding box center [206, 83] width 59 height 18
click at [226, 83] on div "Key" at bounding box center [206, 83] width 47 height 6
drag, startPoint x: 253, startPoint y: 83, endPoint x: 264, endPoint y: 85, distance: 11.1
click at [254, 83] on div "Relations" at bounding box center [265, 83] width 46 height 6
drag, startPoint x: 289, startPoint y: 85, endPoint x: 338, endPoint y: 88, distance: 48.7
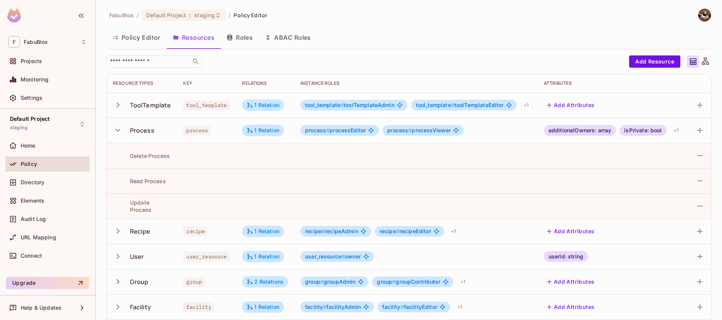
click at [292, 84] on th "Relations" at bounding box center [265, 83] width 59 height 18
click at [338, 88] on th "Instance roles" at bounding box center [416, 83] width 244 height 18
click at [252, 39] on button "Roles" at bounding box center [240, 37] width 38 height 19
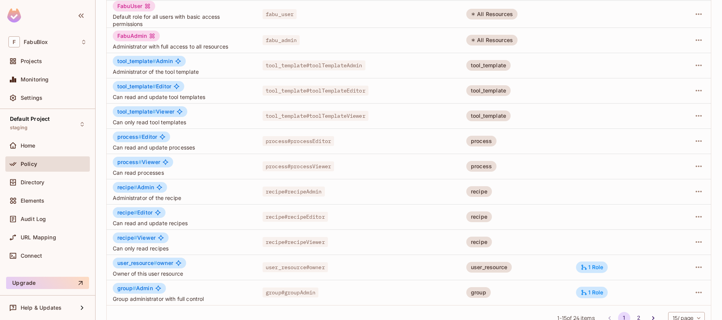
scroll to position [185, 0]
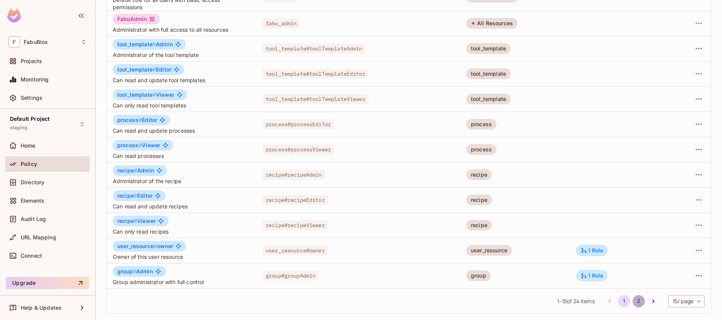
click at [574, 301] on button "2" at bounding box center [639, 301] width 12 height 12
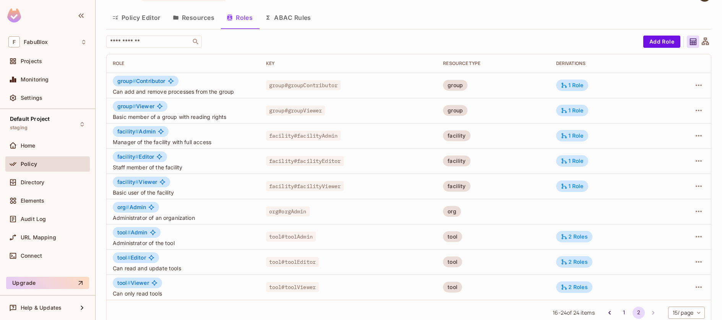
scroll to position [0, 0]
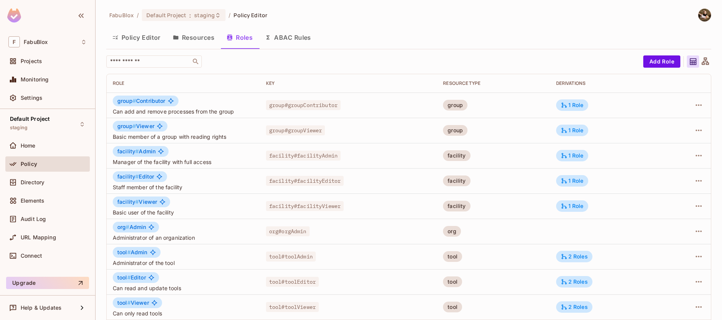
click at [296, 33] on button "ABAC Rules" at bounding box center [288, 37] width 59 height 19
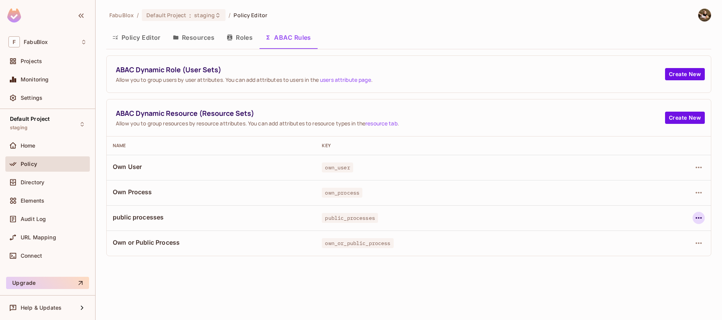
click at [574, 221] on icon "button" at bounding box center [698, 217] width 9 height 9
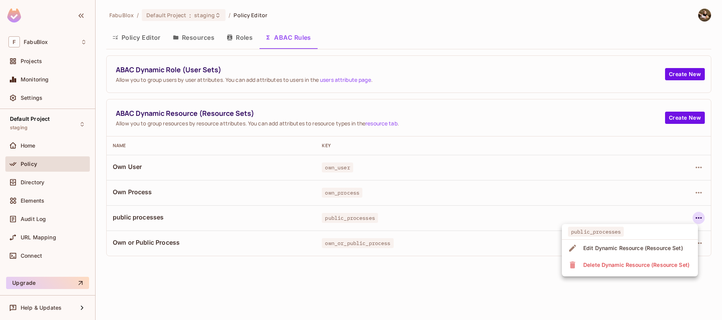
click at [574, 190] on div at bounding box center [361, 160] width 722 height 320
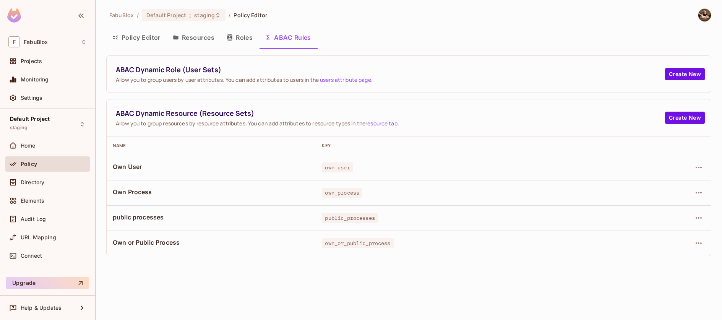
click at [154, 41] on button "Policy Editor" at bounding box center [136, 37] width 60 height 19
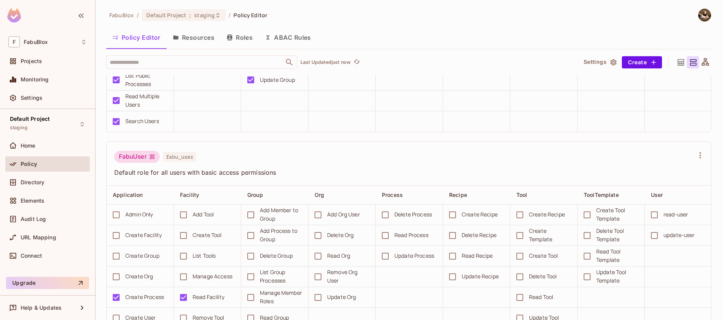
scroll to position [883, 0]
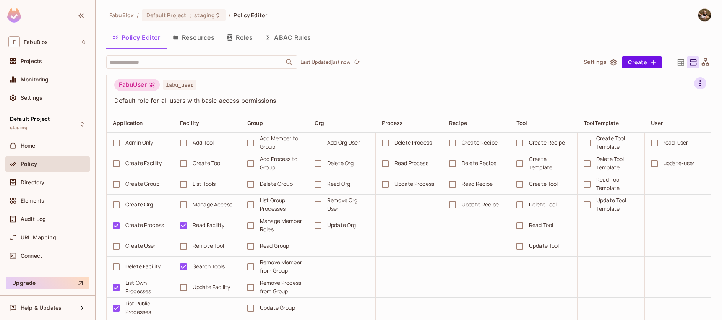
click at [574, 88] on icon "button" at bounding box center [700, 83] width 9 height 9
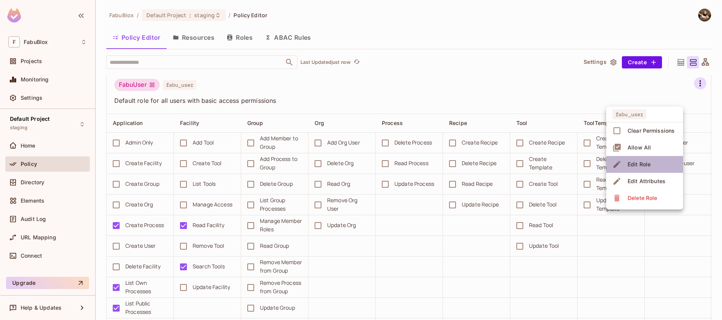
click at [574, 167] on div "Edit Role" at bounding box center [639, 165] width 23 height 8
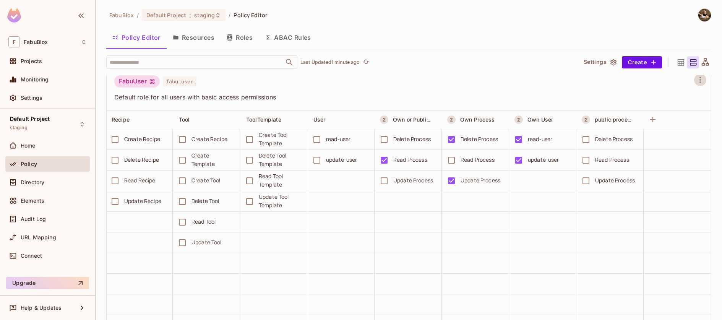
scroll to position [902, 0]
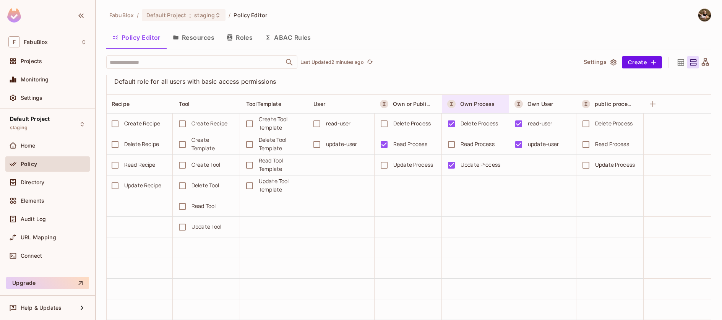
click at [472, 113] on div "Own Process" at bounding box center [475, 104] width 67 height 18
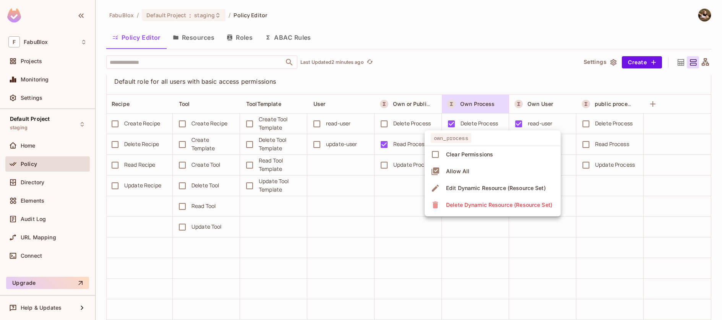
click at [478, 189] on div "Edit Dynamic Resource (Resource Set)" at bounding box center [496, 188] width 100 height 8
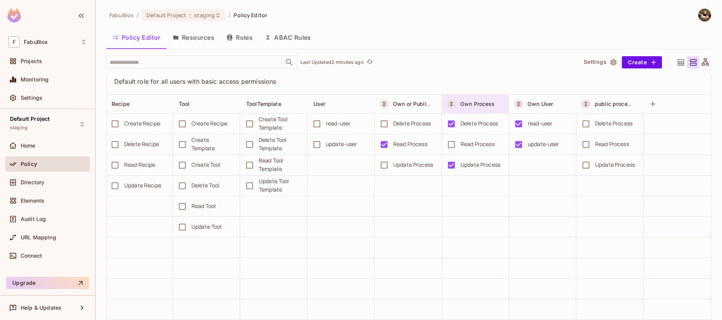
click at [463, 113] on div "Own Process" at bounding box center [475, 104] width 67 height 18
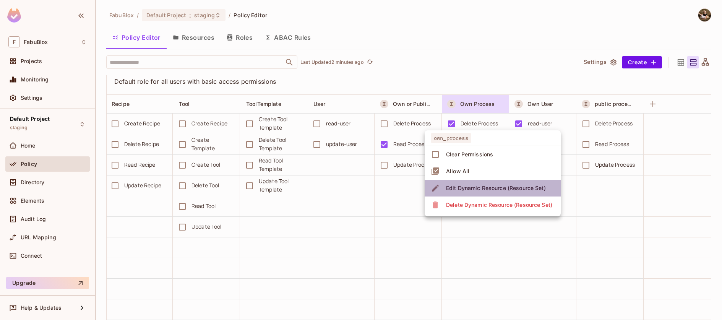
click at [474, 185] on div "Edit Dynamic Resource (Resource Set)" at bounding box center [496, 188] width 100 height 8
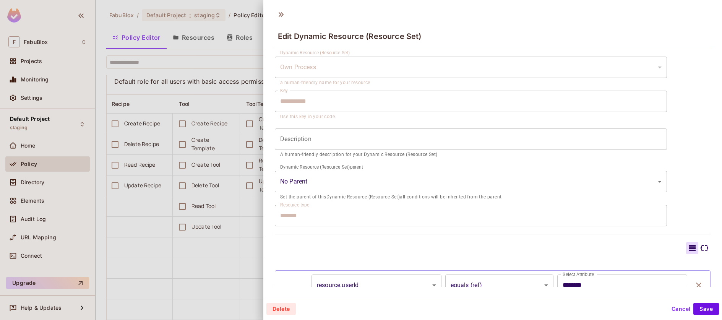
scroll to position [0, 0]
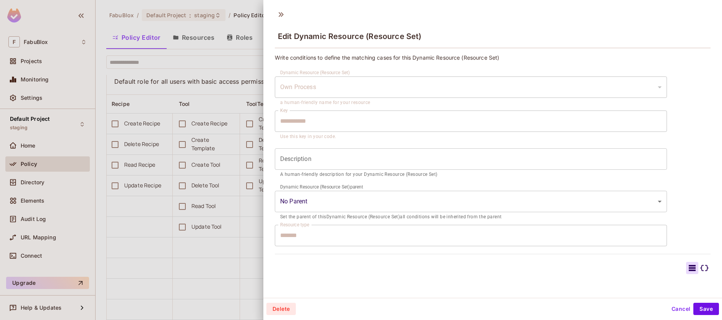
click at [381, 89] on div "Own Process" at bounding box center [471, 86] width 392 height 21
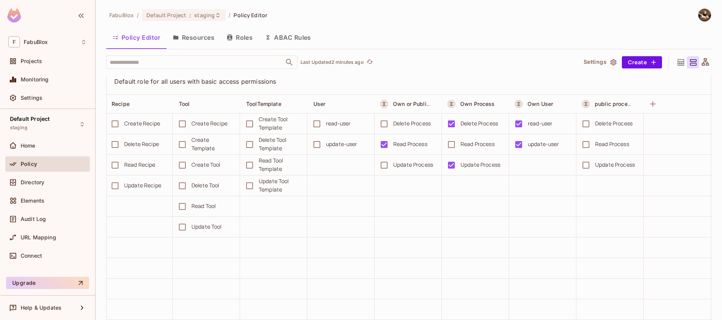
click at [386, 74] on div "FabuUser fabu_user" at bounding box center [404, 67] width 580 height 15
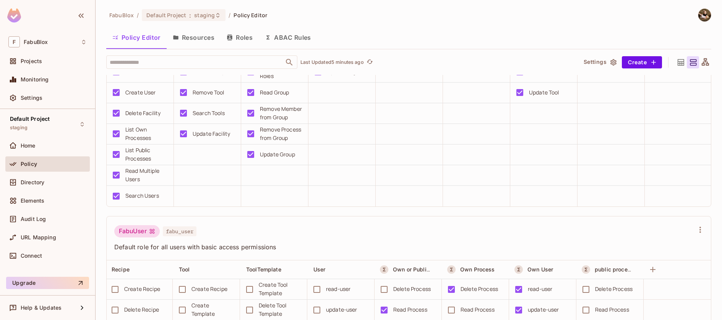
scroll to position [814, 0]
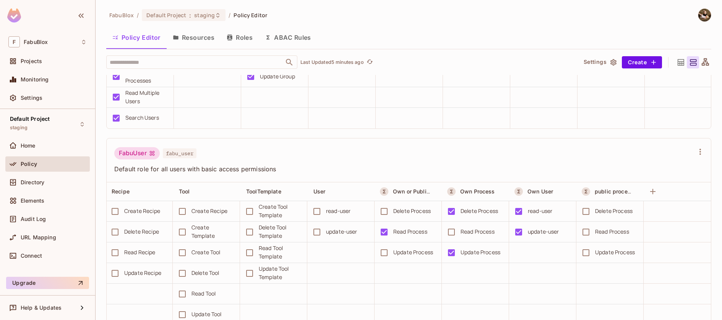
click at [236, 161] on div "FabuUser fabu_user Default role for all users with basic access permissions" at bounding box center [409, 160] width 605 height 44
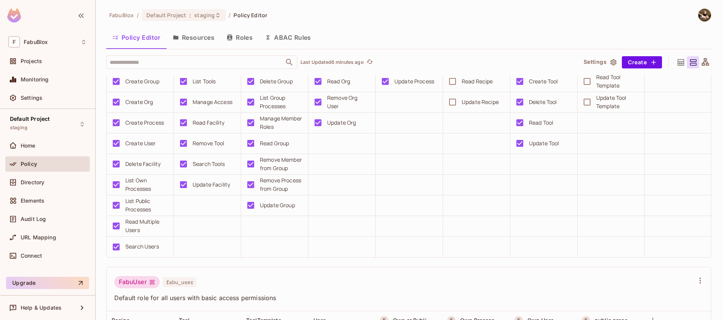
scroll to position [686, 0]
click at [48, 146] on div "Home" at bounding box center [54, 146] width 66 height 6
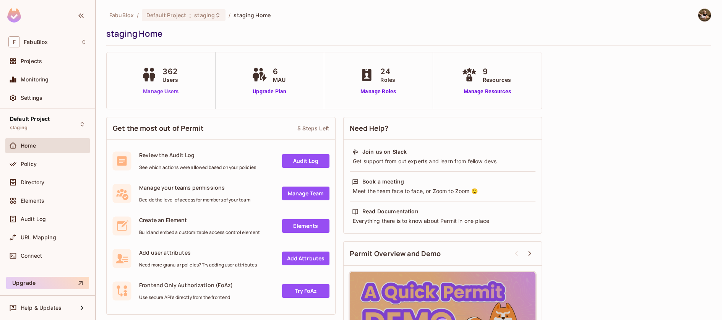
click at [170, 91] on link "Manage Users" at bounding box center [161, 92] width 42 height 8
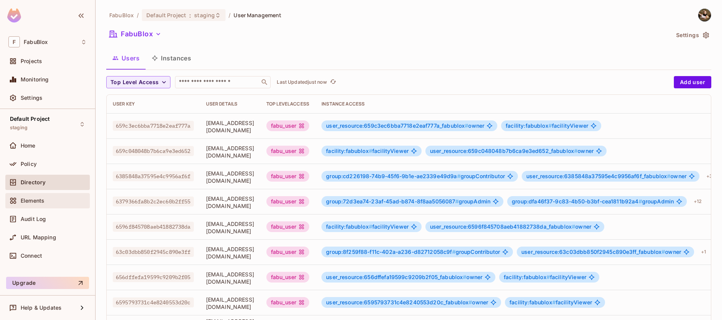
click at [41, 207] on div "Elements" at bounding box center [47, 200] width 85 height 15
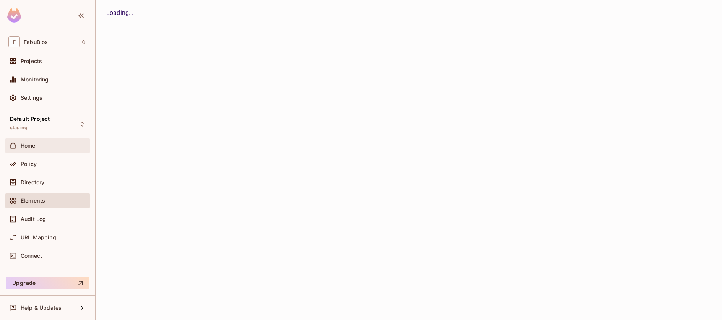
click at [46, 145] on div "Home" at bounding box center [54, 146] width 66 height 6
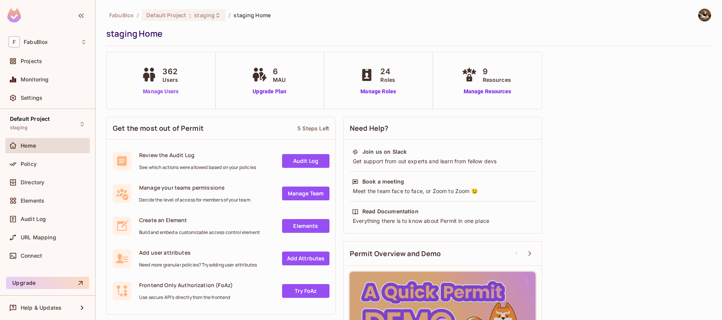
click at [162, 92] on link "Manage Users" at bounding box center [161, 92] width 42 height 8
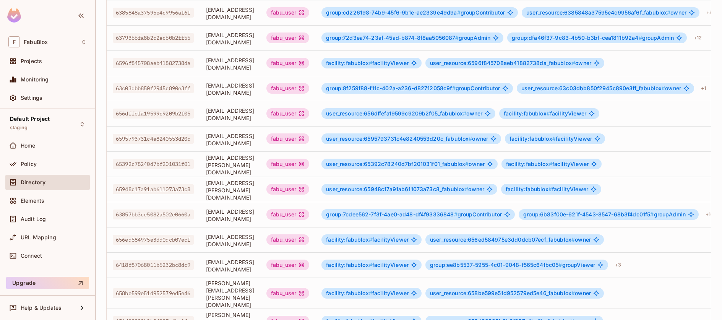
scroll to position [163, 0]
click at [36, 143] on div "Home" at bounding box center [54, 146] width 66 height 6
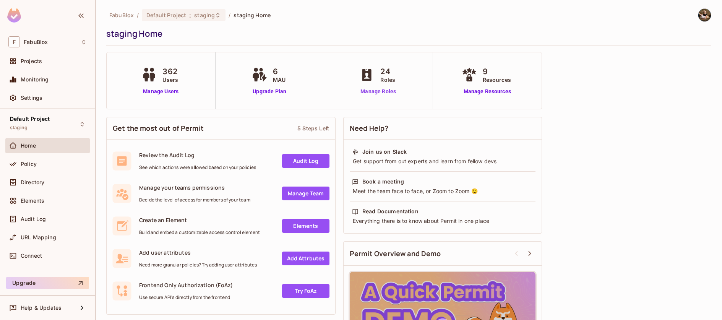
click at [388, 93] on link "Manage Roles" at bounding box center [379, 92] width 42 height 8
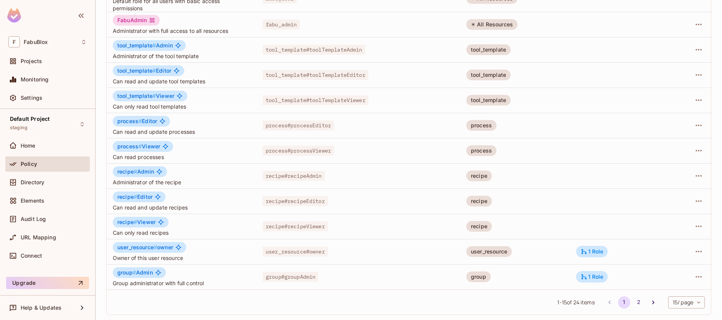
scroll to position [185, 0]
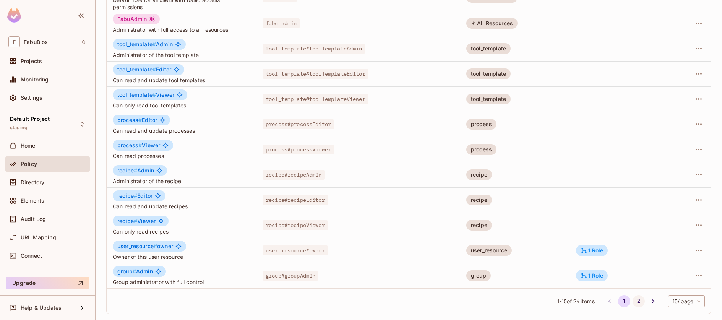
click at [633, 305] on button "2" at bounding box center [639, 301] width 12 height 12
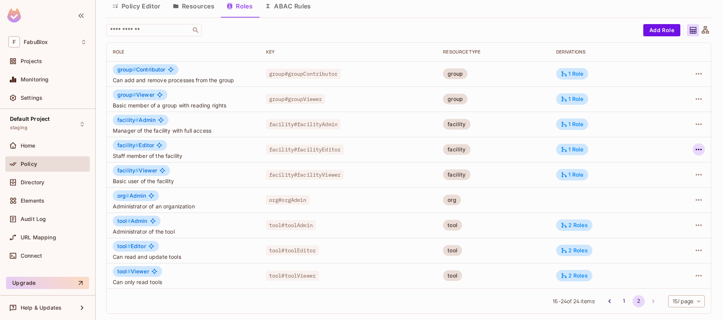
click at [694, 145] on icon "button" at bounding box center [698, 149] width 9 height 9
click at [224, 122] on div at bounding box center [361, 160] width 722 height 320
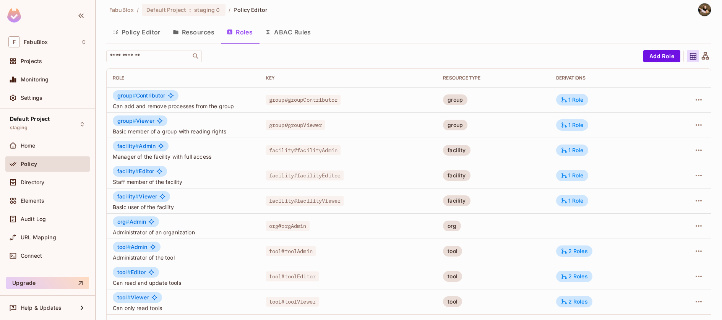
scroll to position [5, 0]
click at [54, 149] on div "Home" at bounding box center [47, 145] width 78 height 9
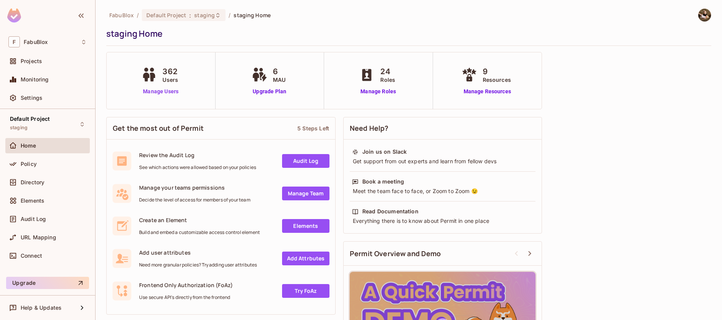
click at [167, 88] on link "Manage Users" at bounding box center [161, 92] width 42 height 8
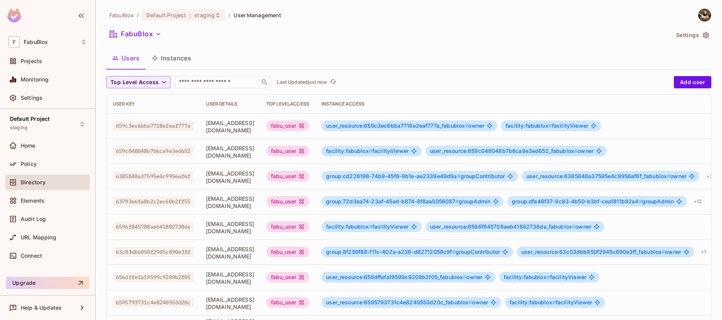
click at [663, 124] on div "user_resource:659c3ec6bba7718e2eaf777a_fabublox # owner facility:fabublox # fac…" at bounding box center [519, 125] width 395 height 11
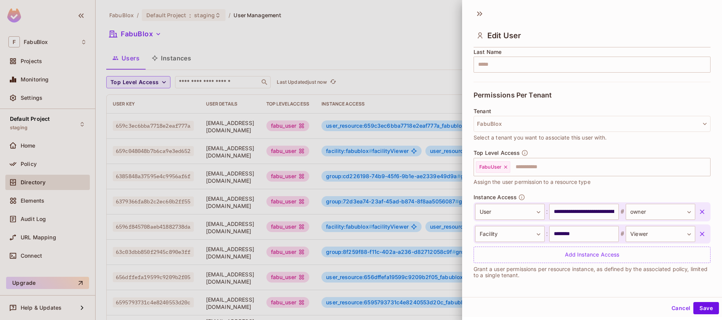
scroll to position [1, 0]
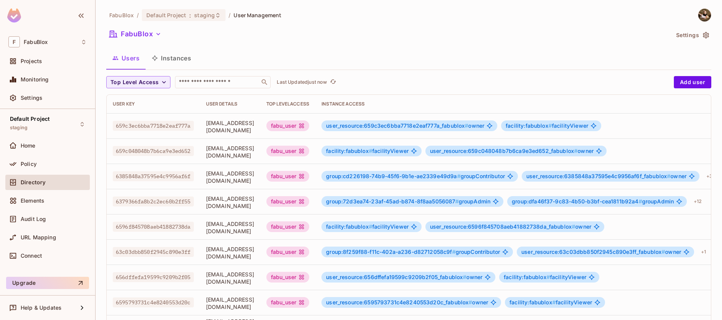
click at [179, 64] on button "Instances" at bounding box center [172, 58] width 52 height 19
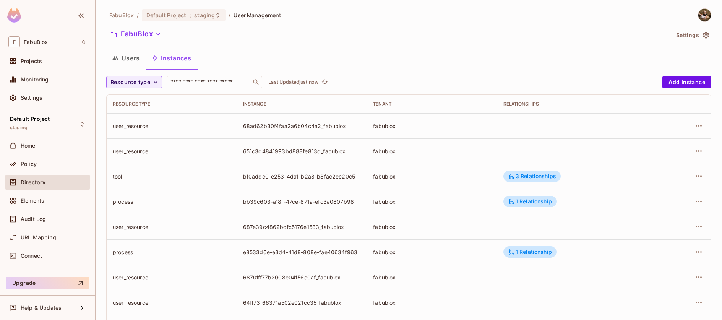
click at [137, 126] on div "user_resource" at bounding box center [172, 125] width 118 height 7
click at [148, 144] on td "user_resource" at bounding box center [172, 150] width 130 height 25
click at [146, 130] on td "user_resource" at bounding box center [172, 125] width 130 height 25
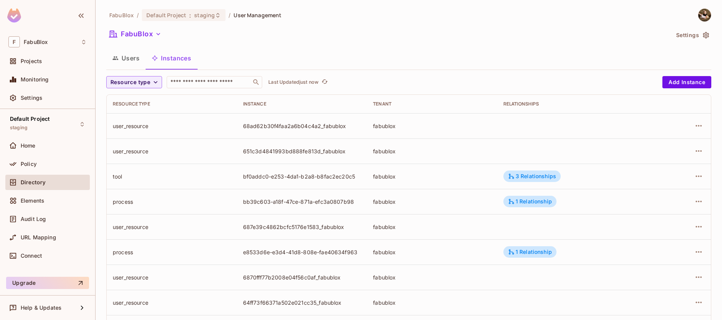
click at [146, 130] on td "user_resource" at bounding box center [172, 125] width 130 height 25
click at [145, 125] on div "user_resource" at bounding box center [172, 125] width 118 height 7
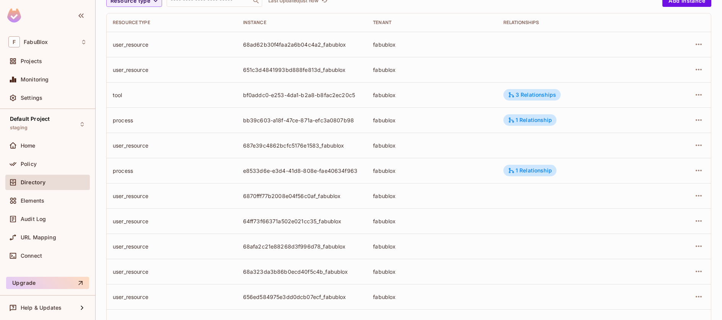
scroll to position [214, 0]
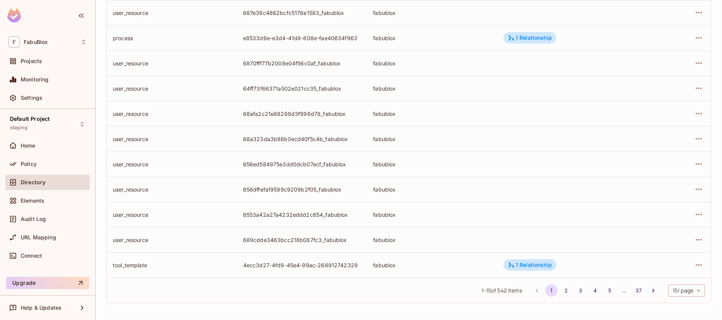
click at [462, 154] on td "fabublox" at bounding box center [432, 163] width 130 height 25
click at [696, 140] on icon "button" at bounding box center [698, 138] width 9 height 9
click at [669, 169] on li "Edit Attributes" at bounding box center [645, 173] width 96 height 17
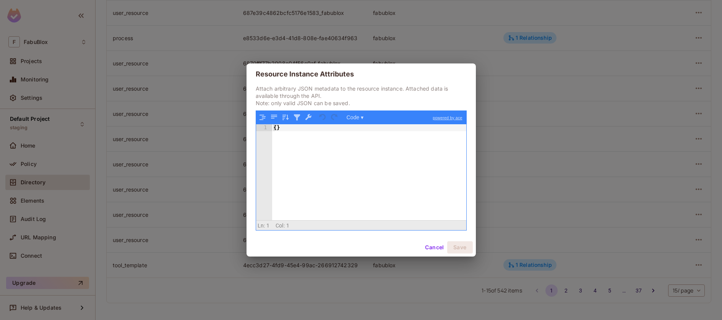
click at [433, 244] on button "Cancel" at bounding box center [434, 247] width 25 height 12
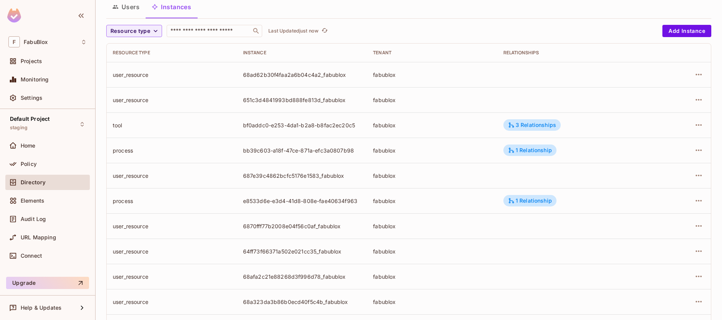
scroll to position [0, 0]
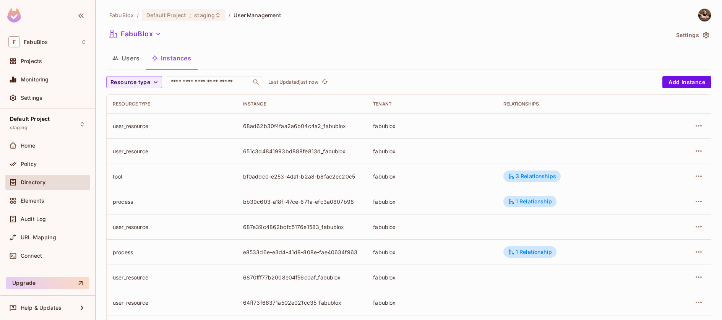
click at [120, 54] on button "Users" at bounding box center [125, 58] width 39 height 19
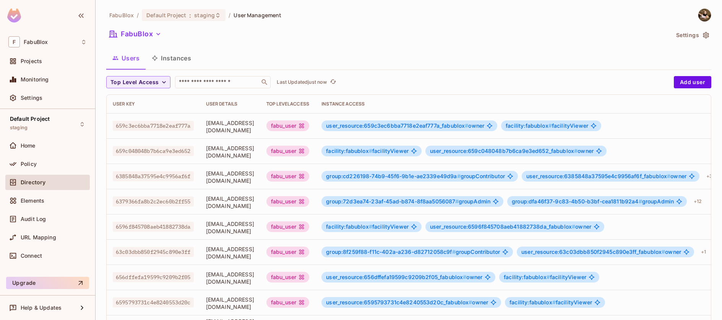
click at [683, 117] on td "user_resource:659c3ec6bba7718e2eaf777a_fabublox # owner facility:fabublox # fac…" at bounding box center [519, 125] width 408 height 25
click at [165, 62] on button "Instances" at bounding box center [172, 58] width 52 height 19
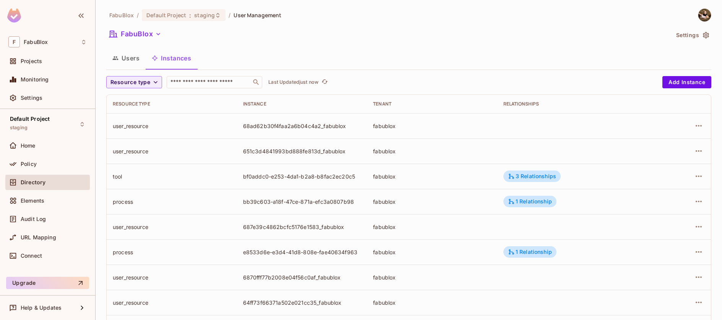
click at [680, 124] on div at bounding box center [683, 126] width 43 height 12
click at [684, 122] on div at bounding box center [683, 126] width 43 height 12
click at [120, 58] on button "Users" at bounding box center [125, 58] width 39 height 19
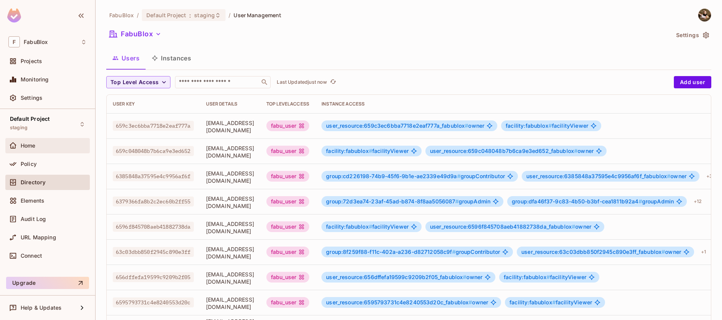
click at [49, 149] on div "Home" at bounding box center [47, 145] width 78 height 9
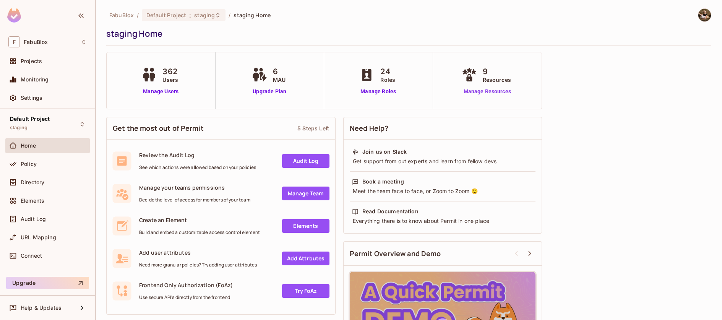
click at [470, 92] on link "Manage Resources" at bounding box center [487, 92] width 55 height 8
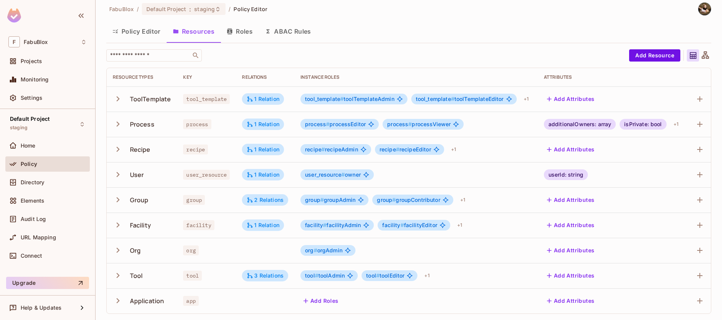
scroll to position [12, 0]
click at [119, 170] on icon "button" at bounding box center [118, 174] width 10 height 10
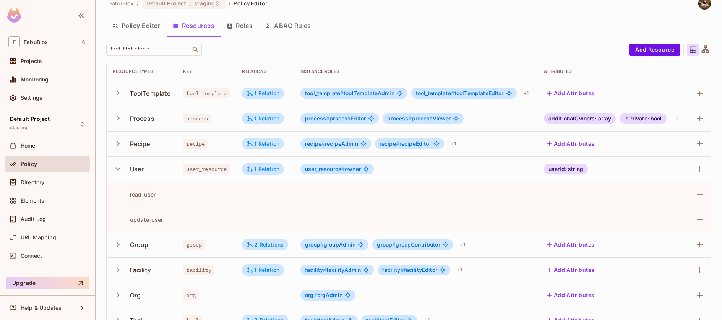
click at [117, 171] on icon "button" at bounding box center [118, 169] width 10 height 10
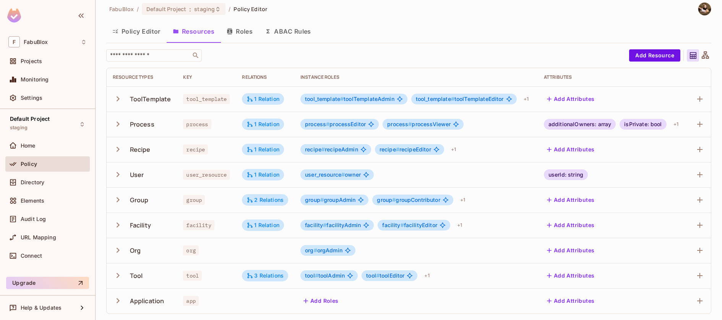
click at [117, 171] on icon "button" at bounding box center [118, 174] width 10 height 10
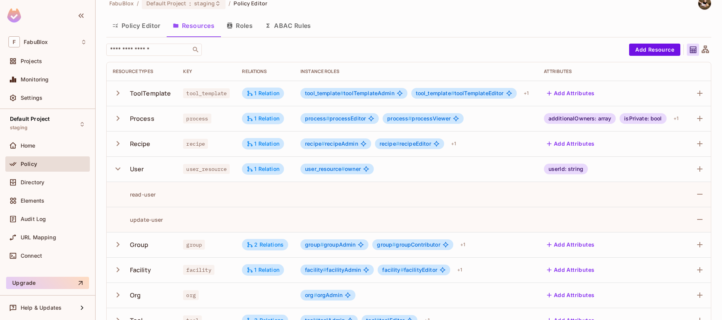
click at [117, 171] on icon "button" at bounding box center [118, 169] width 10 height 10
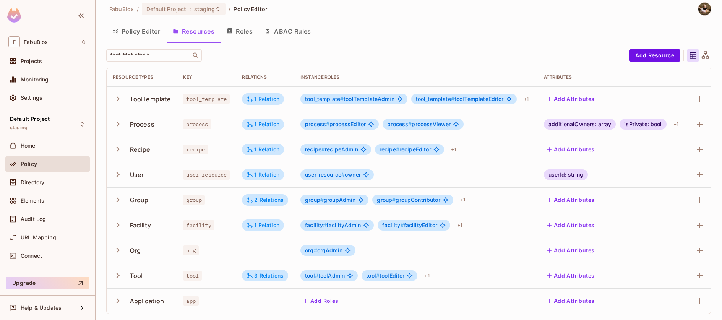
click at [330, 171] on span "user_resource #" at bounding box center [325, 174] width 40 height 7
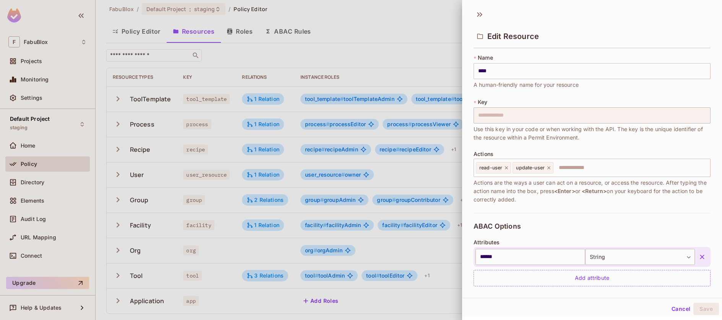
click at [330, 169] on div at bounding box center [361, 160] width 722 height 320
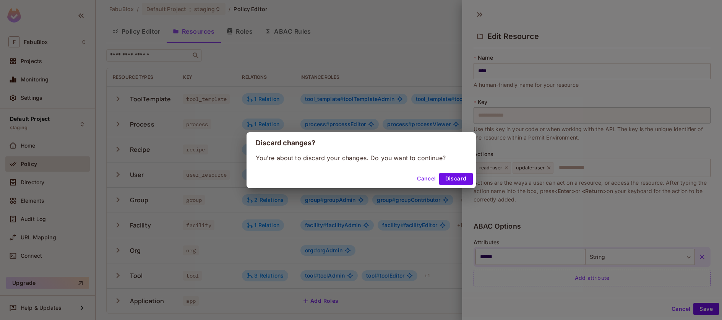
click at [433, 176] on button "Cancel" at bounding box center [426, 179] width 25 height 12
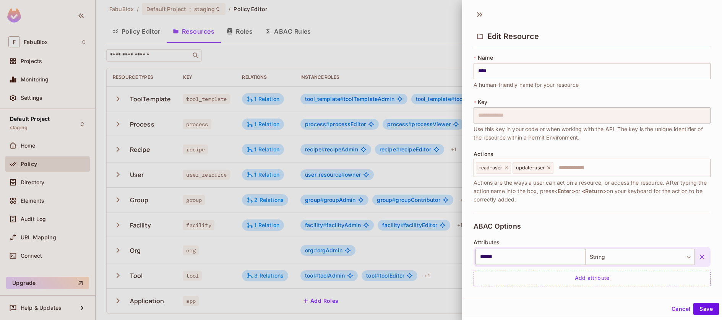
click at [432, 23] on div at bounding box center [361, 160] width 722 height 320
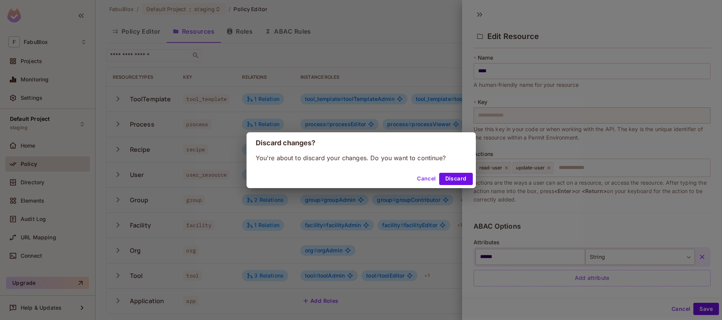
click at [419, 179] on button "Cancel" at bounding box center [426, 179] width 25 height 12
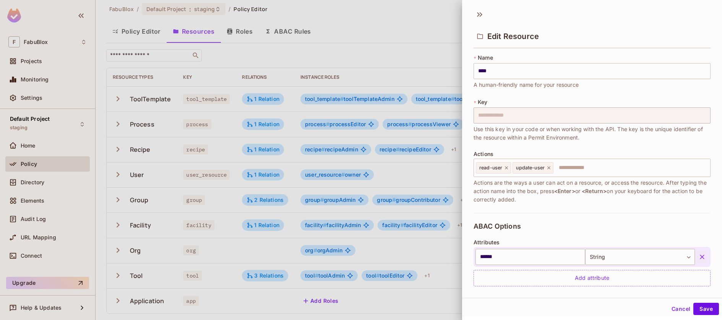
click at [672, 308] on button "Cancel" at bounding box center [681, 309] width 25 height 12
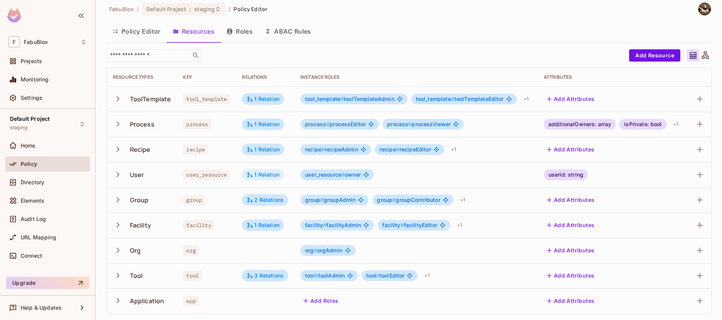
click at [277, 171] on div "1 Relation" at bounding box center [263, 174] width 33 height 7
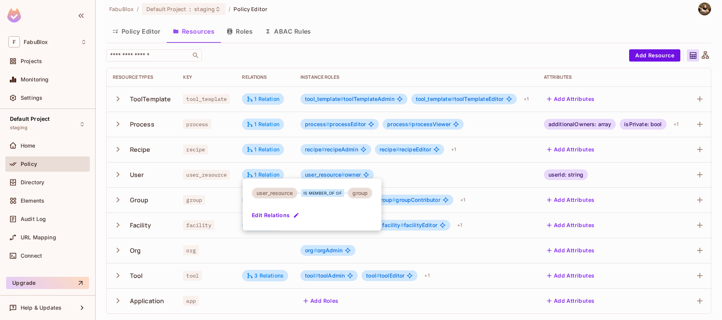
click at [389, 50] on div at bounding box center [361, 160] width 722 height 320
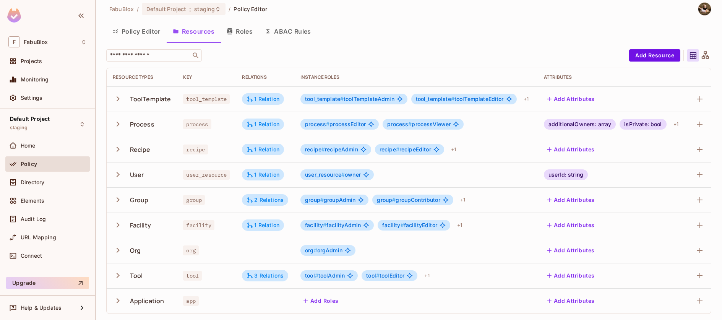
click at [239, 24] on button "Roles" at bounding box center [240, 31] width 38 height 19
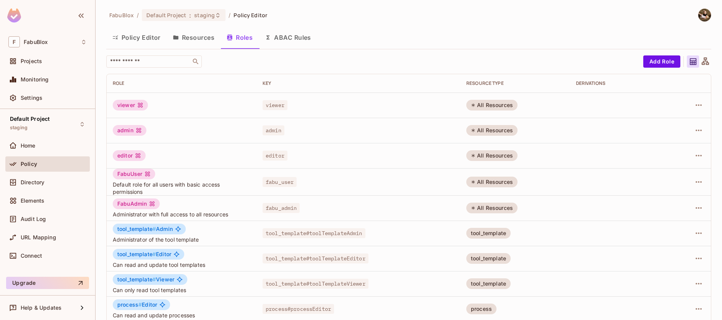
click at [287, 36] on button "ABAC Rules" at bounding box center [288, 37] width 59 height 19
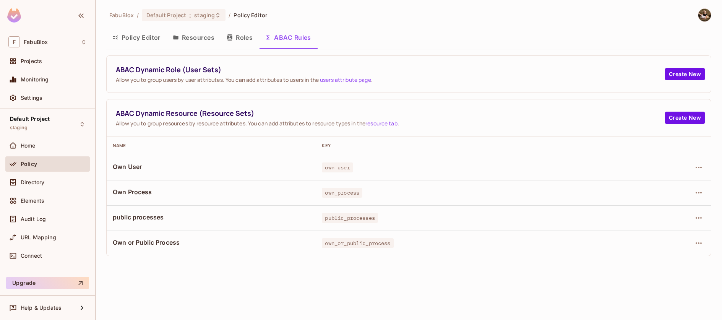
click at [691, 166] on div at bounding box center [666, 167] width 77 height 12
click at [695, 167] on icon "button" at bounding box center [698, 167] width 9 height 9
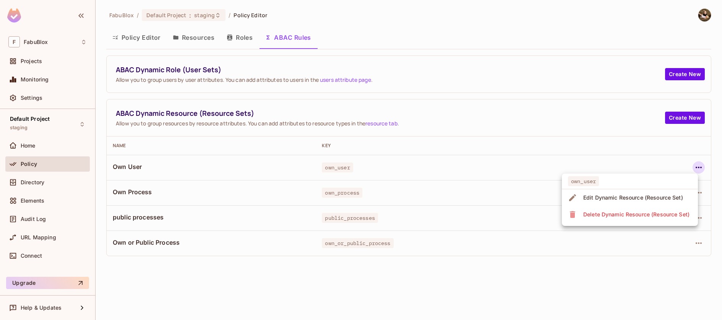
click at [452, 179] on div at bounding box center [361, 160] width 722 height 320
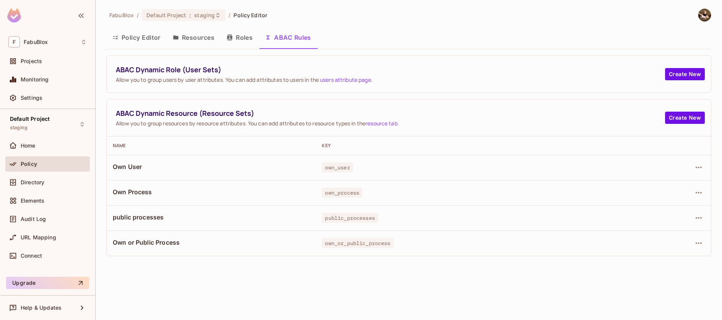
click at [691, 166] on div at bounding box center [666, 167] width 77 height 12
click at [707, 168] on td at bounding box center [666, 167] width 89 height 25
click at [702, 167] on icon "button" at bounding box center [698, 167] width 9 height 9
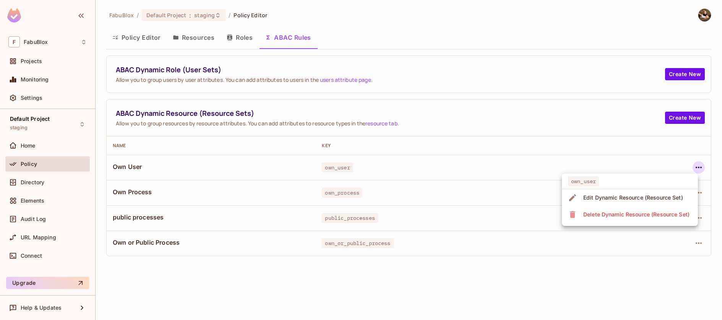
click at [641, 200] on div "Edit Dynamic Resource (Resource Set)" at bounding box center [634, 198] width 100 height 8
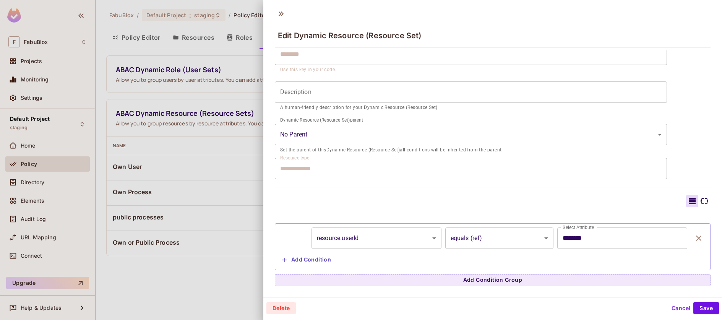
scroll to position [1, 0]
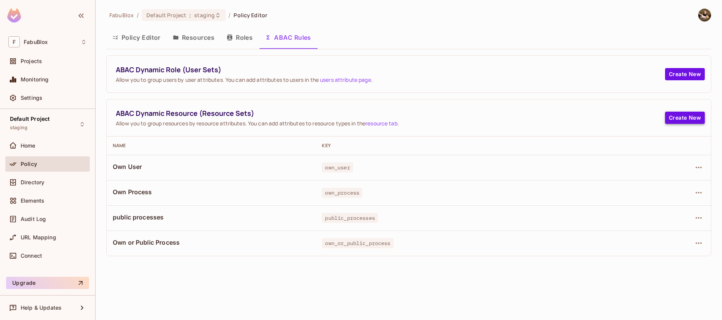
click at [685, 120] on button "Create New" at bounding box center [685, 118] width 40 height 12
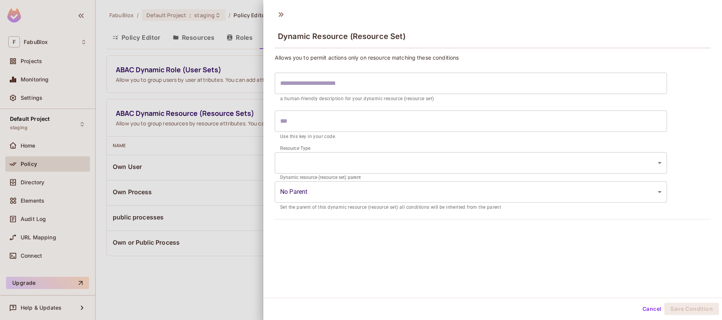
click at [389, 194] on body "F FabuBlox Projects Monitoring Settings Default Project staging Home Policy Dir…" at bounding box center [361, 160] width 722 height 320
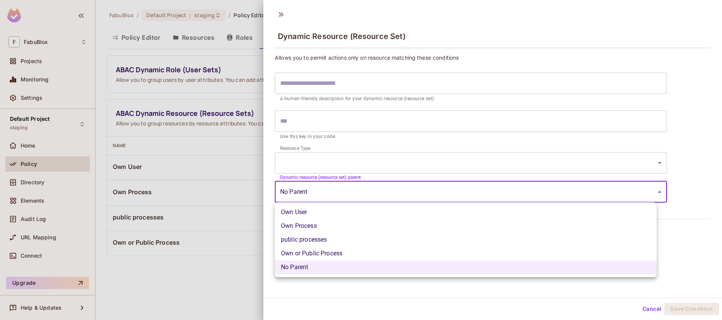
click at [457, 23] on div at bounding box center [361, 160] width 722 height 320
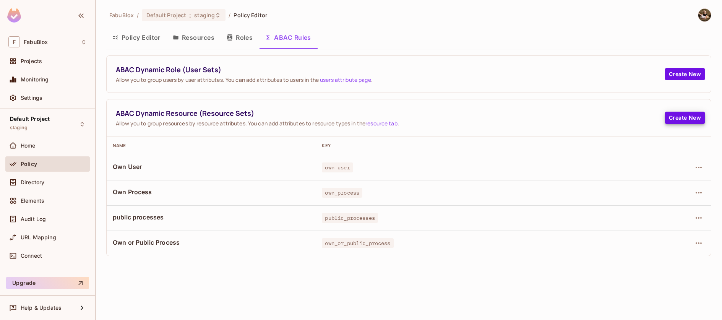
click at [589, 120] on span "Allow you to group resources by resource attributes. You can add attributes to …" at bounding box center [391, 123] width 550 height 7
